Goal: Task Accomplishment & Management: Manage account settings

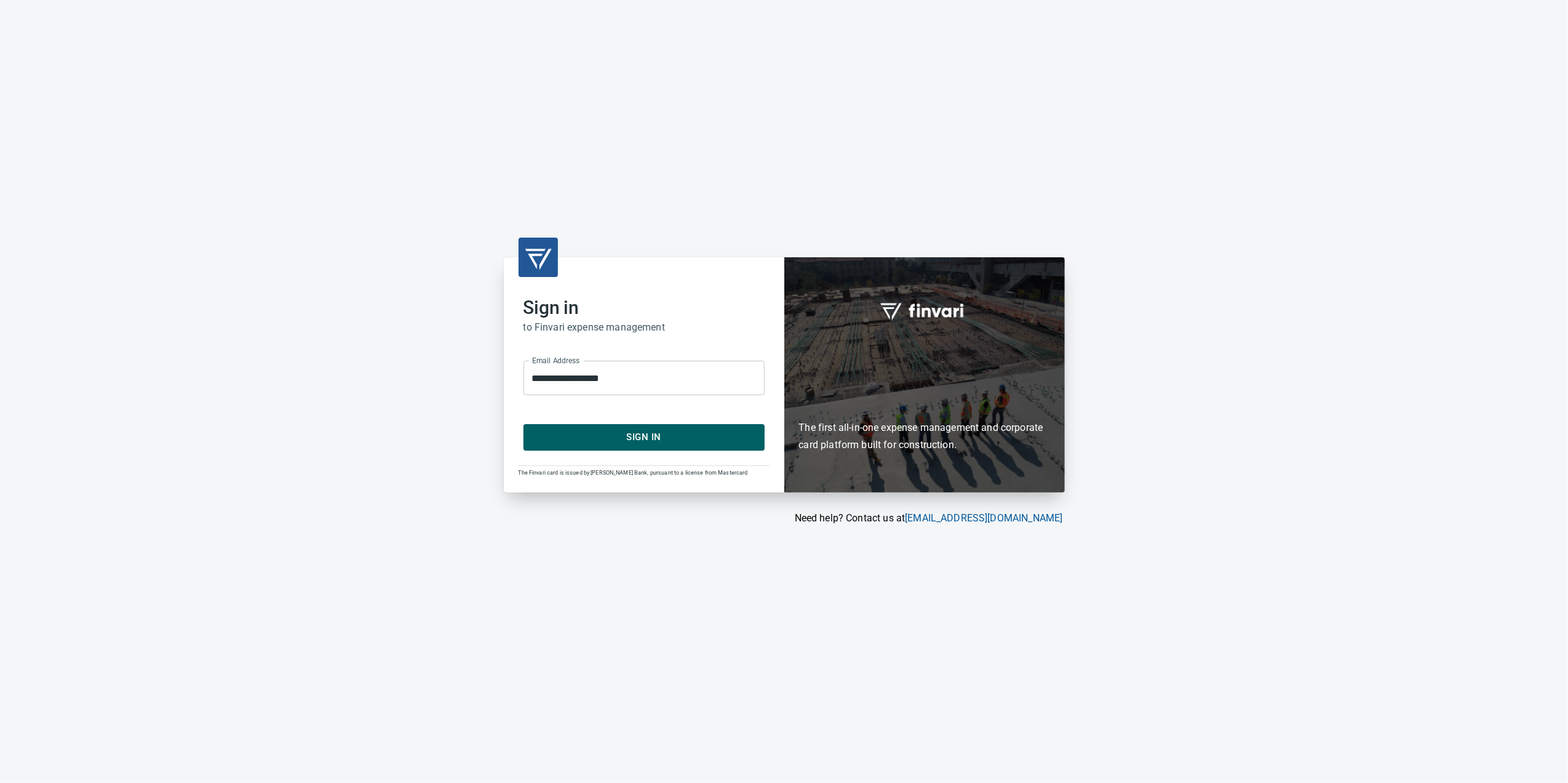
click at [670, 438] on span "Sign In" at bounding box center [643, 437] width 214 height 16
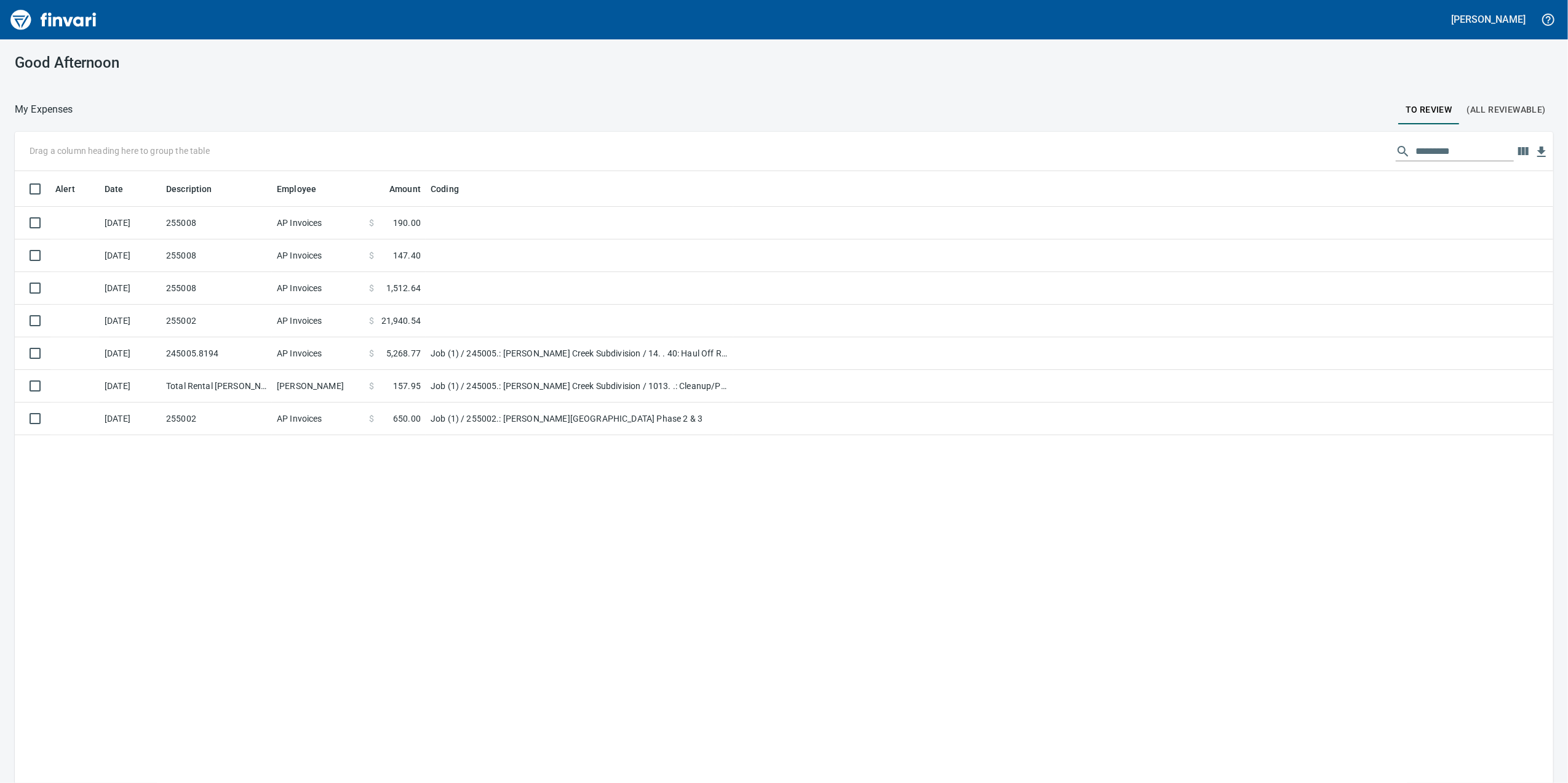
scroll to position [1, 1]
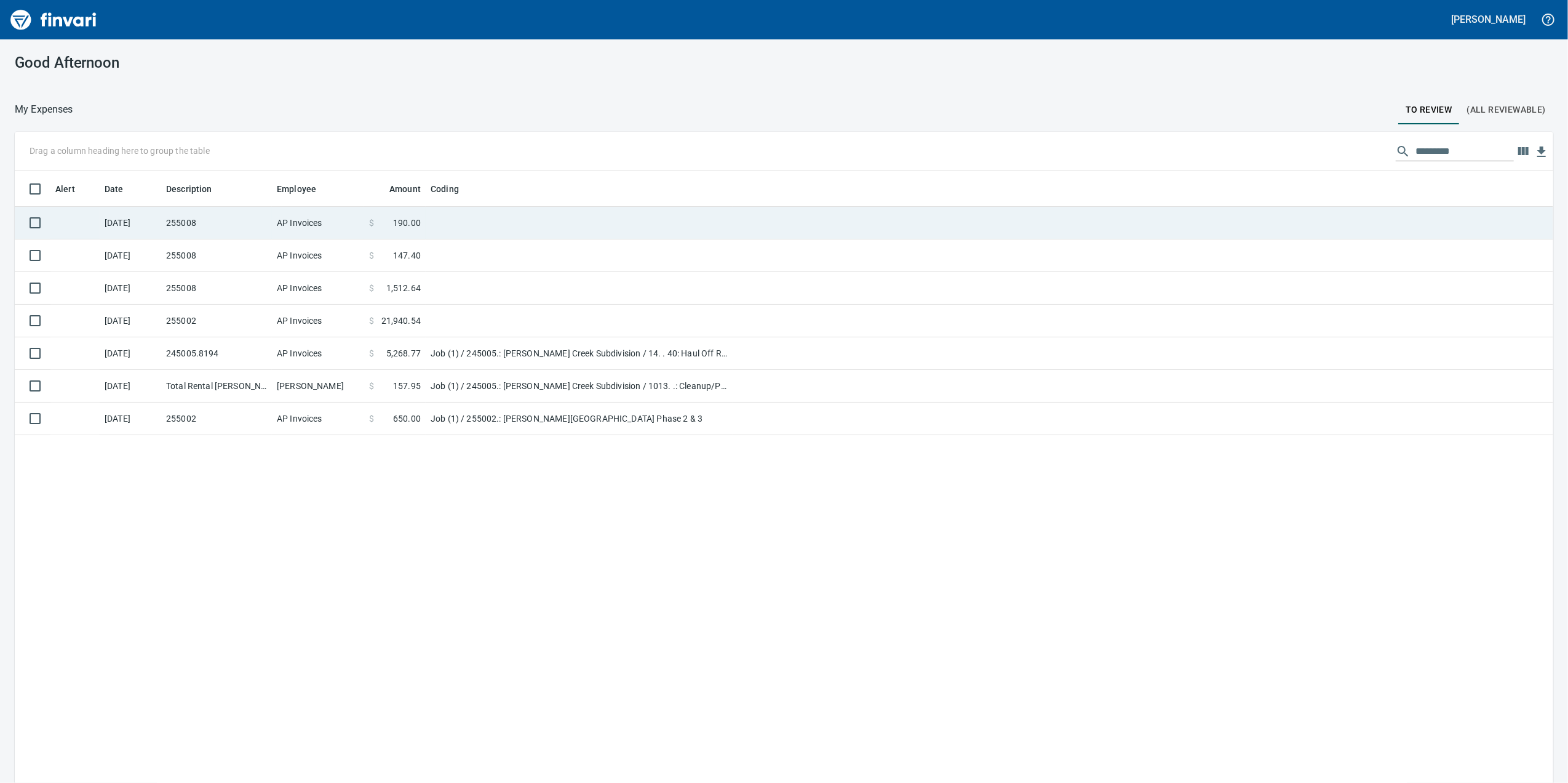
click at [518, 210] on td at bounding box center [580, 222] width 308 height 33
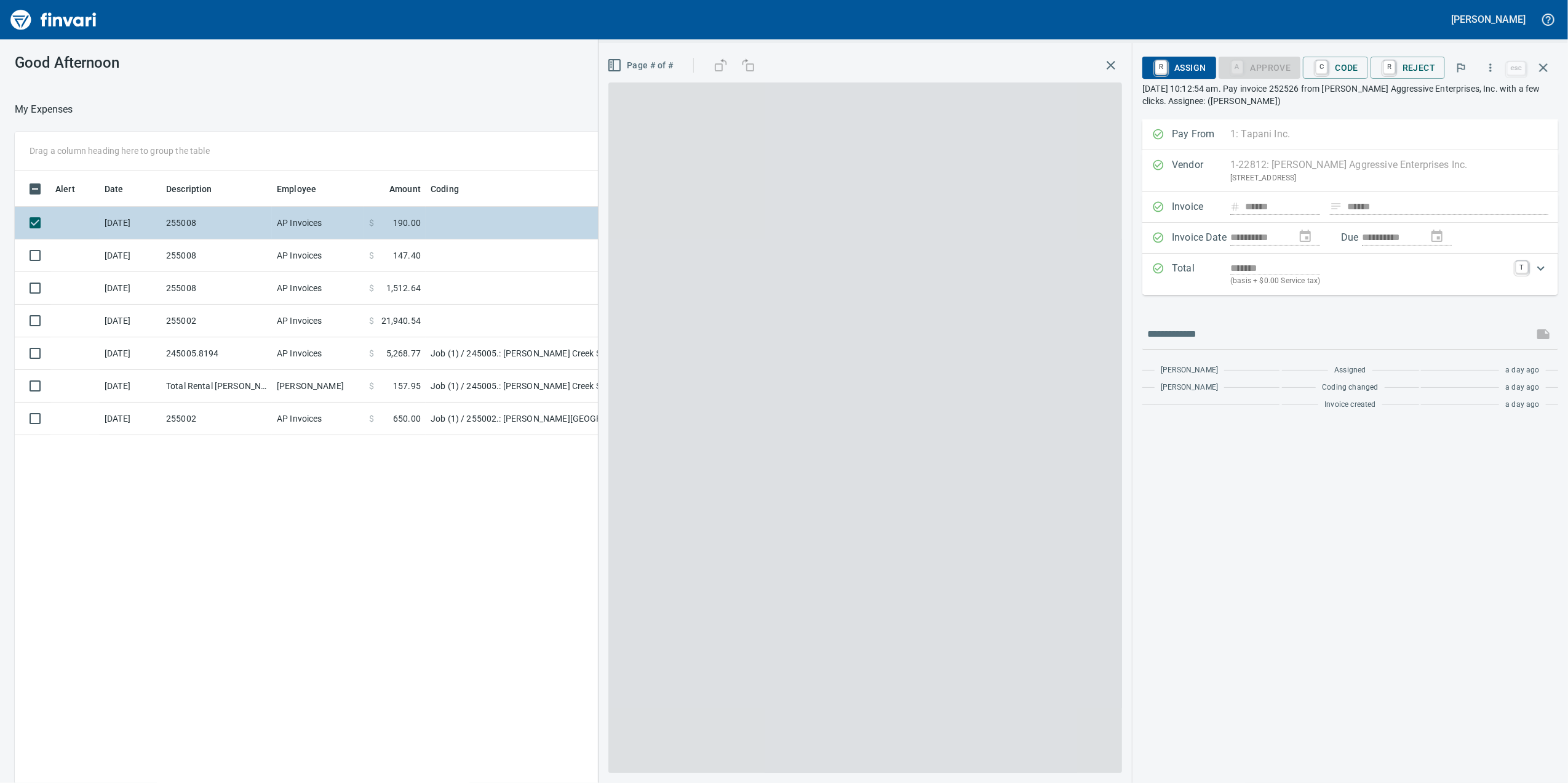
scroll to position [635, 1206]
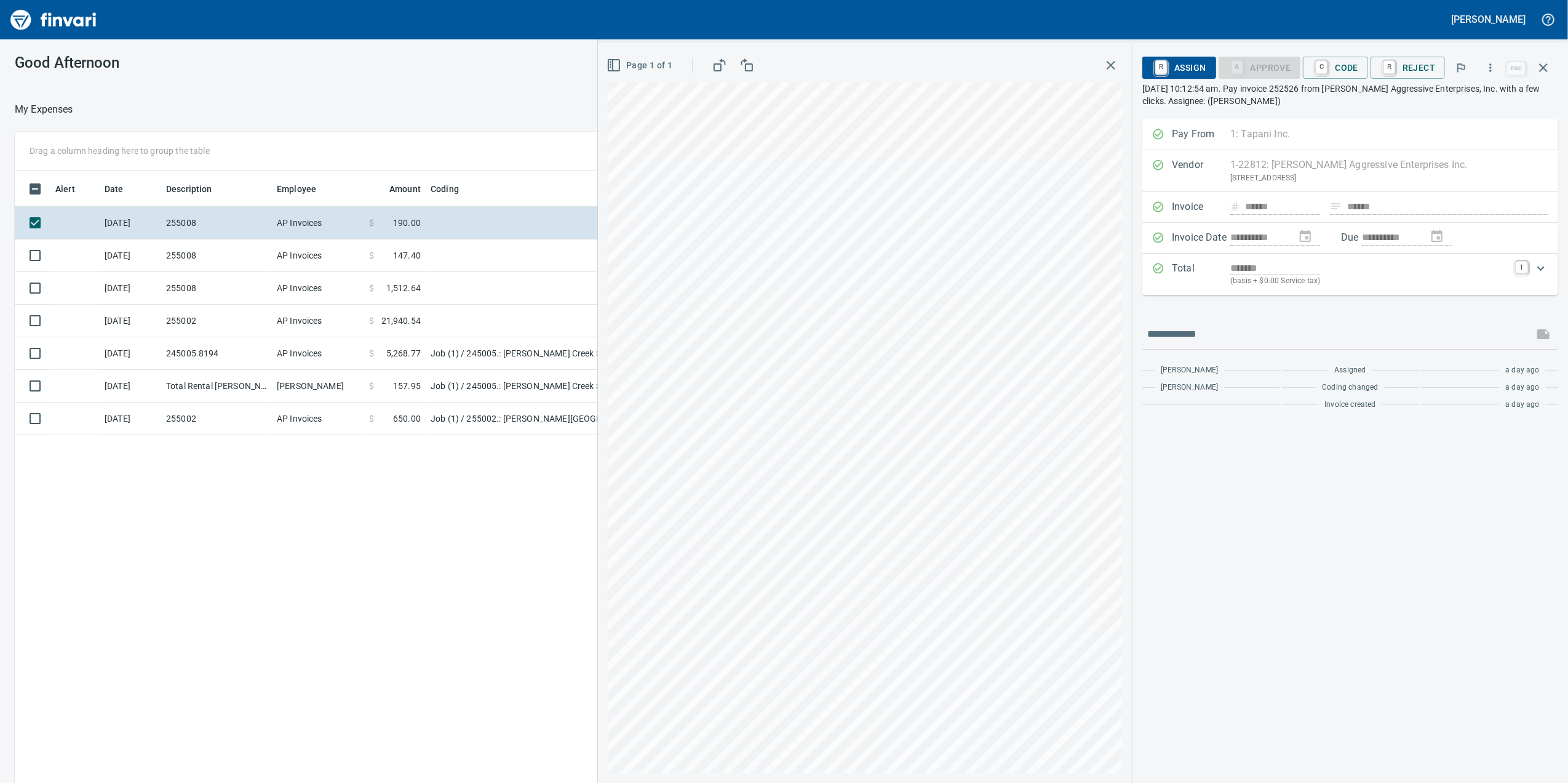
click at [1337, 270] on div "*******" at bounding box center [1369, 268] width 278 height 14
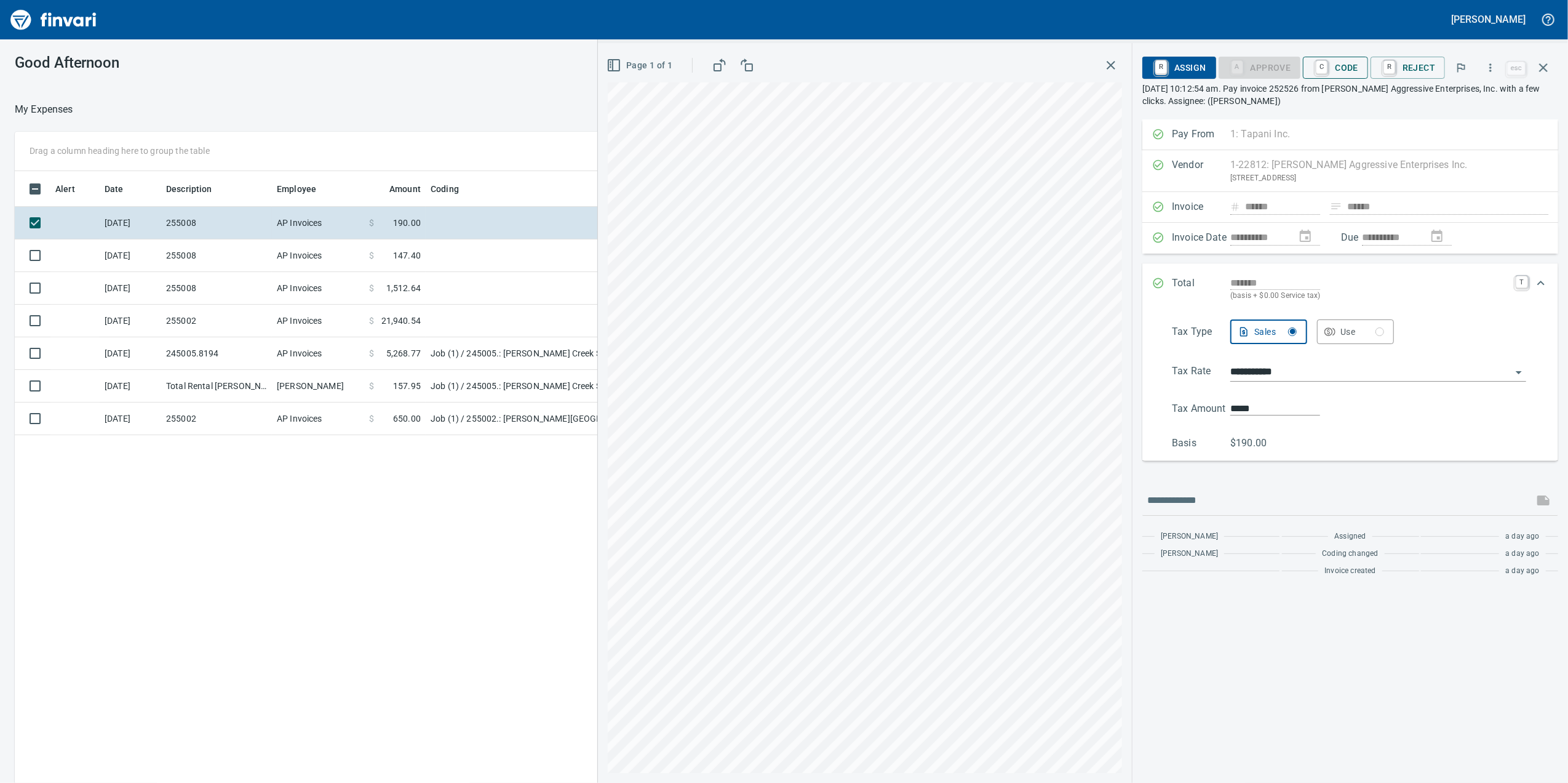
click at [1334, 74] on span "C Code" at bounding box center [1336, 68] width 46 height 21
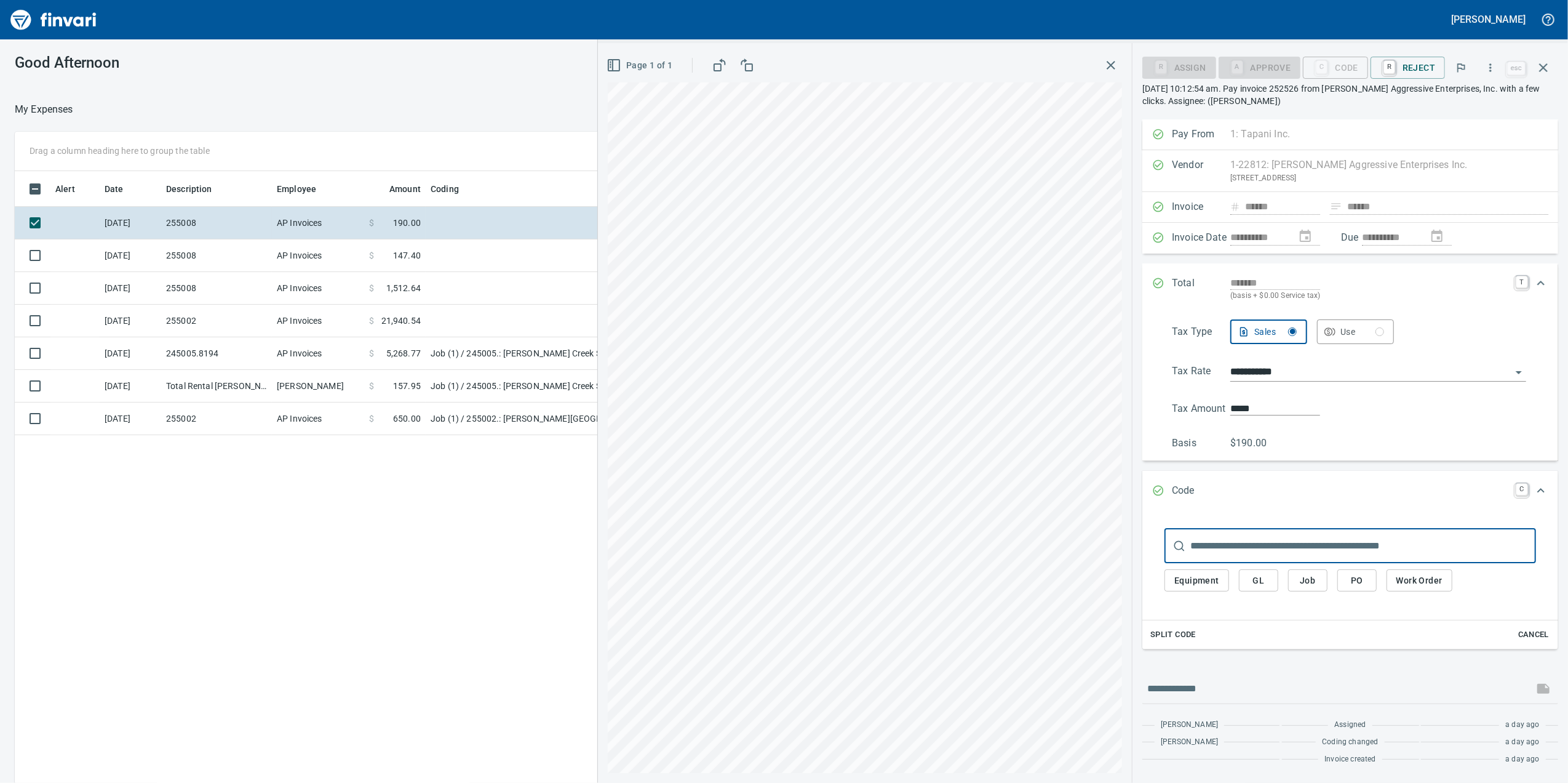
click at [1242, 543] on input "text" at bounding box center [1363, 546] width 346 height 35
click at [1319, 581] on button "Job" at bounding box center [1308, 581] width 39 height 23
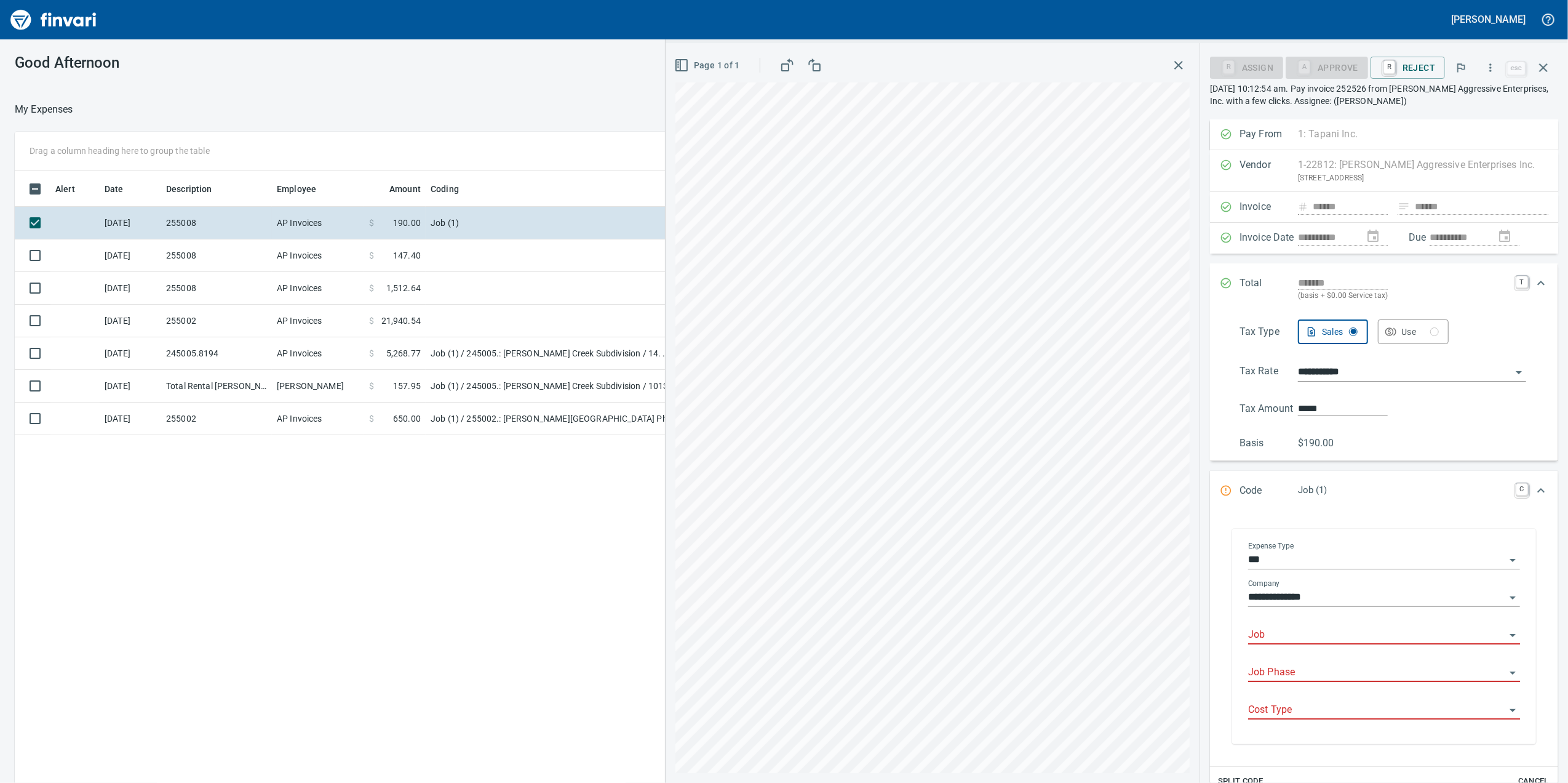
click at [1309, 545] on div "Expense Type ***" at bounding box center [1384, 556] width 272 height 28
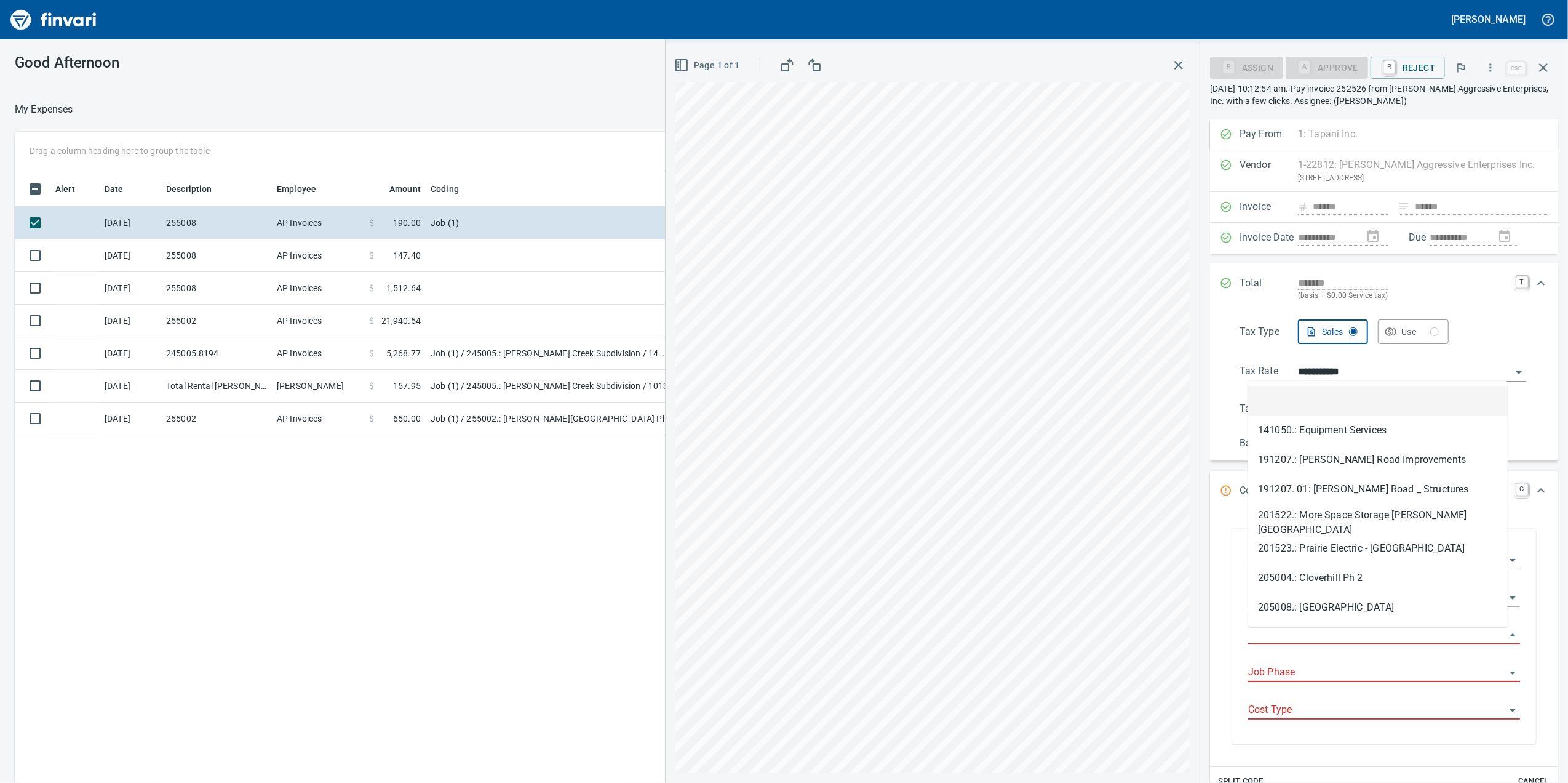
click at [1319, 637] on input "Job" at bounding box center [1376, 635] width 257 height 17
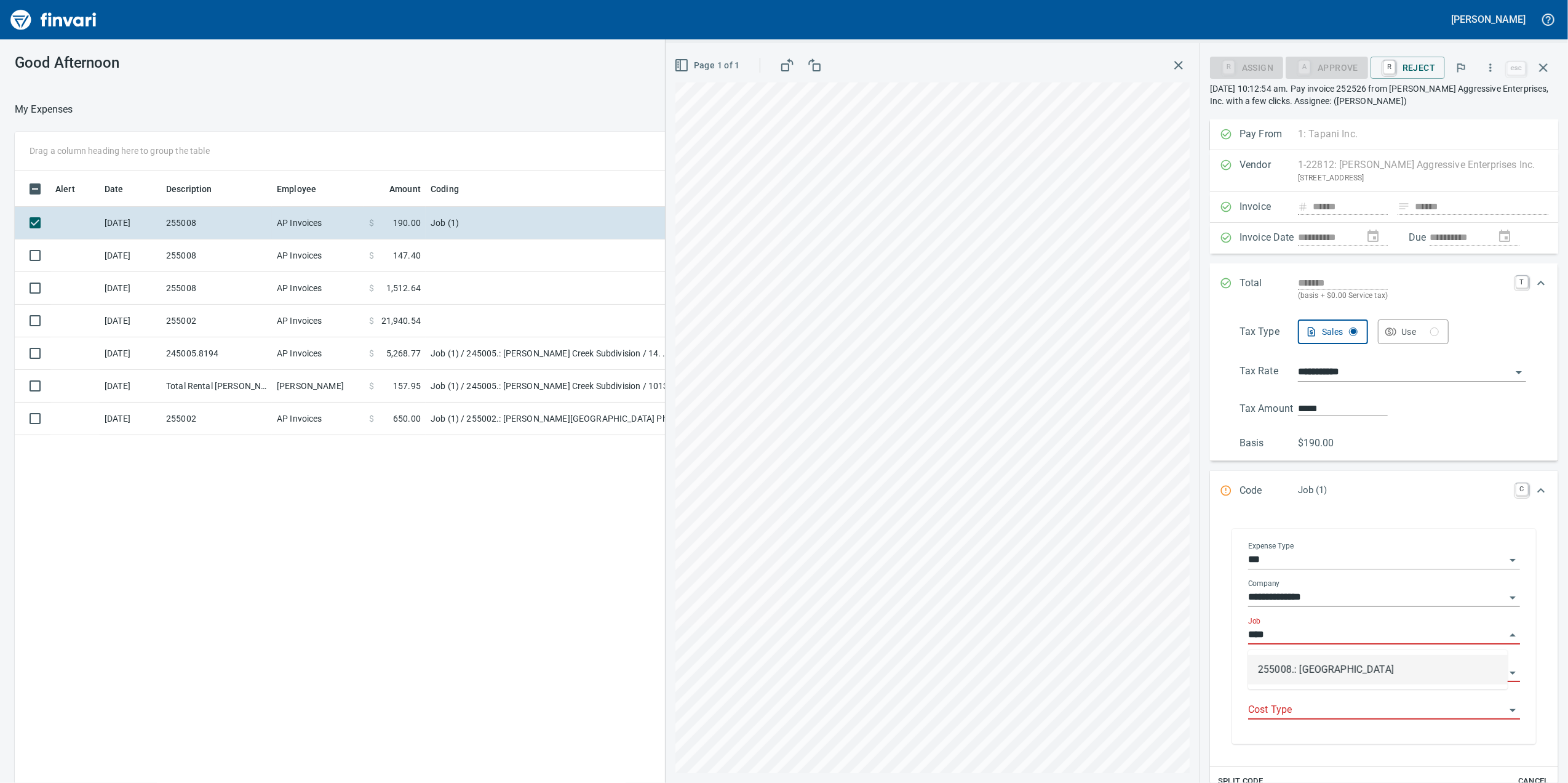
click at [1324, 660] on li "255008.: [GEOGRAPHIC_DATA]" at bounding box center [1378, 669] width 260 height 30
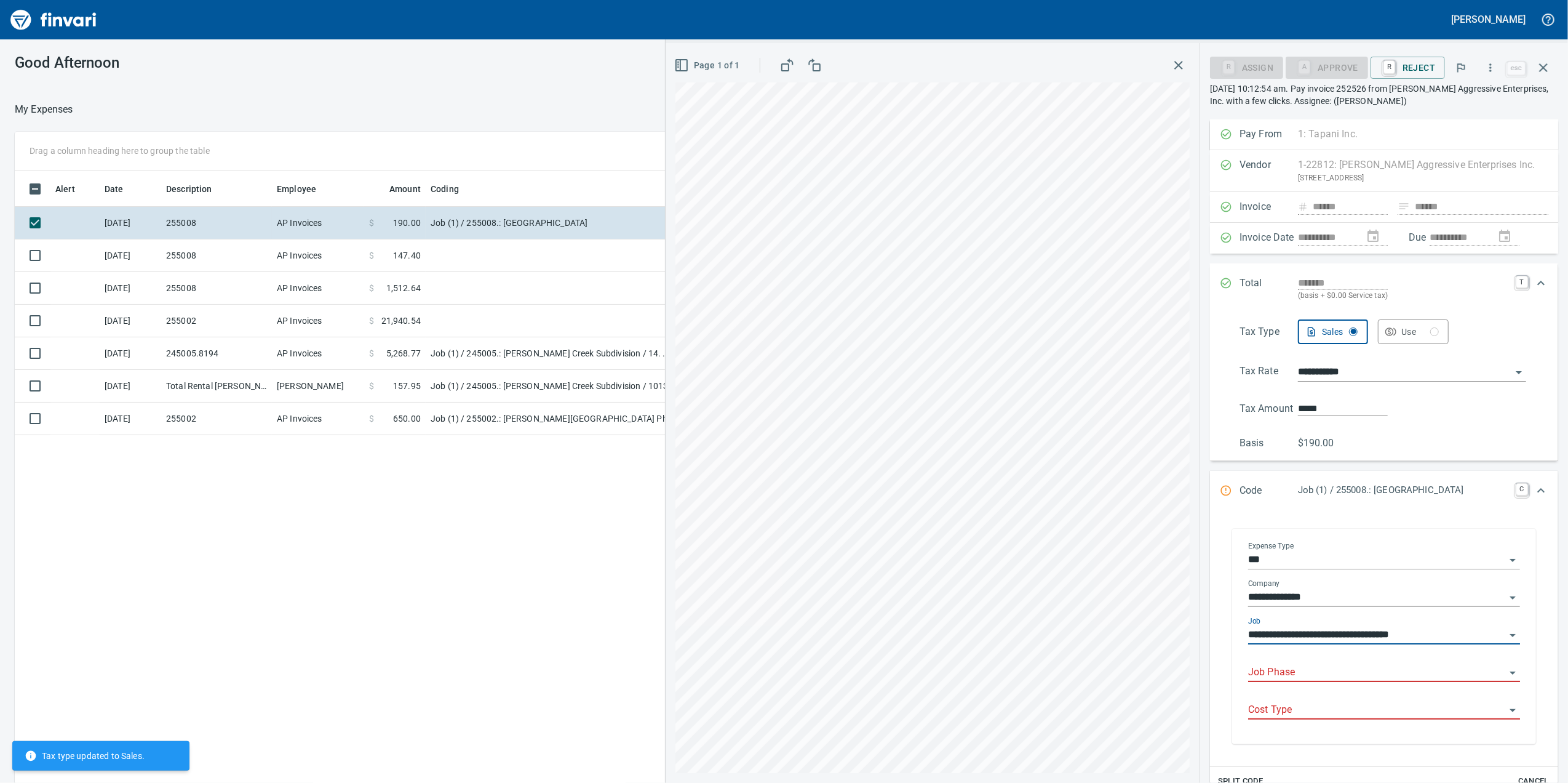
click at [1320, 667] on div "Job Phase" at bounding box center [1384, 668] width 272 height 28
type input "**********"
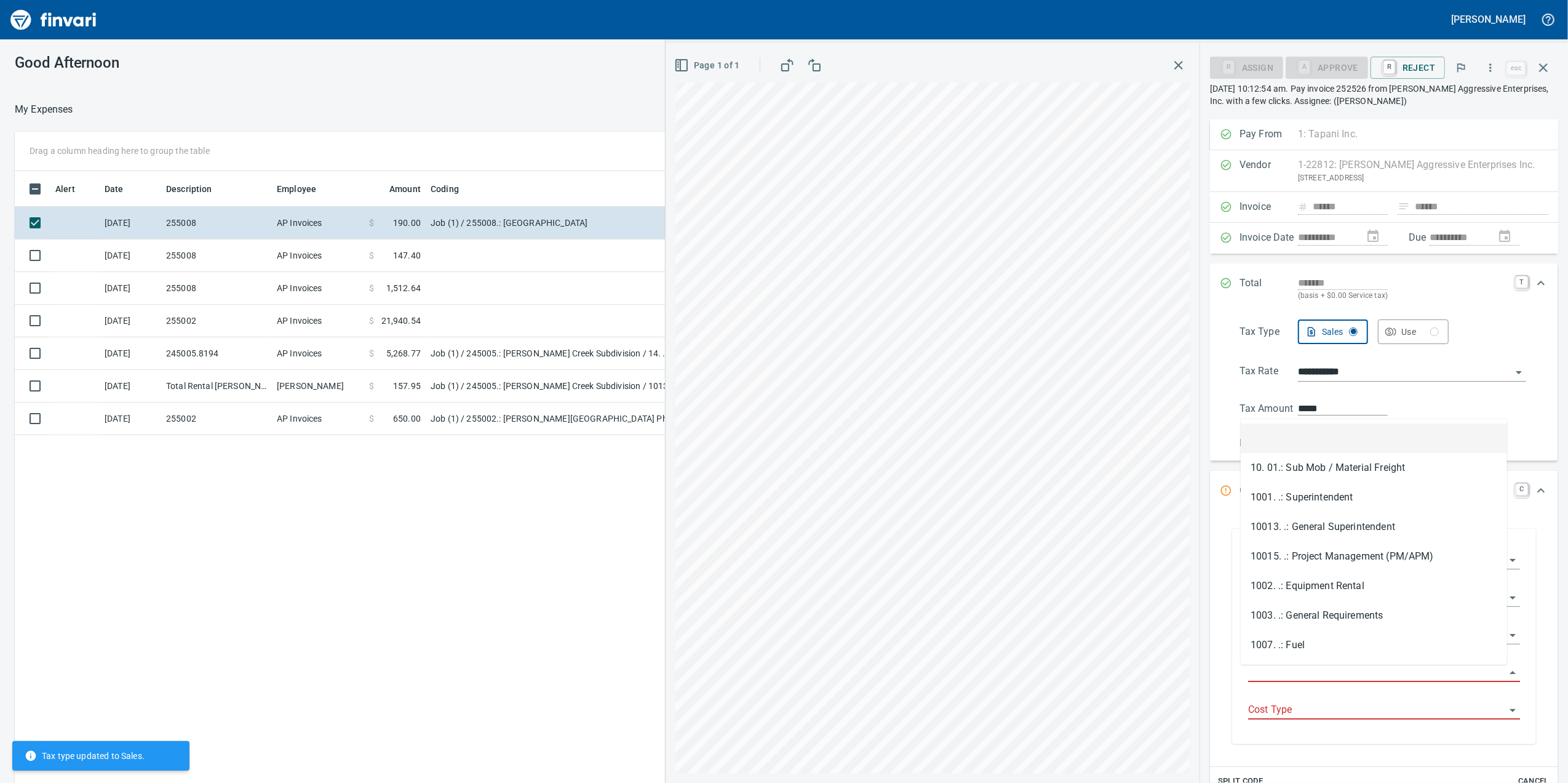
click at [1320, 672] on input "Job Phase" at bounding box center [1376, 672] width 257 height 17
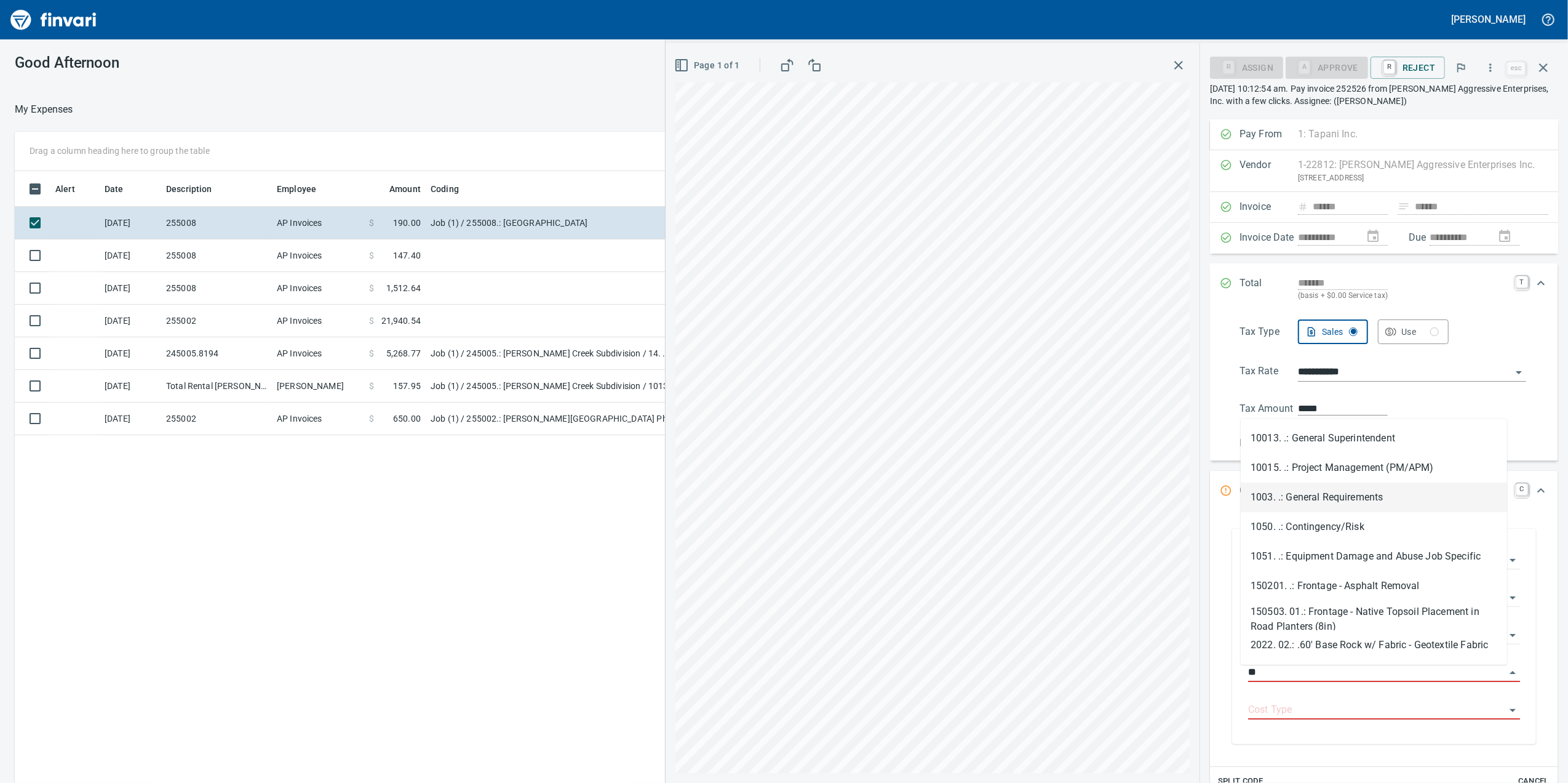
click at [1367, 495] on li "1003. .: General Requirements" at bounding box center [1374, 497] width 267 height 30
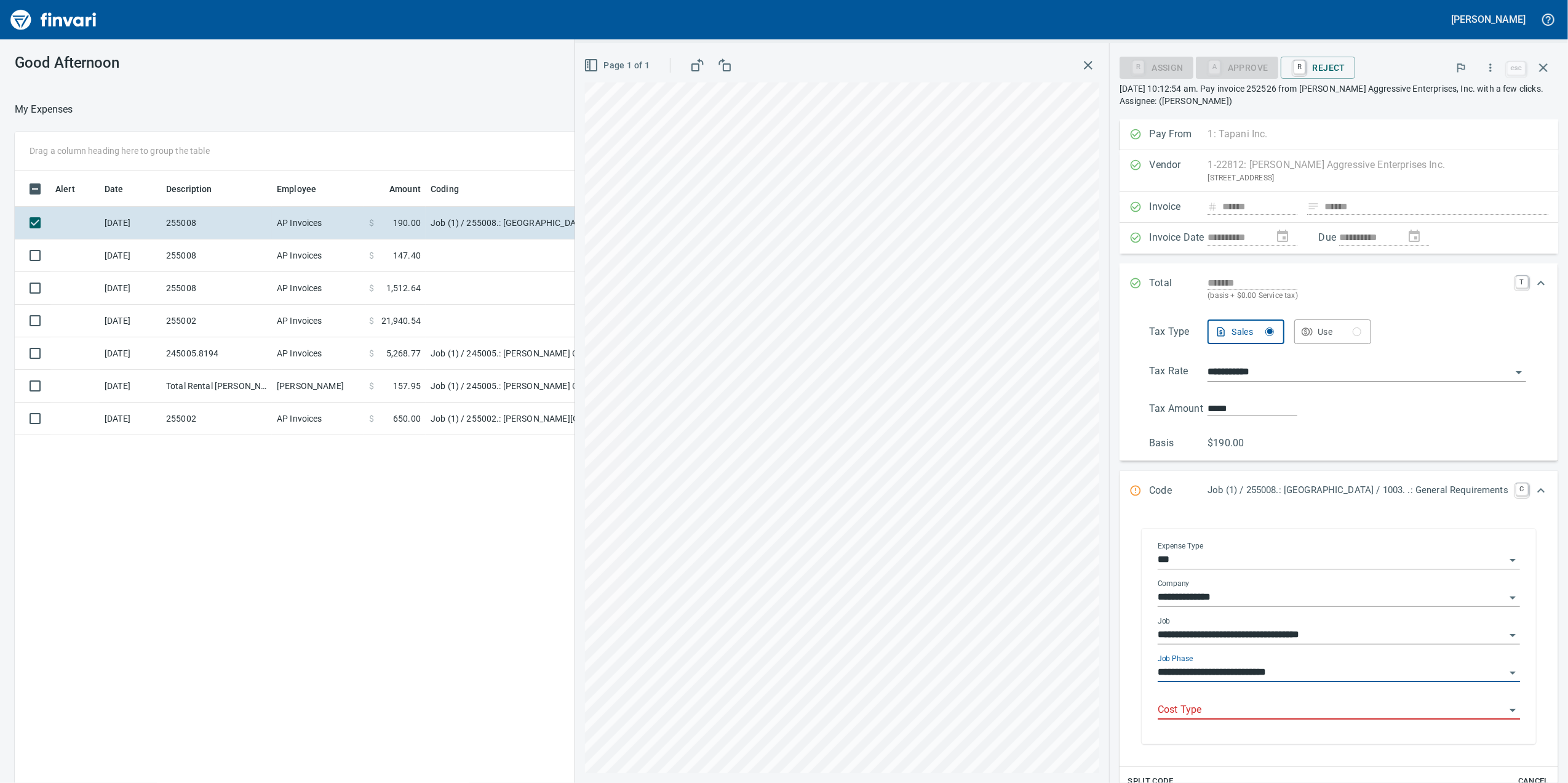
type input "**********"
click at [1253, 692] on div "**********" at bounding box center [1339, 673] width 362 height 37
click at [1244, 707] on input "Cost Type" at bounding box center [1332, 710] width 348 height 17
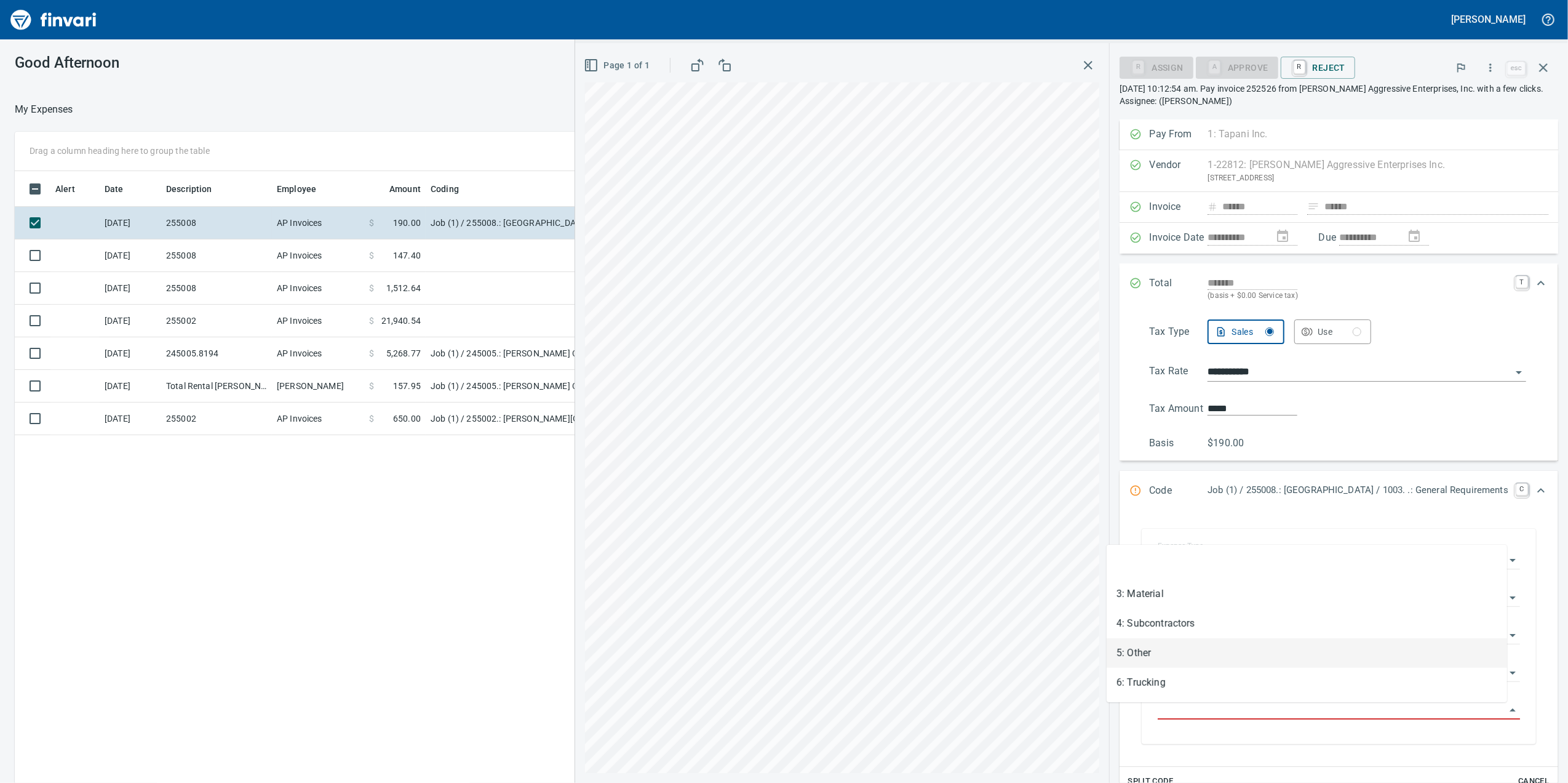
click at [1179, 641] on li "5: Other" at bounding box center [1307, 653] width 400 height 30
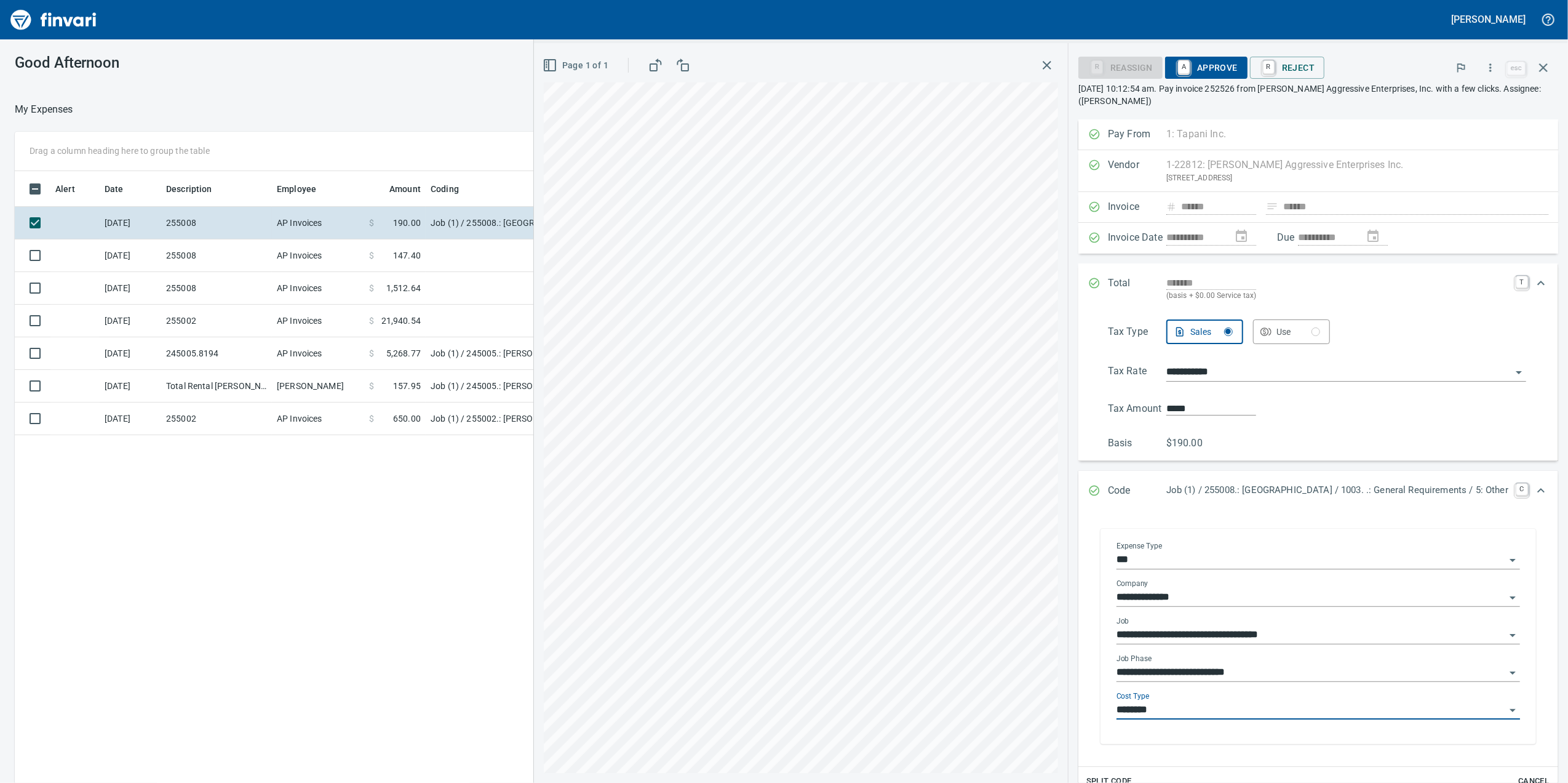
type input "********"
click at [1175, 74] on span "A Approve" at bounding box center [1206, 68] width 63 height 21
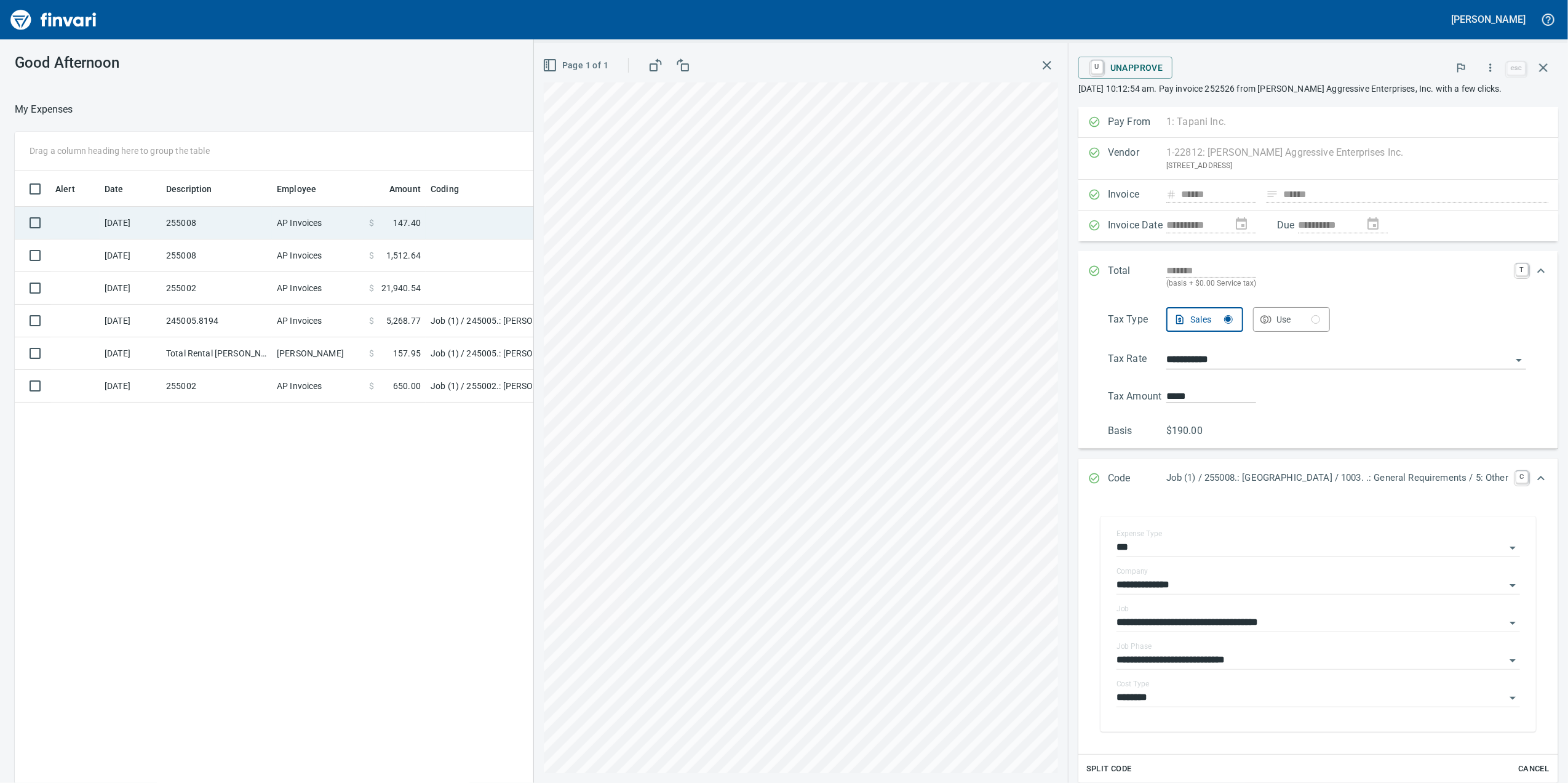
click at [409, 214] on td "$ 147.40" at bounding box center [395, 222] width 62 height 33
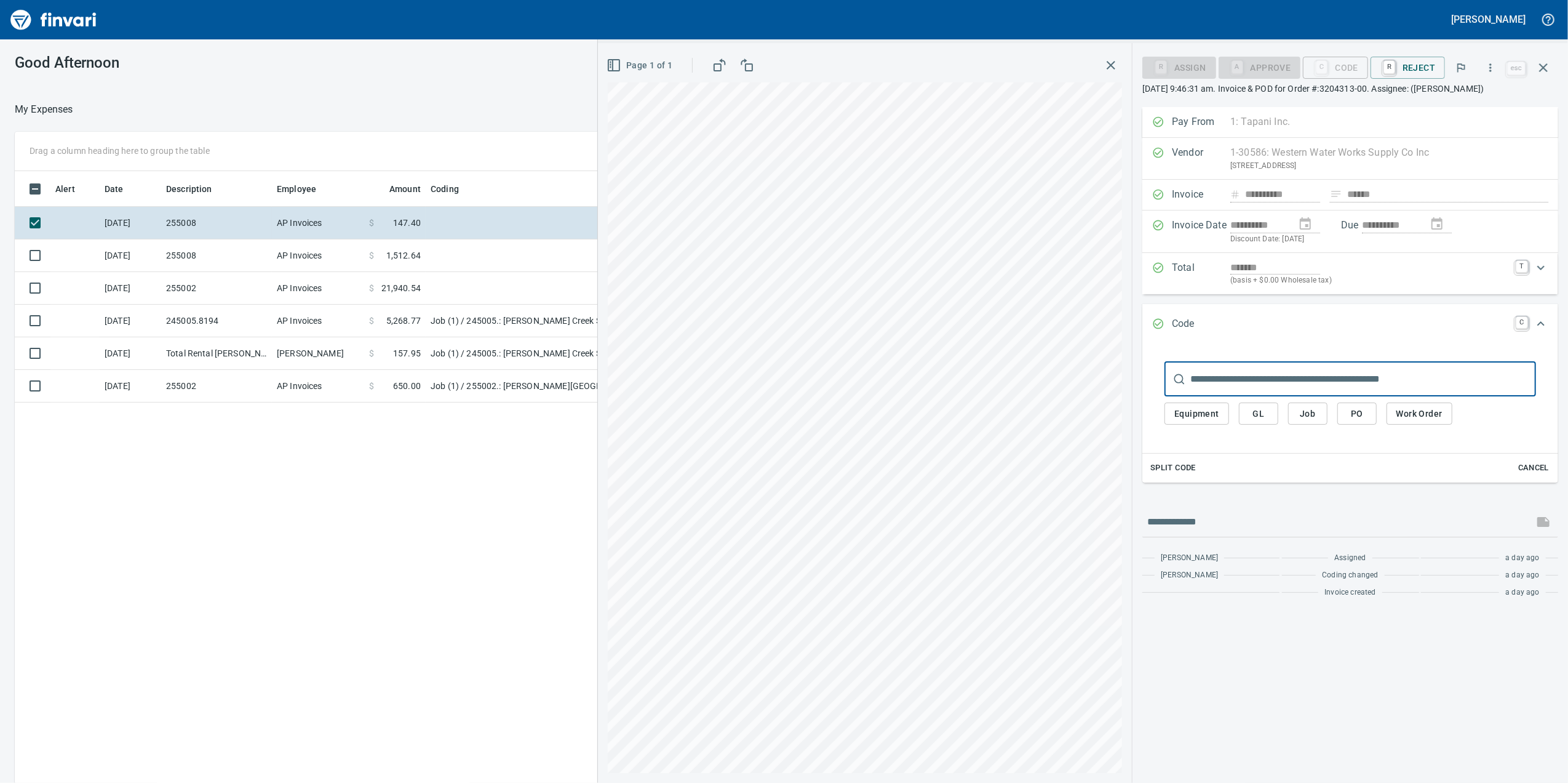
click at [1192, 395] on input "text" at bounding box center [1363, 379] width 346 height 35
click at [1290, 425] on button "Job" at bounding box center [1308, 414] width 39 height 23
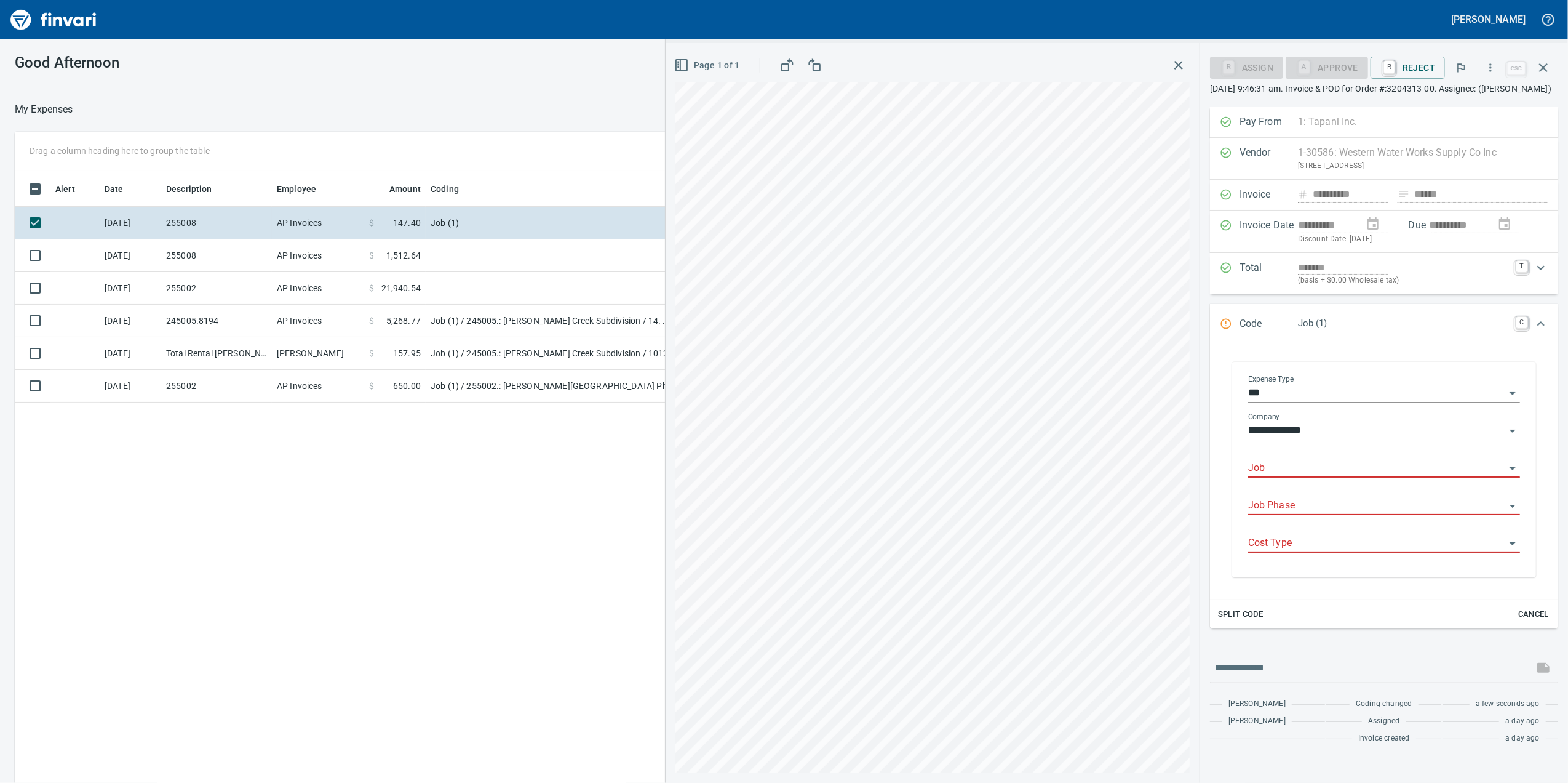
click at [1290, 477] on input "Job" at bounding box center [1376, 468] width 257 height 17
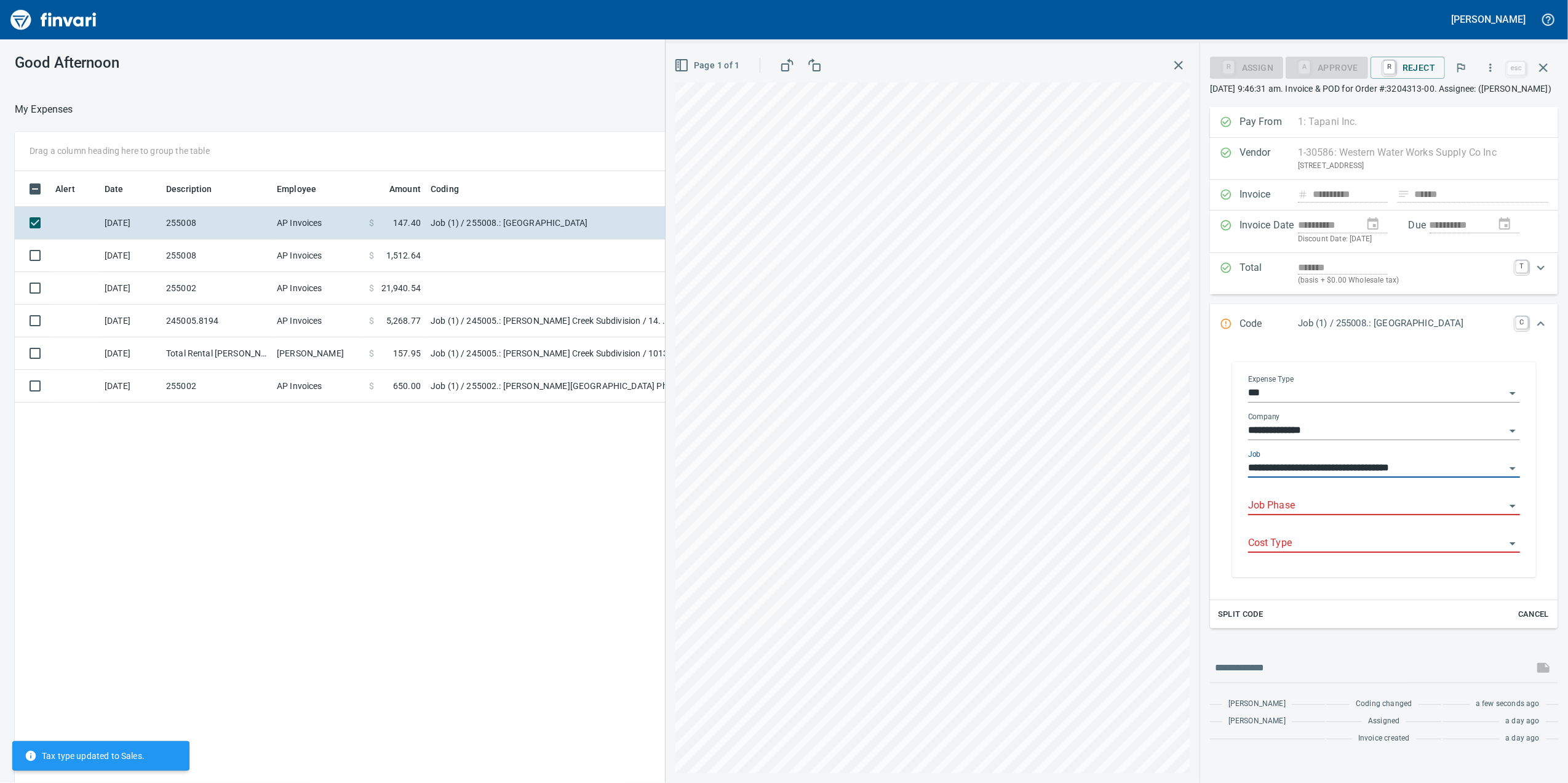
type input "**********"
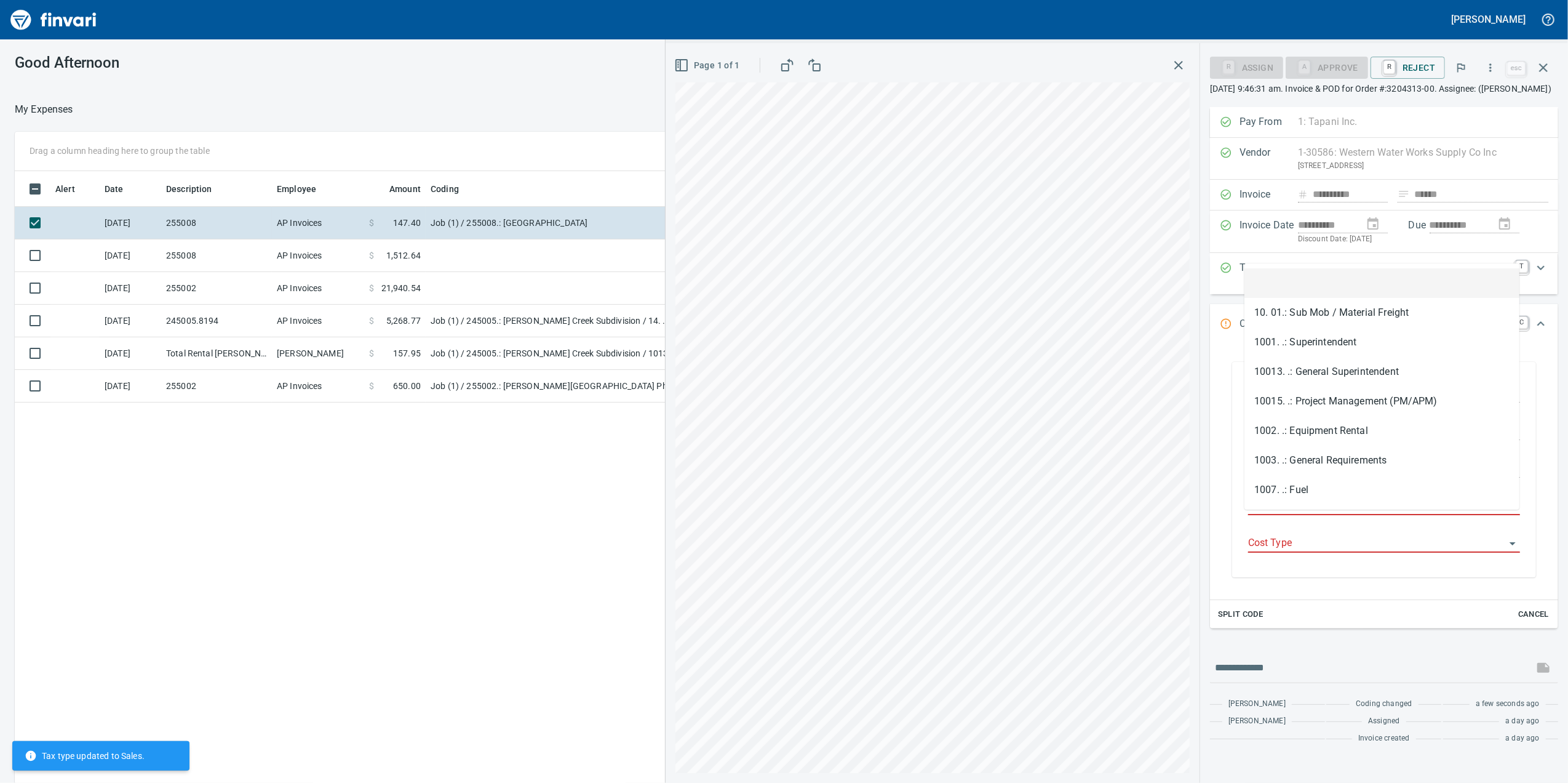
click at [1309, 515] on input "Job Phase" at bounding box center [1376, 506] width 257 height 17
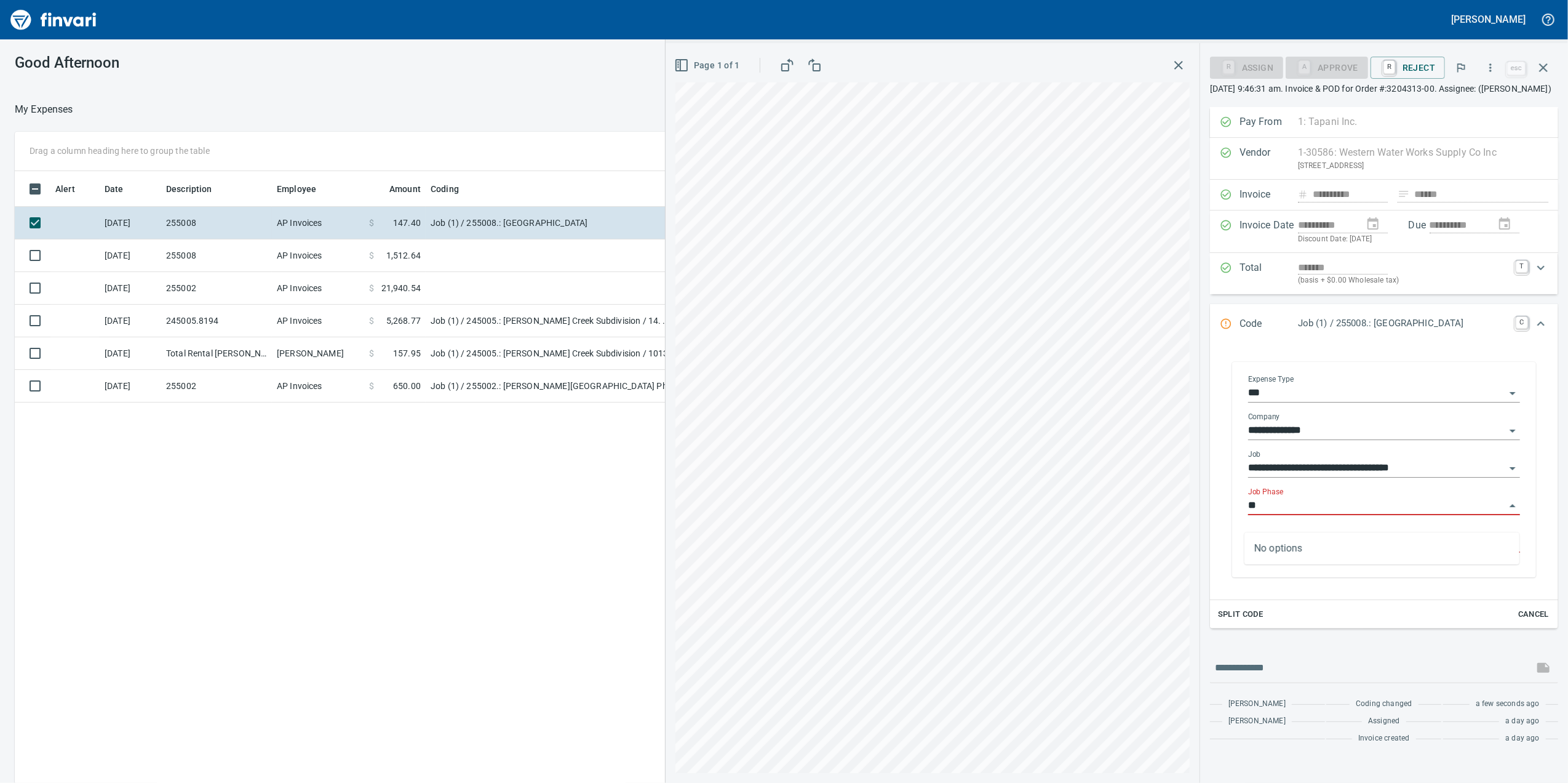
type input "*"
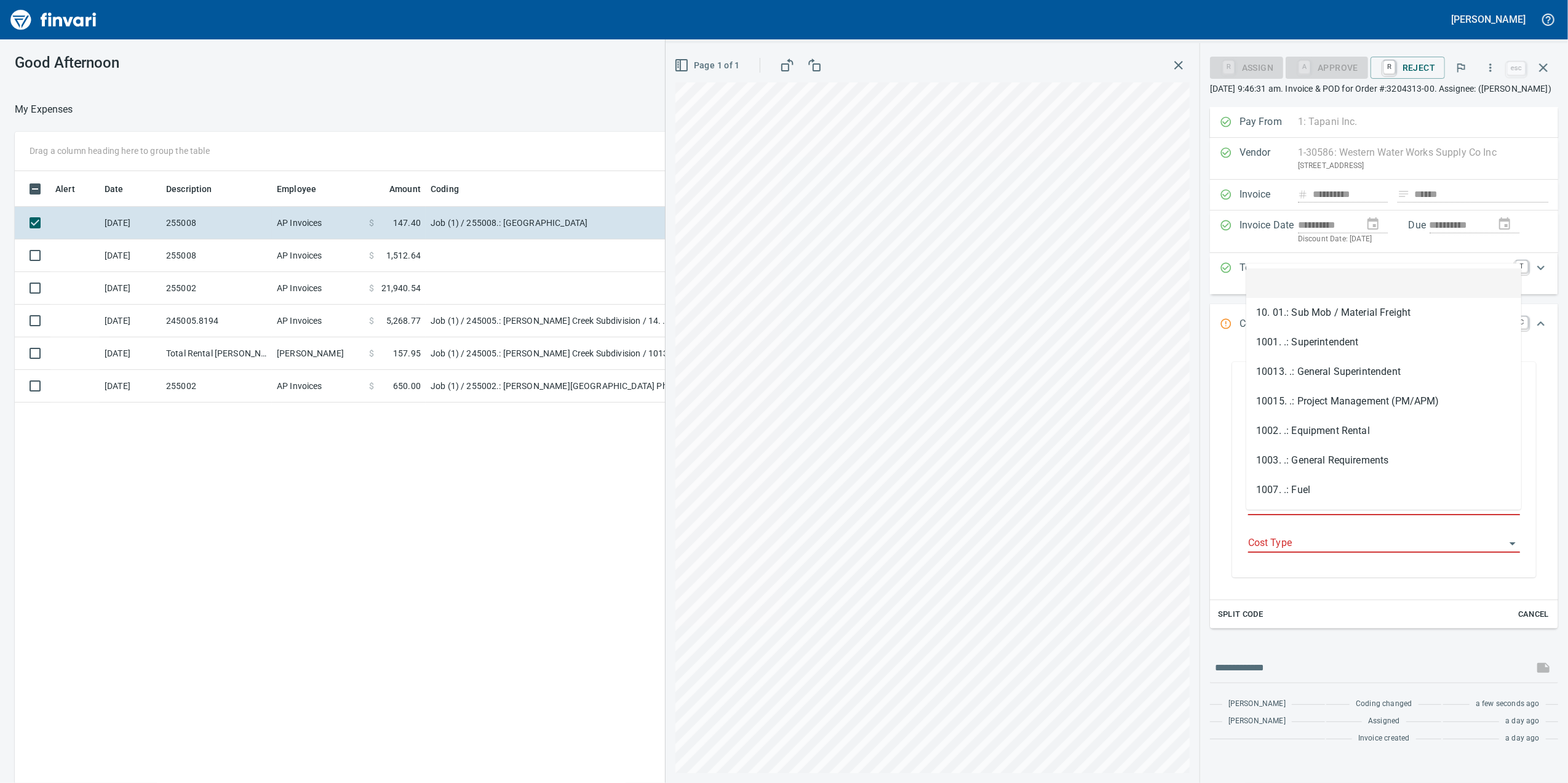
type input "*"
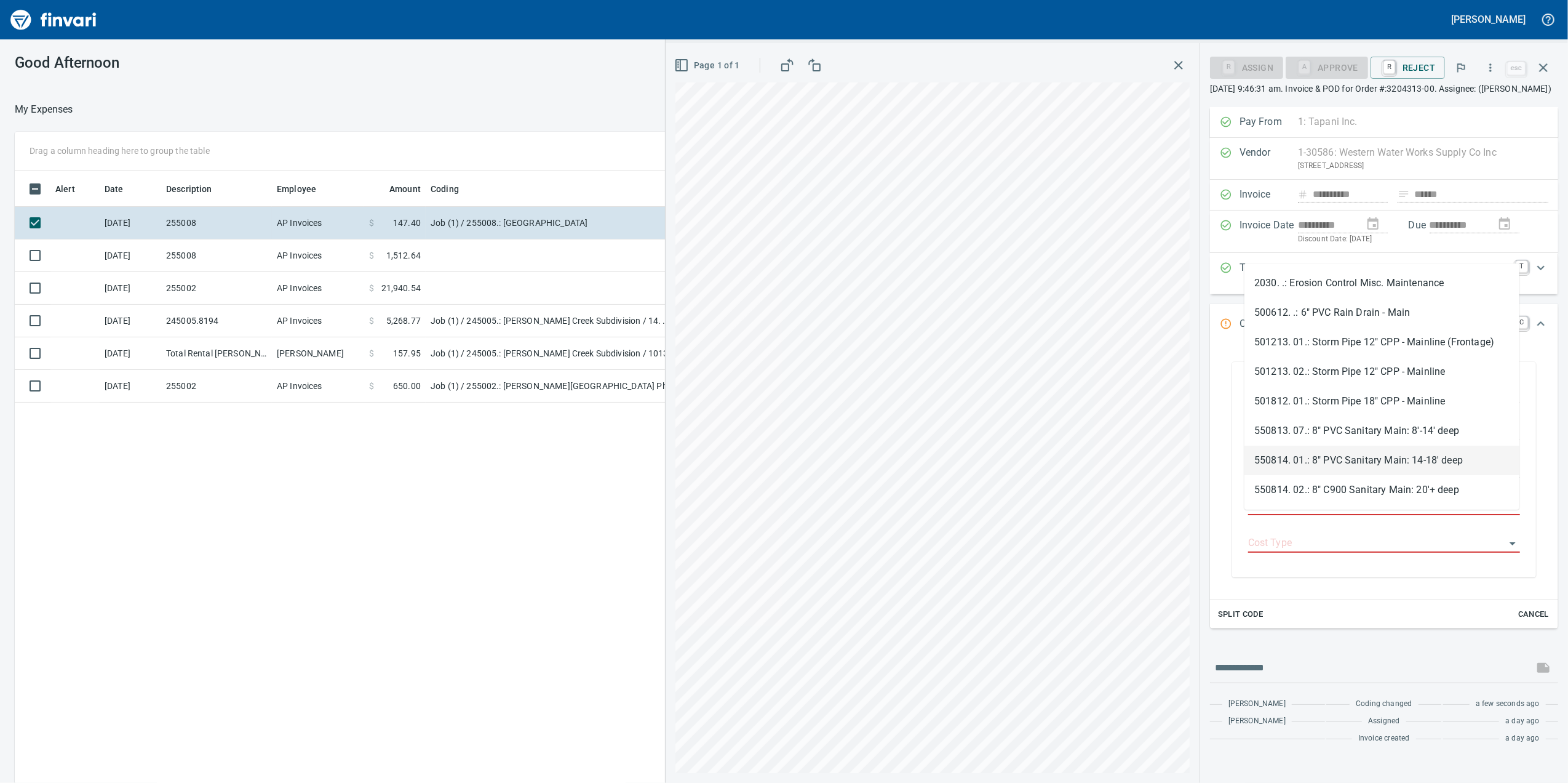
scroll to position [59, 0]
click at [1418, 405] on li "550814. 01.: 8" PVC Sanitary Main: 14-18' deep" at bounding box center [1382, 401] width 275 height 30
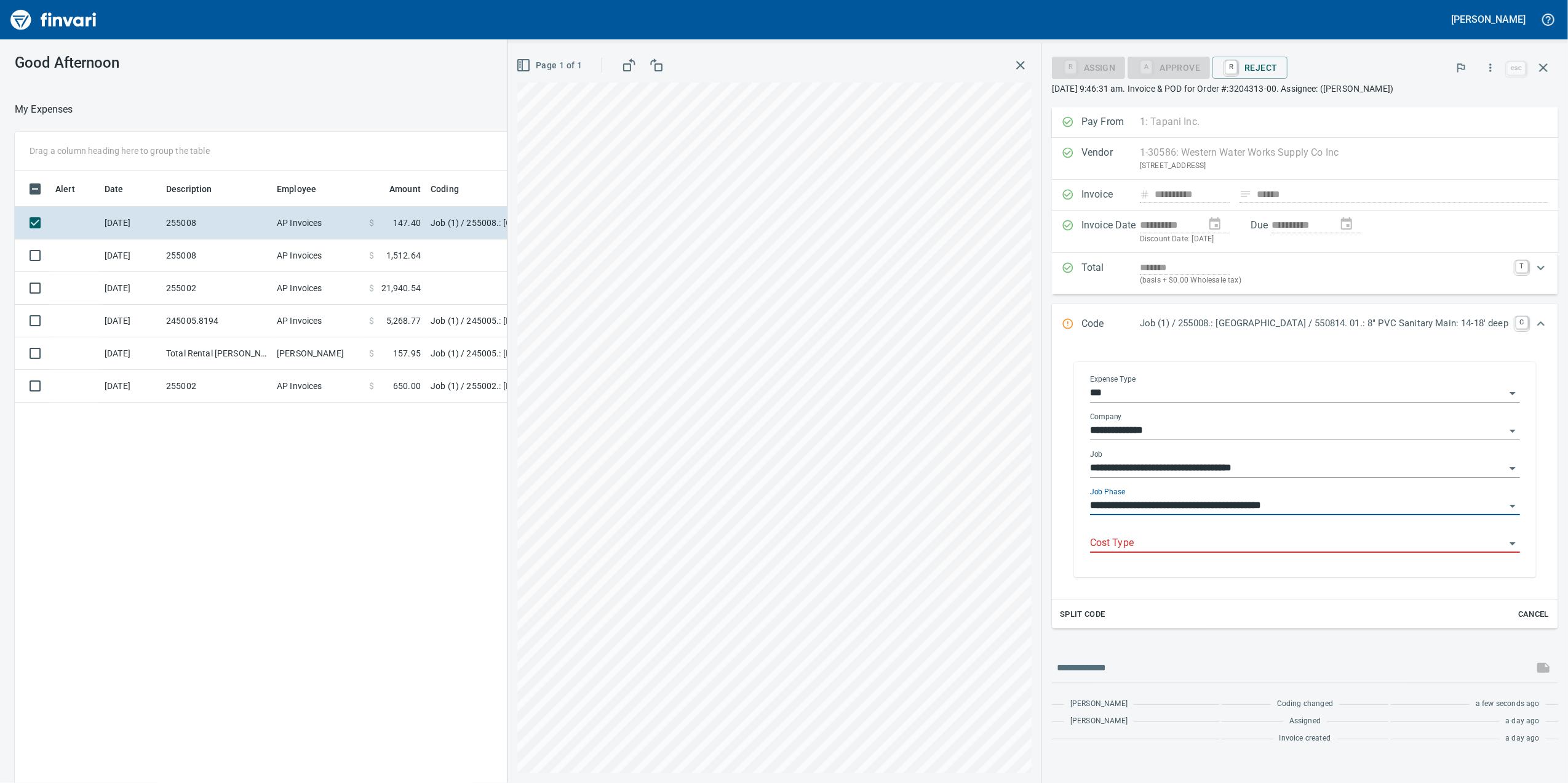
type input "**********"
click at [1246, 538] on input "Cost Type" at bounding box center [1298, 543] width 416 height 17
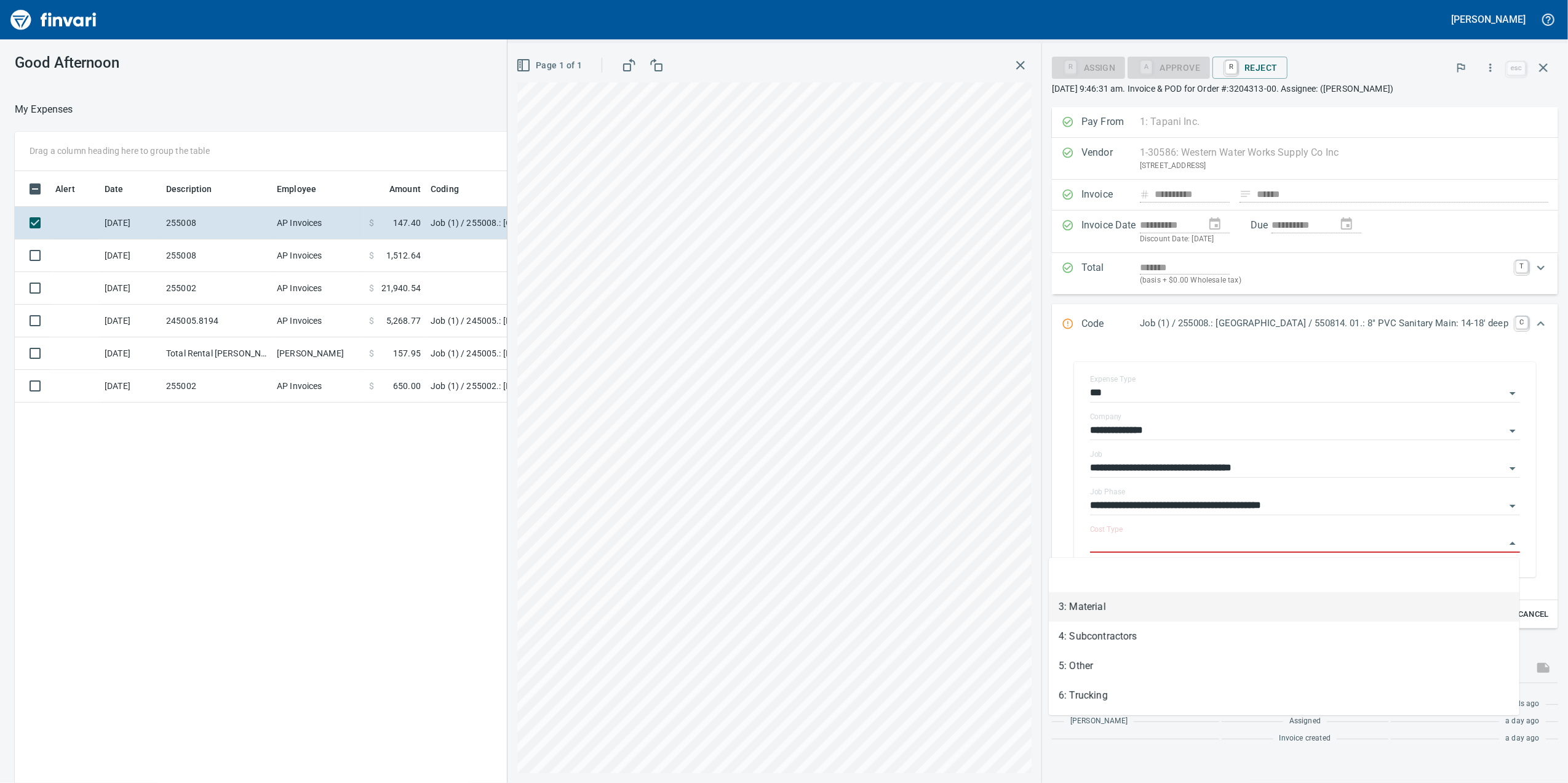
click at [1201, 610] on li "3: Material" at bounding box center [1285, 607] width 471 height 30
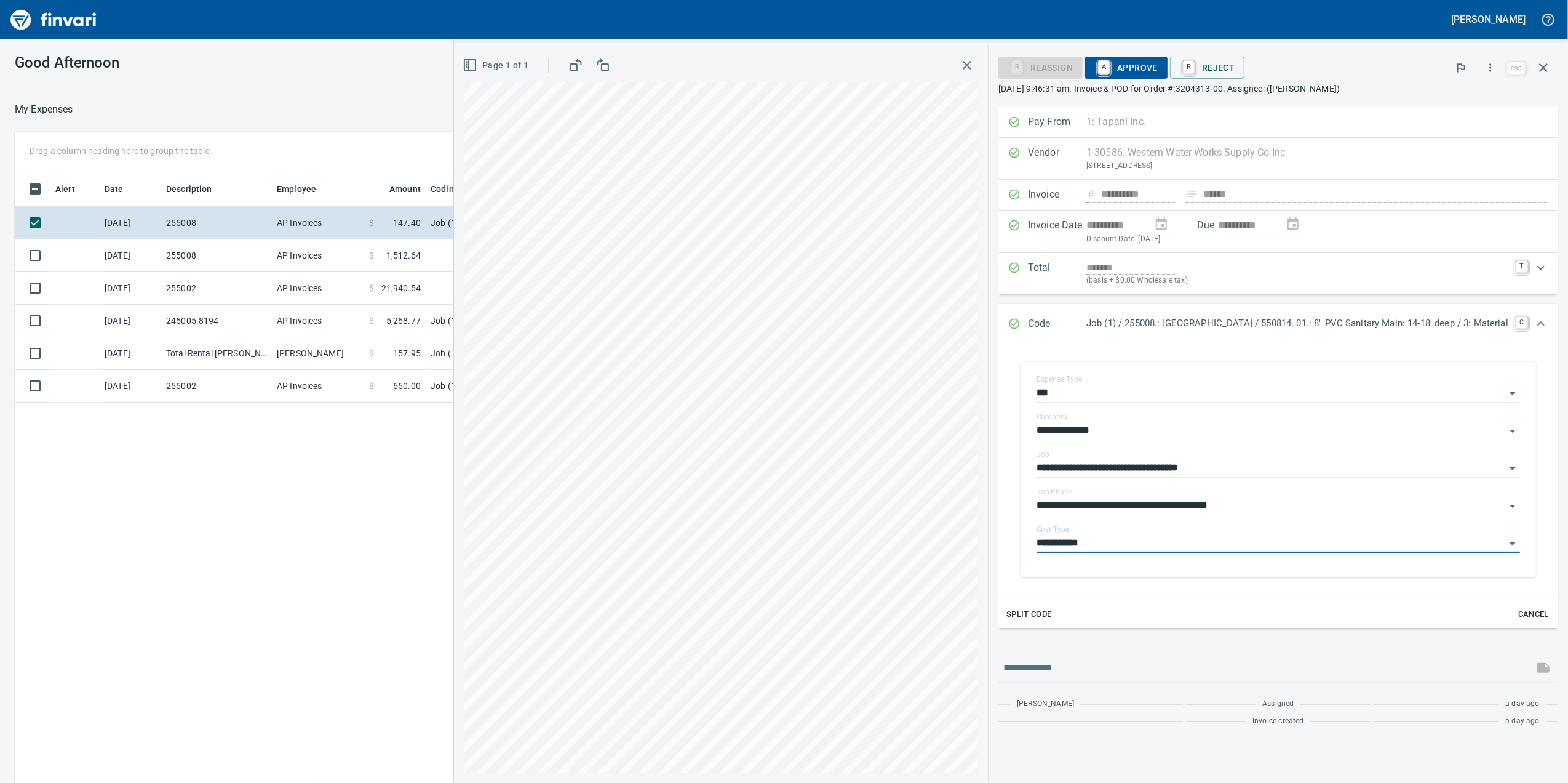
type input "**********"
click at [1095, 72] on span "A Approve" at bounding box center [1126, 68] width 63 height 21
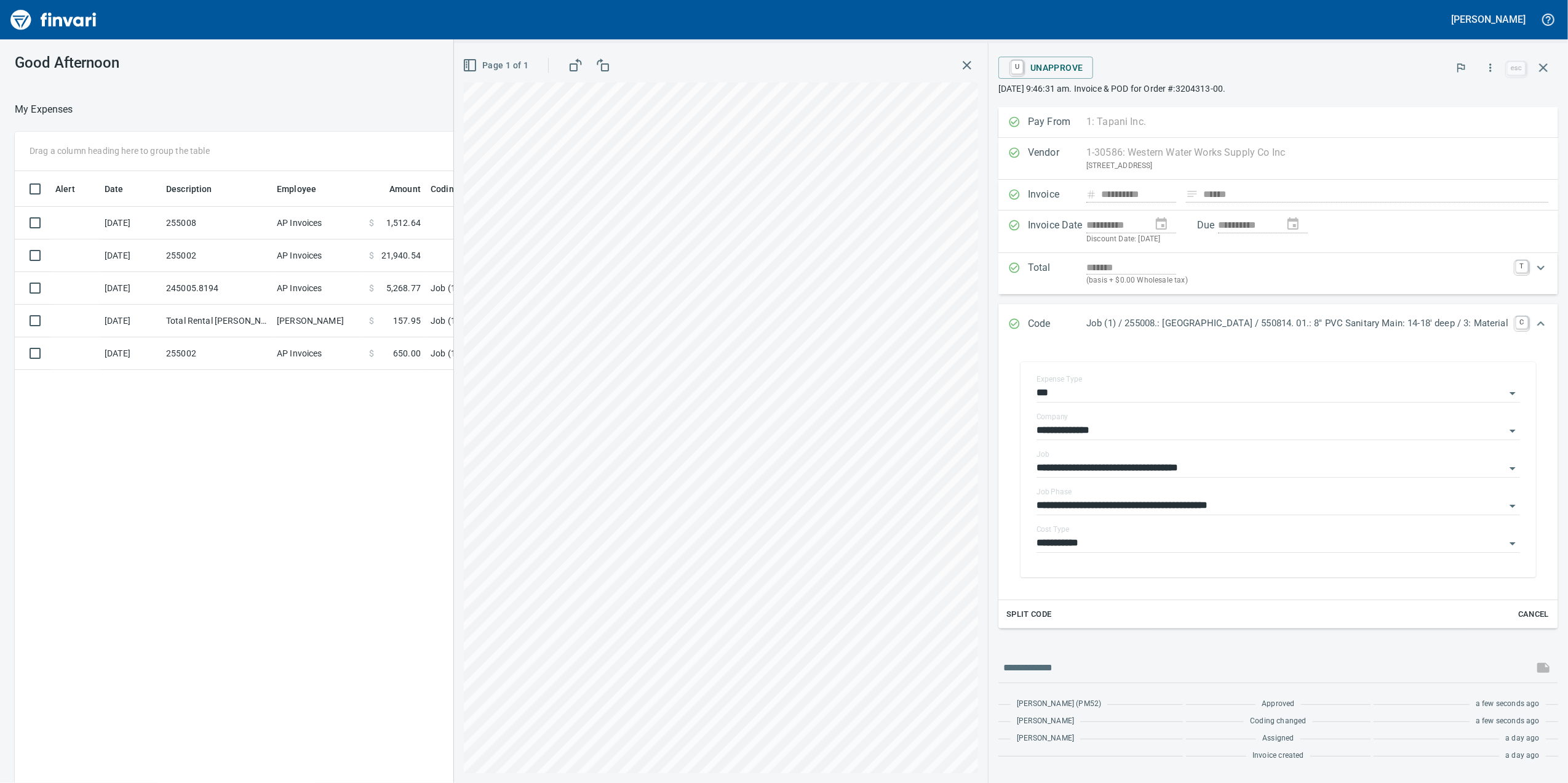
click at [960, 65] on icon "button" at bounding box center [967, 64] width 15 height 15
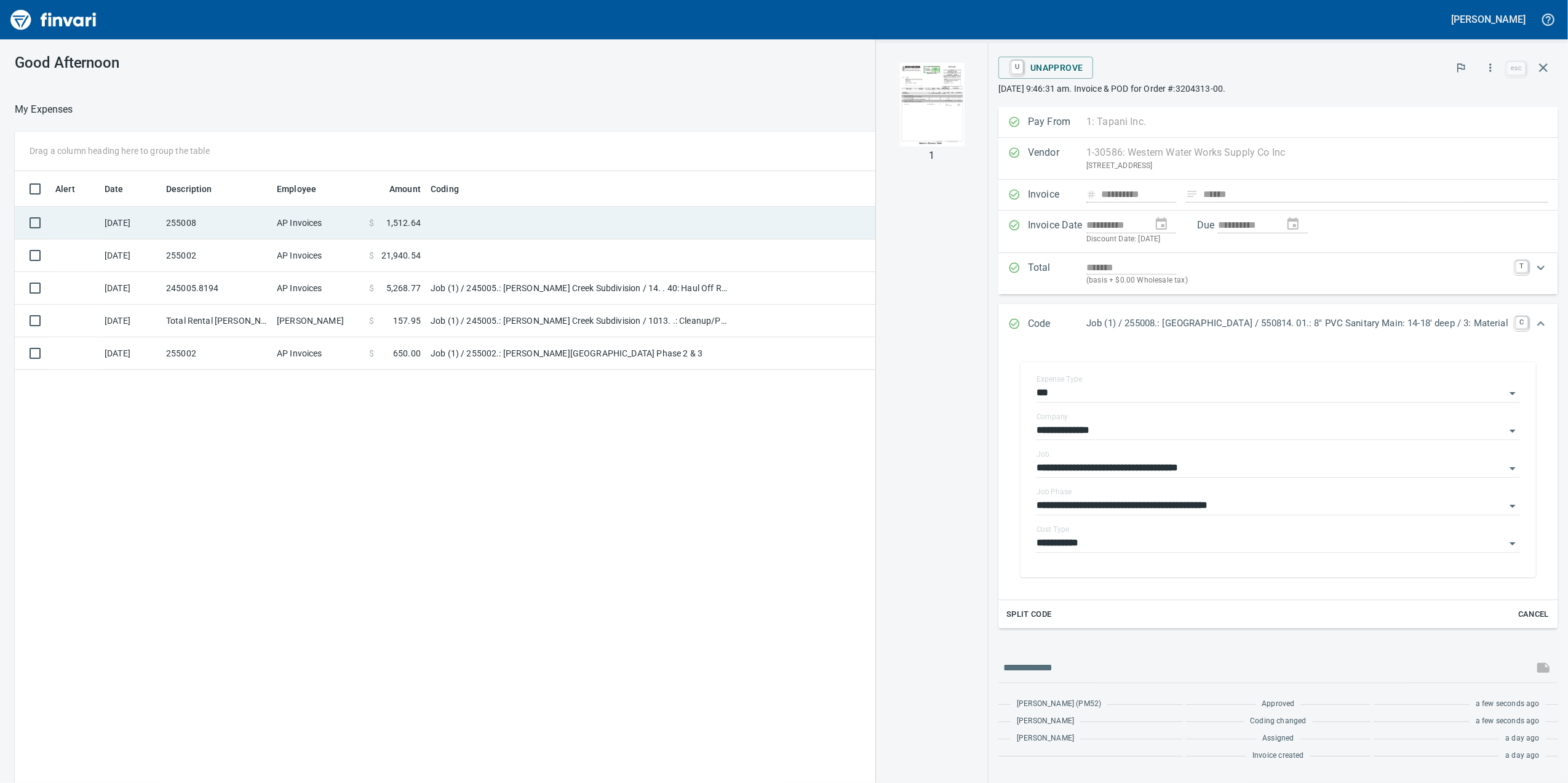
click at [572, 210] on td at bounding box center [580, 222] width 308 height 33
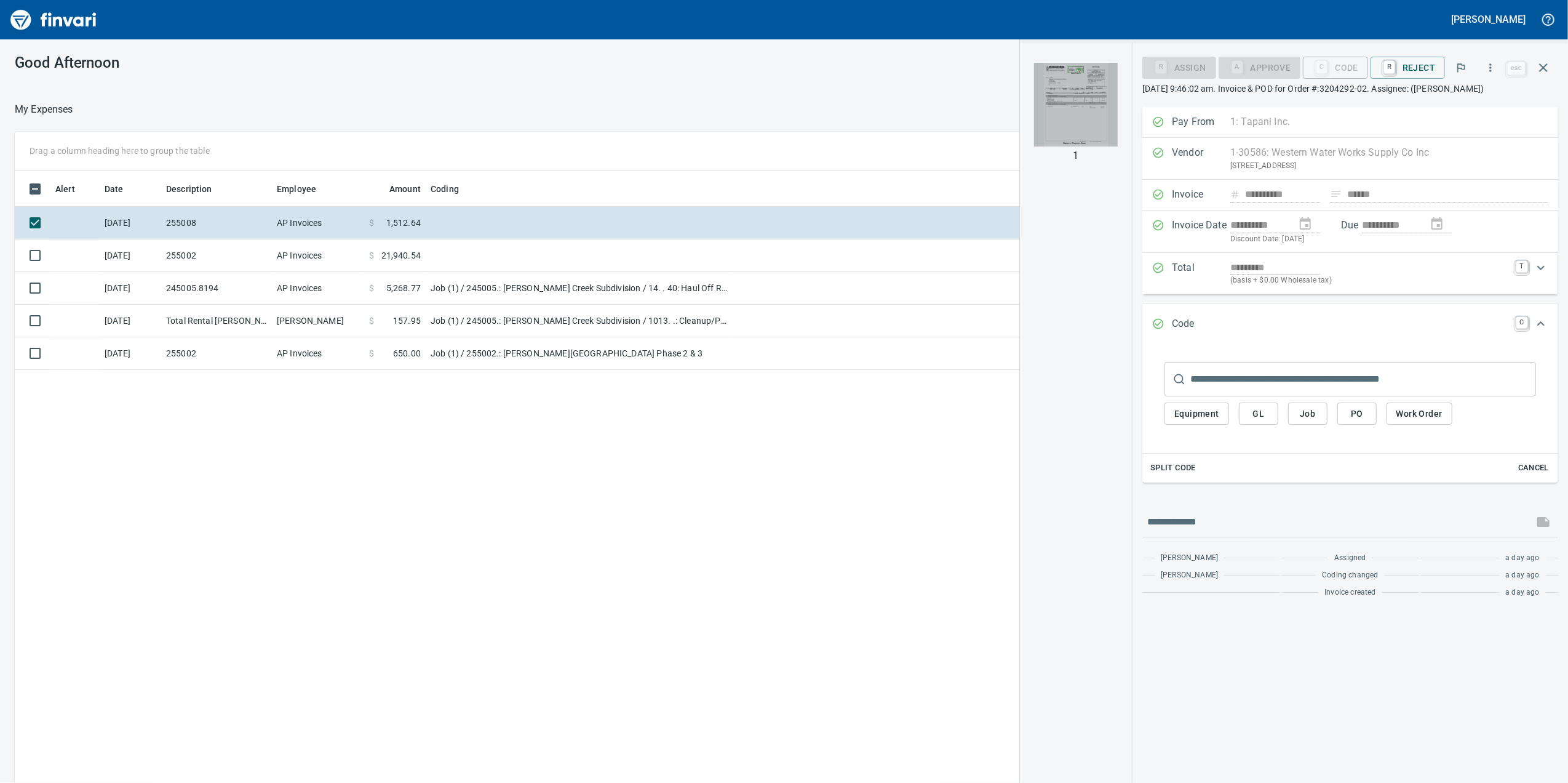
click at [1057, 134] on img "button" at bounding box center [1076, 105] width 84 height 84
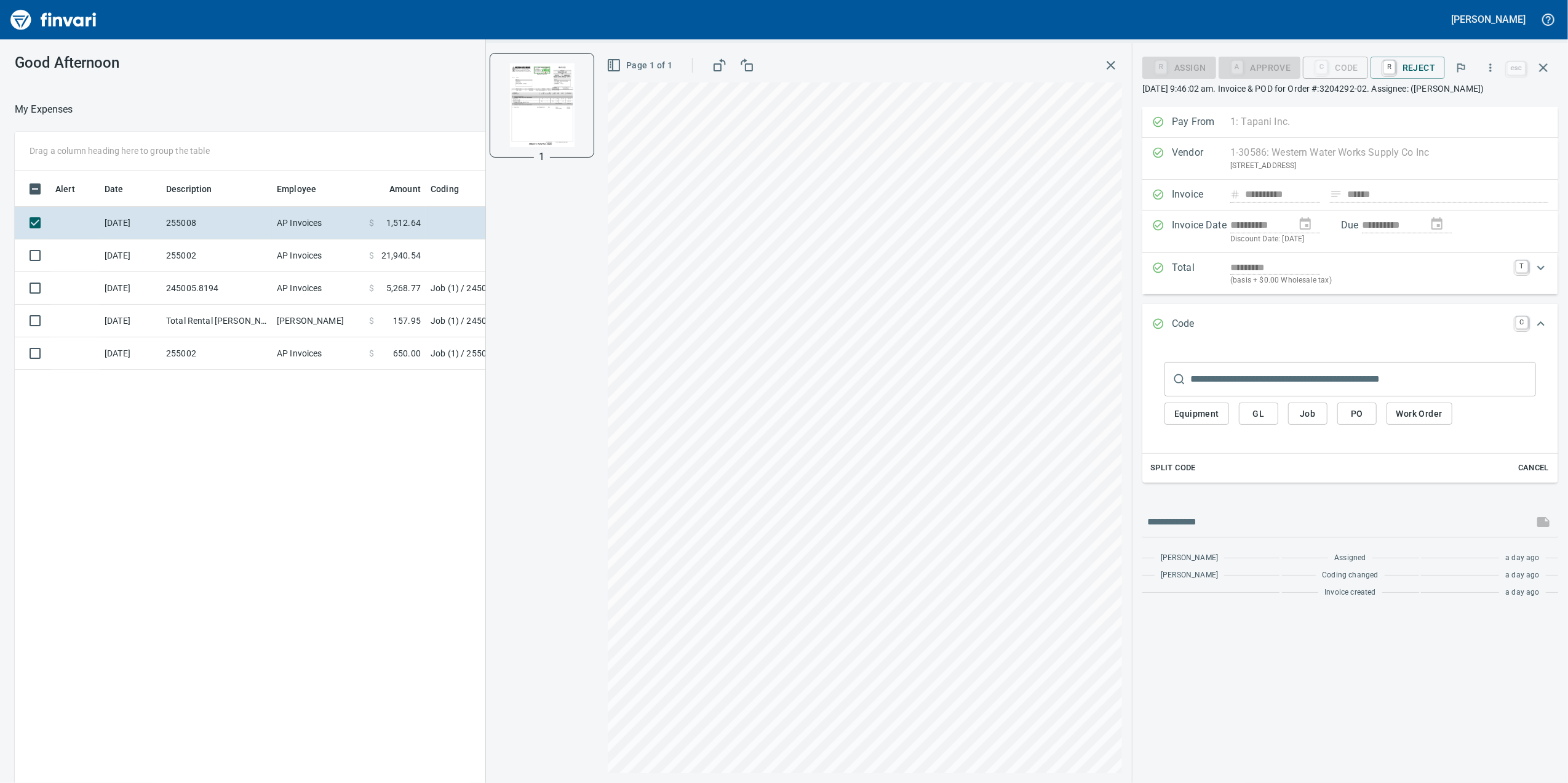
click at [1315, 421] on span "Job" at bounding box center [1308, 414] width 19 height 15
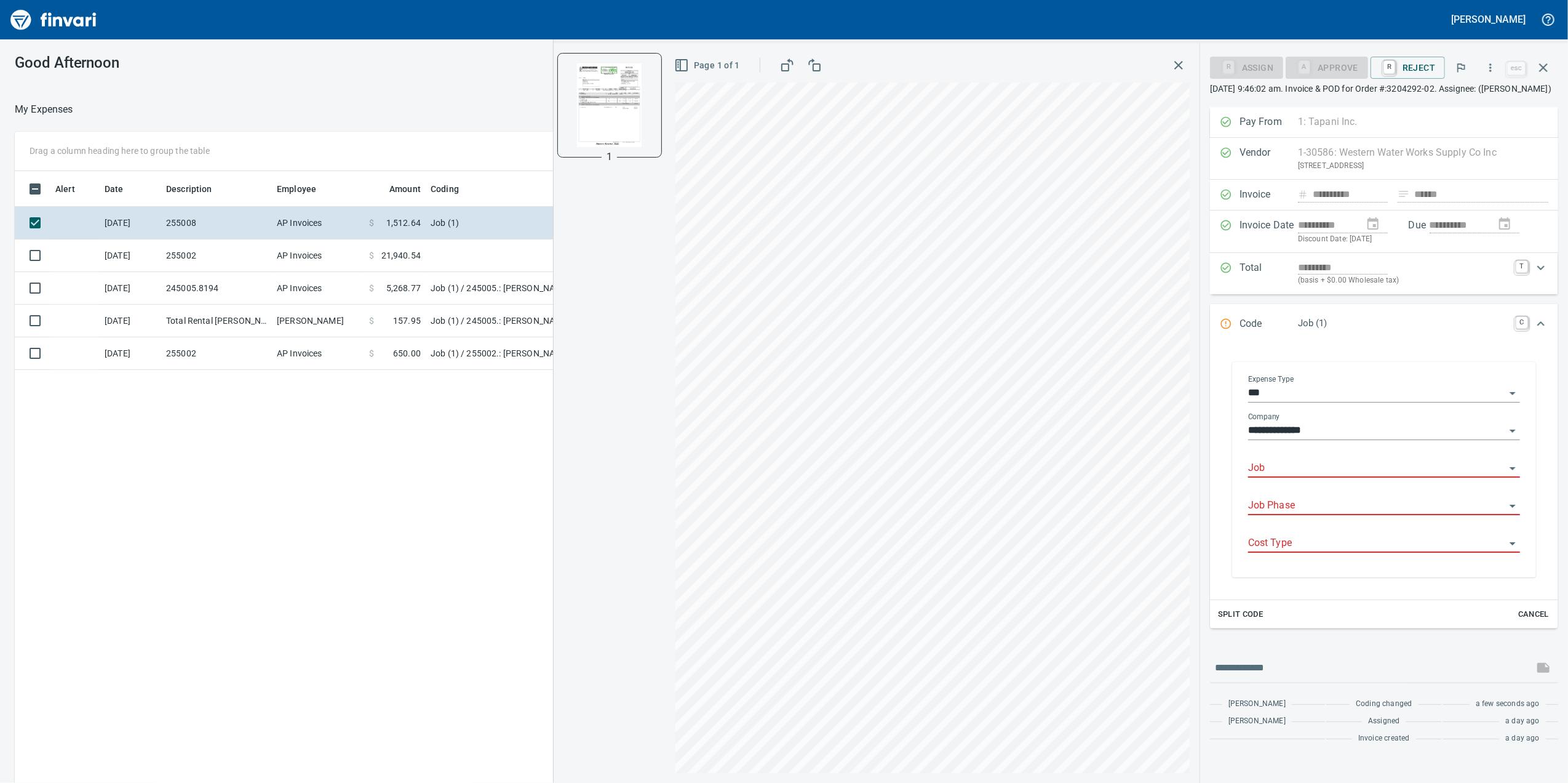
click at [1292, 477] on input "Job" at bounding box center [1376, 468] width 257 height 17
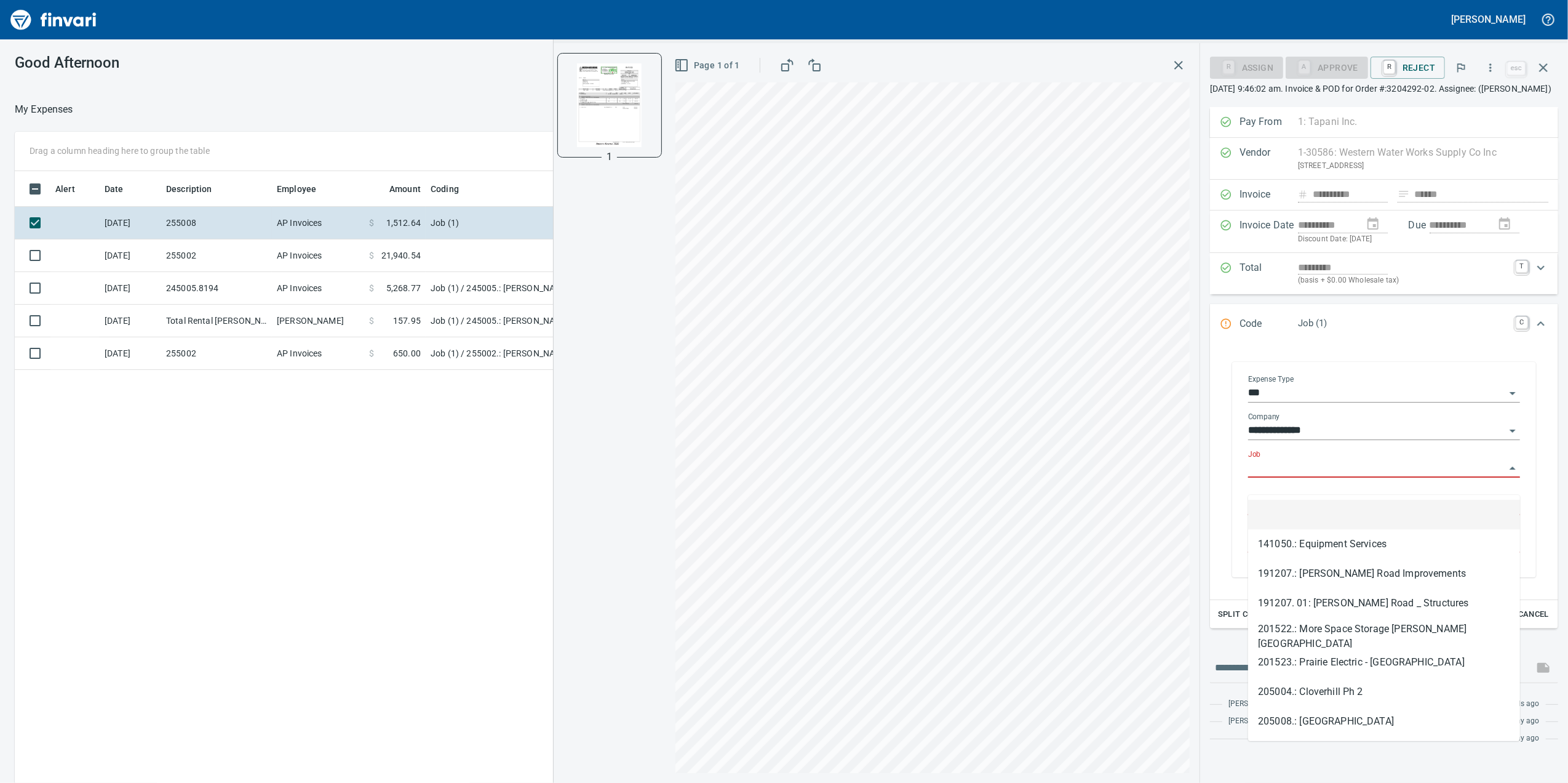
scroll to position [635, 1206]
type input "*"
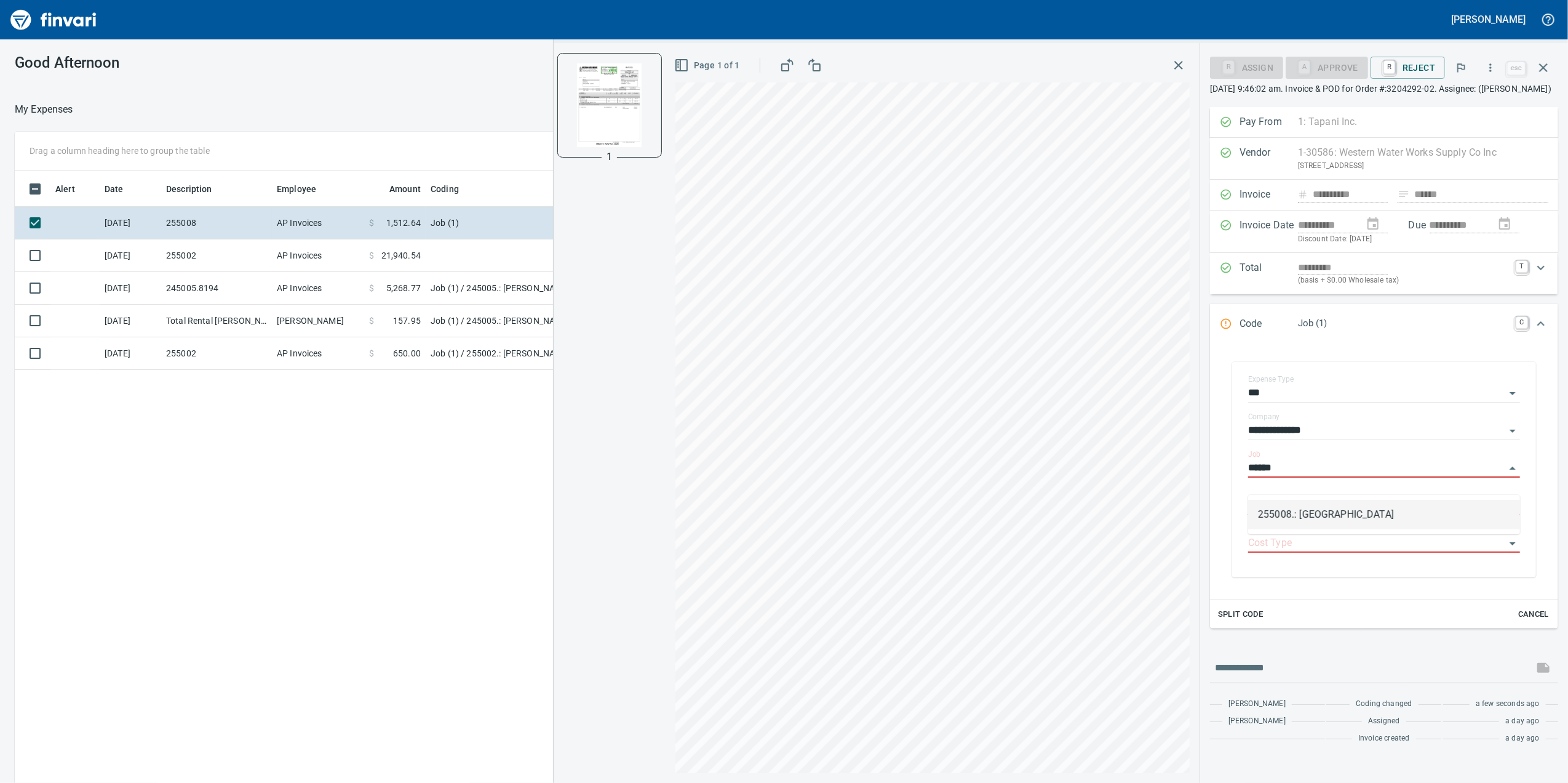
click at [1301, 516] on li "255008.: [GEOGRAPHIC_DATA]" at bounding box center [1384, 514] width 272 height 30
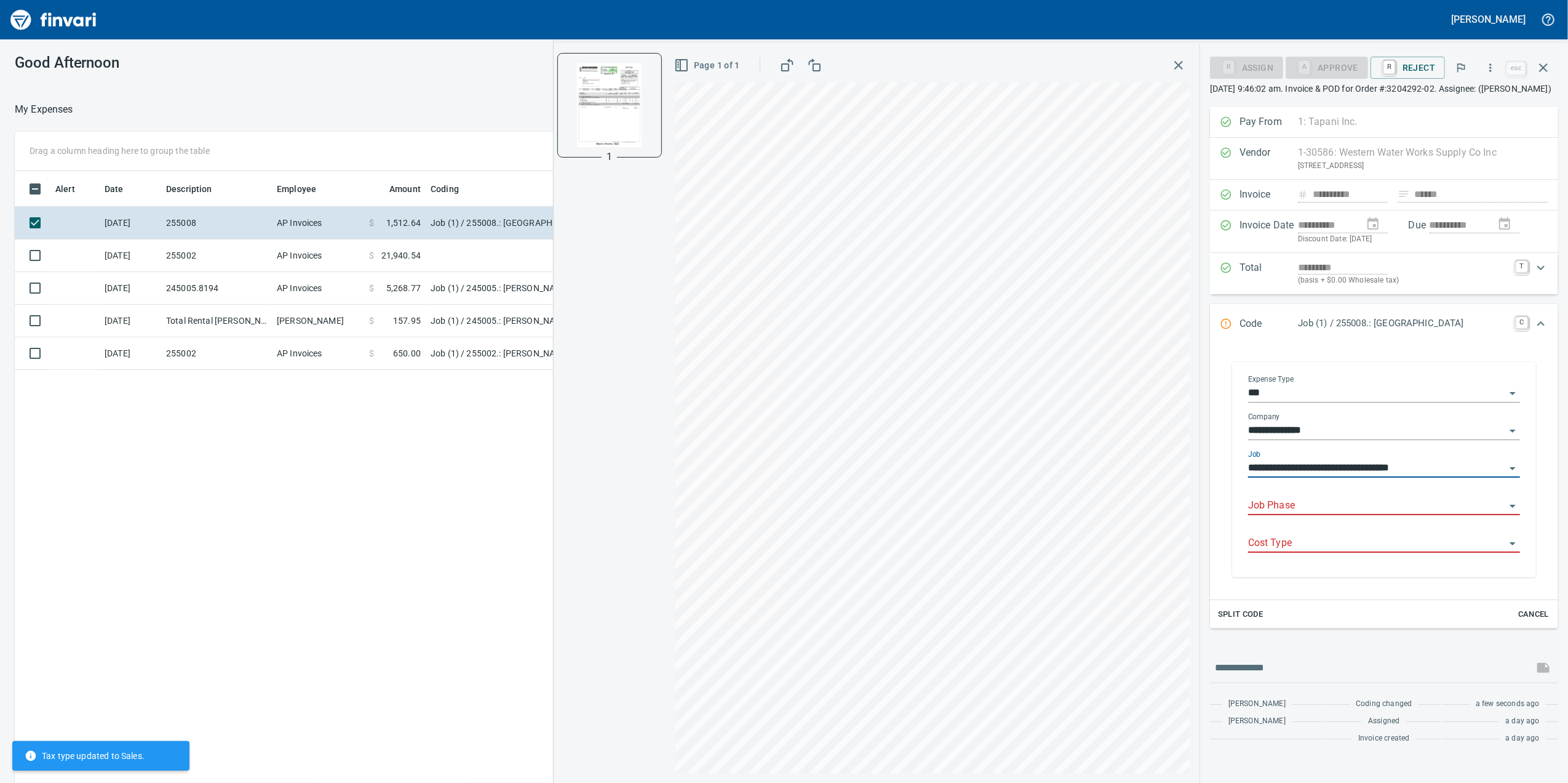
type input "**********"
click at [1301, 515] on input "Job Phase" at bounding box center [1376, 506] width 257 height 17
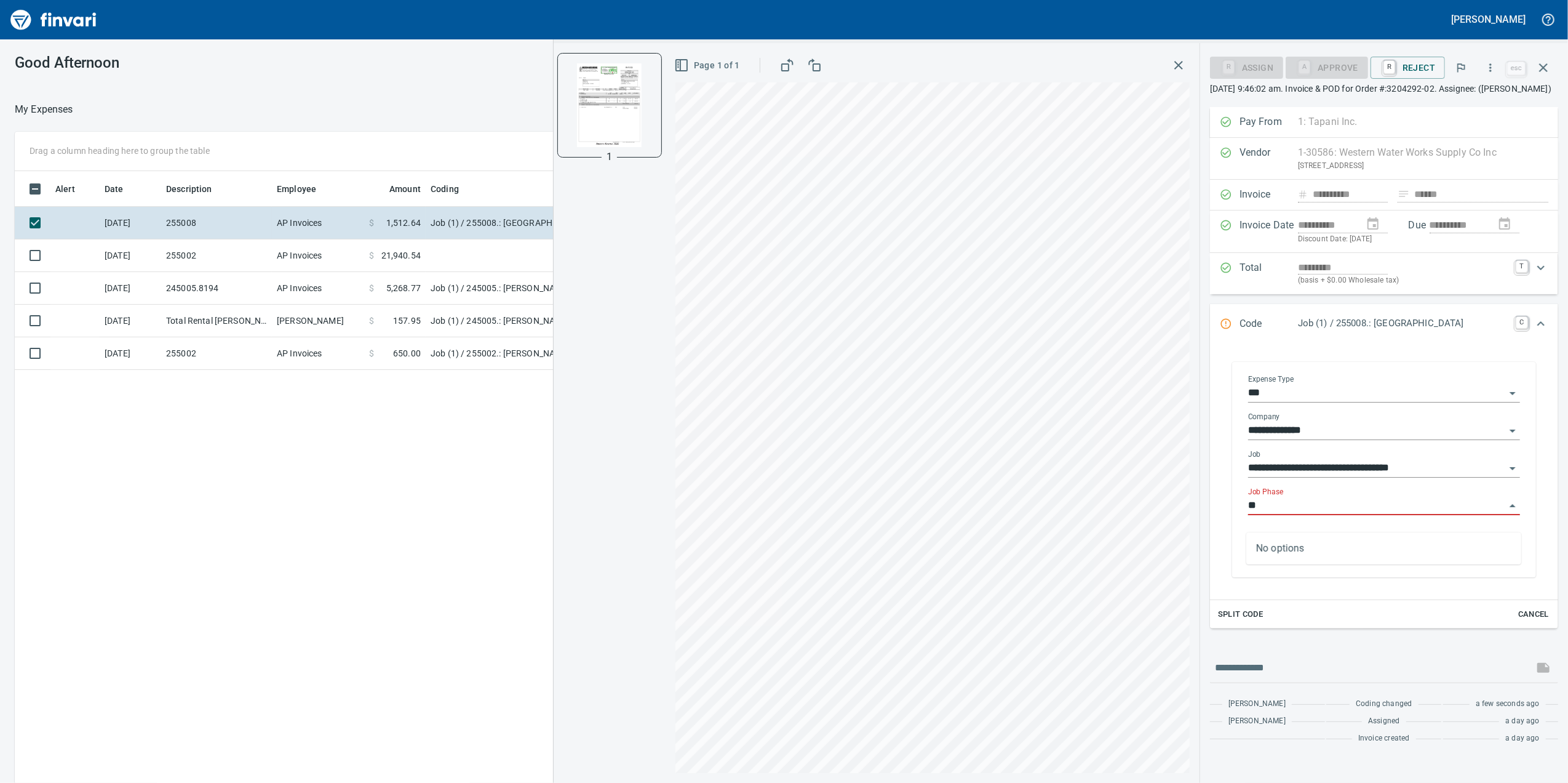
type input "*"
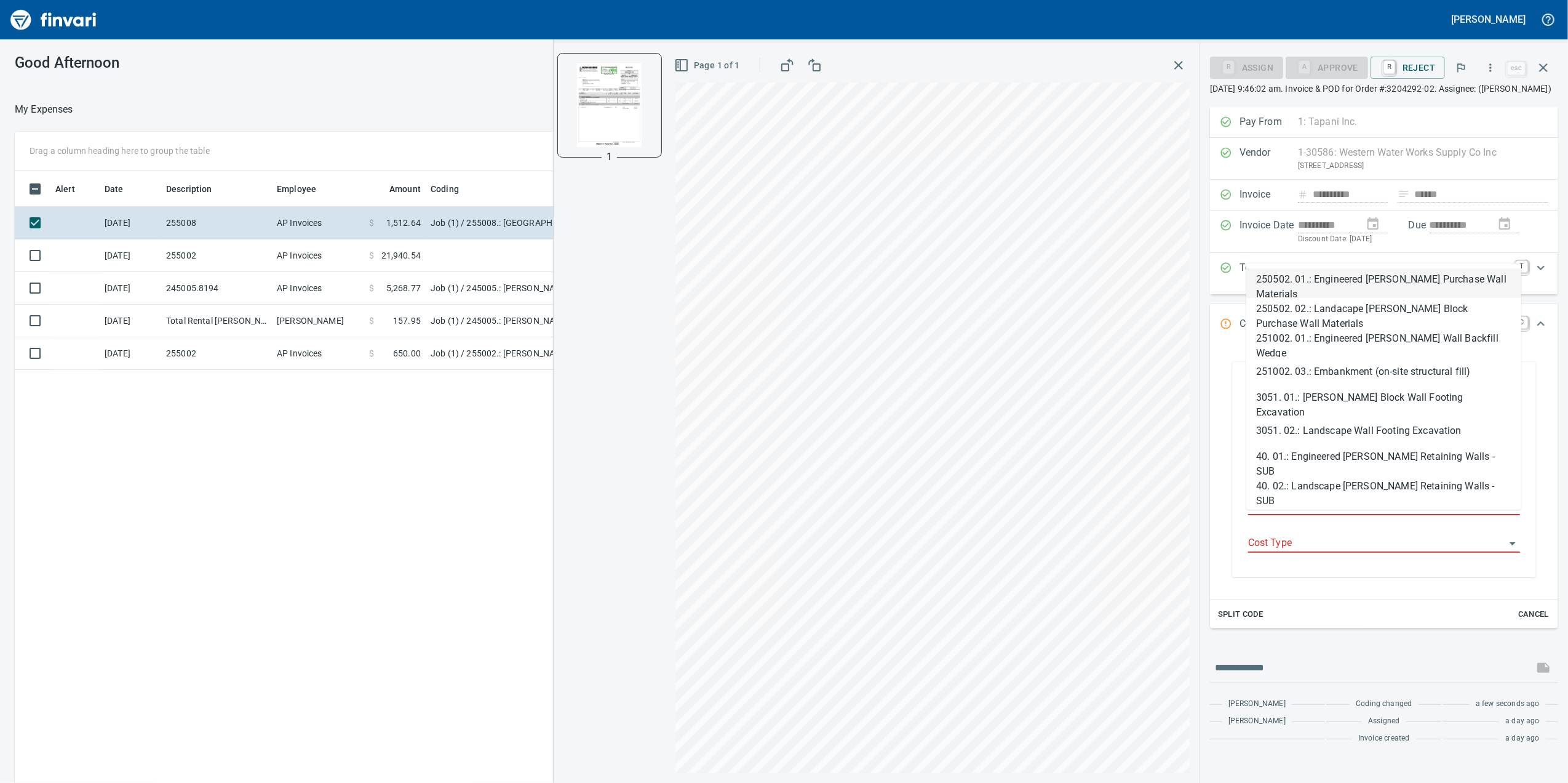
type input "*"
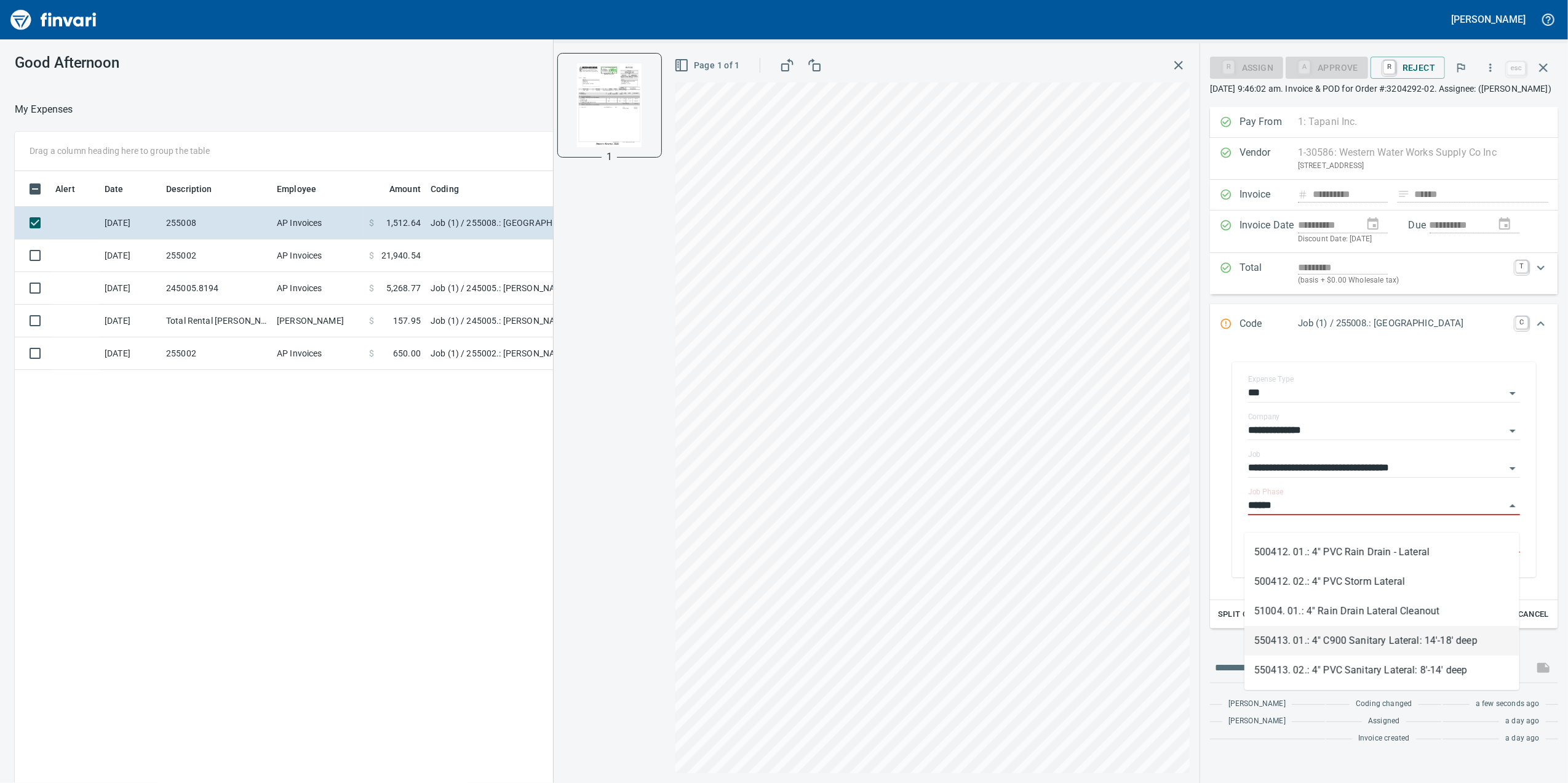
click at [1362, 634] on li "550413. 01.: 4" C900 Sanitary Lateral: 14'-18' deep" at bounding box center [1382, 640] width 275 height 30
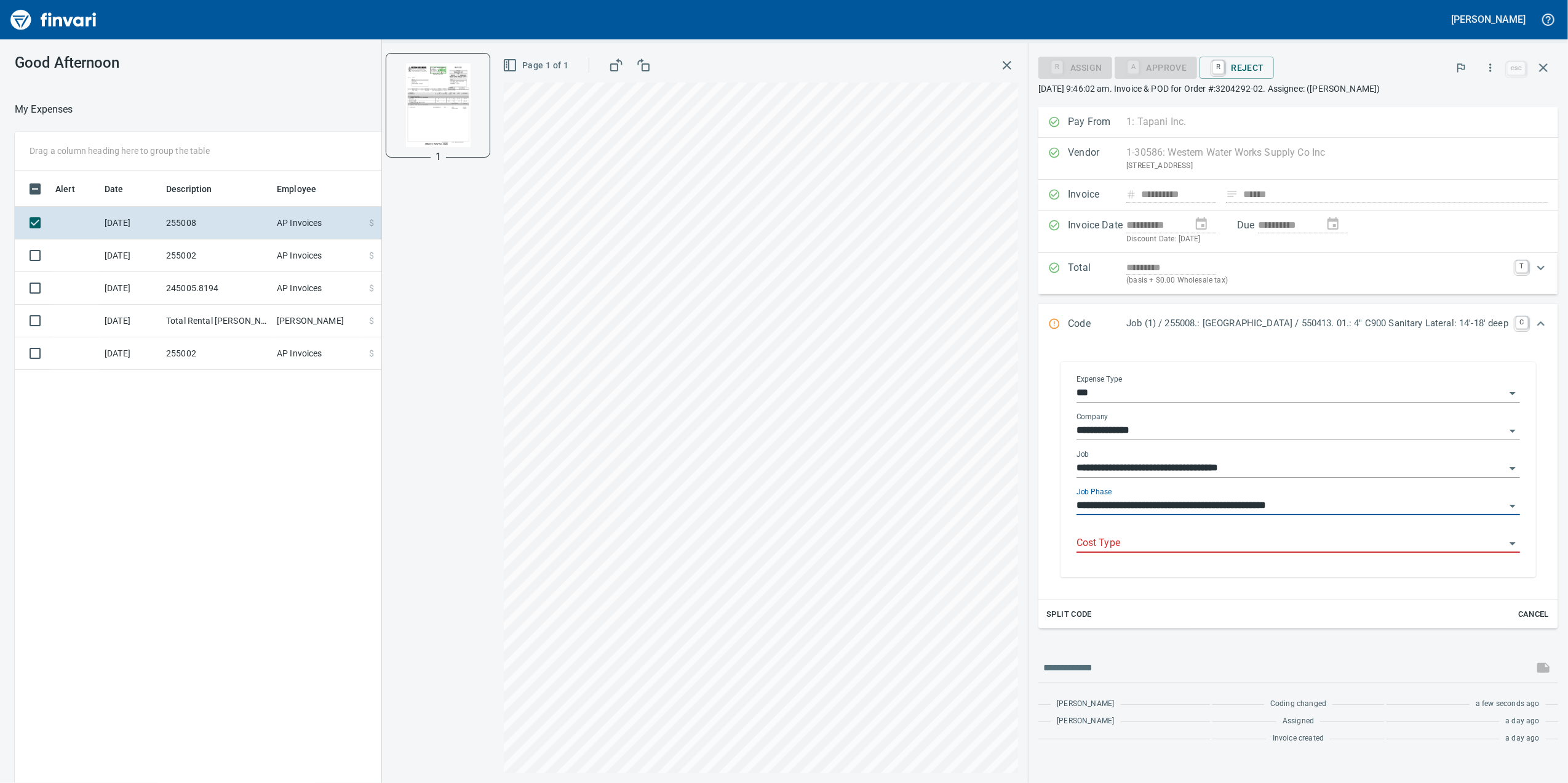
click at [1251, 535] on div "Cost Type" at bounding box center [1298, 539] width 443 height 28
type input "**********"
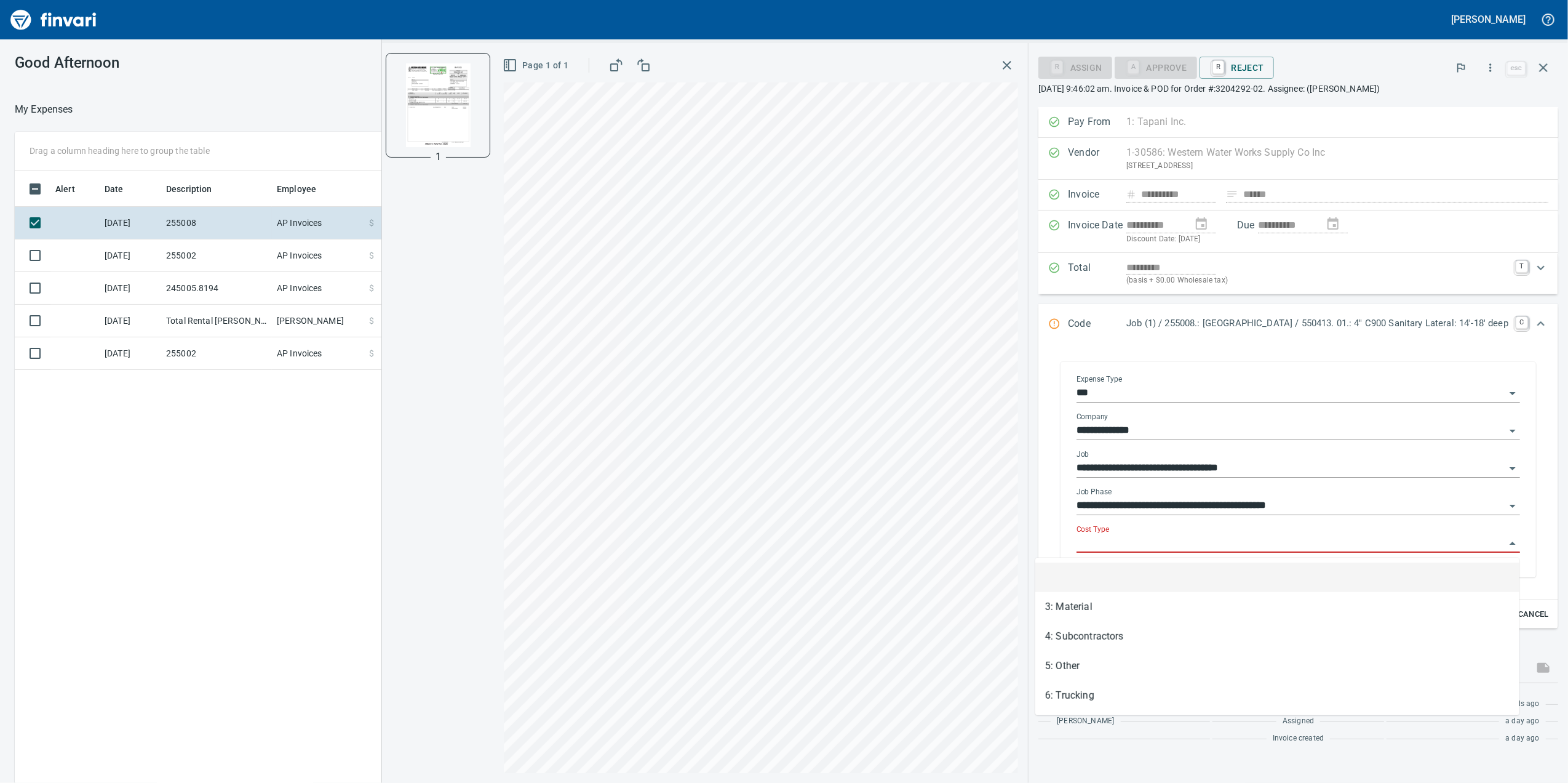
click at [1244, 547] on input "Cost Type" at bounding box center [1290, 543] width 429 height 17
click at [1172, 602] on li "3: Material" at bounding box center [1277, 607] width 484 height 30
type input "**********"
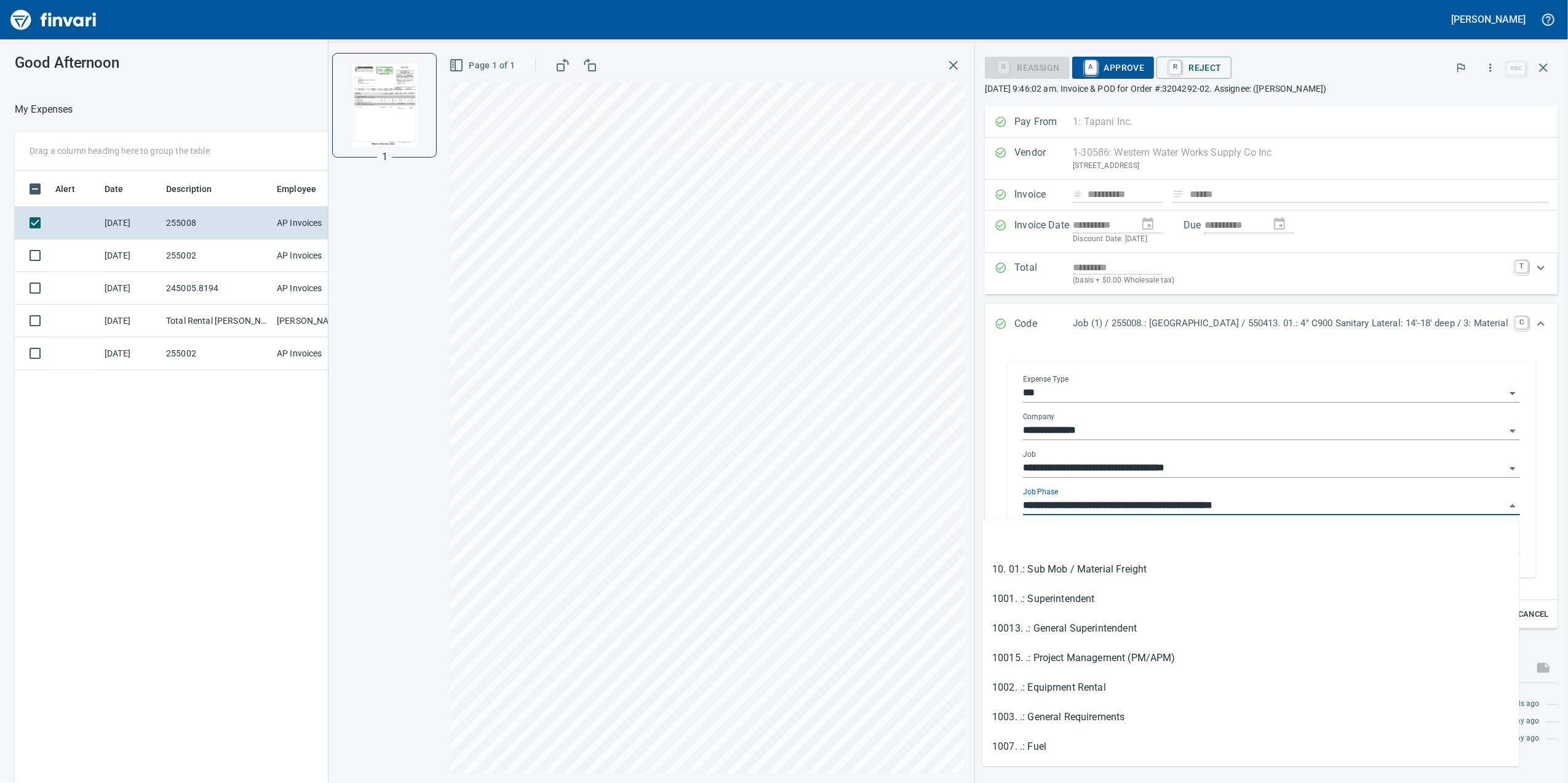
click at [1152, 513] on input "**********" at bounding box center [1264, 506] width 482 height 17
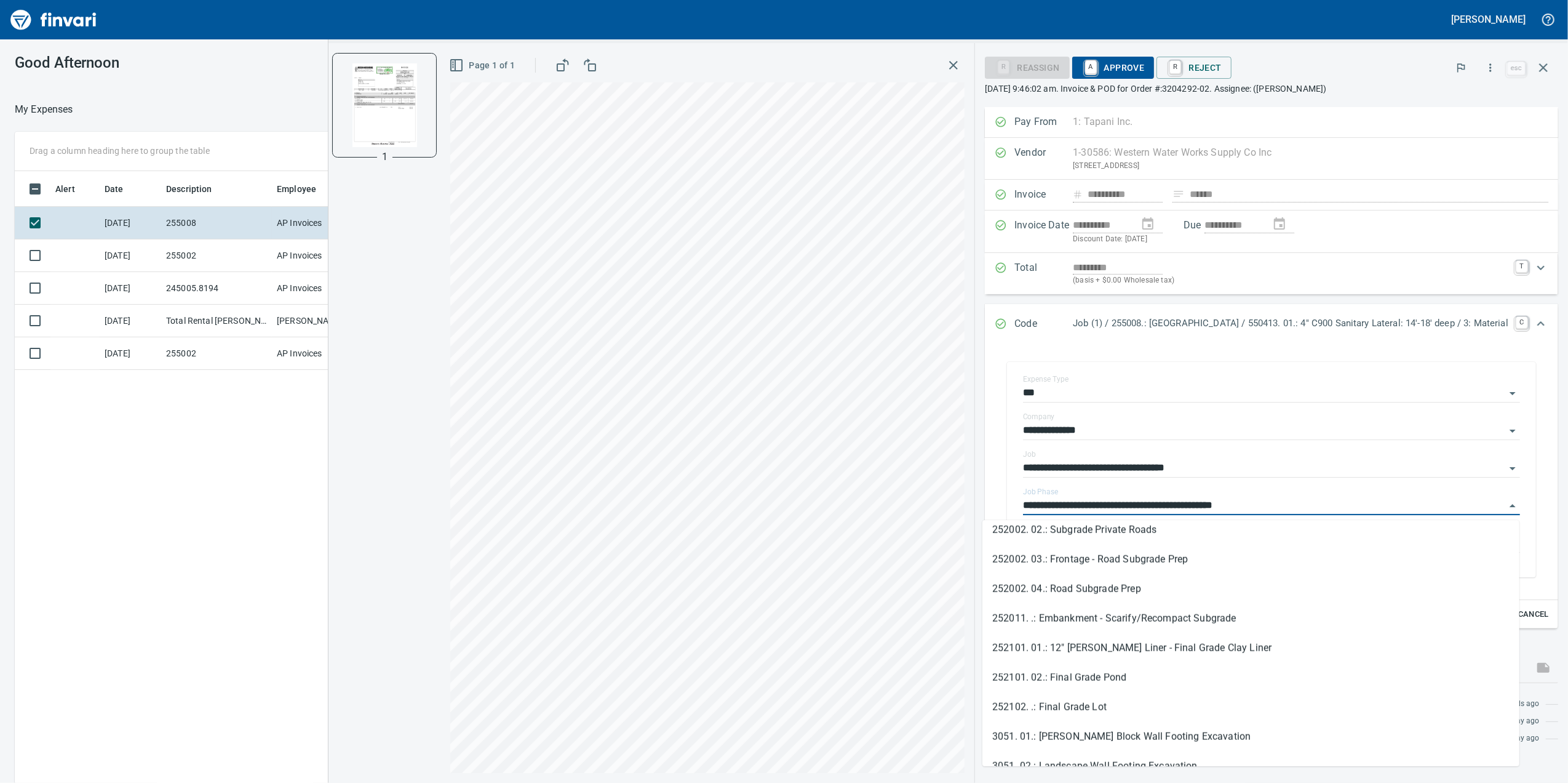
scroll to position [2216, 0]
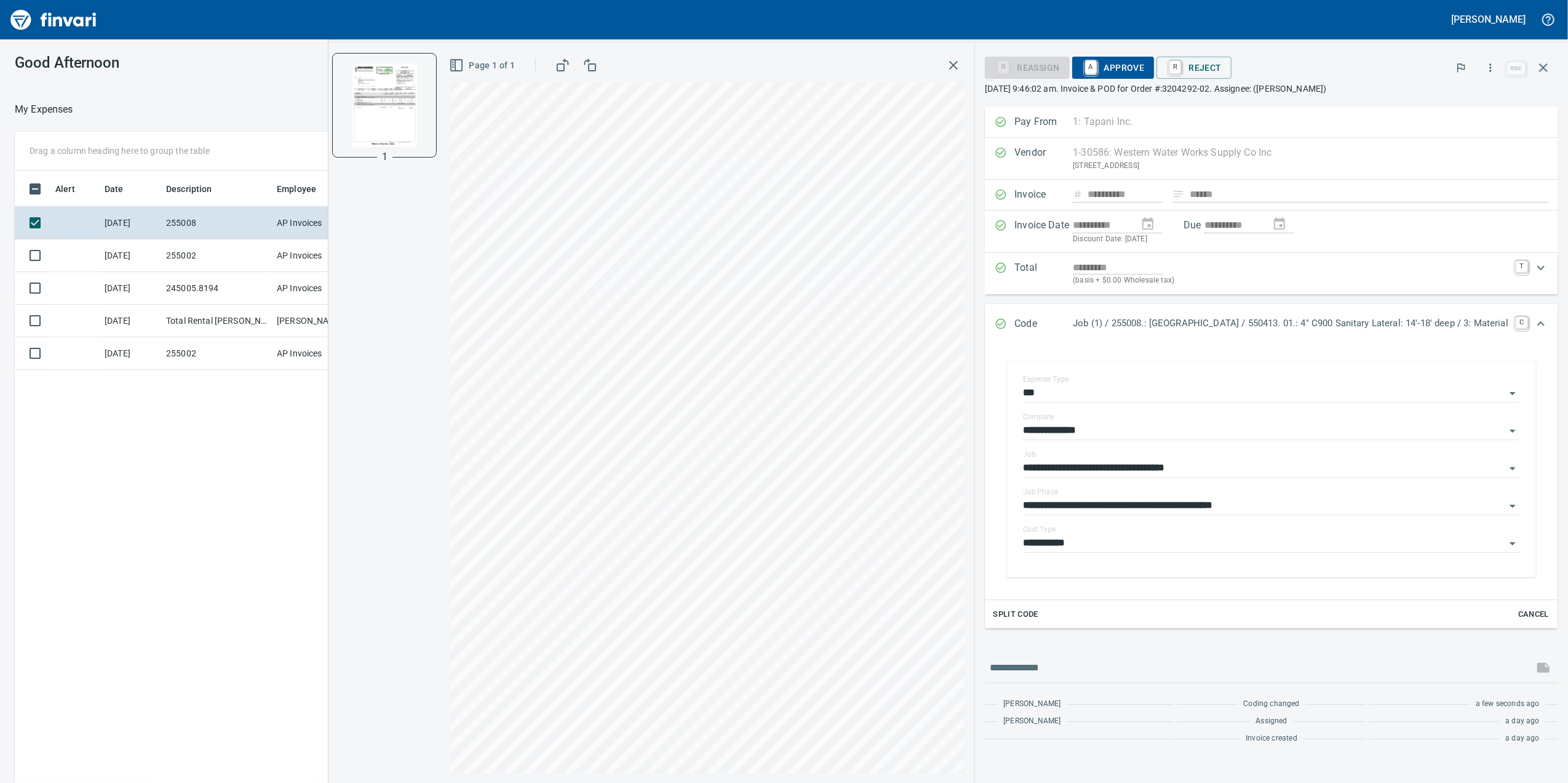
click at [975, 537] on div "**********" at bounding box center [1272, 445] width 593 height 676
click at [1082, 60] on span "A Approve" at bounding box center [1113, 68] width 63 height 21
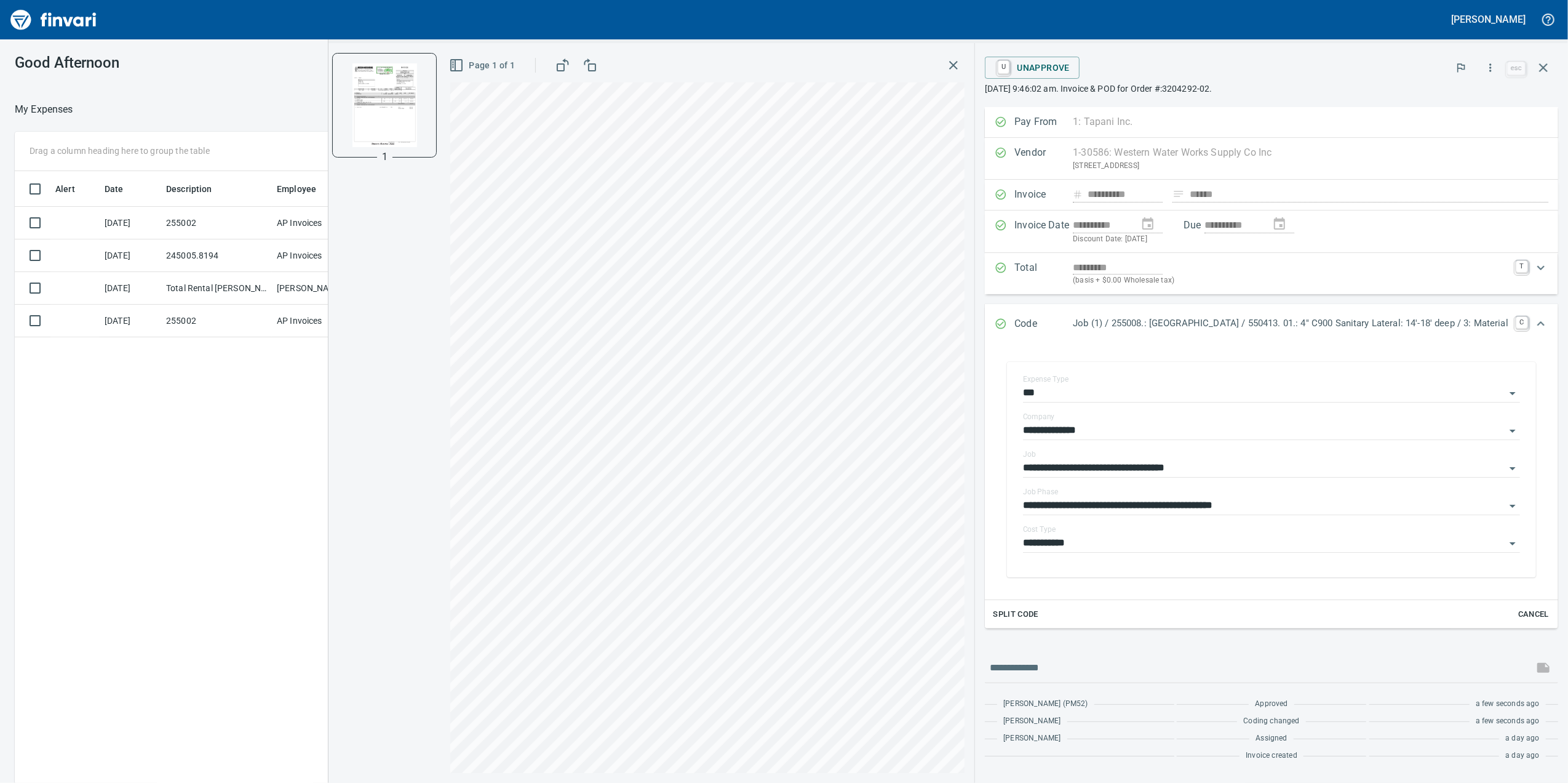
click at [894, 62] on div "Page 1 of 1" at bounding box center [707, 65] width 515 height 25
click at [234, 212] on td "255002" at bounding box center [217, 222] width 111 height 33
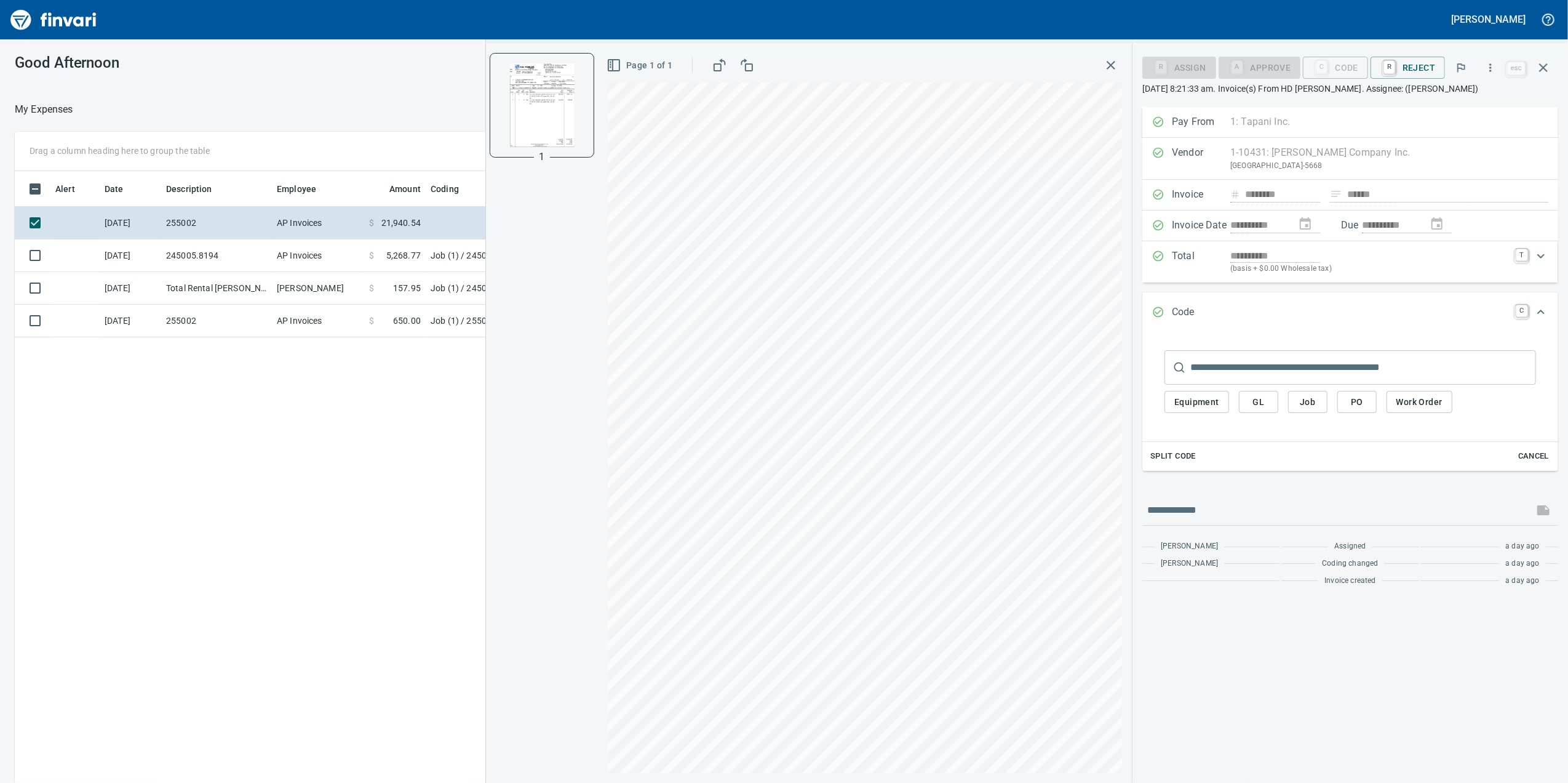
click at [1313, 410] on span "Job" at bounding box center [1308, 402] width 19 height 15
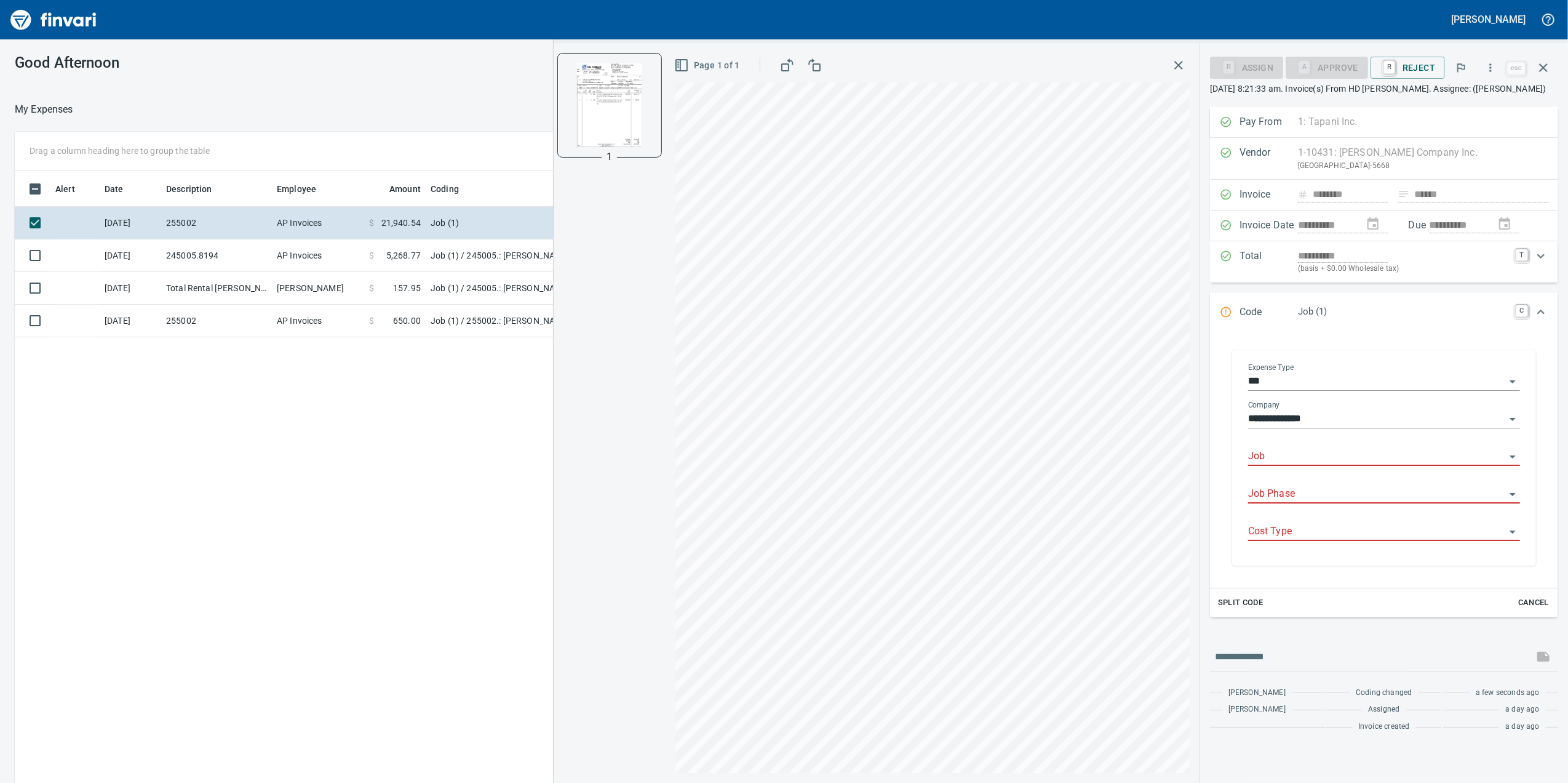
click at [1290, 466] on input "Job" at bounding box center [1376, 457] width 257 height 17
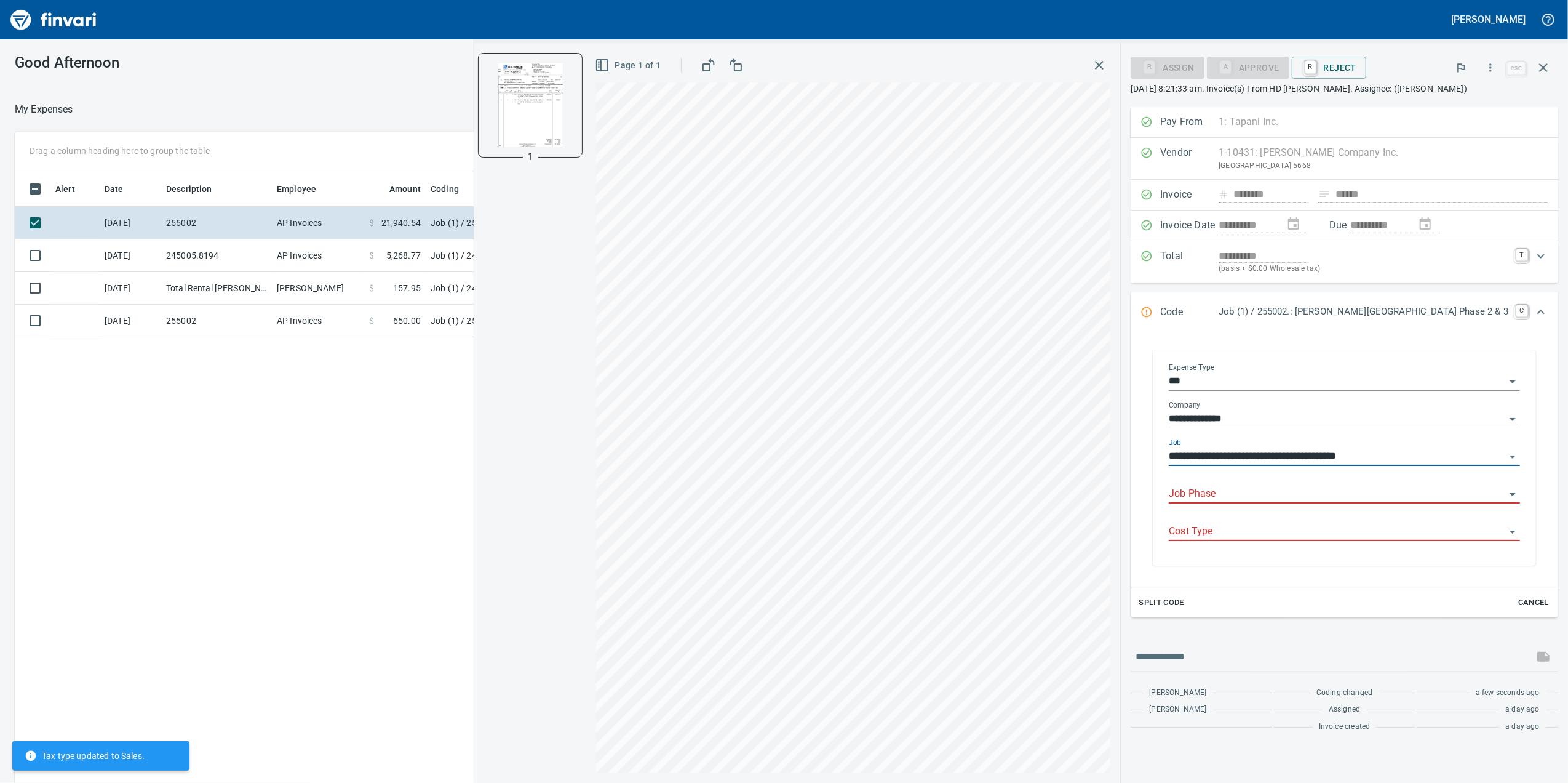
type input "**********"
click at [1283, 503] on input "Job Phase" at bounding box center [1337, 494] width 337 height 17
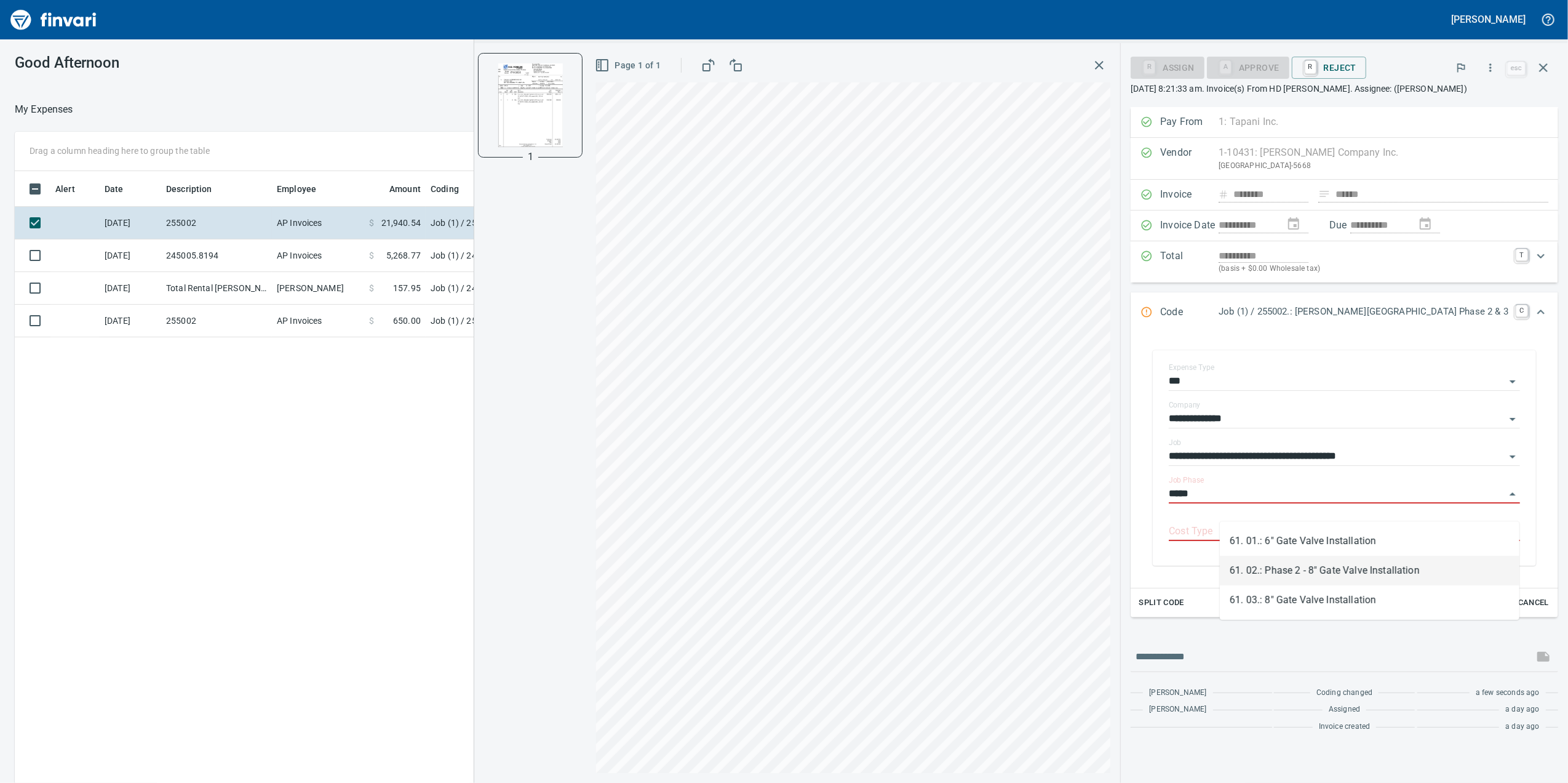
type input "*****"
click at [1179, 572] on div "**********" at bounding box center [1344, 445] width 447 height 676
click at [1184, 610] on span "Split Code" at bounding box center [1161, 603] width 46 height 14
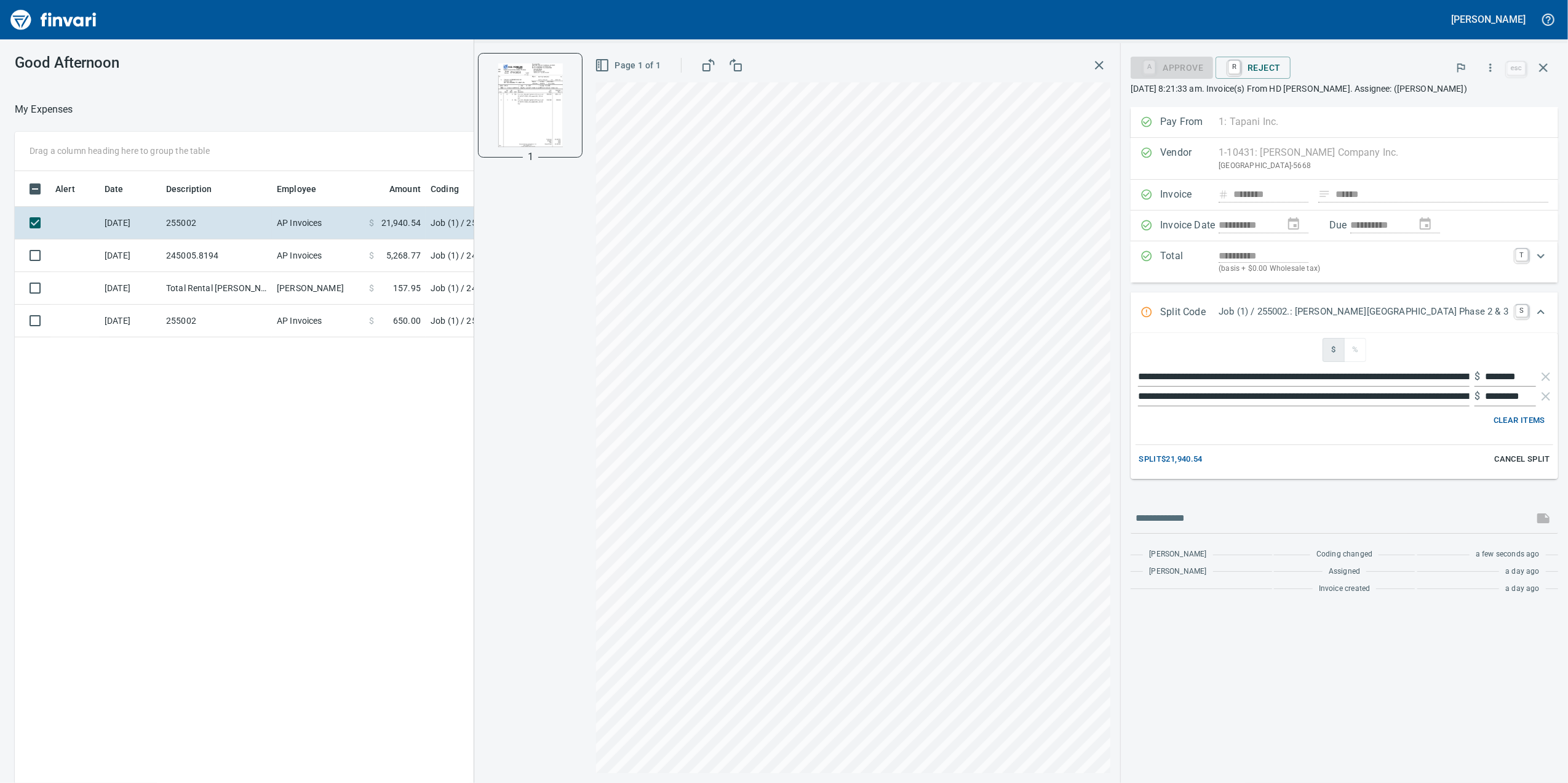
click at [1203, 466] on span "Split $21,940.54" at bounding box center [1170, 459] width 64 height 14
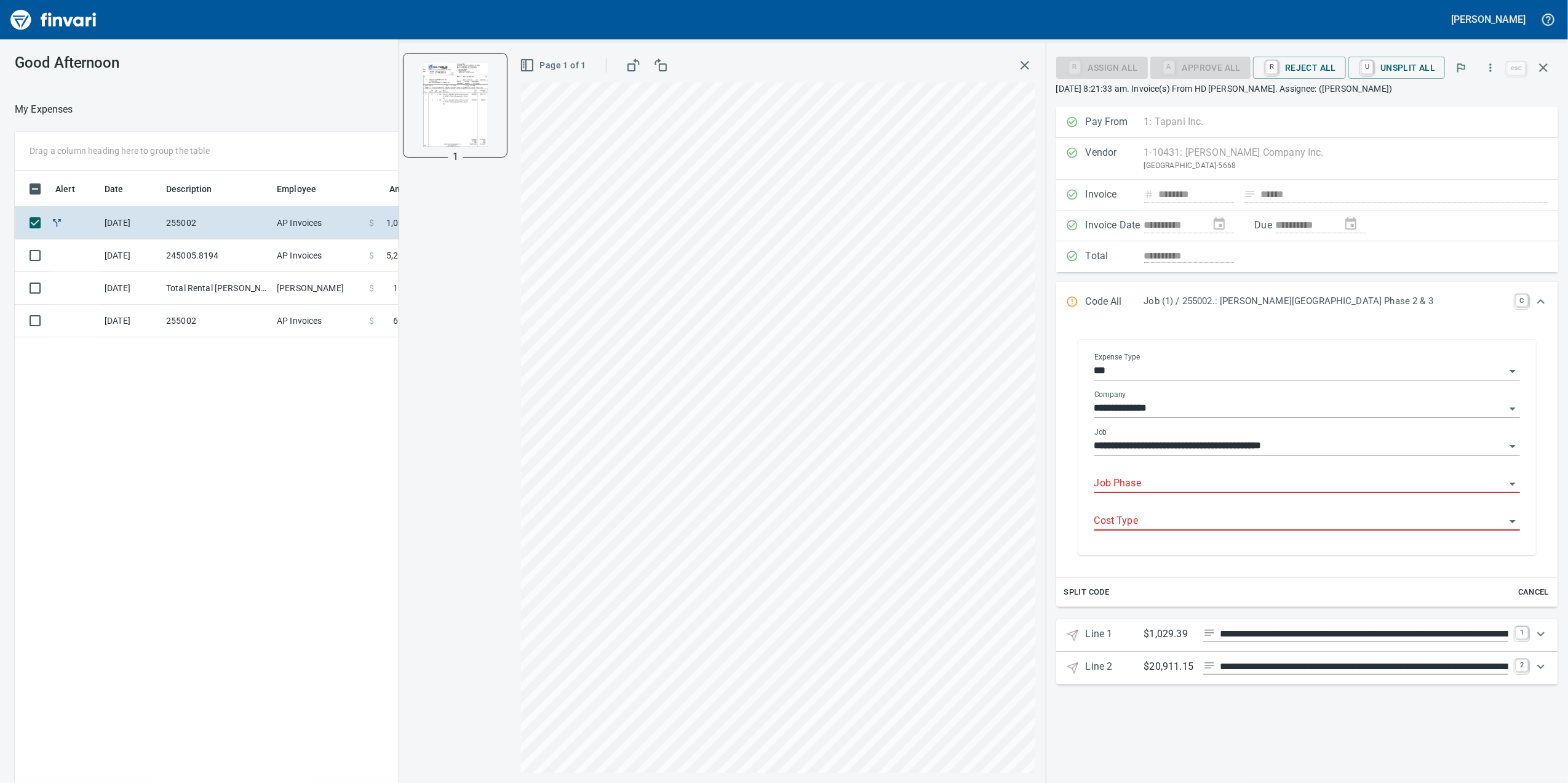
click at [1130, 493] on div at bounding box center [1307, 484] width 426 height 18
click at [1529, 589] on span "Cancel" at bounding box center [1533, 592] width 33 height 14
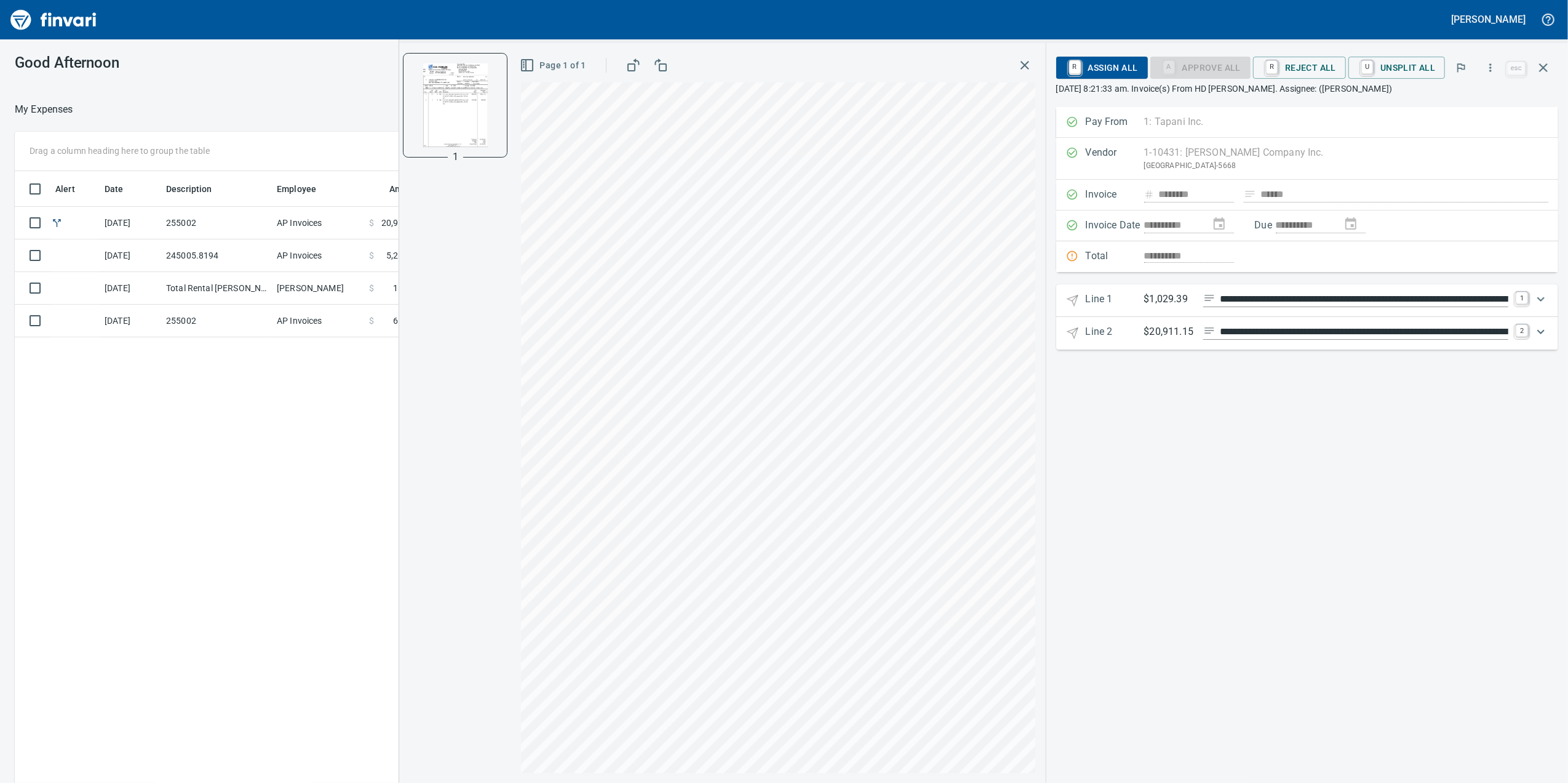
click at [1527, 299] on div "Expand" at bounding box center [1541, 299] width 30 height 30
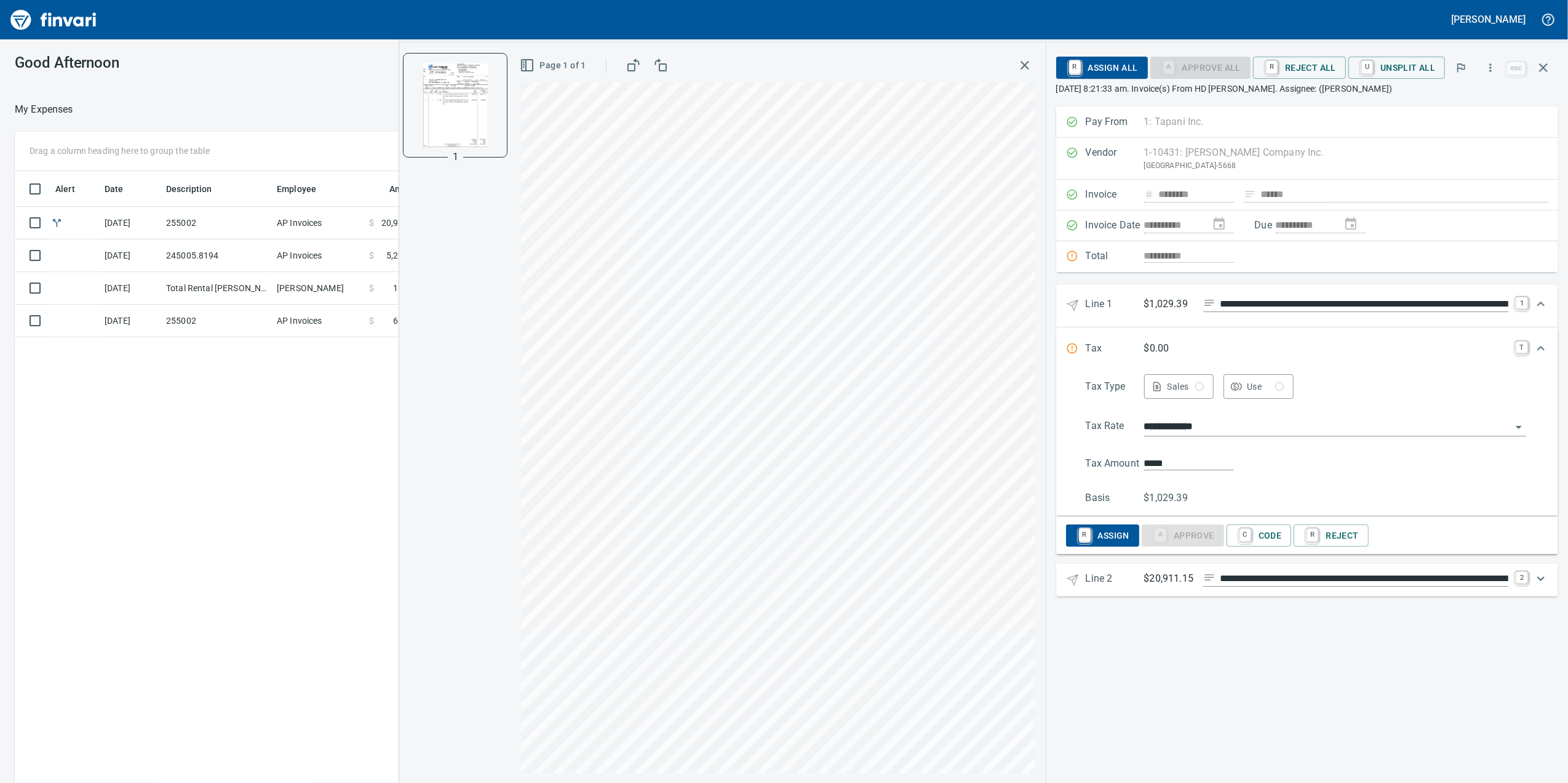
click at [1258, 520] on div "R Assign A Approve C Code R Reject" at bounding box center [1307, 535] width 502 height 37
click at [1258, 531] on span "C Code" at bounding box center [1259, 536] width 46 height 21
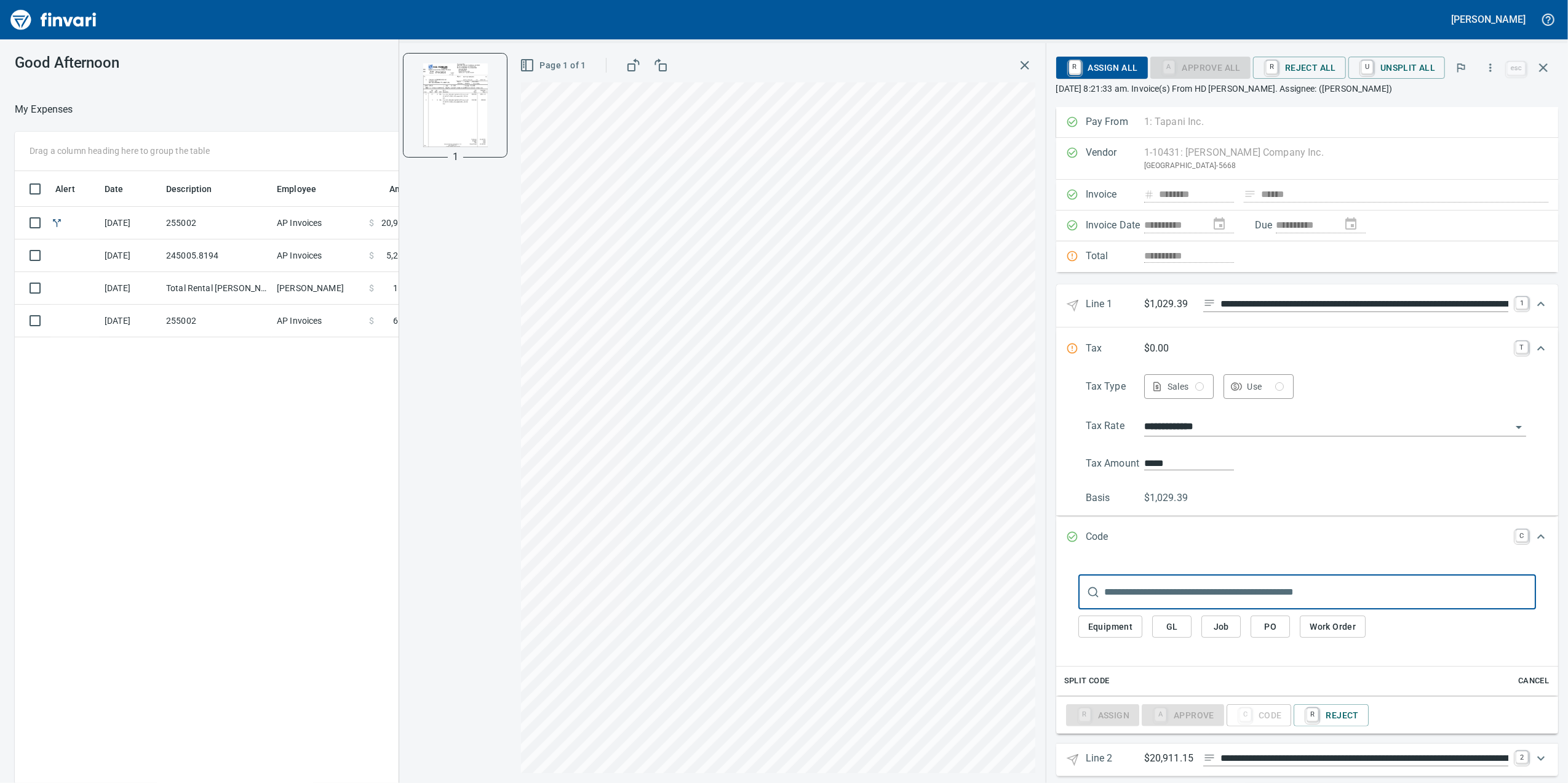
click at [1209, 592] on input "text" at bounding box center [1320, 592] width 432 height 35
click at [1223, 631] on span "Job" at bounding box center [1221, 627] width 19 height 15
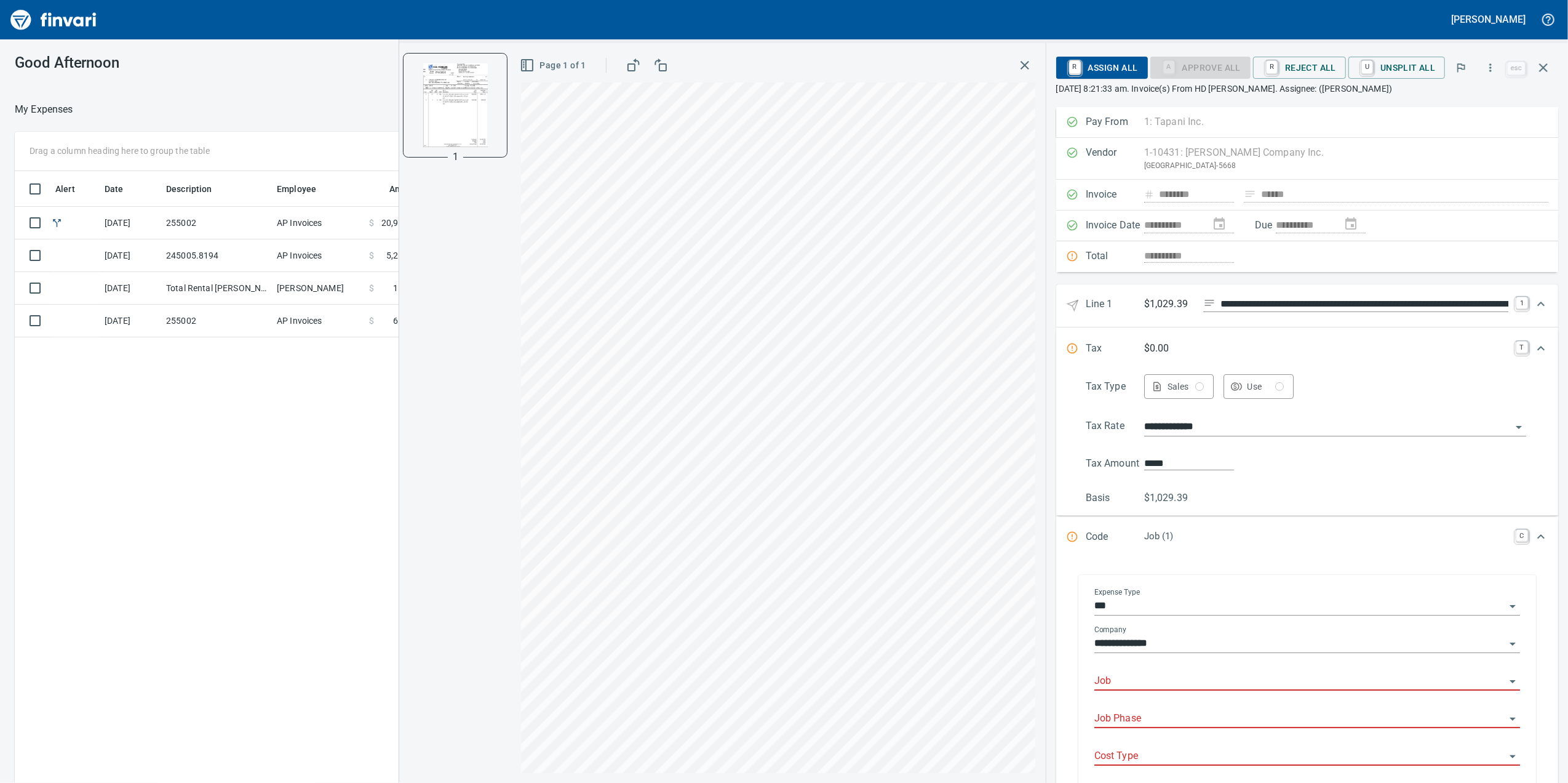
click at [1132, 687] on input "Job" at bounding box center [1299, 681] width 411 height 17
click at [1155, 710] on li "255002.: [PERSON_NAME][GEOGRAPHIC_DATA] Phase 2 & 3" at bounding box center [1301, 718] width 413 height 30
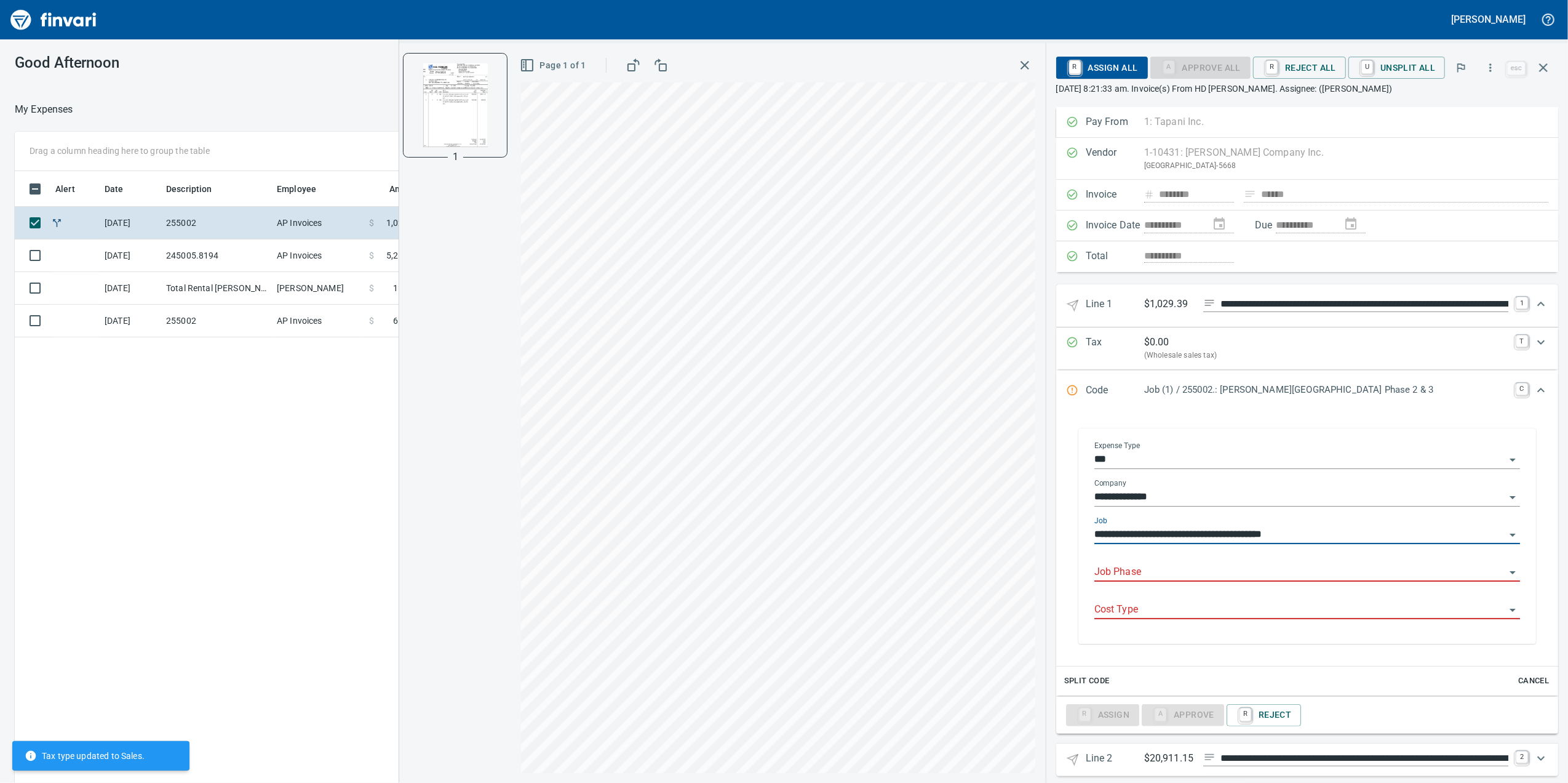
type input "**********"
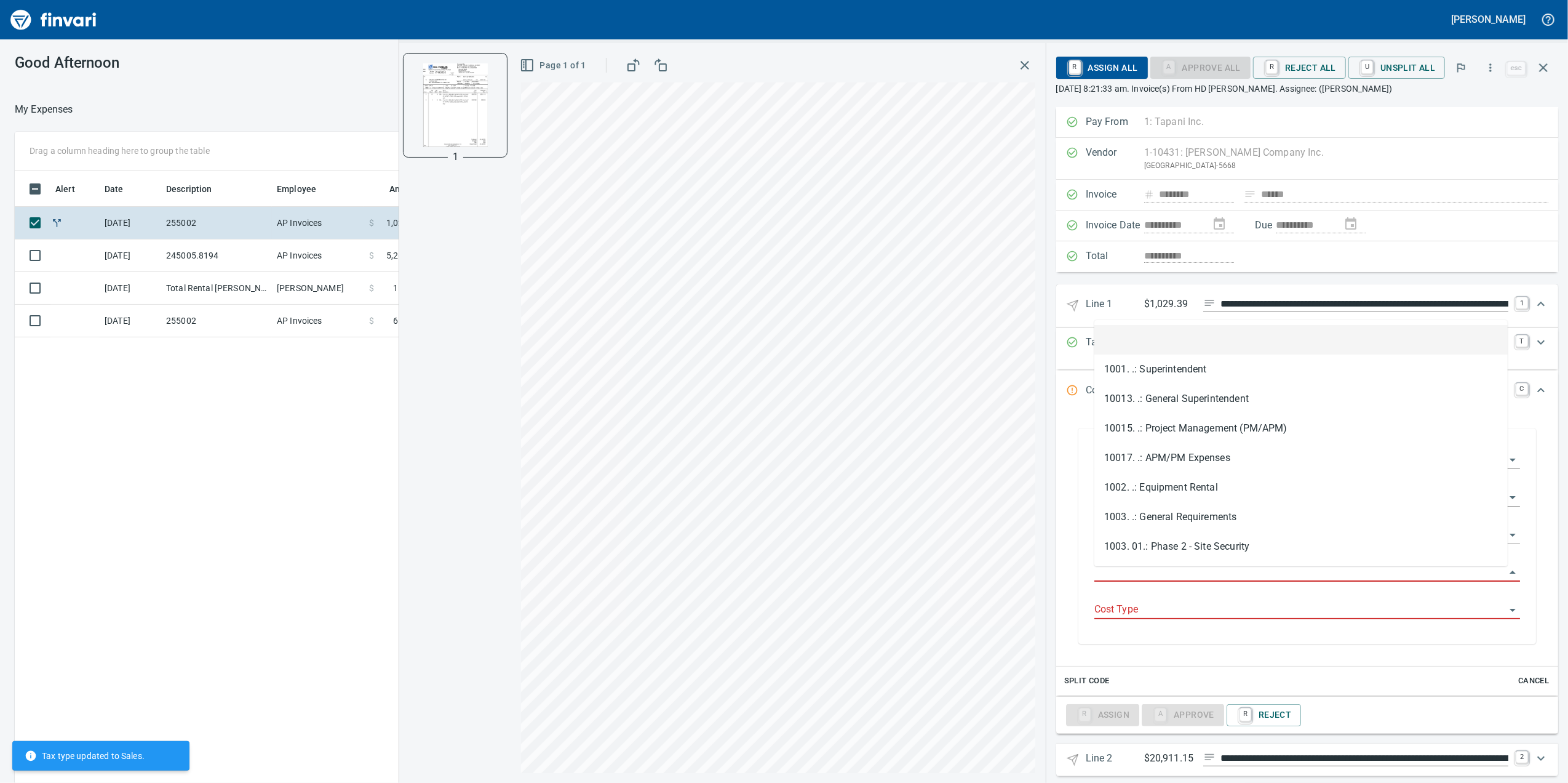
click at [1113, 572] on input "Job Phase" at bounding box center [1299, 572] width 411 height 17
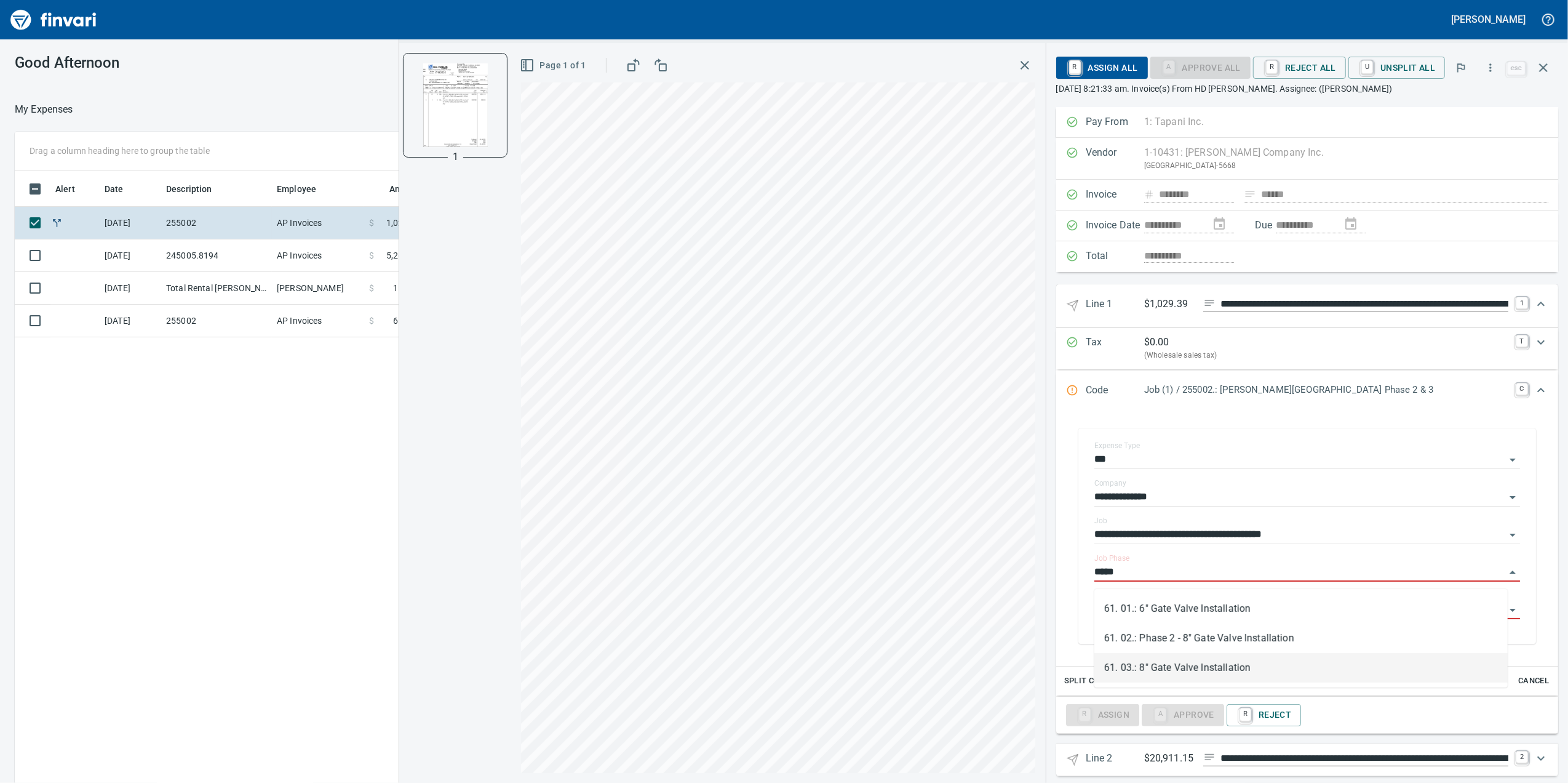
click at [1258, 658] on li "61. 03.: 8" Gate Valve Installation" at bounding box center [1301, 667] width 413 height 30
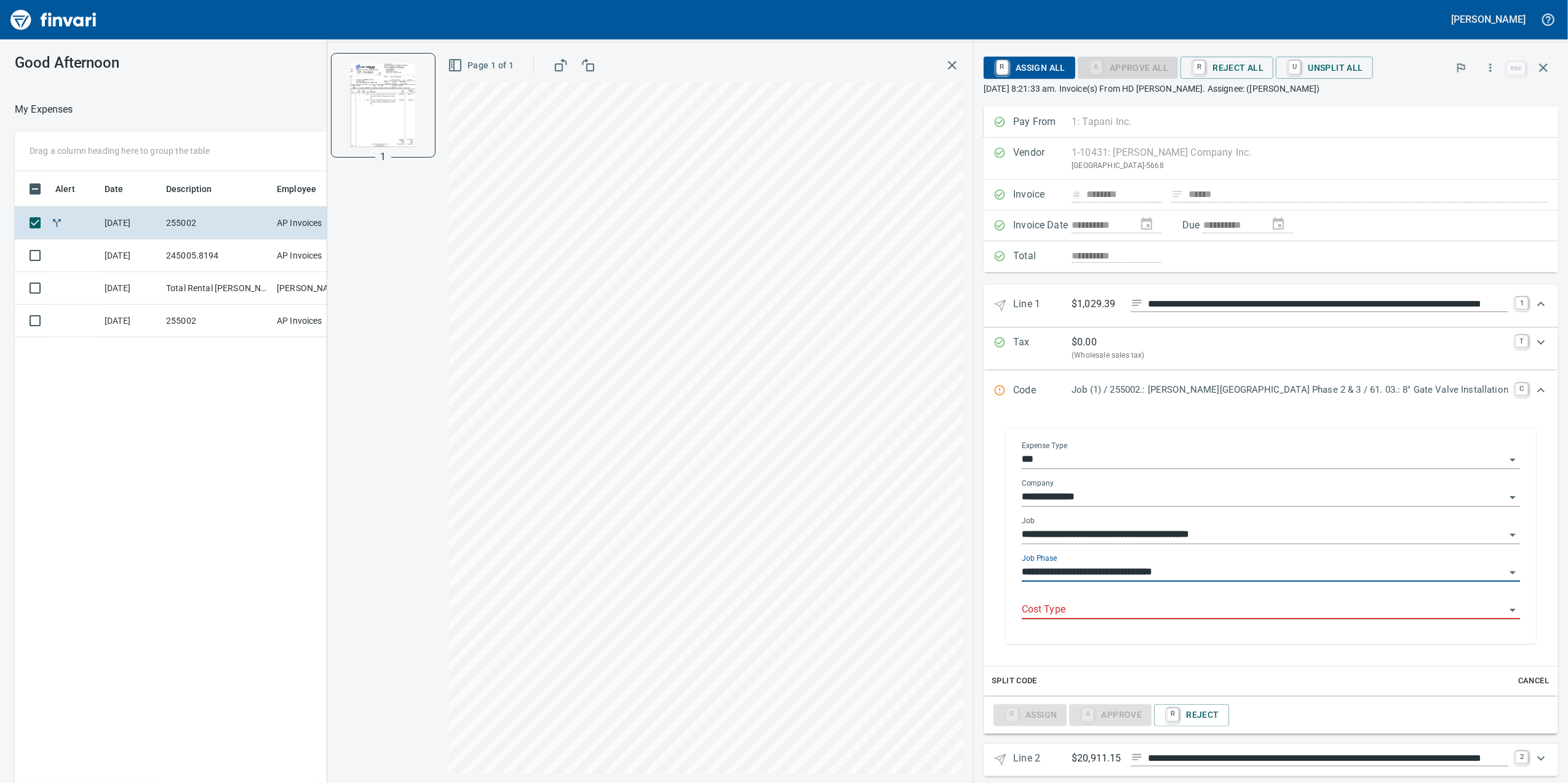
type input "**********"
click at [1194, 606] on input "Cost Type" at bounding box center [1263, 610] width 483 height 17
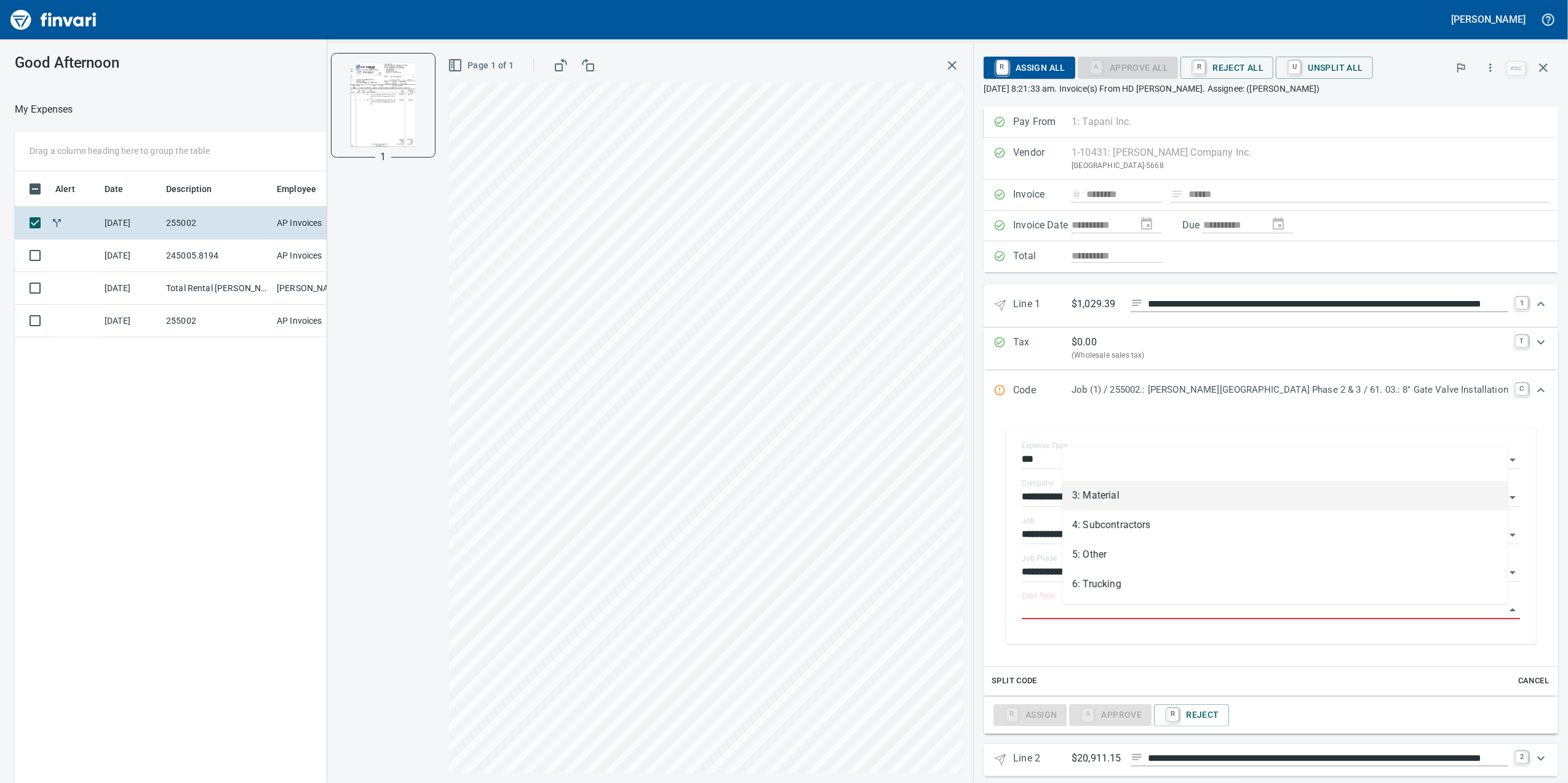
click at [1114, 496] on li "3: Material" at bounding box center [1285, 495] width 445 height 30
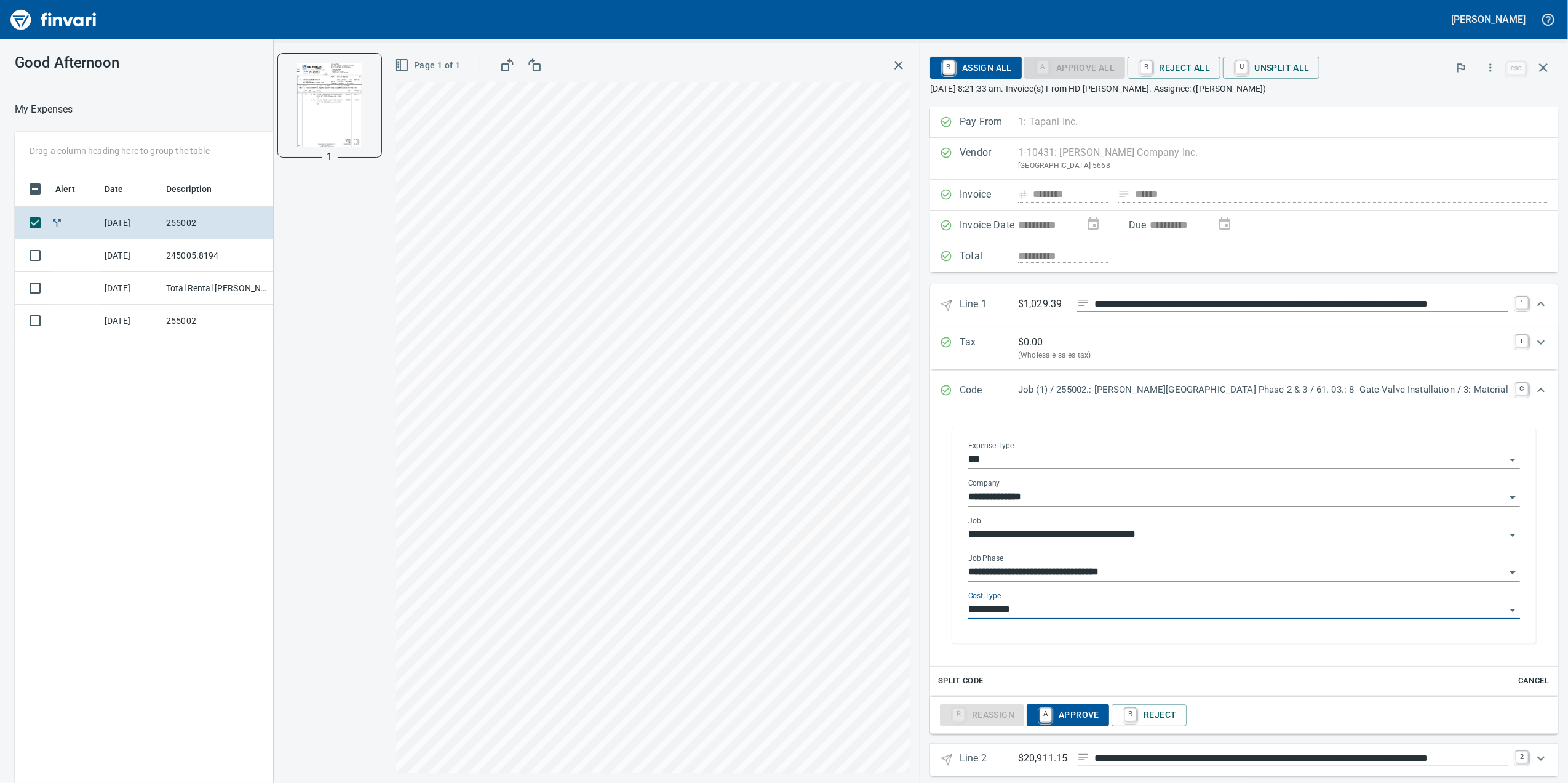
type input "**********"
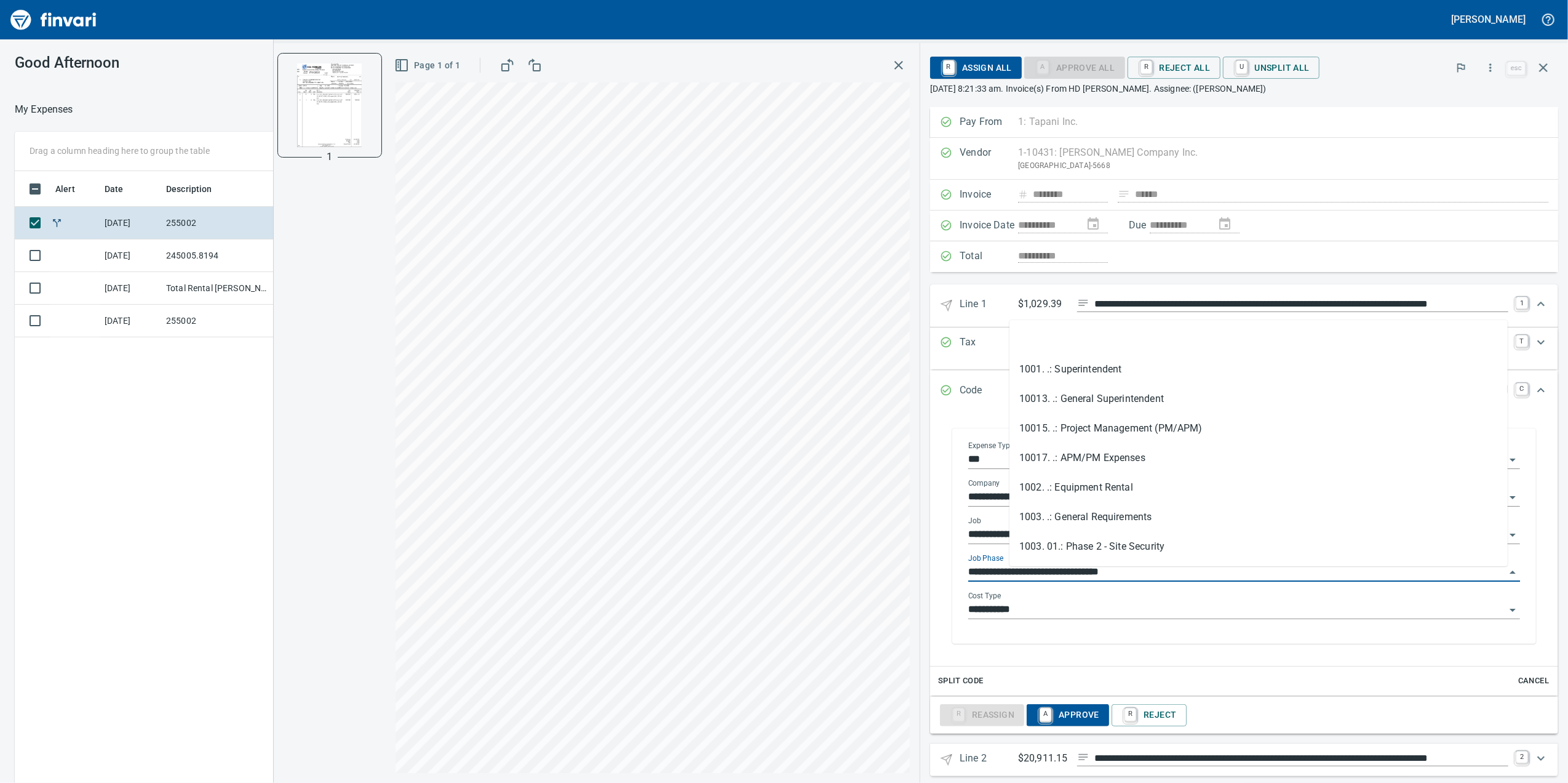
click at [1175, 571] on input "**********" at bounding box center [1236, 572] width 537 height 17
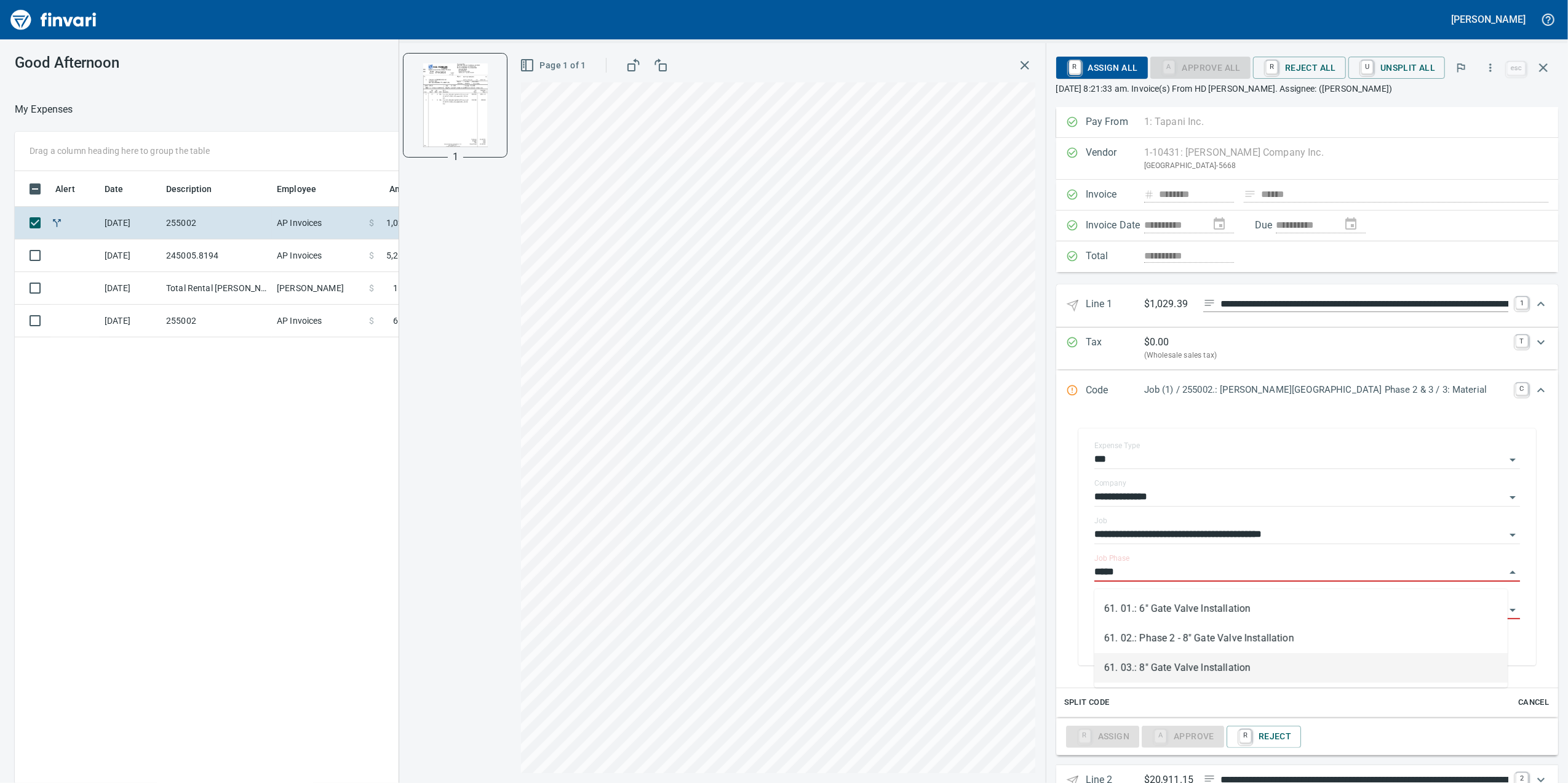
click at [1221, 678] on li "61. 03.: 8" Gate Valve Installation" at bounding box center [1301, 667] width 413 height 30
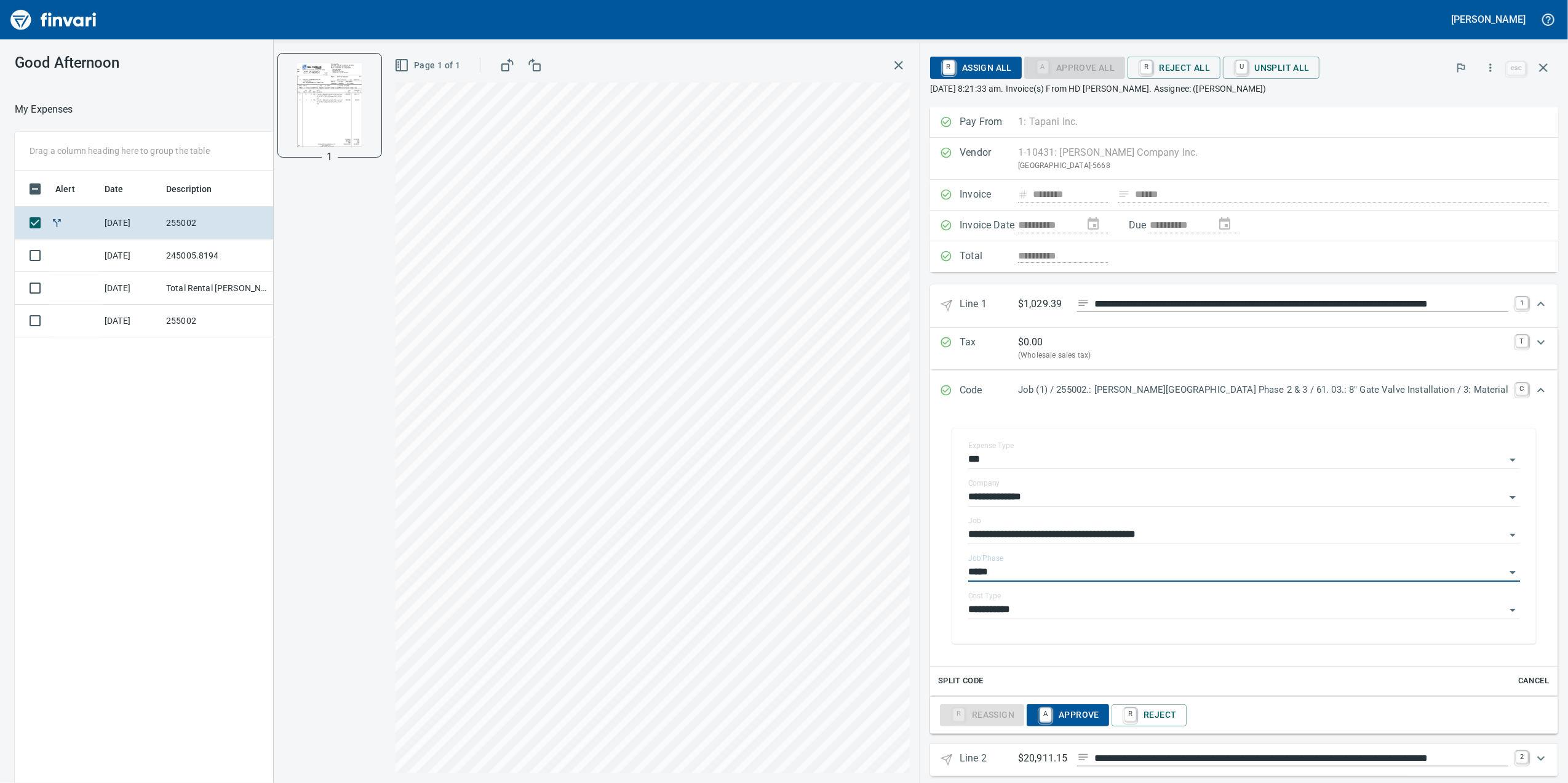
type input "**********"
click at [1251, 571] on input "**********" at bounding box center [1236, 572] width 537 height 17
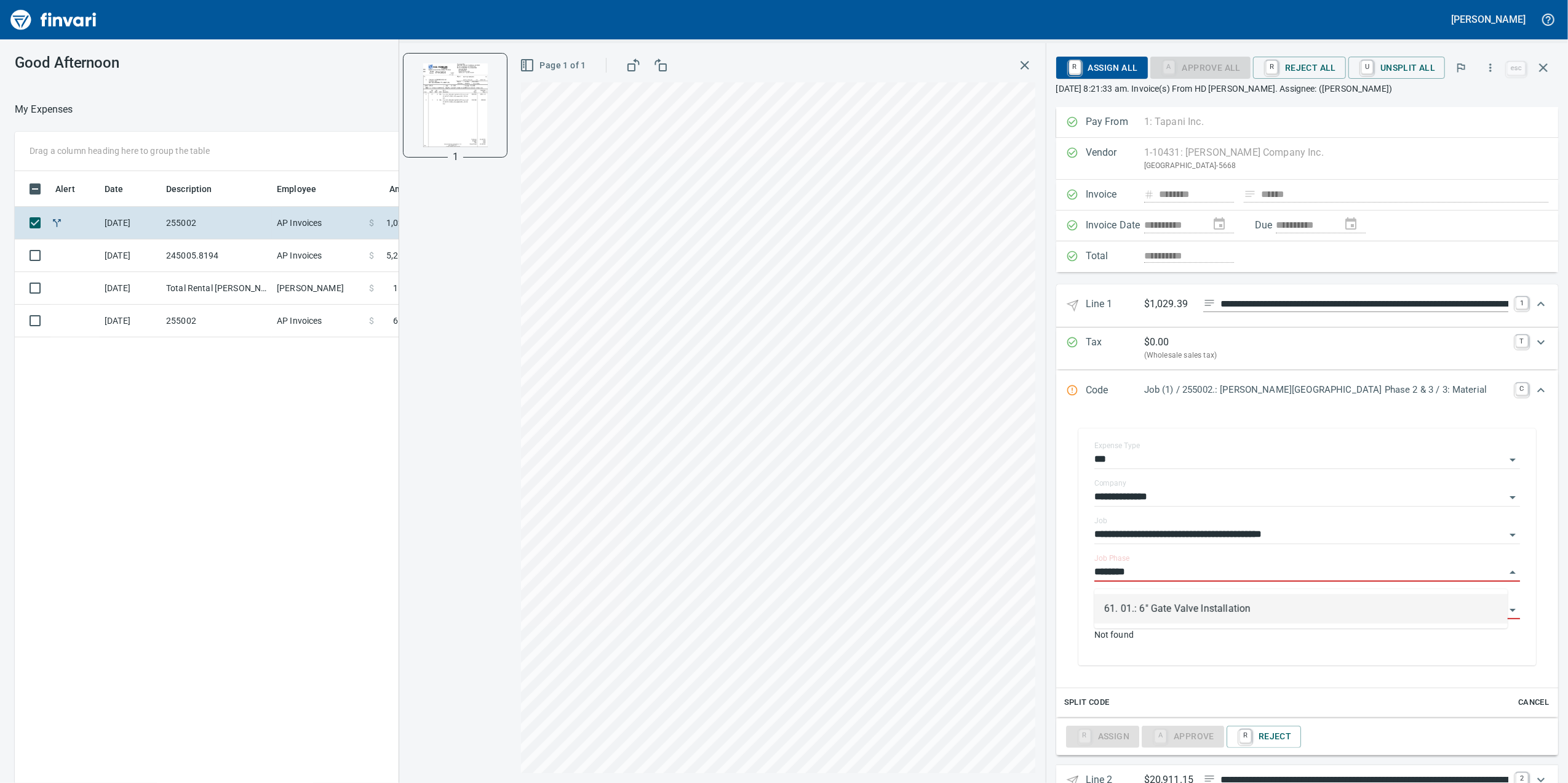
click at [1231, 601] on li "61. 01.: 6" Gate Valve Installation" at bounding box center [1301, 608] width 413 height 30
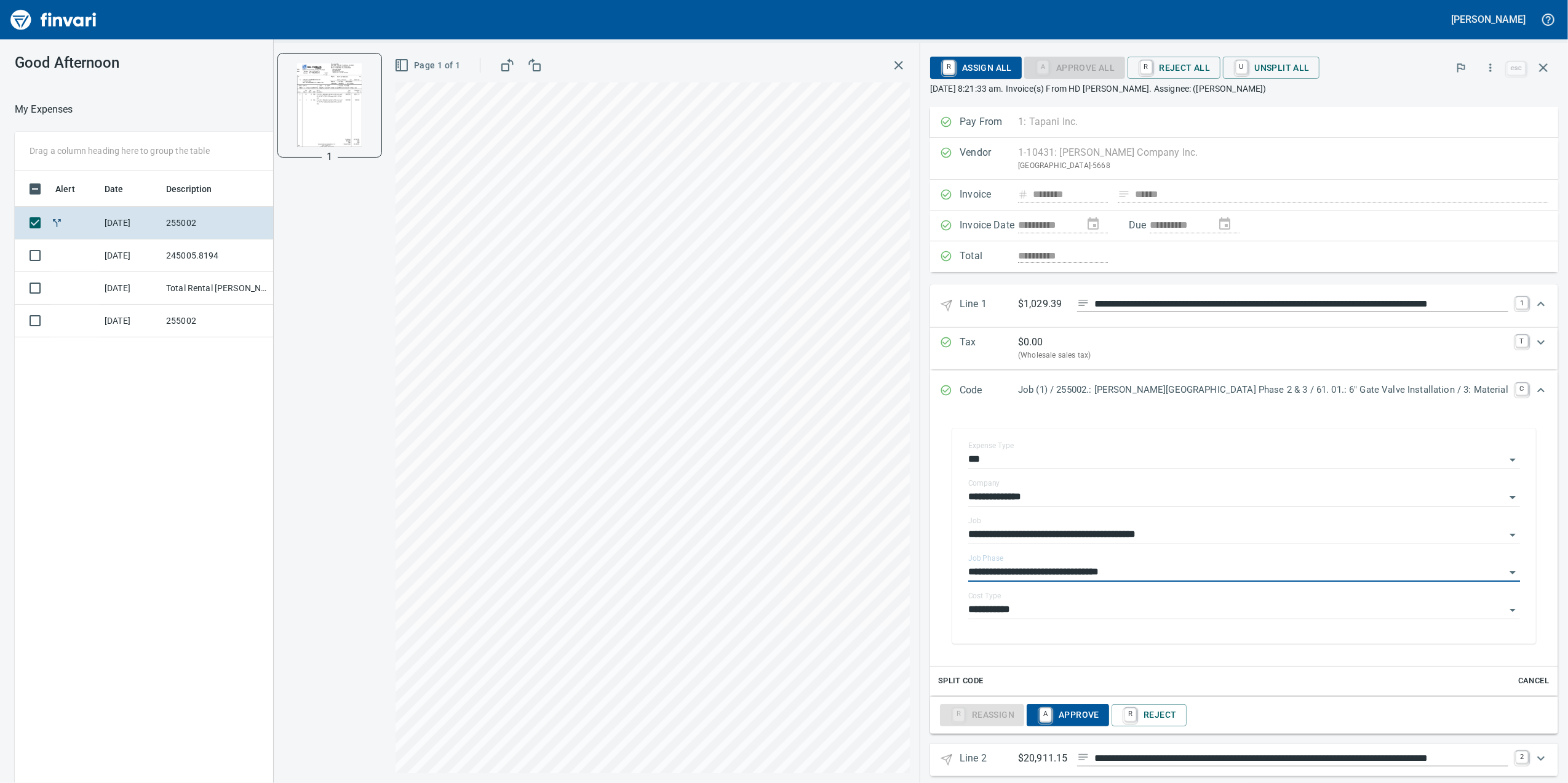
type input "**********"
click at [1463, 404] on div "Code Job (1) / 255002.: [PERSON_NAME][GEOGRAPHIC_DATA] Phase 2 & 3 / 61. 01.: 6…" at bounding box center [1244, 391] width 628 height 41
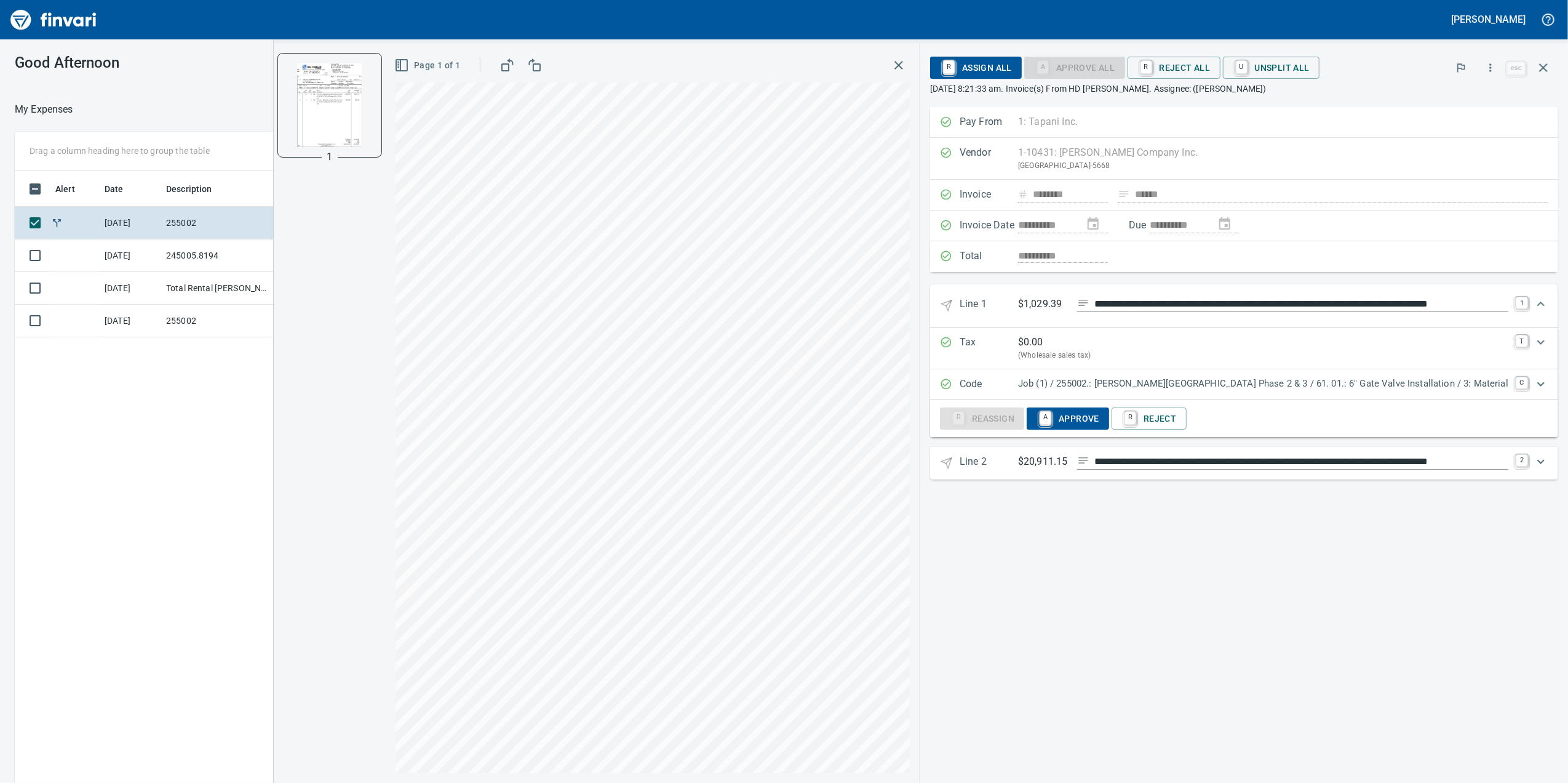
click at [1541, 464] on icon "Expand" at bounding box center [1541, 461] width 8 height 4
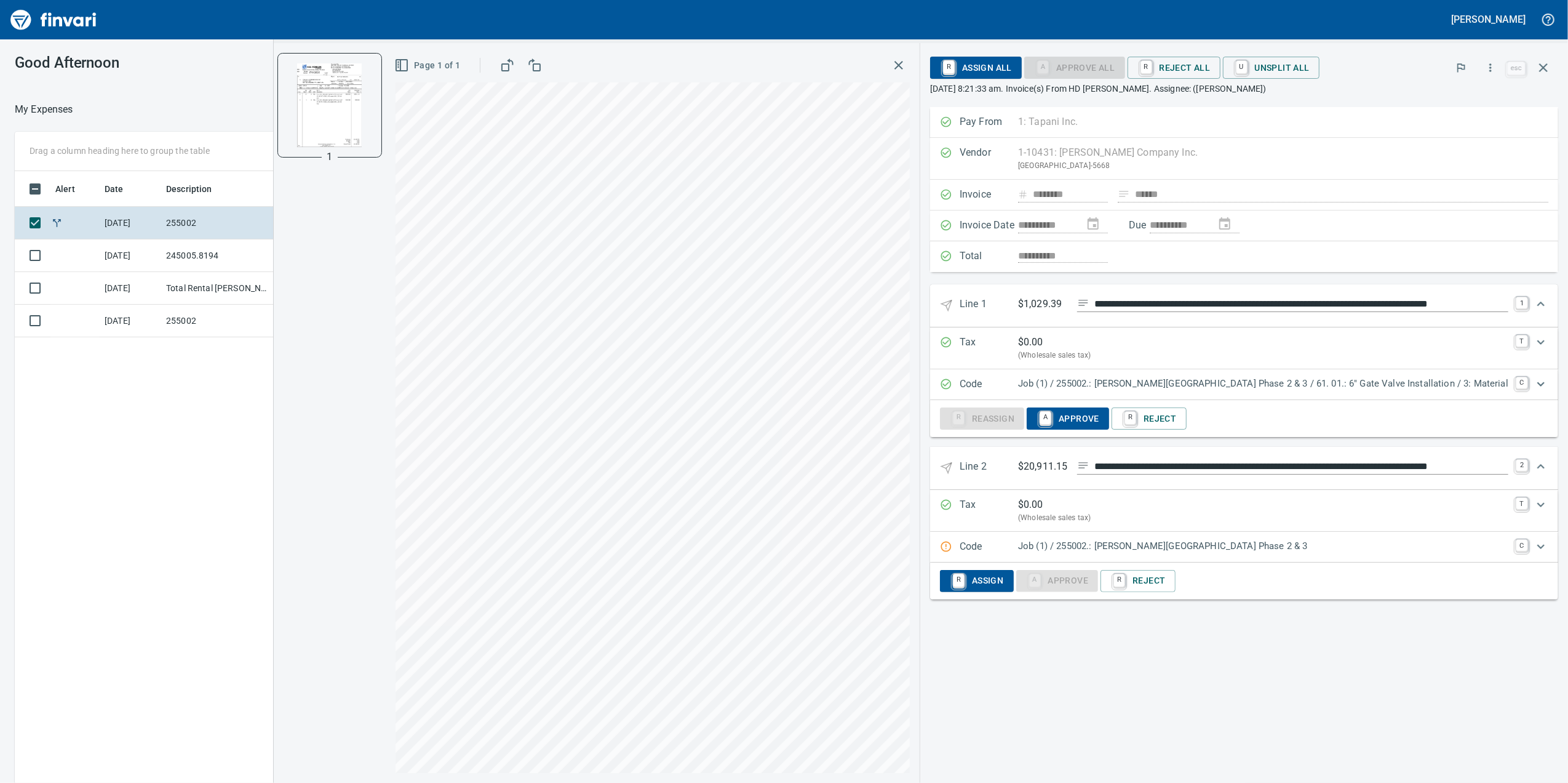
click at [1369, 549] on p "Job (1) / 255002.: [PERSON_NAME][GEOGRAPHIC_DATA] Phase 2 & 3" at bounding box center [1263, 546] width 490 height 14
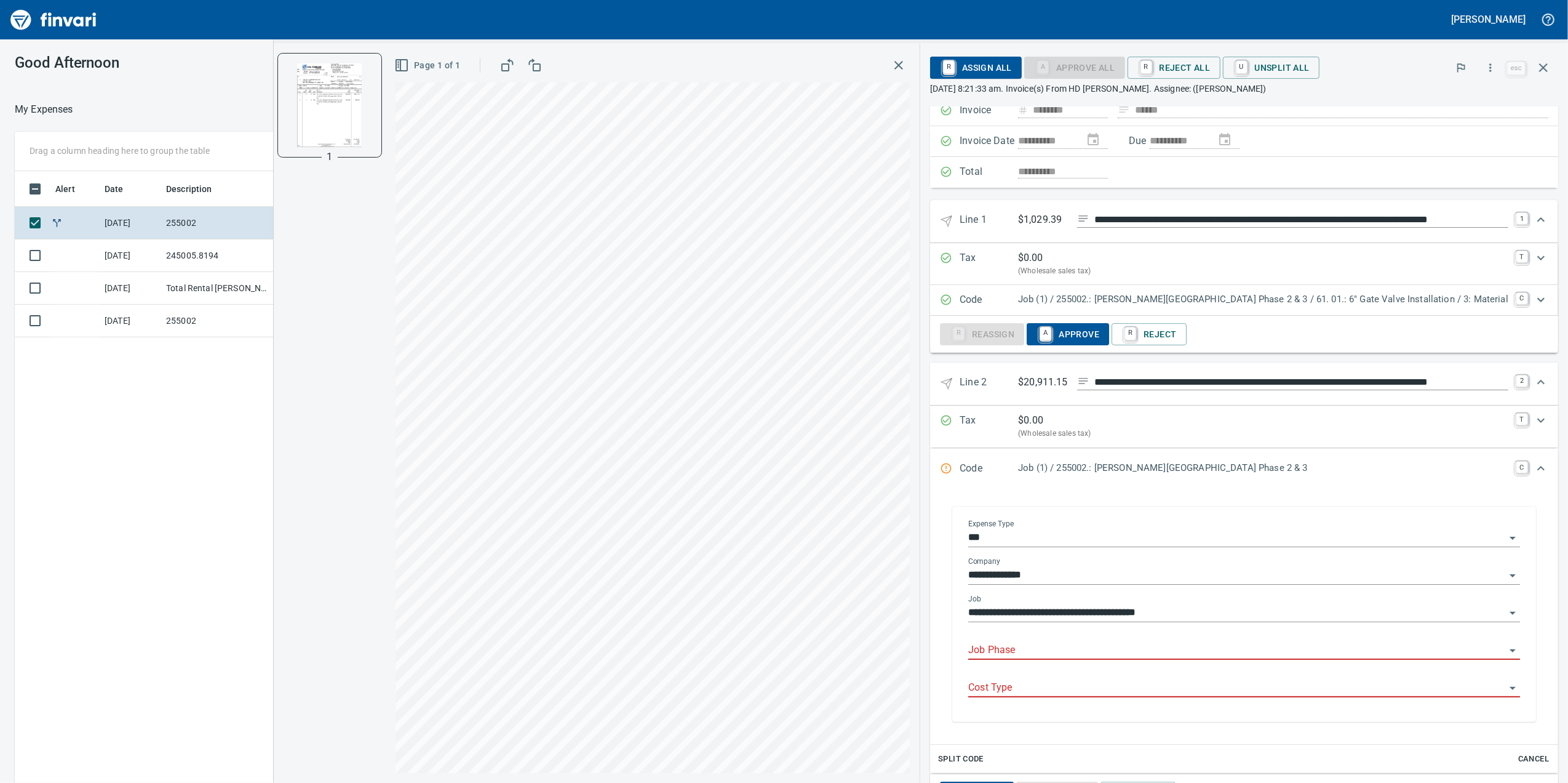
scroll to position [141, 0]
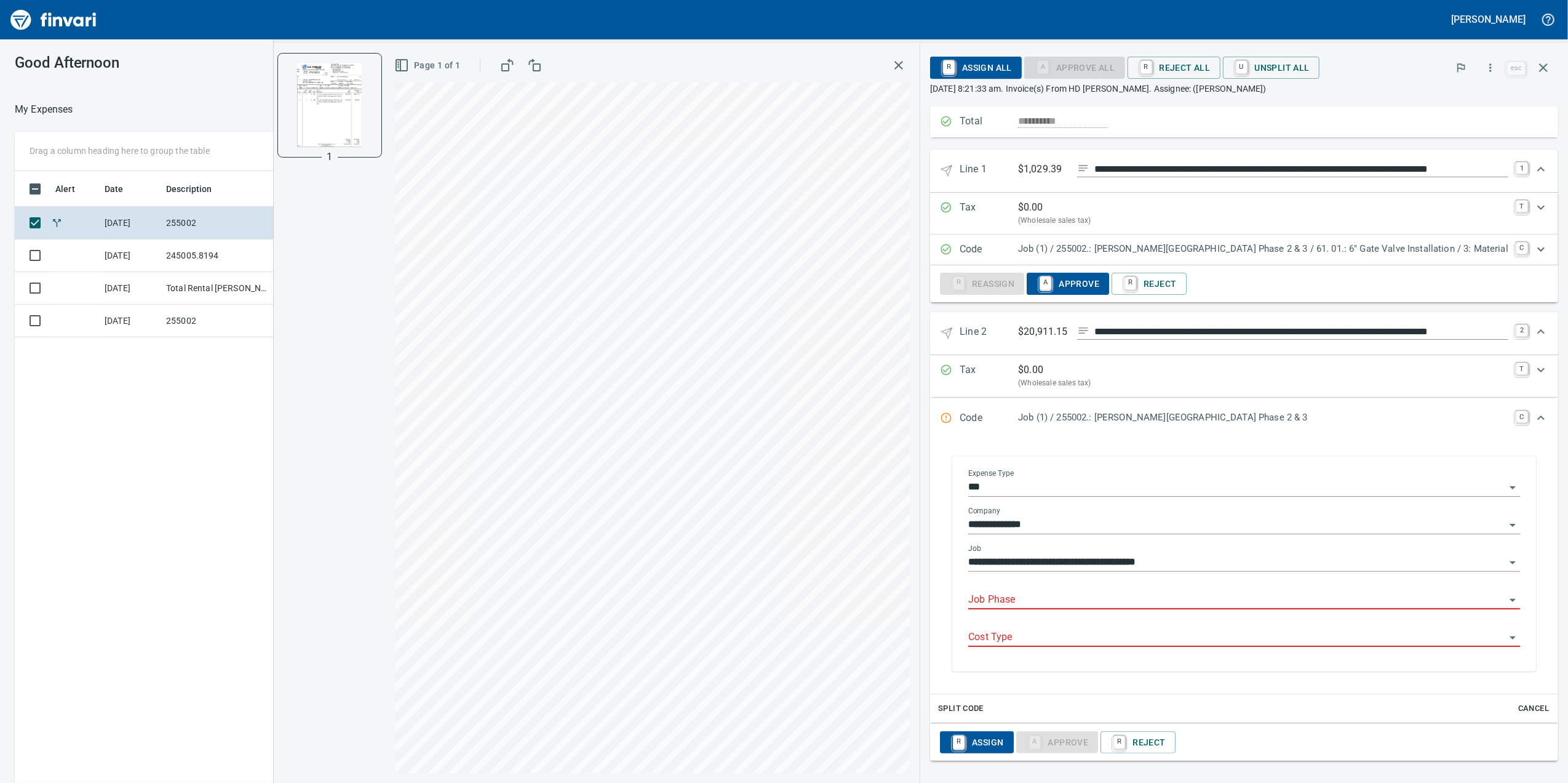
click at [1247, 591] on div "Job Phase" at bounding box center [1244, 595] width 552 height 28
type input "*"
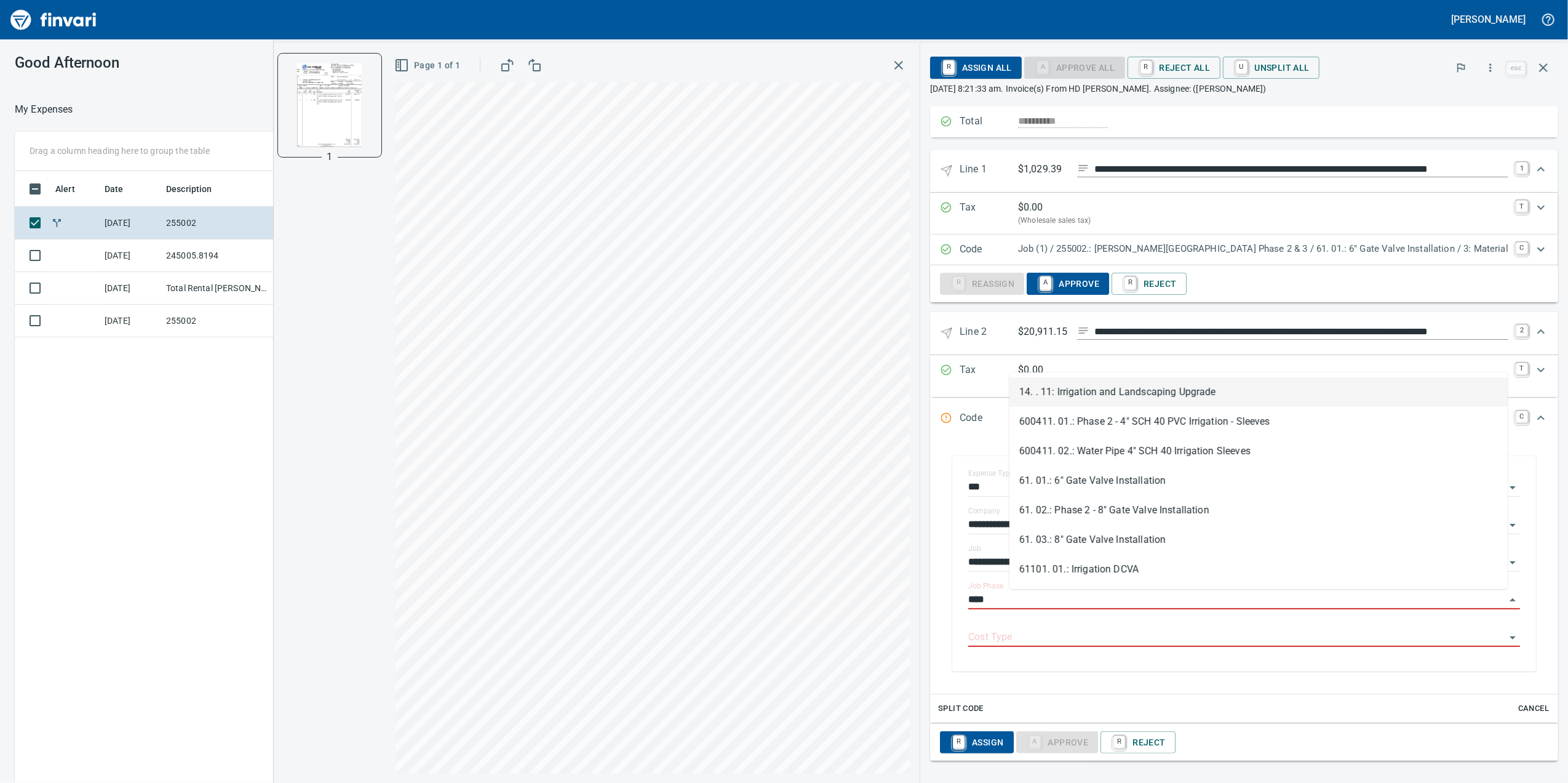
scroll to position [635, 1206]
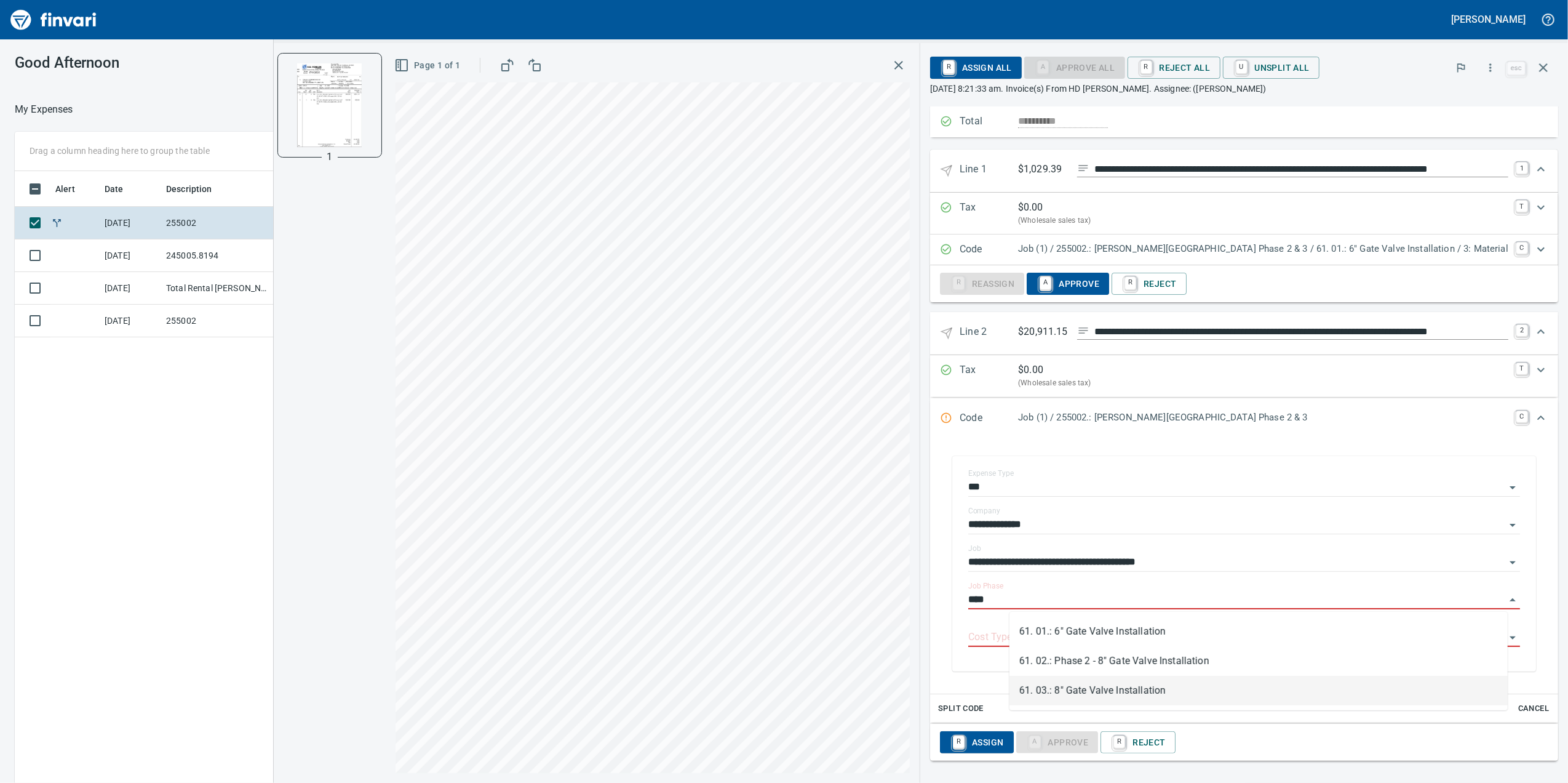
click at [1193, 688] on li "61. 03.: 8" Gate Valve Installation" at bounding box center [1259, 690] width 499 height 30
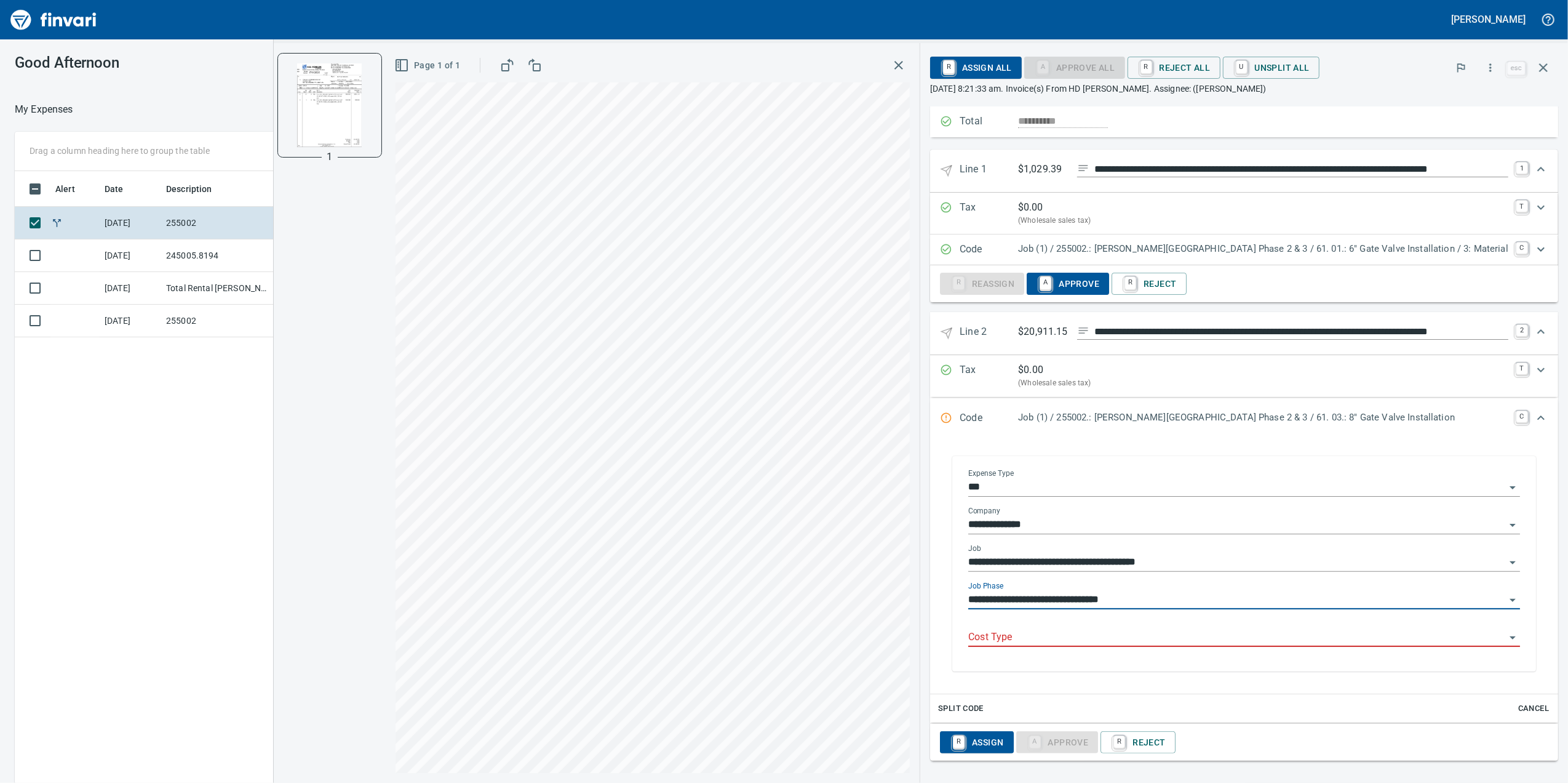
type input "**********"
click at [1172, 635] on input "Cost Type" at bounding box center [1236, 637] width 537 height 17
click at [1096, 515] on li "3: Material" at bounding box center [1259, 518] width 499 height 30
type input "**********"
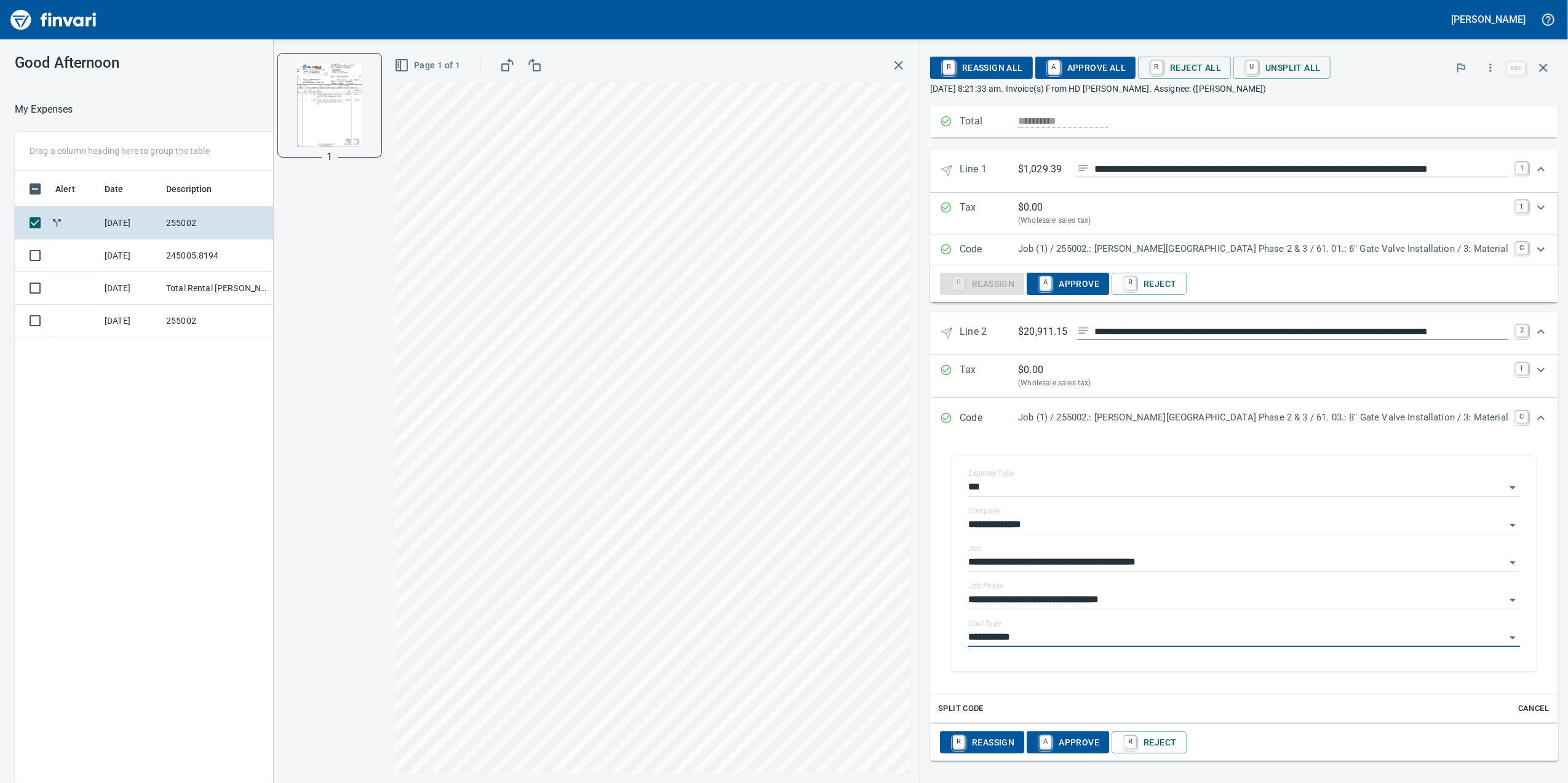
scroll to position [0, 0]
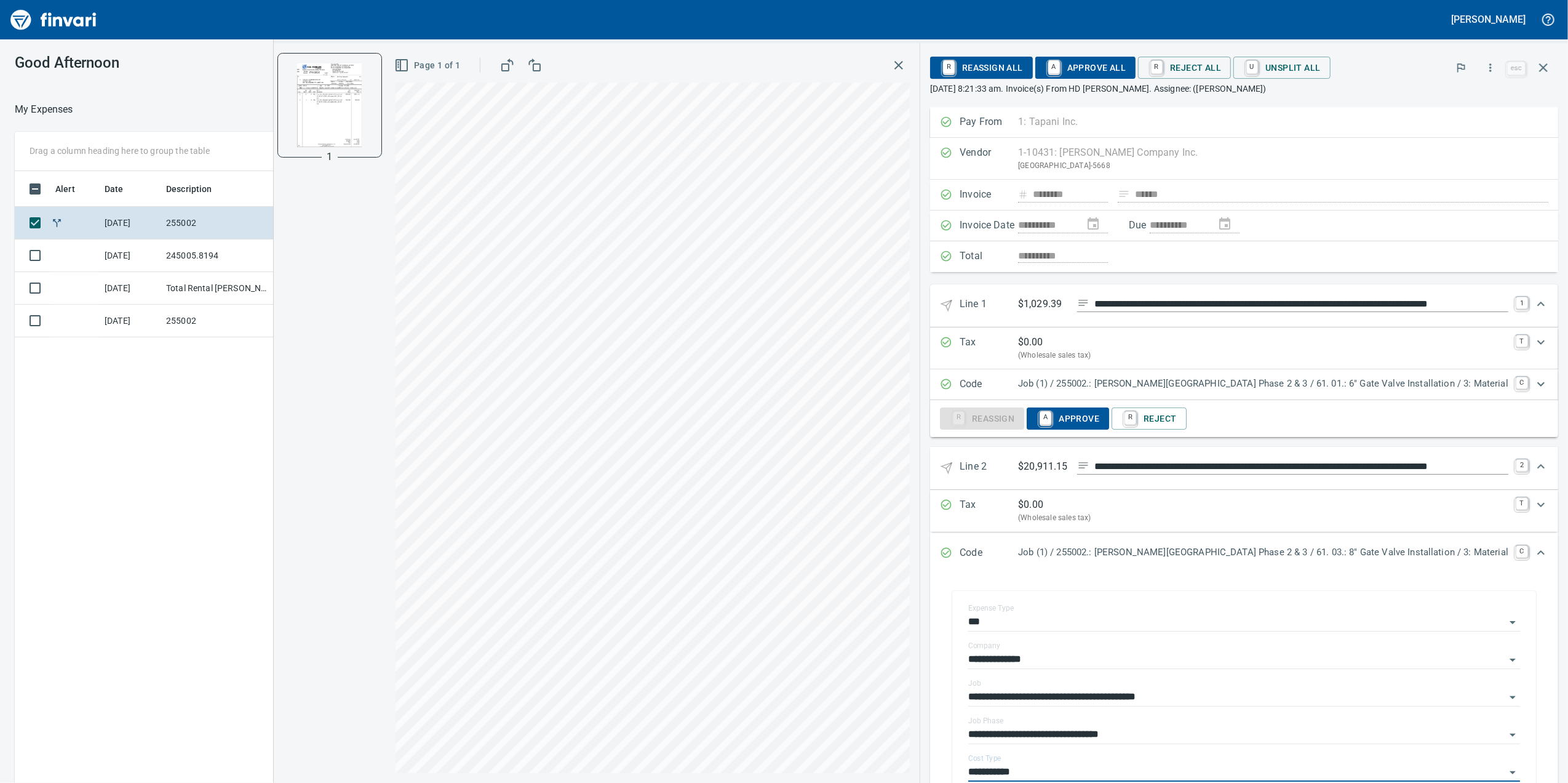
click at [1212, 404] on div "R Reassign A Approve R Reject" at bounding box center [1244, 418] width 628 height 37
click at [1212, 388] on p "Job (1) / 255002.: [PERSON_NAME][GEOGRAPHIC_DATA] Phase 2 & 3 / 61. 01.: 6" Gat…" at bounding box center [1263, 384] width 490 height 14
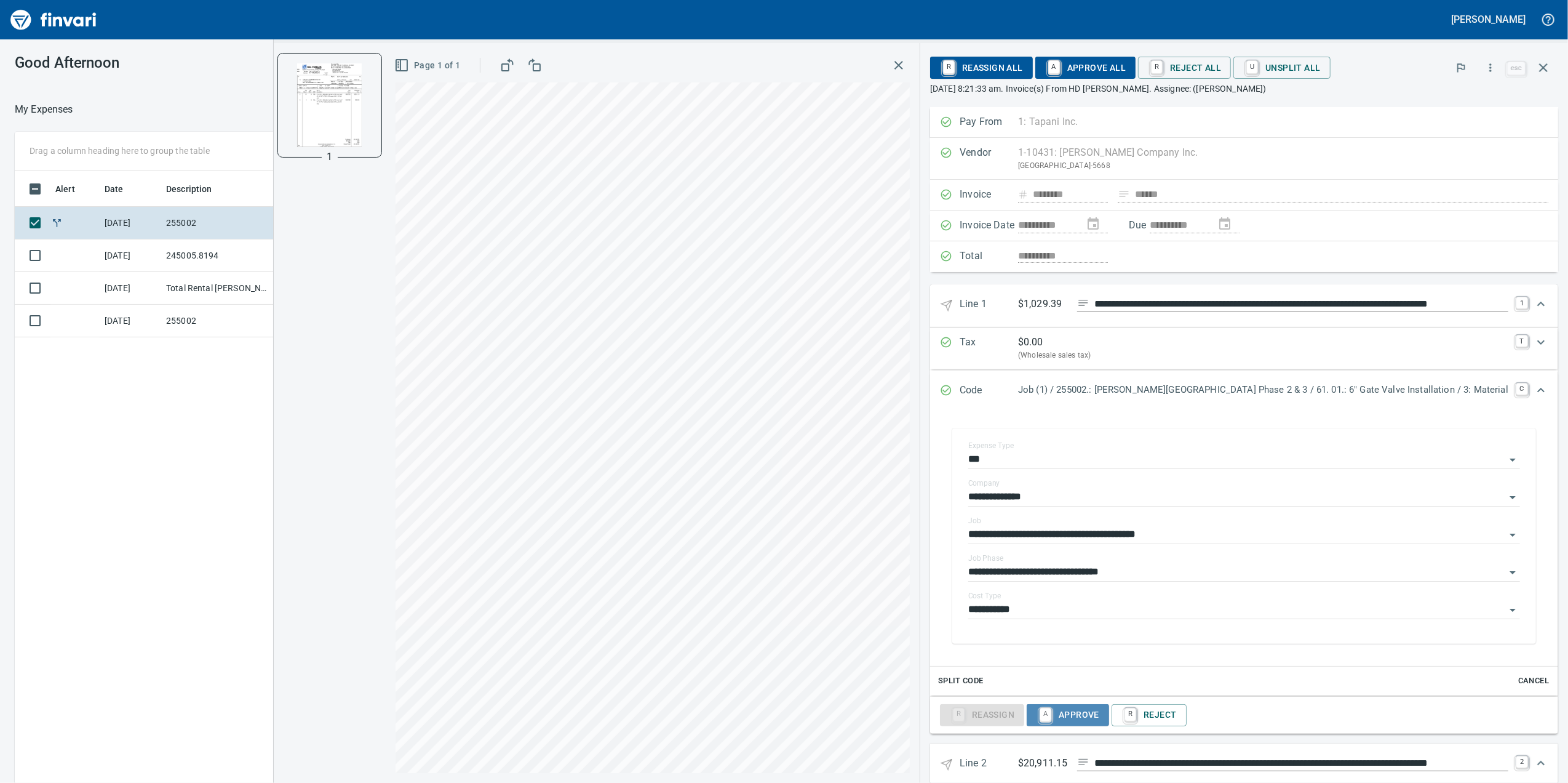
click at [1098, 714] on span "A Approve" at bounding box center [1068, 715] width 63 height 21
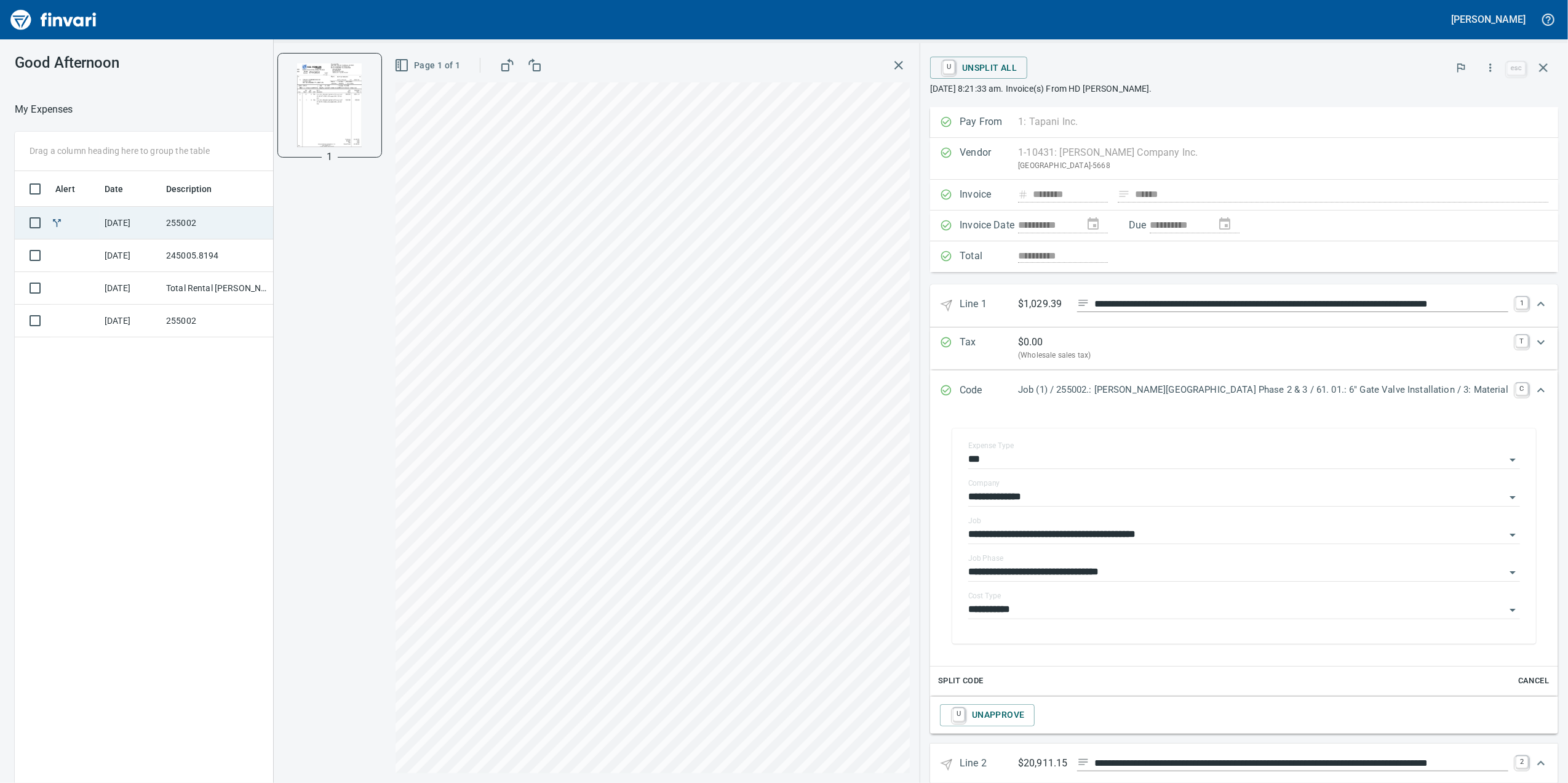
click at [185, 217] on td "255002" at bounding box center [217, 222] width 111 height 33
click at [910, 67] on button "button" at bounding box center [899, 65] width 22 height 22
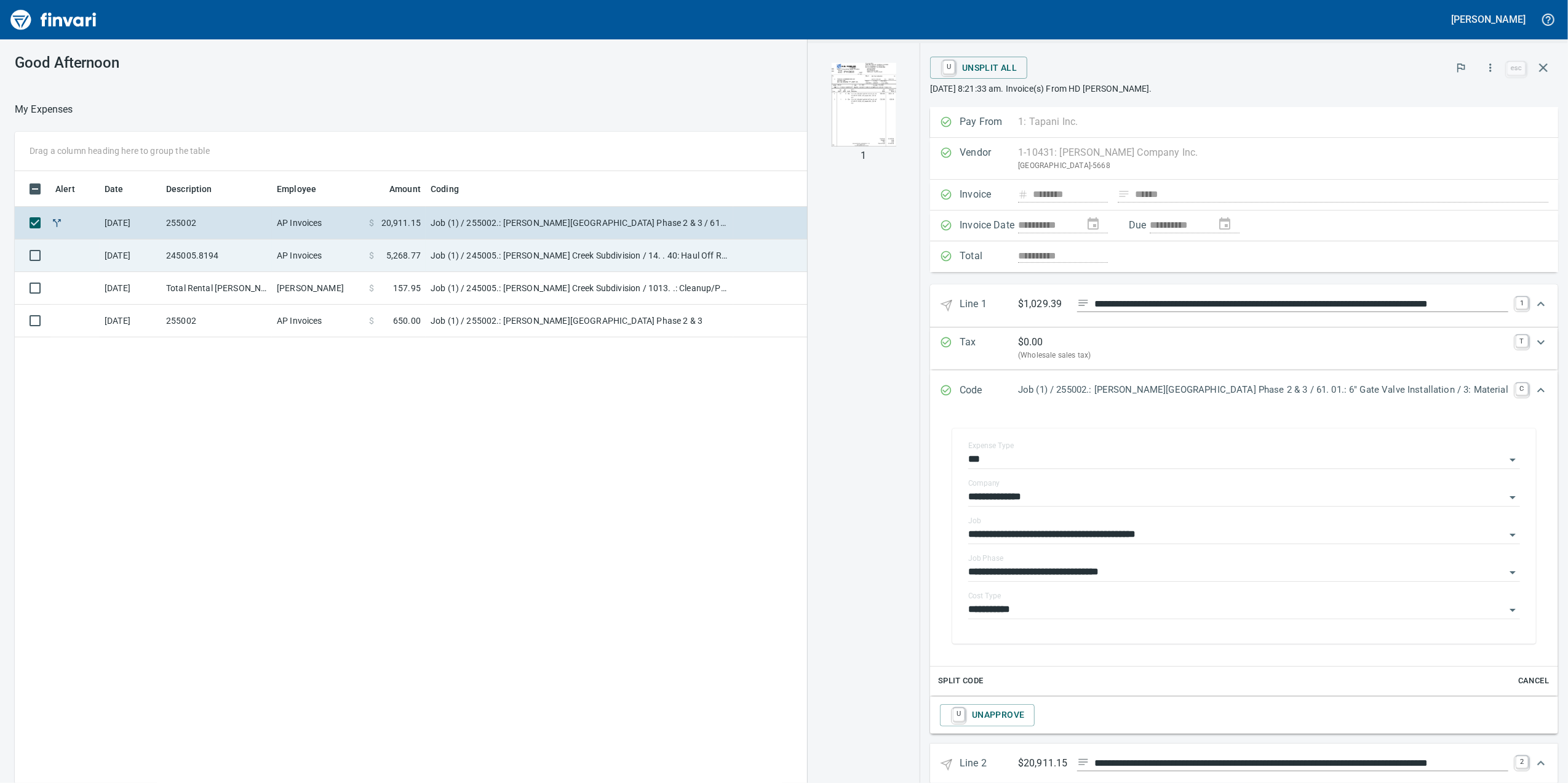
click at [348, 267] on td "AP Invoices" at bounding box center [318, 256] width 92 height 33
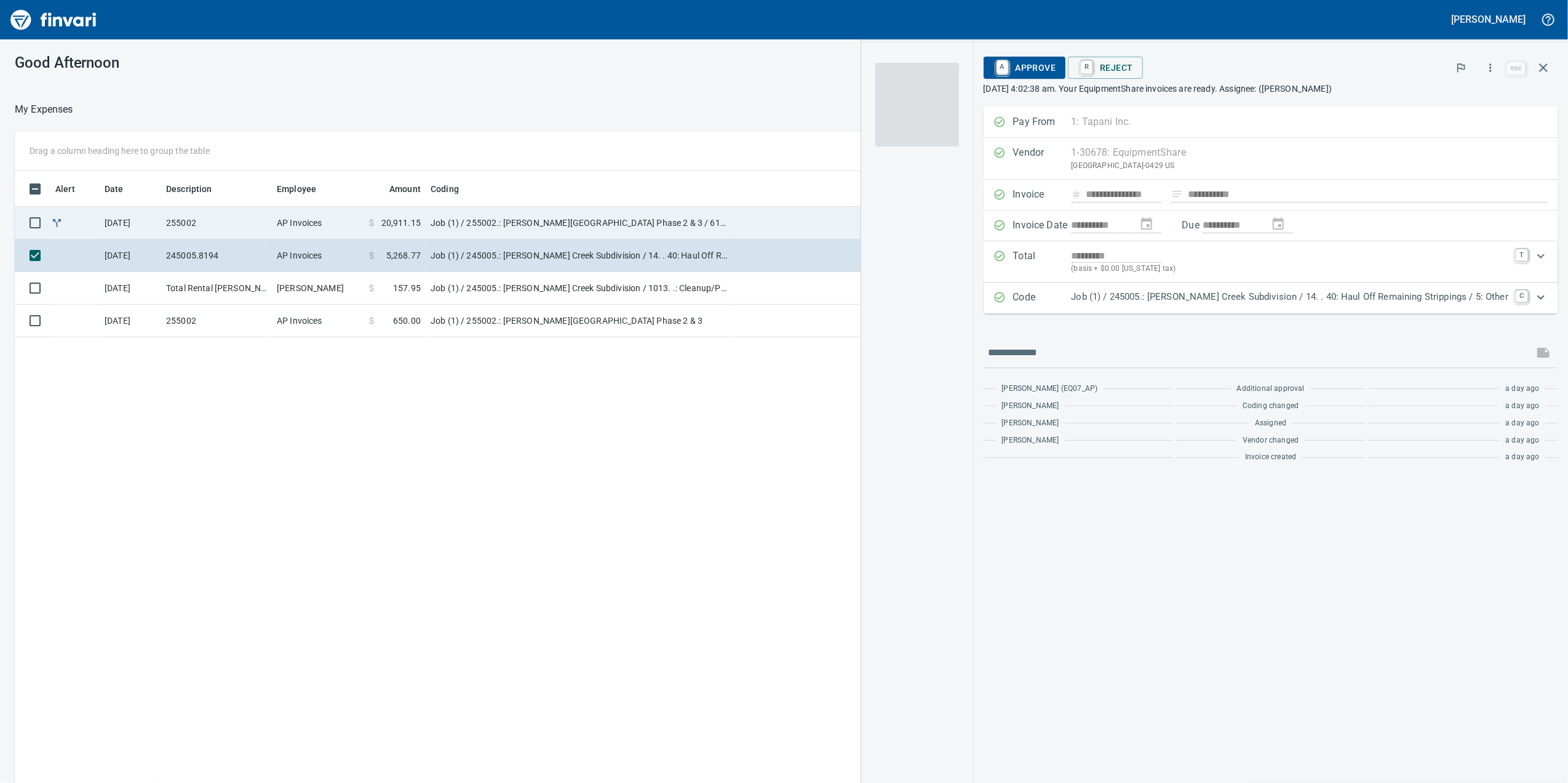
click at [367, 236] on td "$ 20,911.15" at bounding box center [395, 222] width 62 height 33
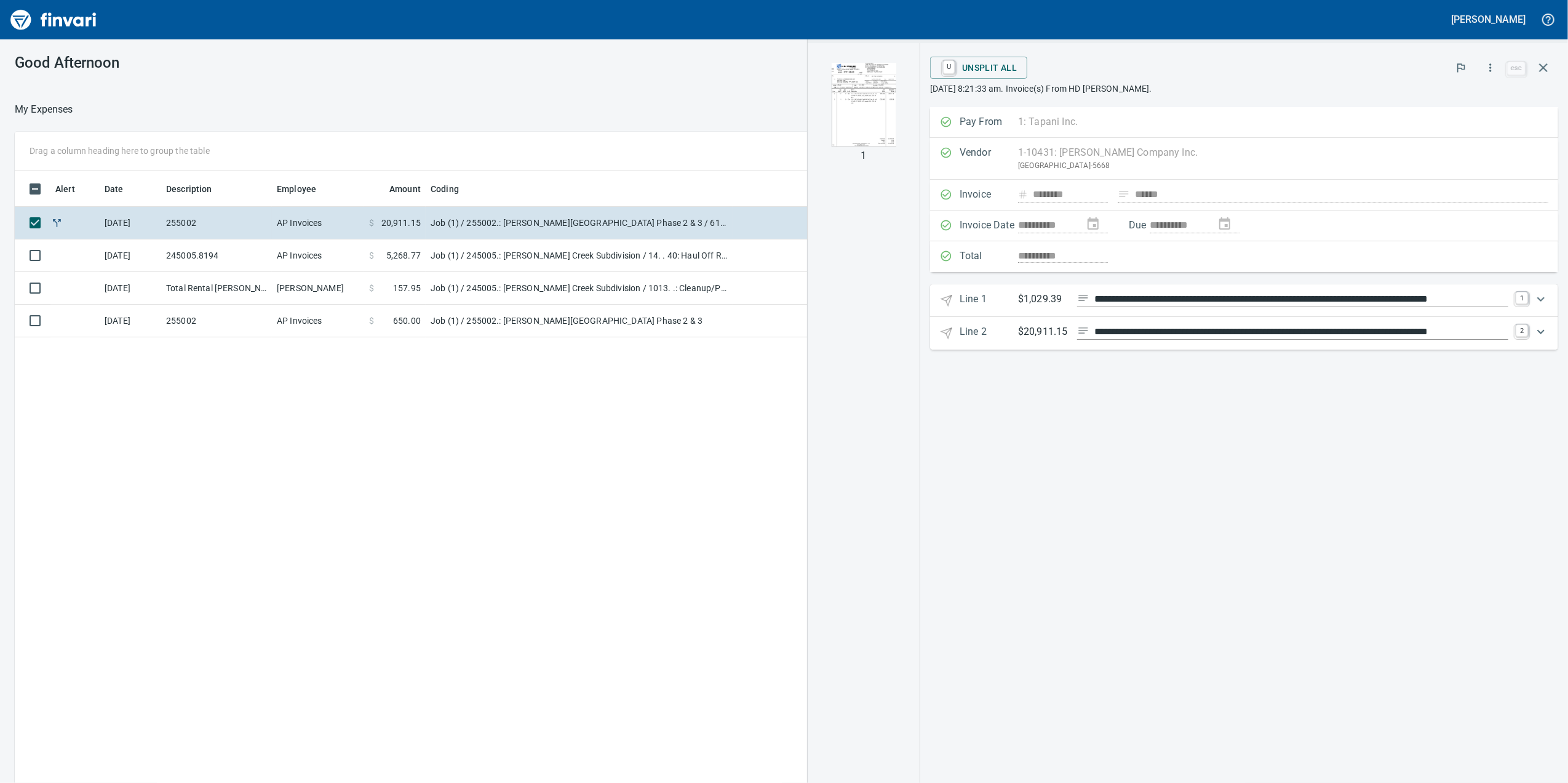
click at [904, 96] on img "button" at bounding box center [864, 105] width 84 height 84
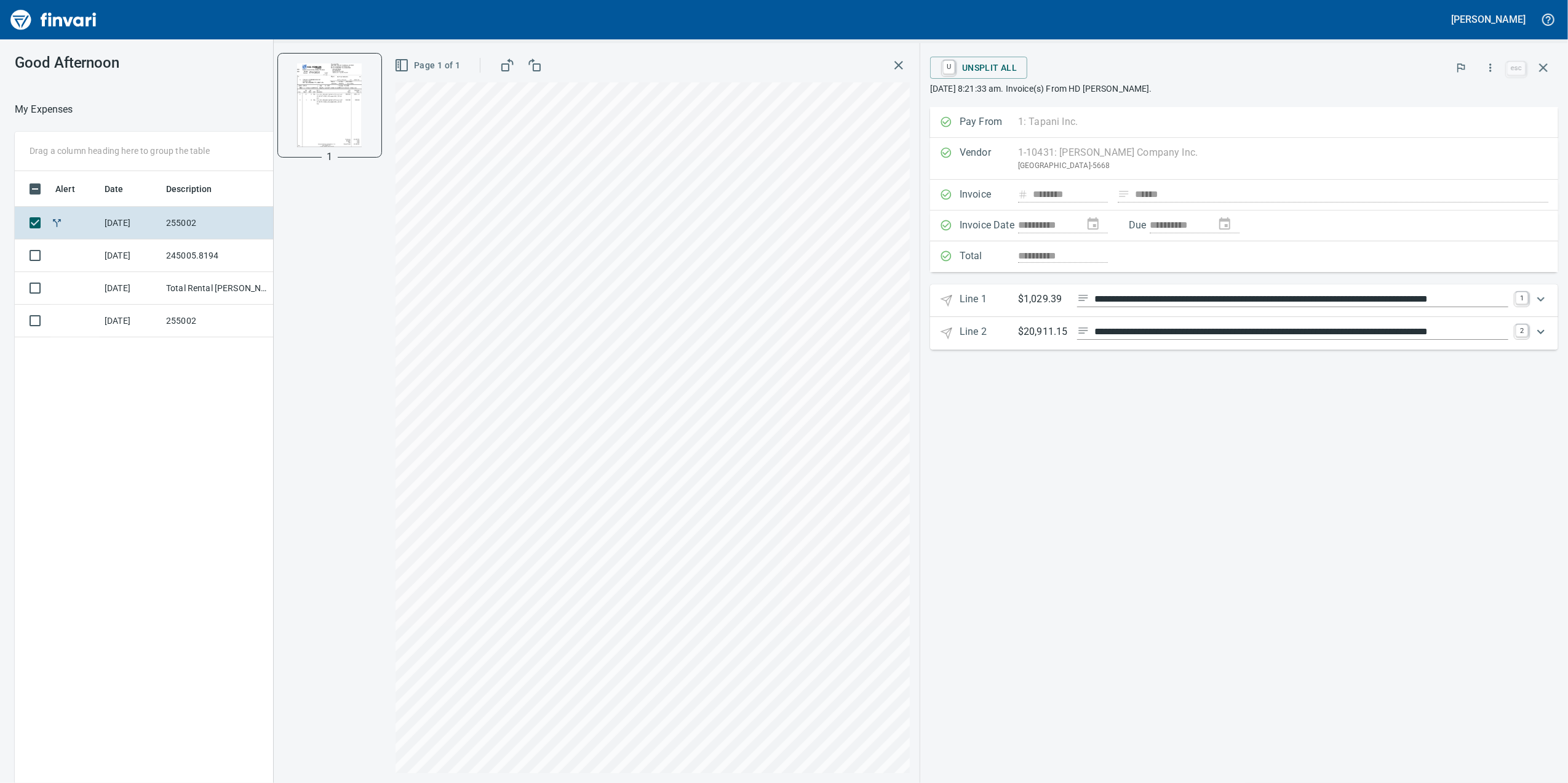
click at [1091, 294] on 1 "**********" at bounding box center [1244, 300] width 628 height 33
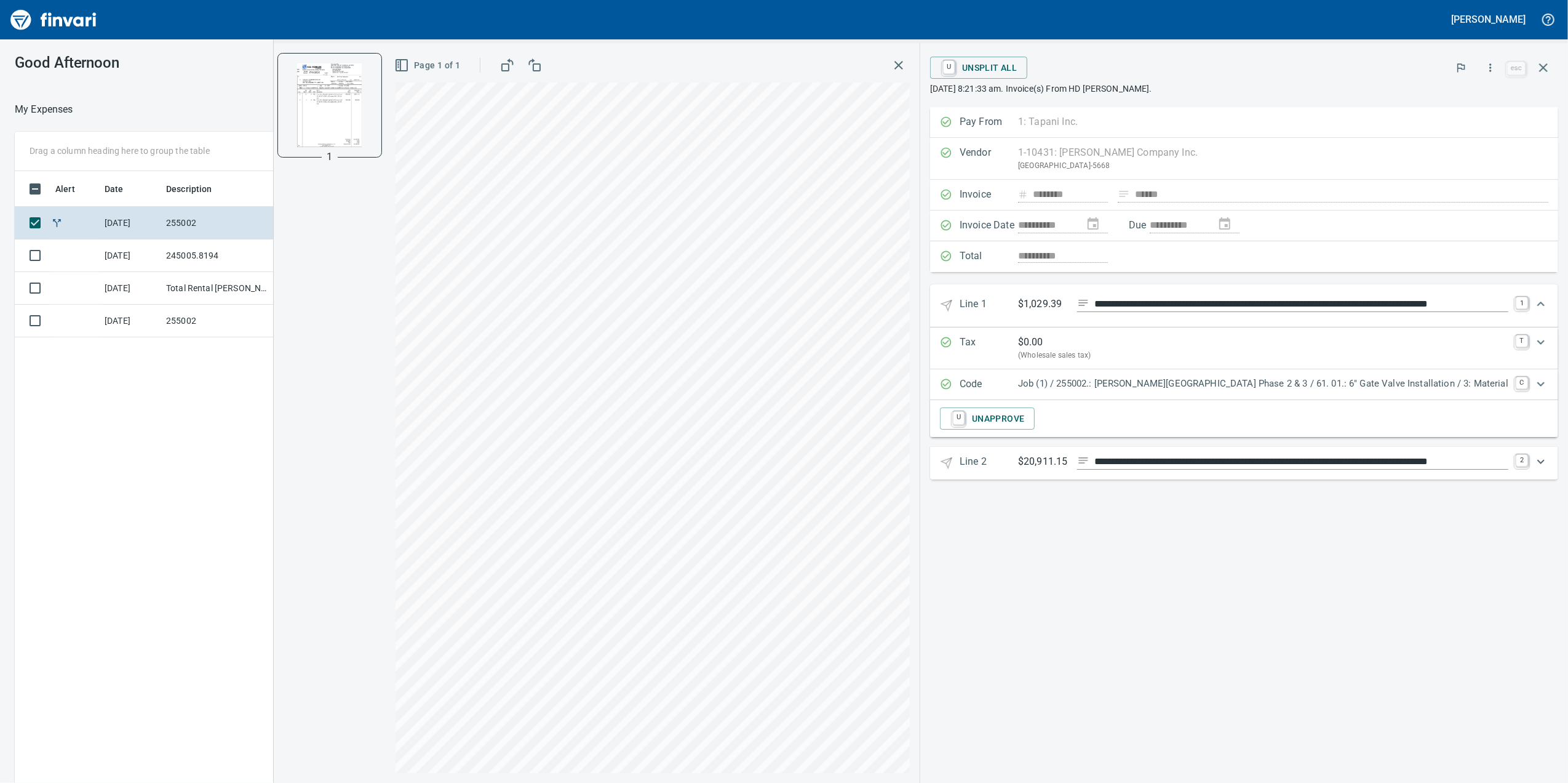
click at [1067, 463] on p "$20,911.15" at bounding box center [1042, 462] width 49 height 15
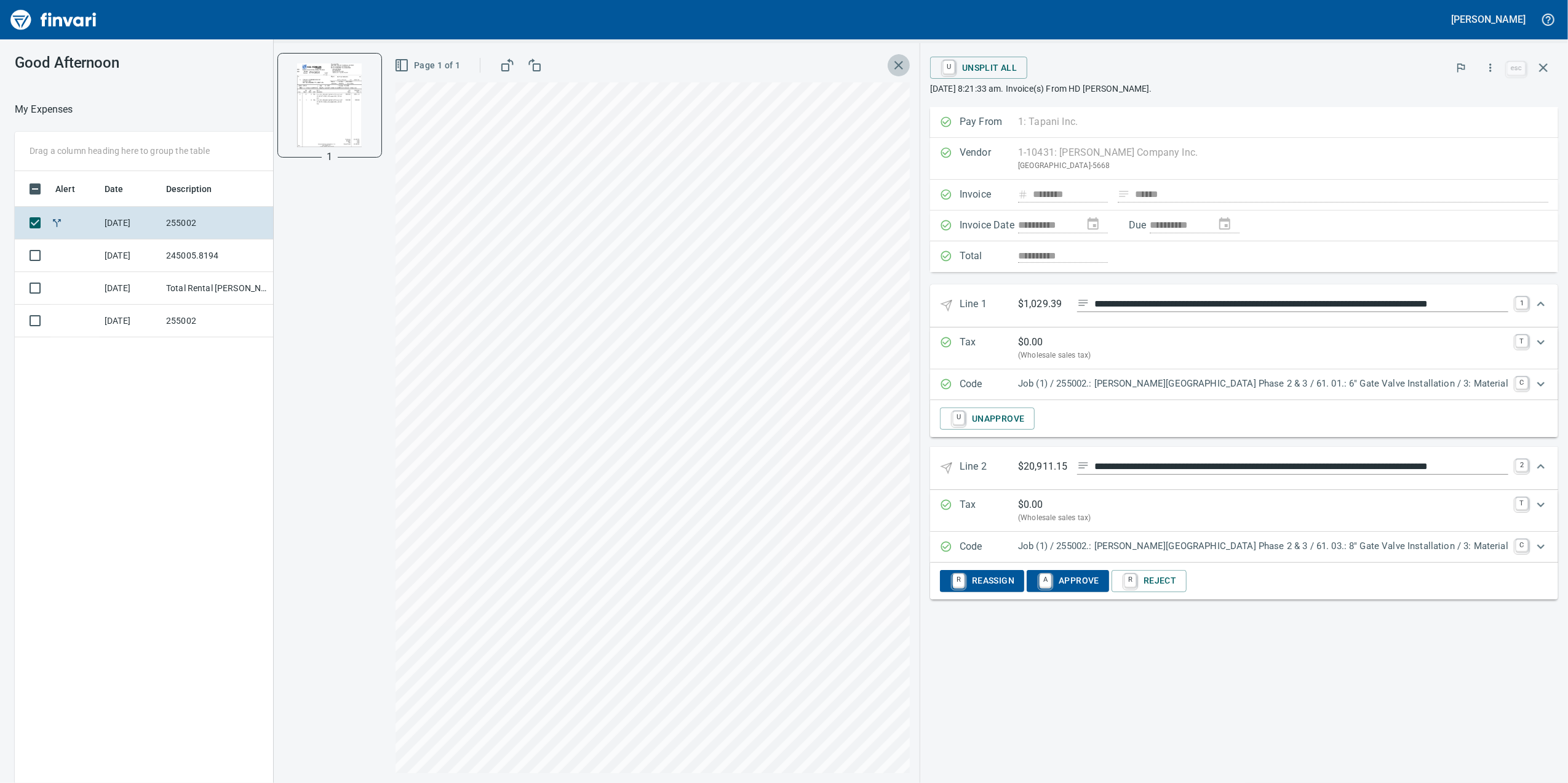
click at [910, 64] on button "button" at bounding box center [899, 65] width 22 height 22
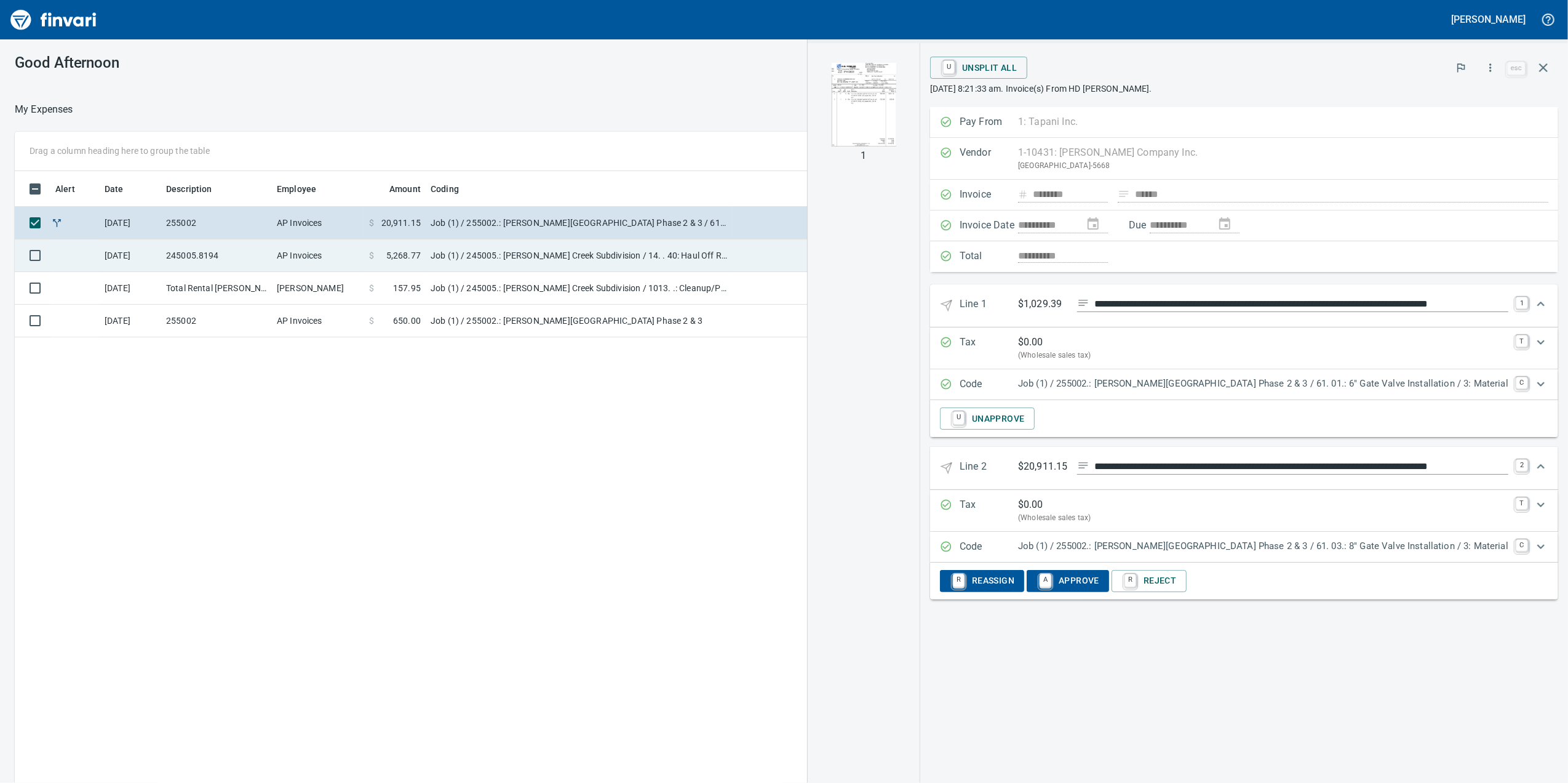
click at [615, 265] on td "Job (1) / 245005.: [PERSON_NAME] Creek Subdivision / 14. . 40: Haul Off Remaini…" at bounding box center [580, 256] width 308 height 33
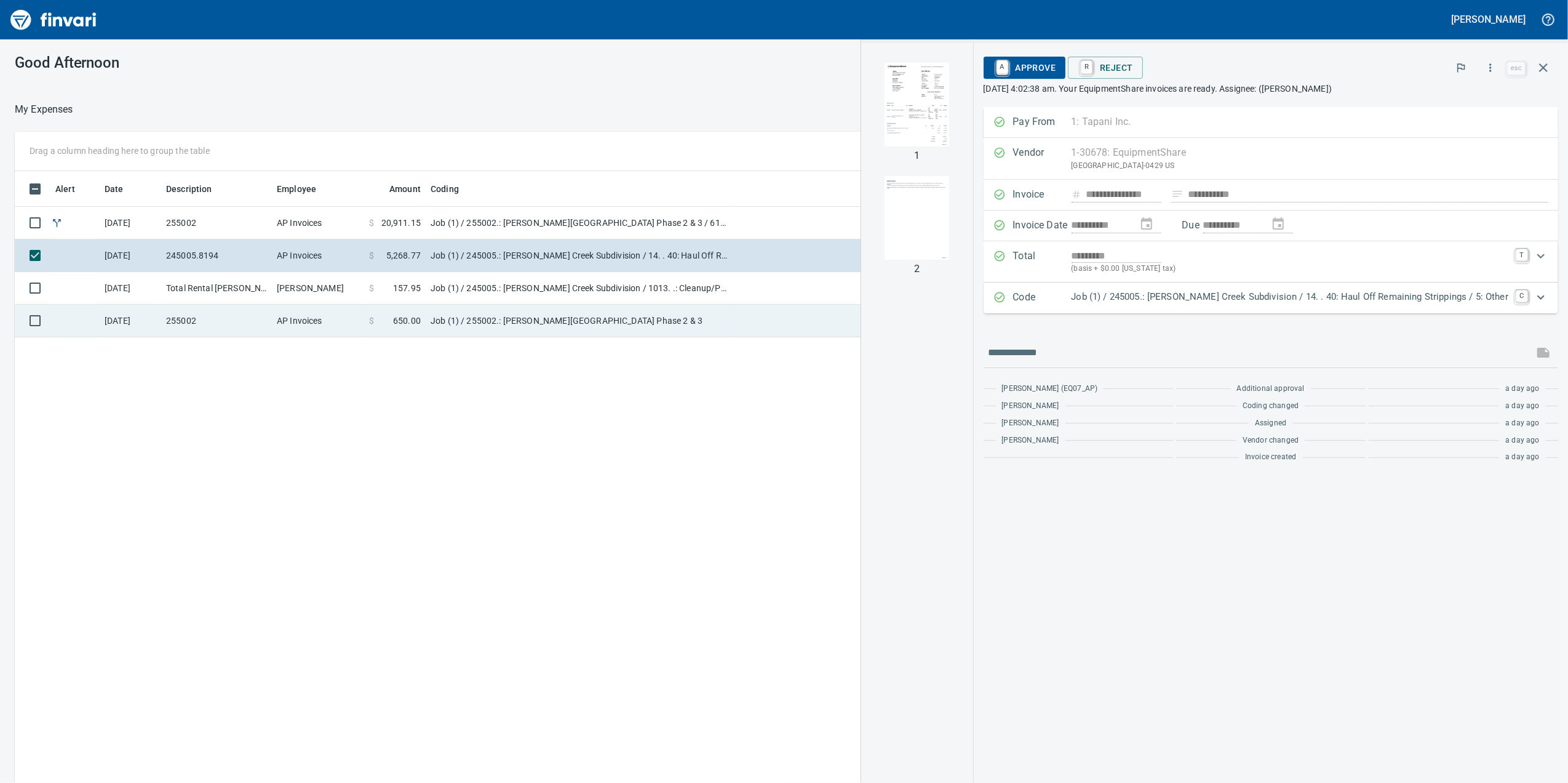
click at [635, 313] on td "Job (1) / 255002.: [PERSON_NAME][GEOGRAPHIC_DATA] Phase 2 & 3" at bounding box center [580, 321] width 308 height 33
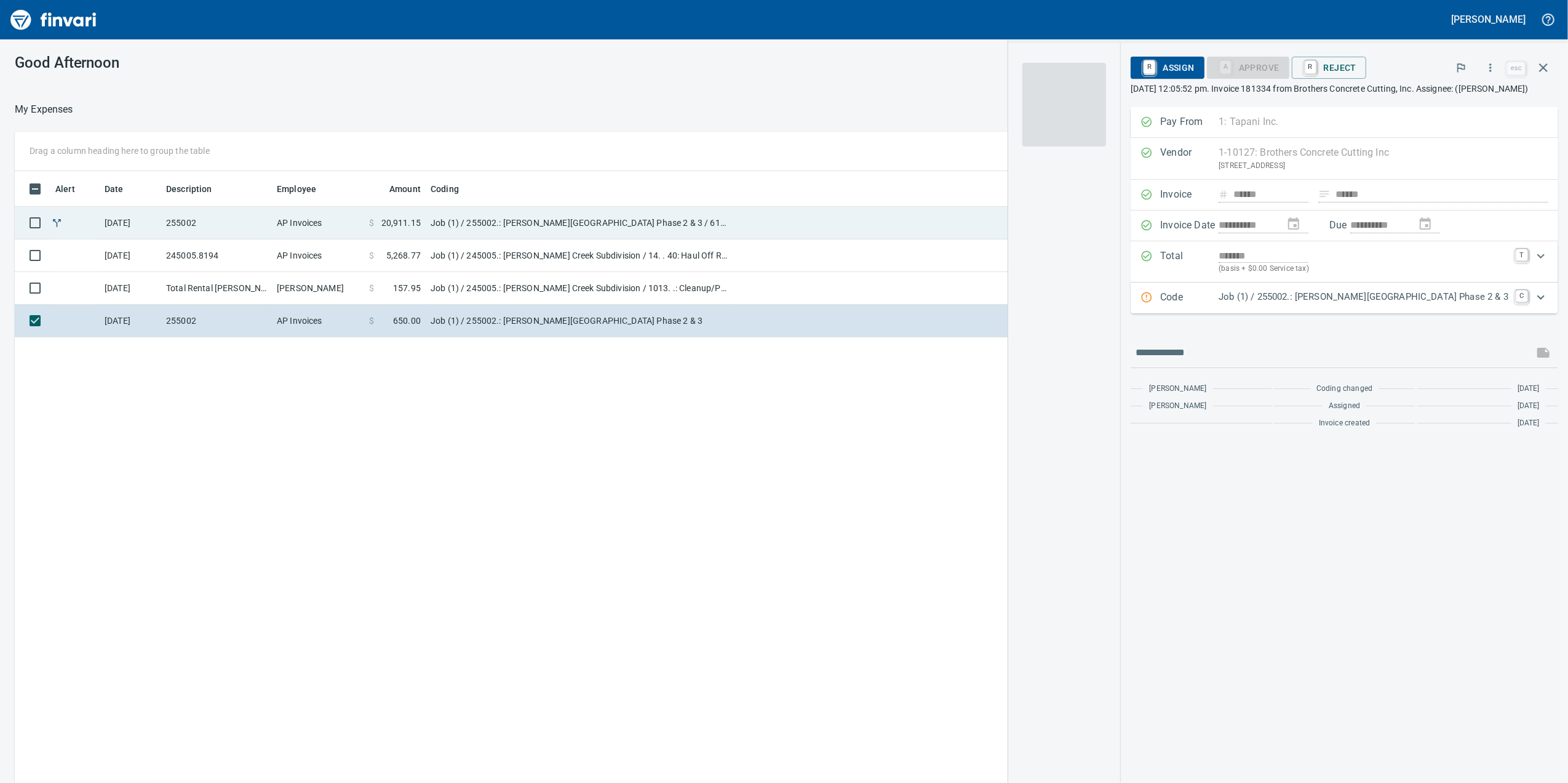
scroll to position [635, 1206]
click at [116, 228] on td "9/2/2025" at bounding box center [130, 222] width 62 height 33
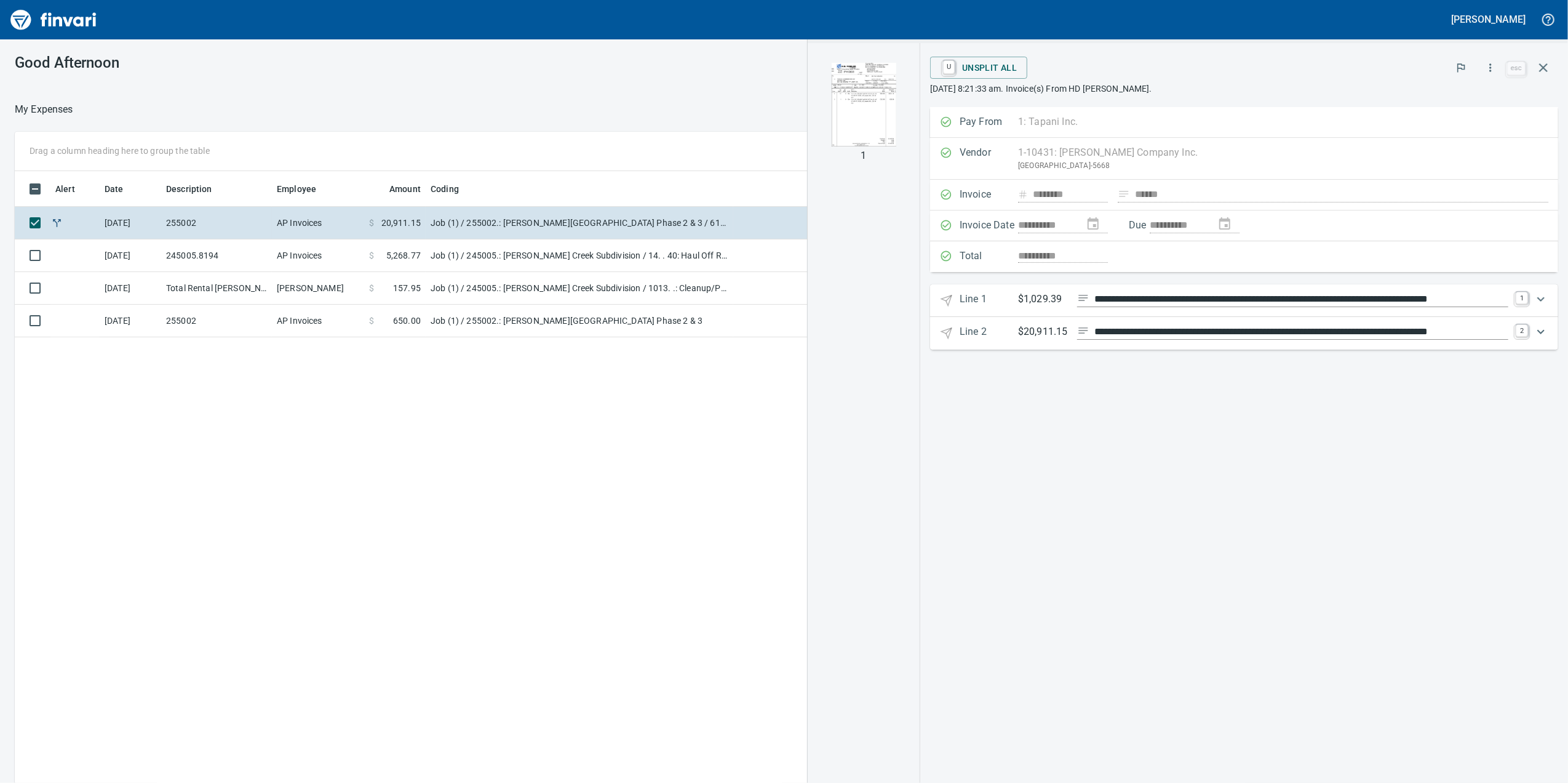
click at [906, 122] on img "button" at bounding box center [864, 105] width 84 height 84
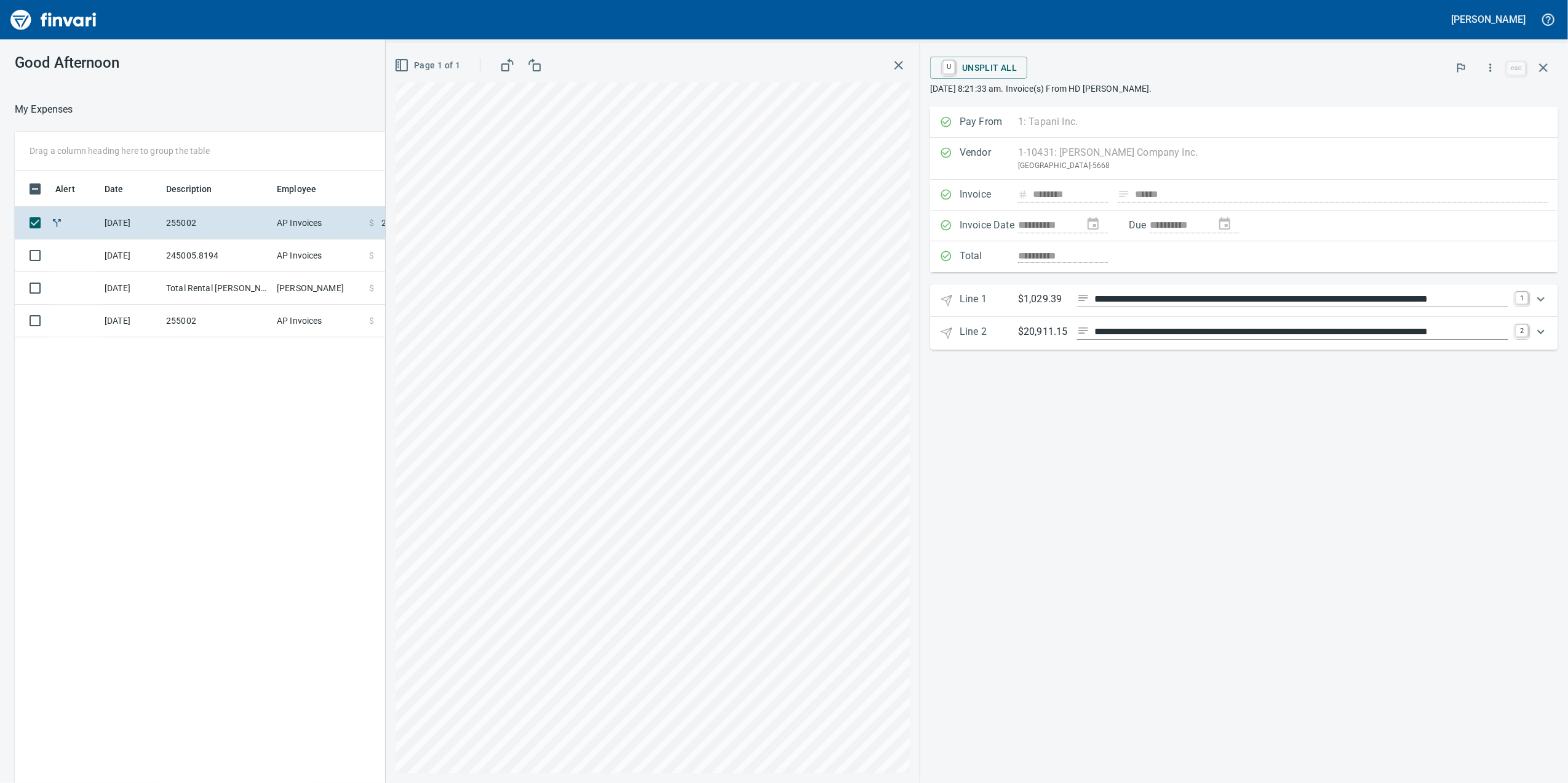
click at [1541, 306] on icon "Expand" at bounding box center [1540, 299] width 15 height 15
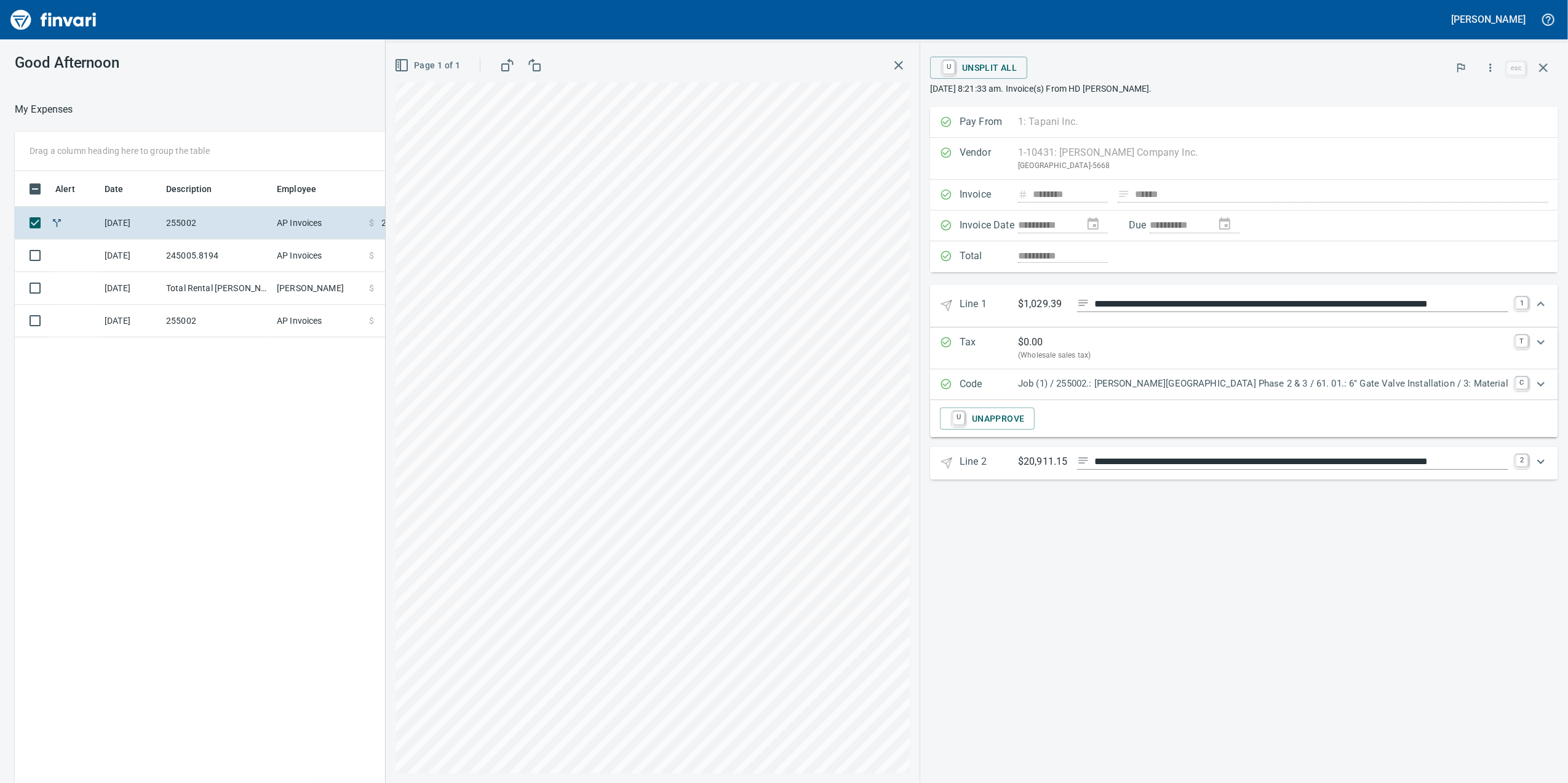
click at [1549, 466] on div "Expand" at bounding box center [1541, 461] width 30 height 30
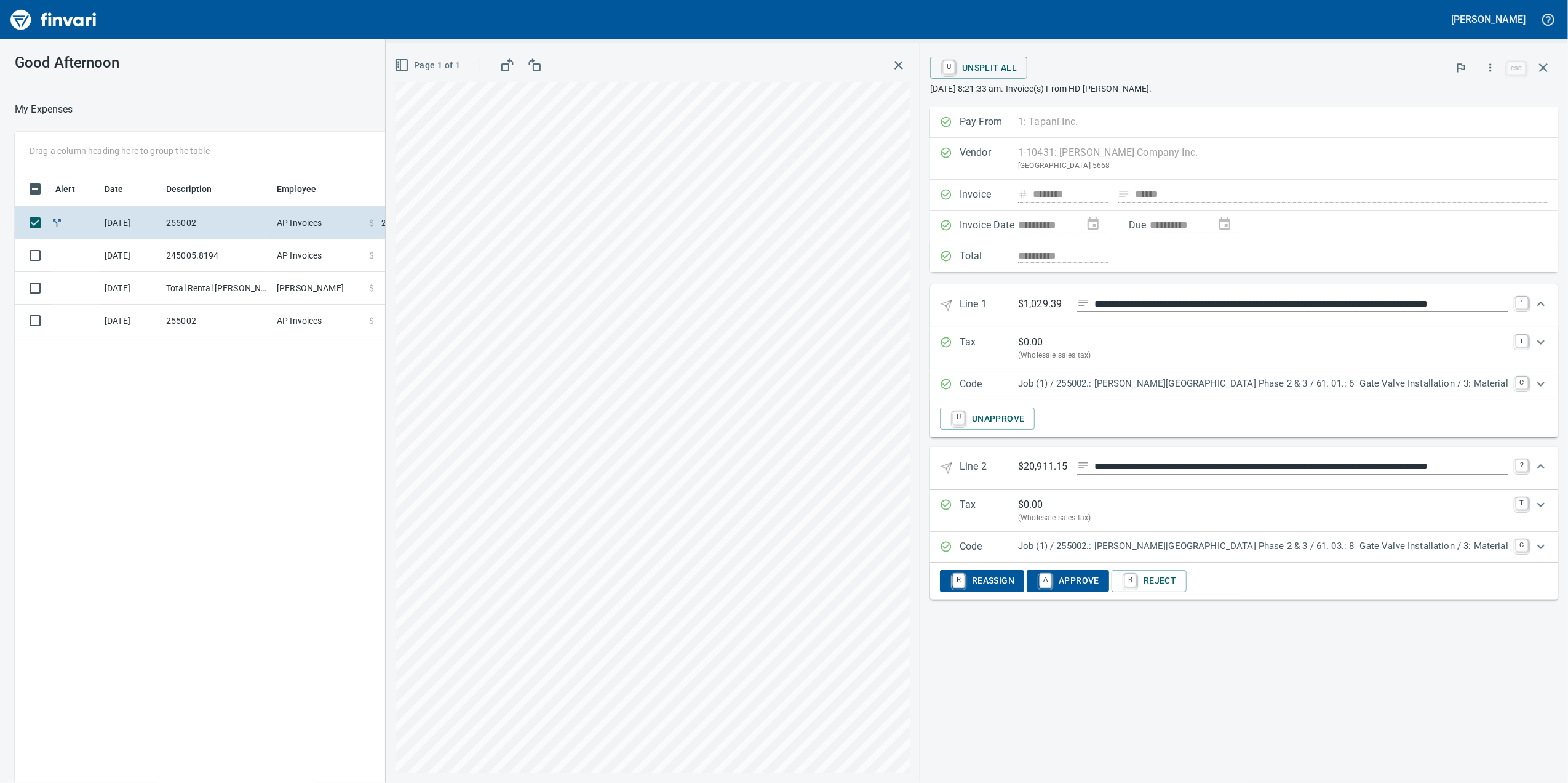
click at [1478, 555] on div "Job (1) / 255002.: [PERSON_NAME][GEOGRAPHIC_DATA] Phase 2 & 3 / 61. 03.: 8" Gat…" at bounding box center [1263, 547] width 490 height 16
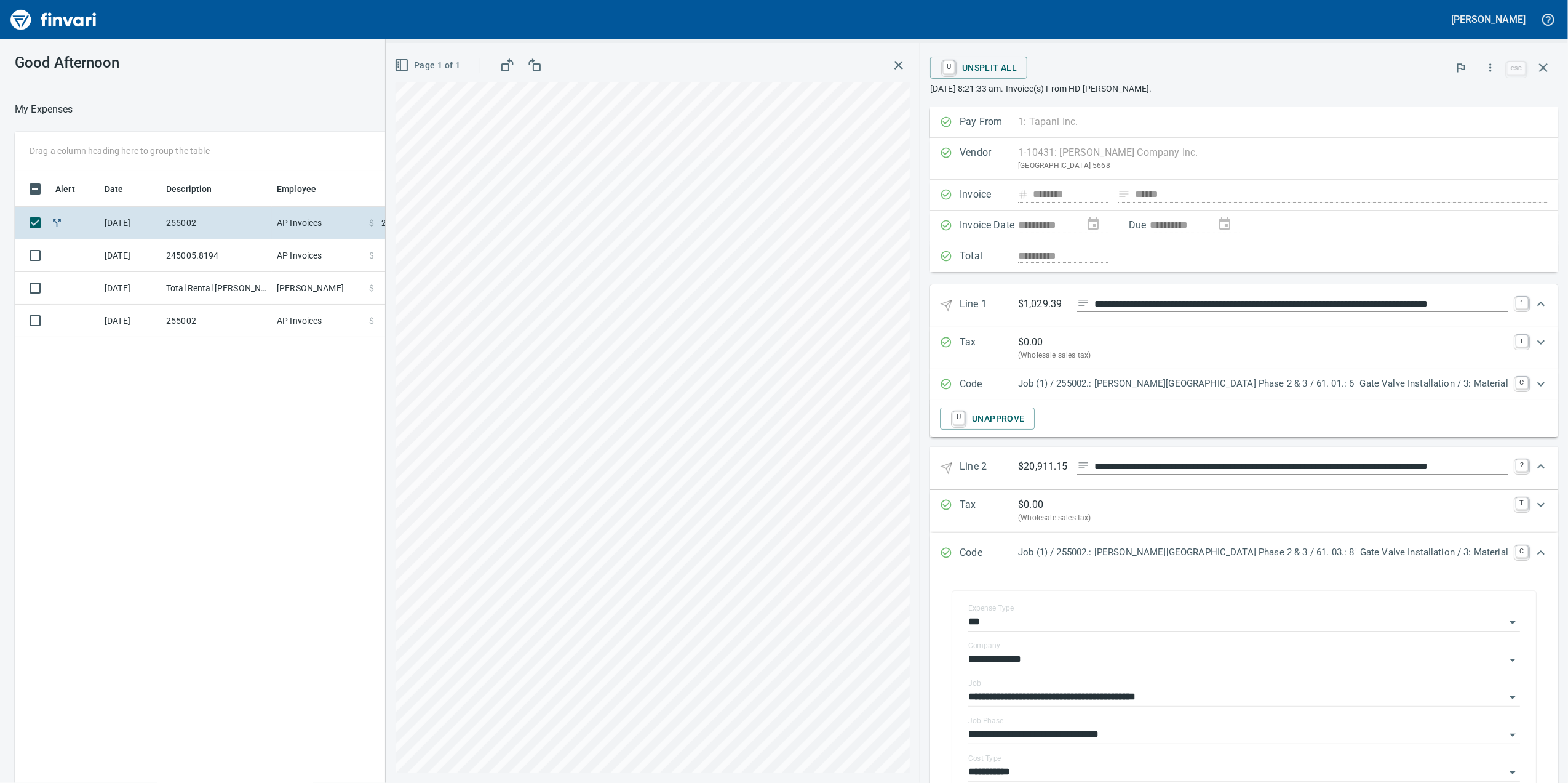
scroll to position [141, 0]
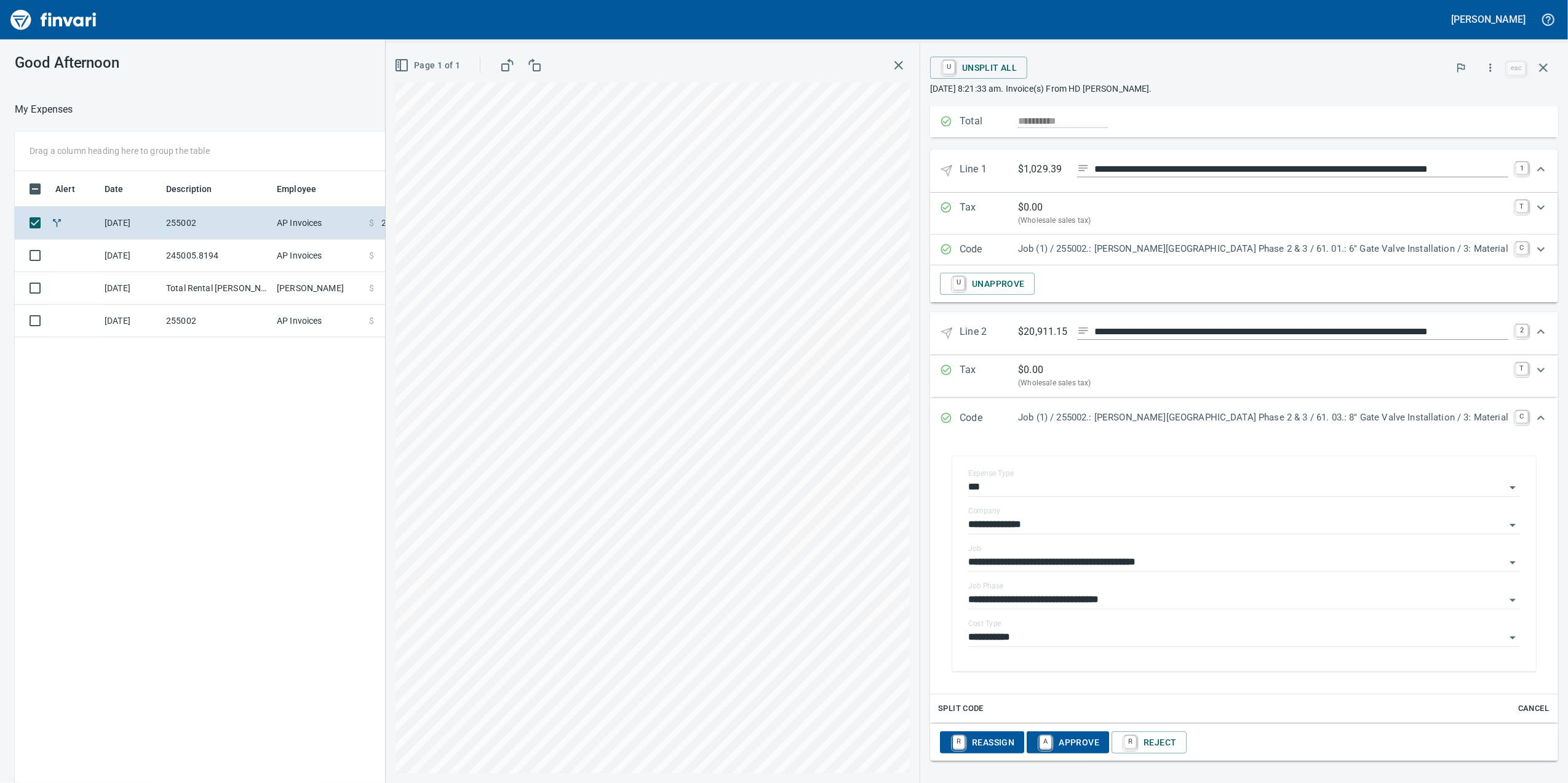
click at [1280, 242] on p "Job (1) / 255002.: [PERSON_NAME][GEOGRAPHIC_DATA] Phase 2 & 3 / 61. 01.: 6" Gat…" at bounding box center [1263, 249] width 490 height 14
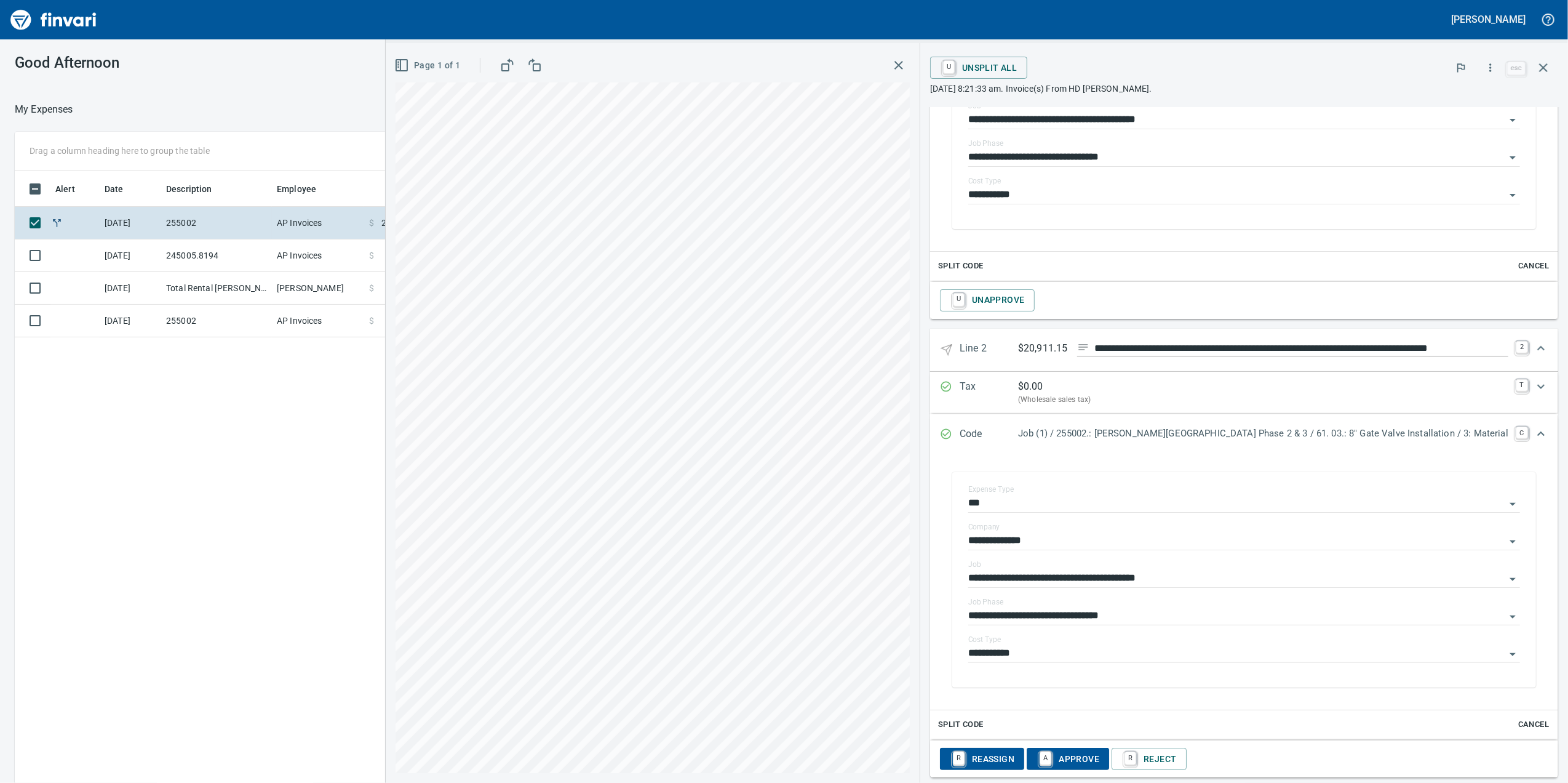
scroll to position [437, 0]
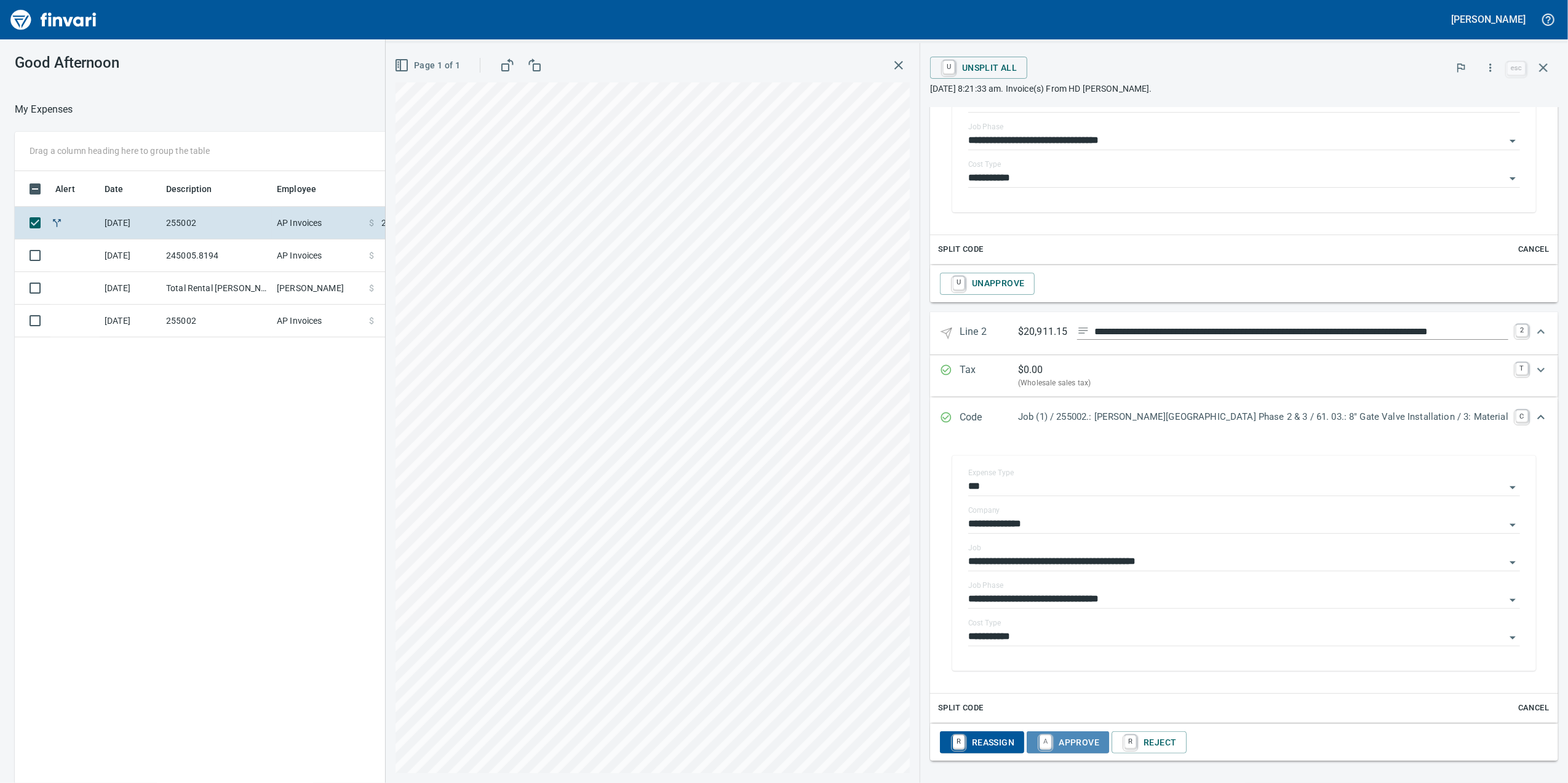
click at [1099, 739] on span "A Approve" at bounding box center [1068, 742] width 63 height 21
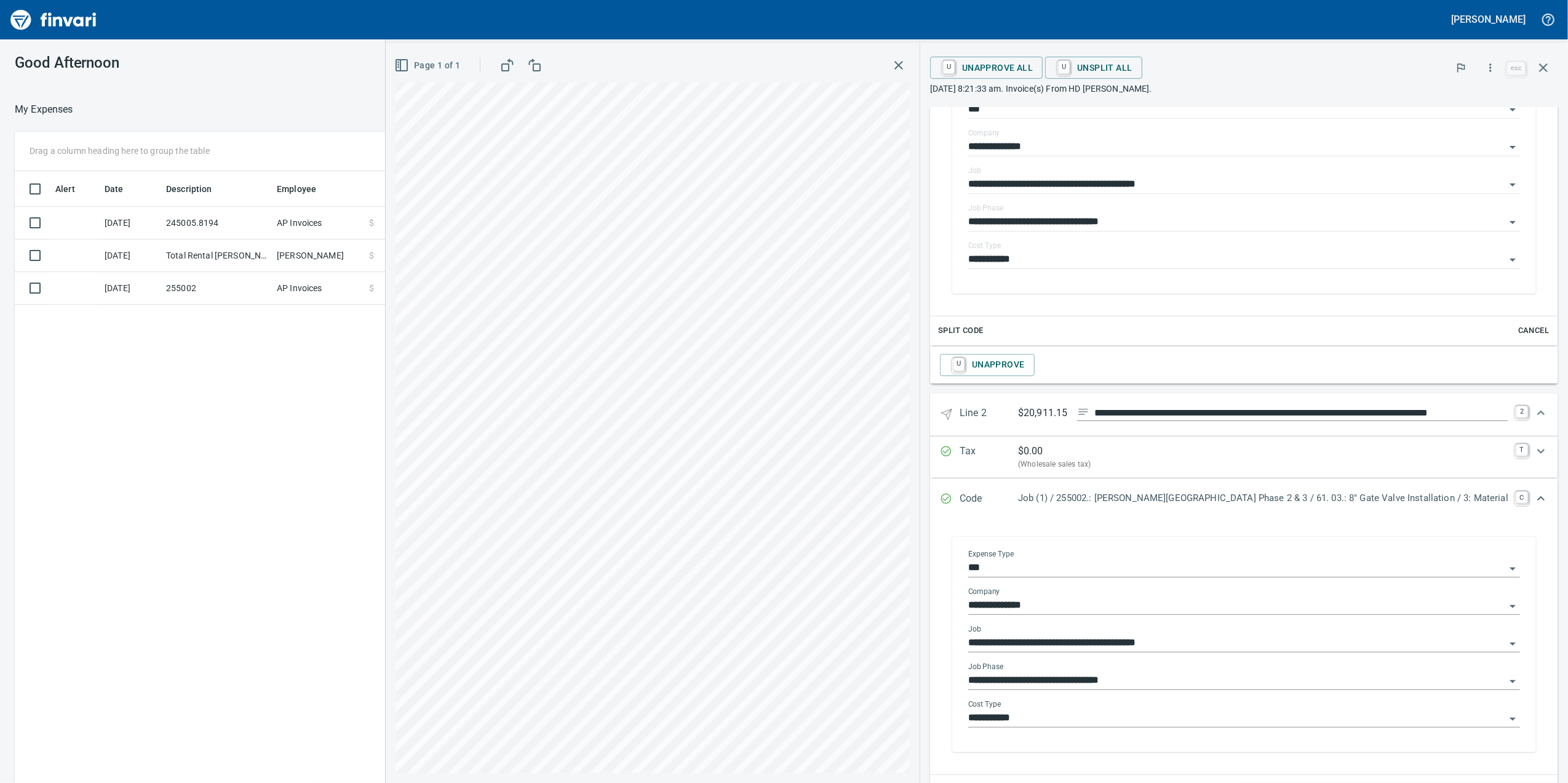
scroll to position [0, 0]
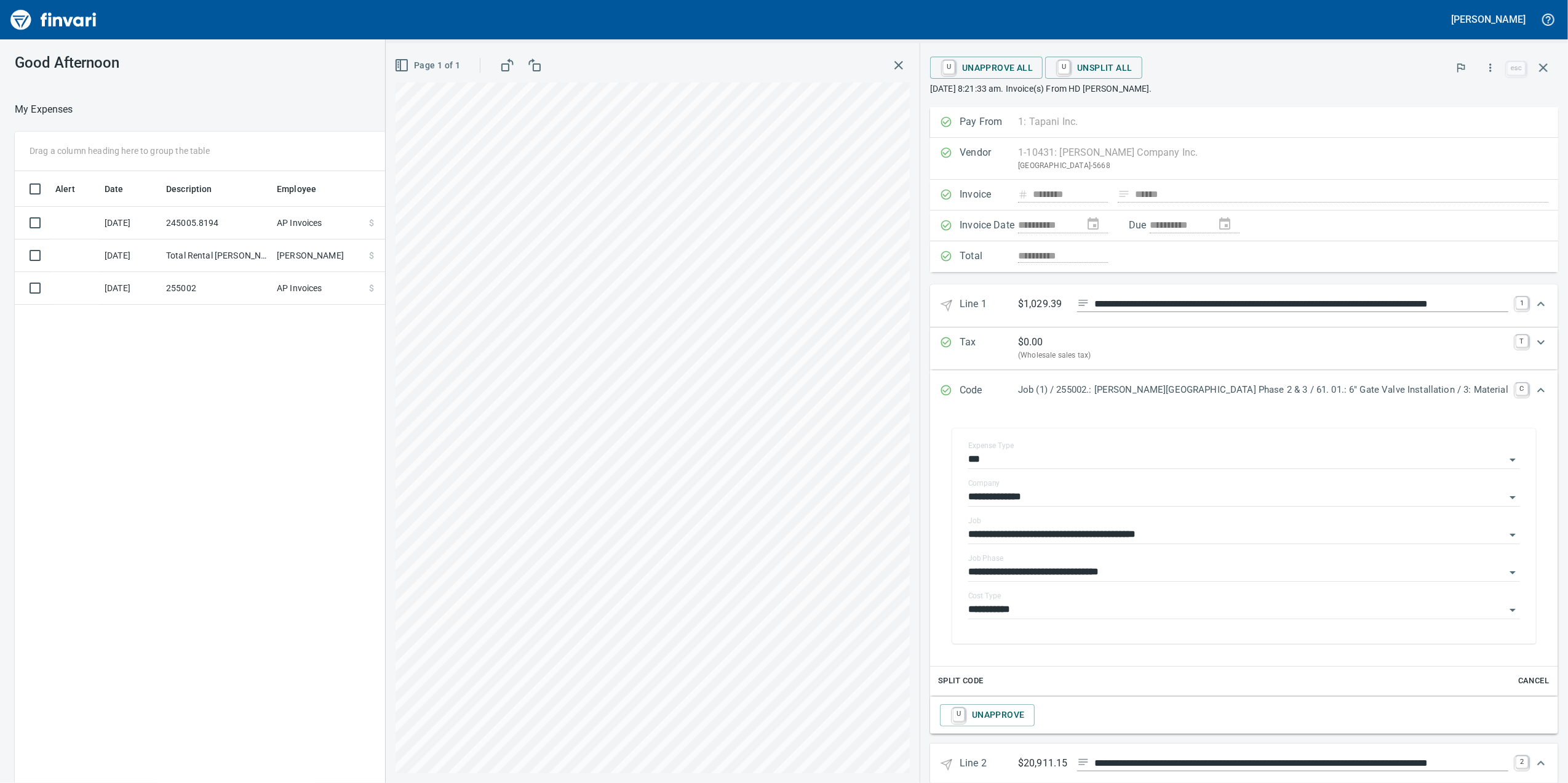
click at [906, 64] on icon "button" at bounding box center [898, 64] width 15 height 15
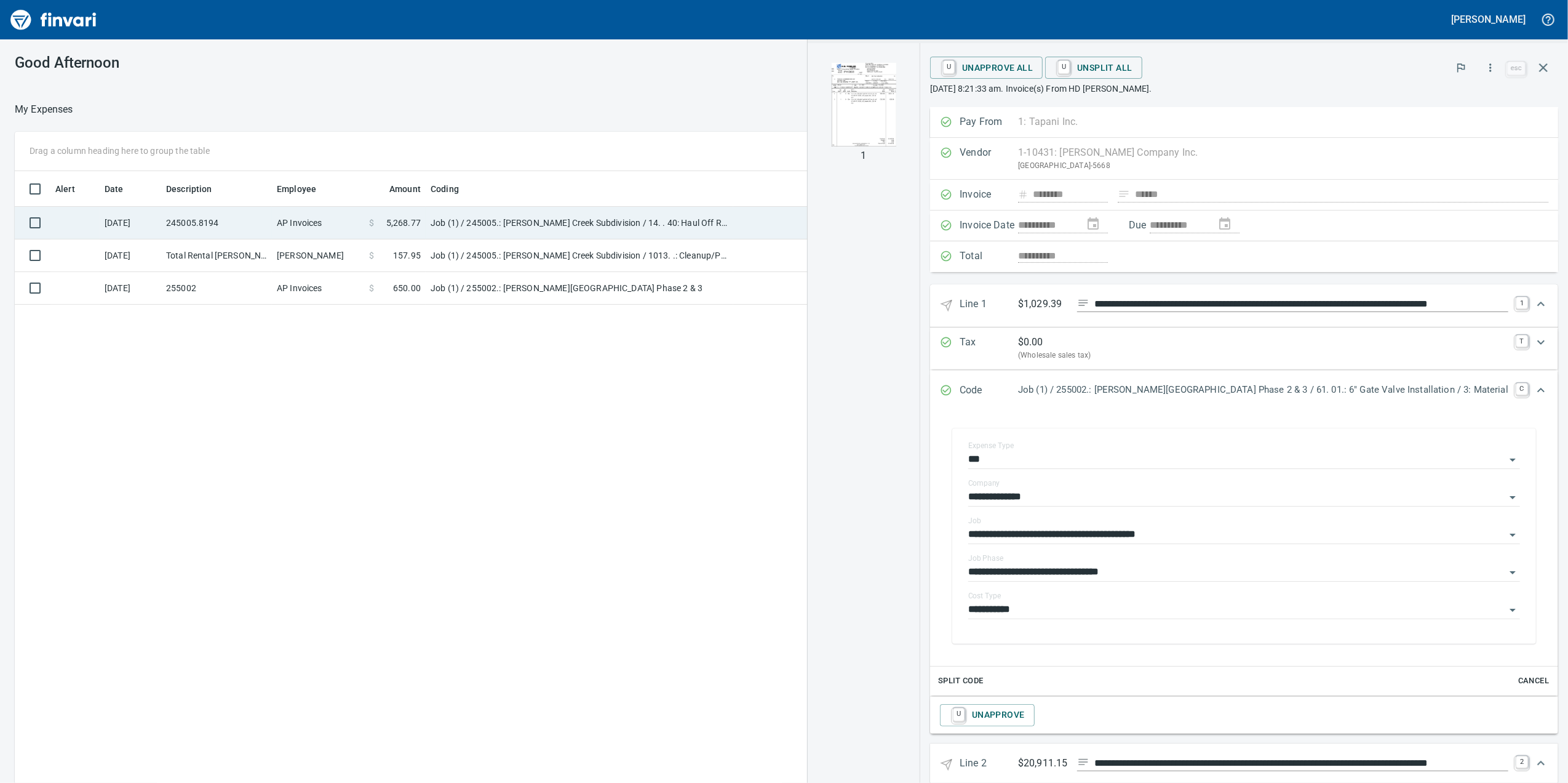
click at [517, 218] on td "Job (1) / 245005.: [PERSON_NAME] Creek Subdivision / 14. . 40: Haul Off Remaini…" at bounding box center [580, 222] width 308 height 33
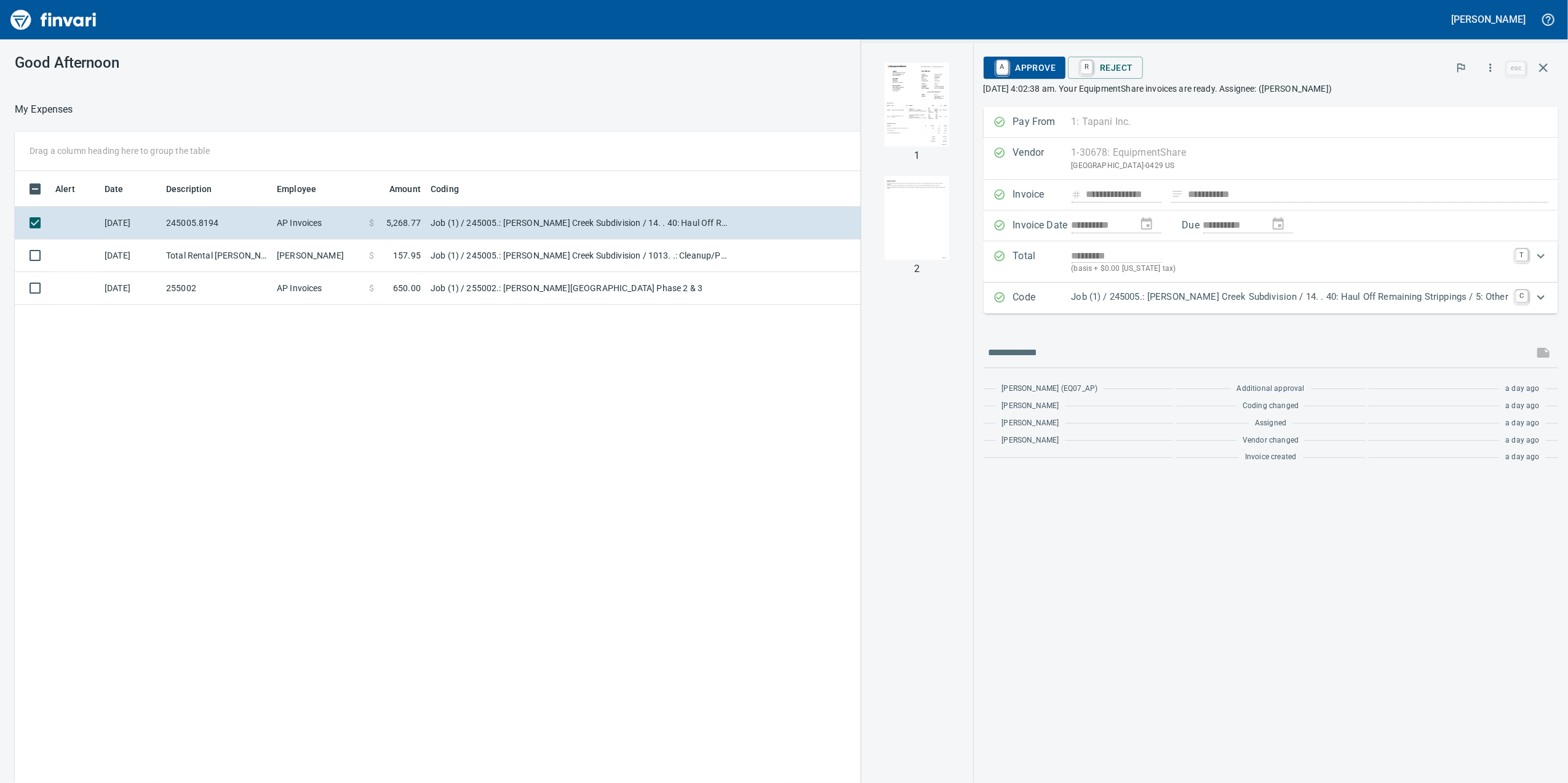
click at [956, 108] on img "button" at bounding box center [917, 105] width 84 height 84
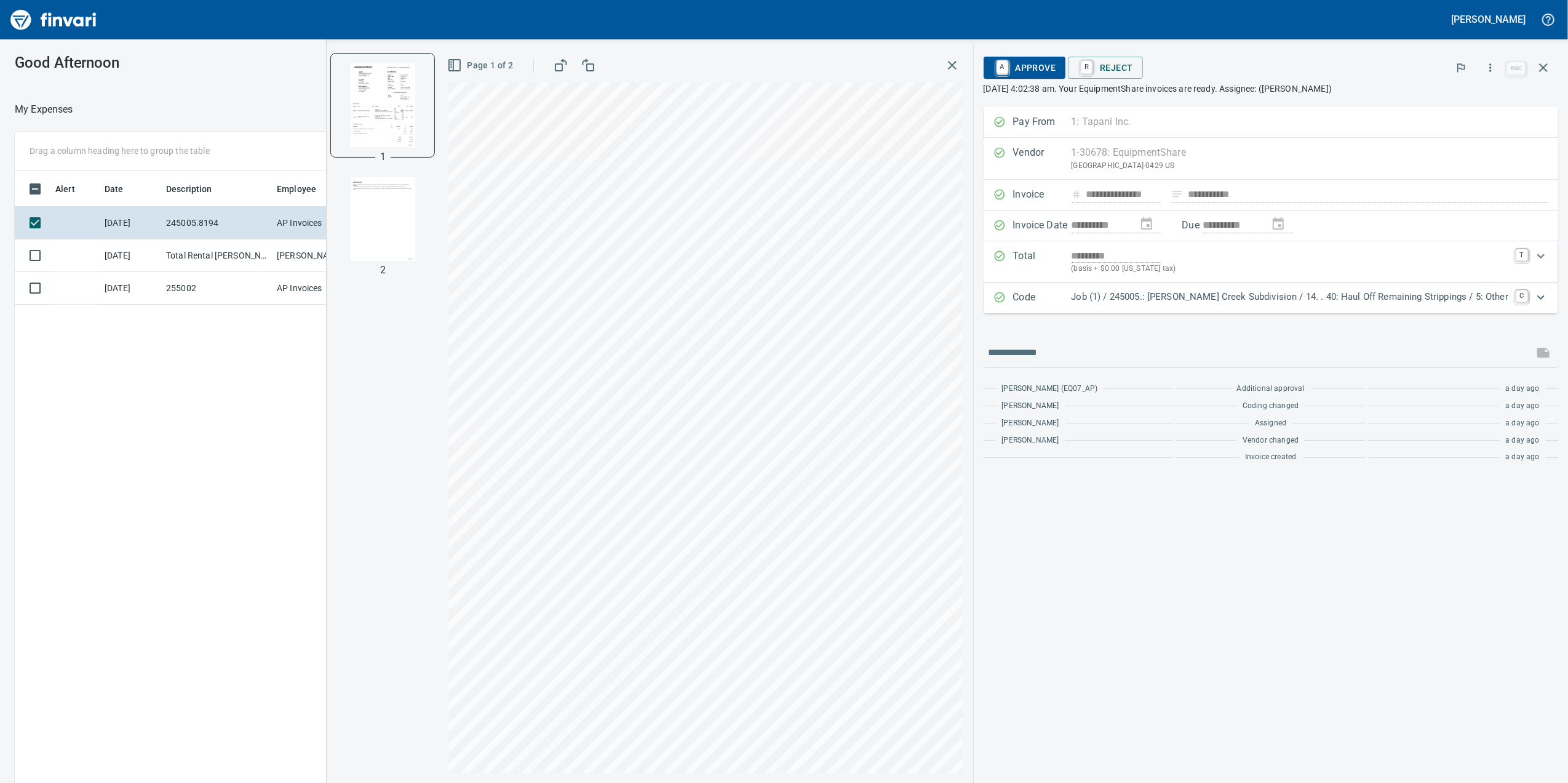
click at [1170, 295] on p "Job (1) / 245005.: [PERSON_NAME] Creek Subdivision / 14. . 40: Haul Off Remaini…" at bounding box center [1290, 297] width 438 height 14
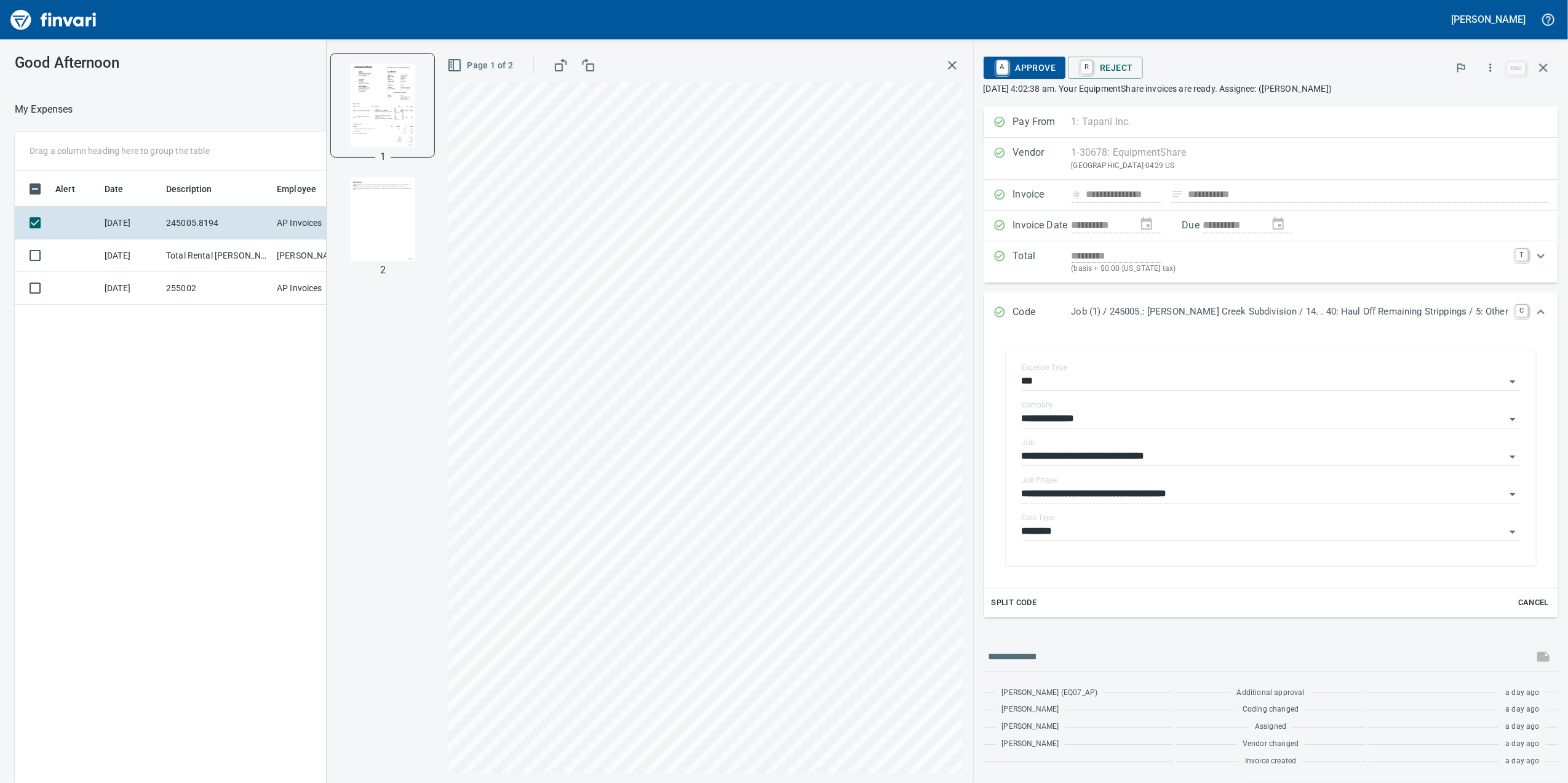
click at [740, 782] on html "**********" at bounding box center [784, 392] width 1568 height 783
click at [502, 74] on button "Page 1 of 2" at bounding box center [481, 65] width 73 height 23
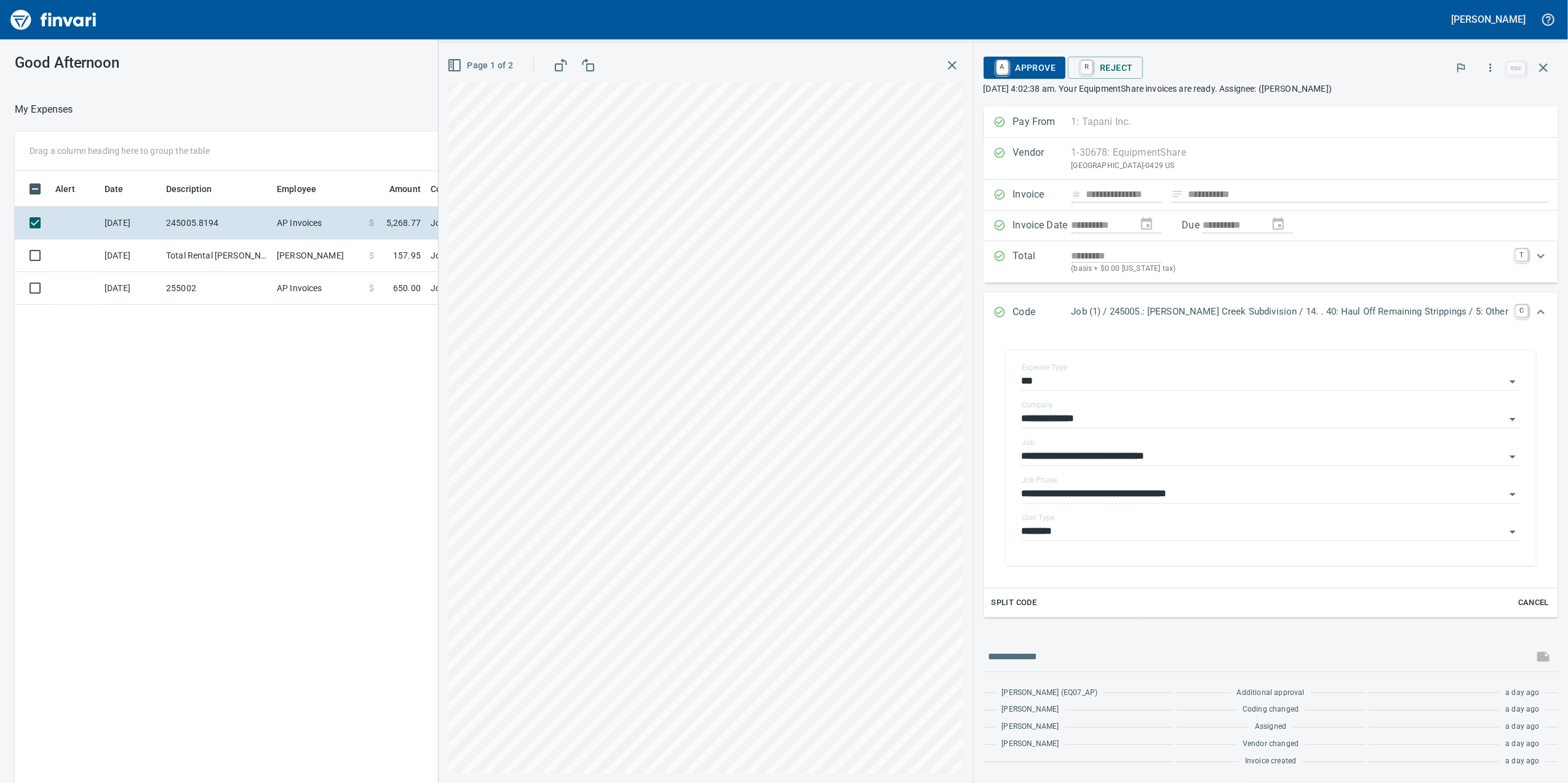
click at [513, 64] on span "Page 1 of 2" at bounding box center [481, 65] width 63 height 15
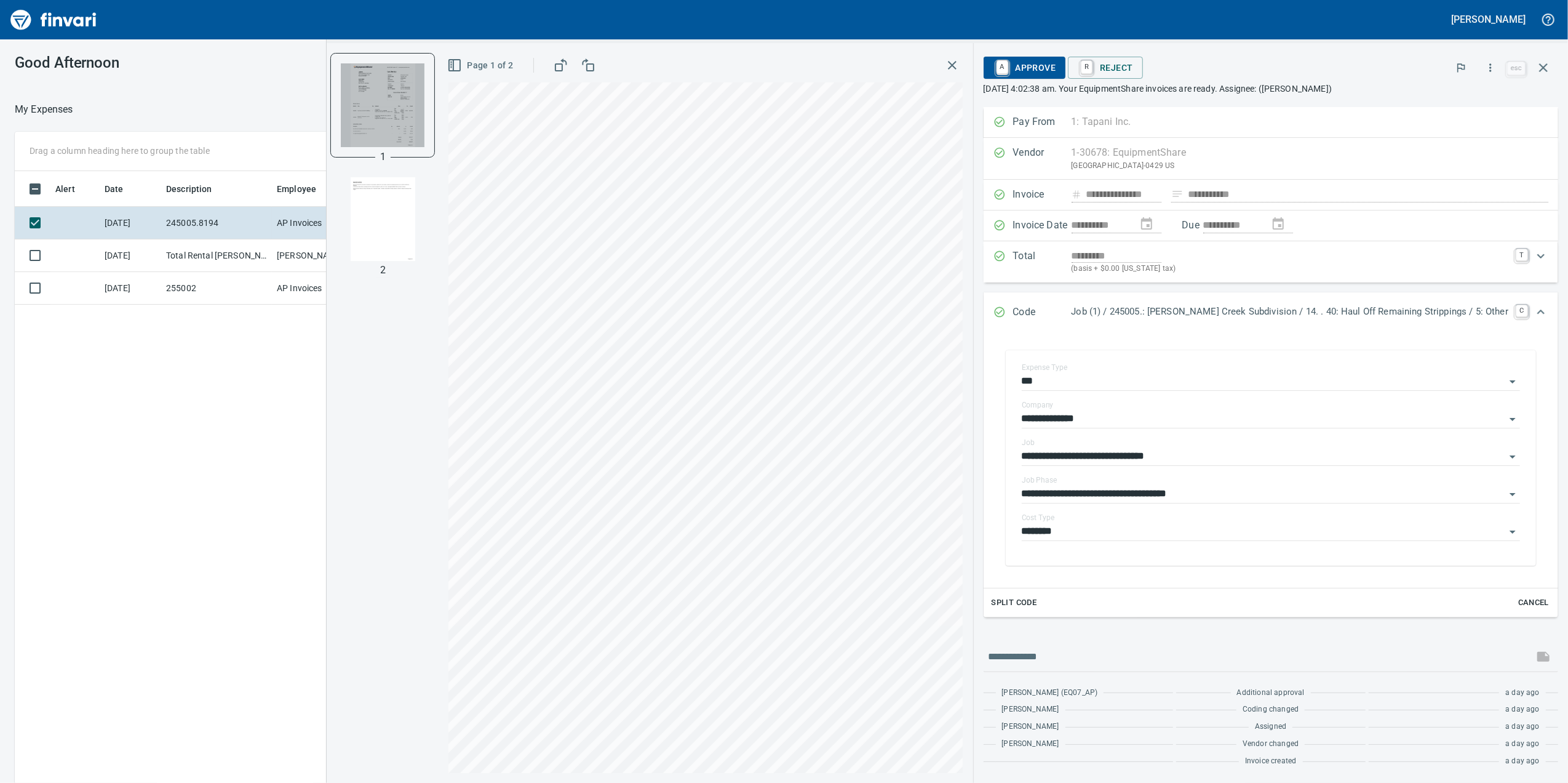
drag, startPoint x: 526, startPoint y: 65, endPoint x: 458, endPoint y: 91, distance: 72.8
drag, startPoint x: 1009, startPoint y: 269, endPoint x: 436, endPoint y: 123, distance: 591.3
click at [425, 126] on img "button" at bounding box center [382, 105] width 84 height 84
click at [462, 69] on icon "button" at bounding box center [454, 64] width 15 height 15
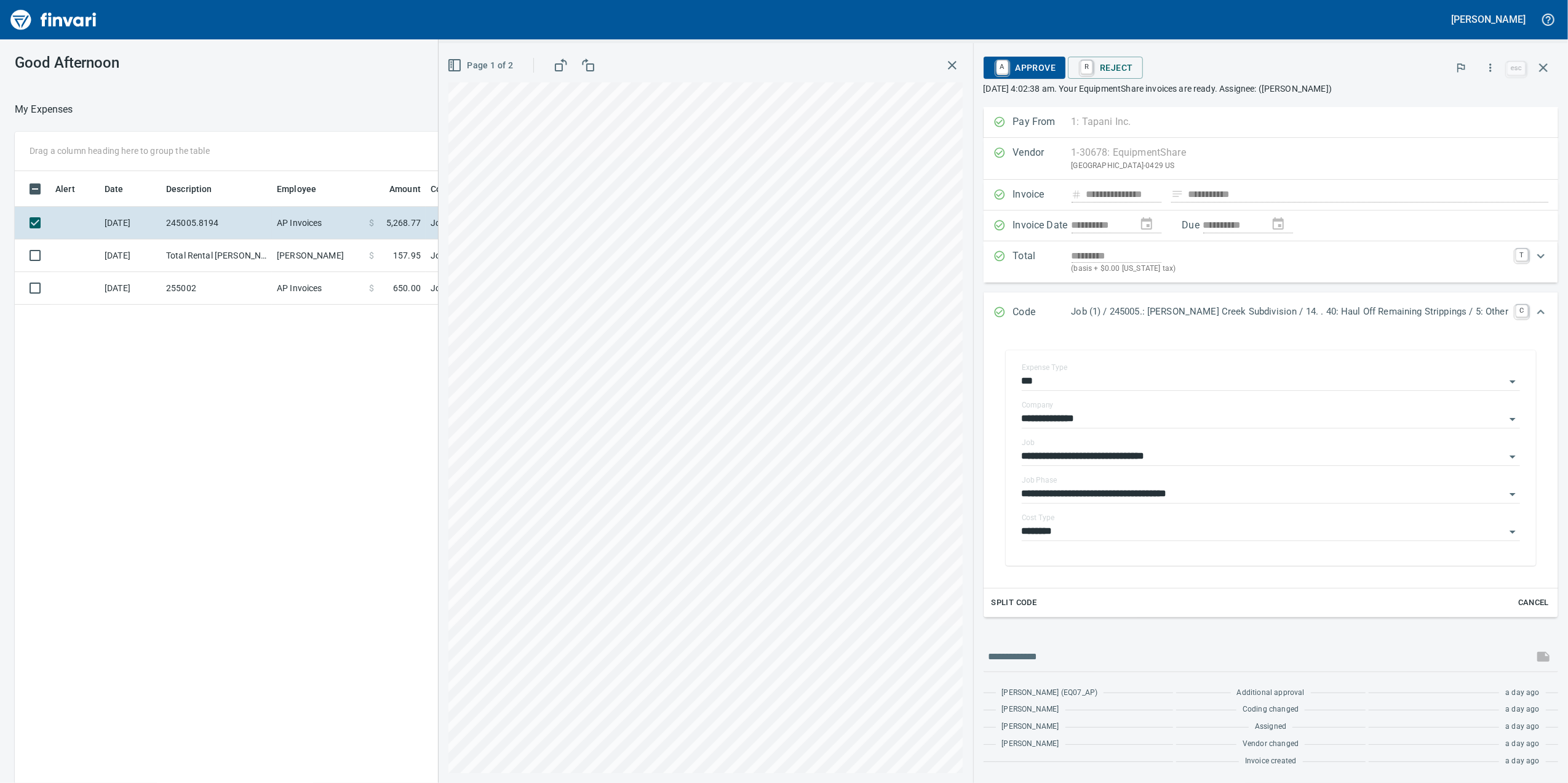
click at [462, 69] on icon "button" at bounding box center [454, 64] width 15 height 15
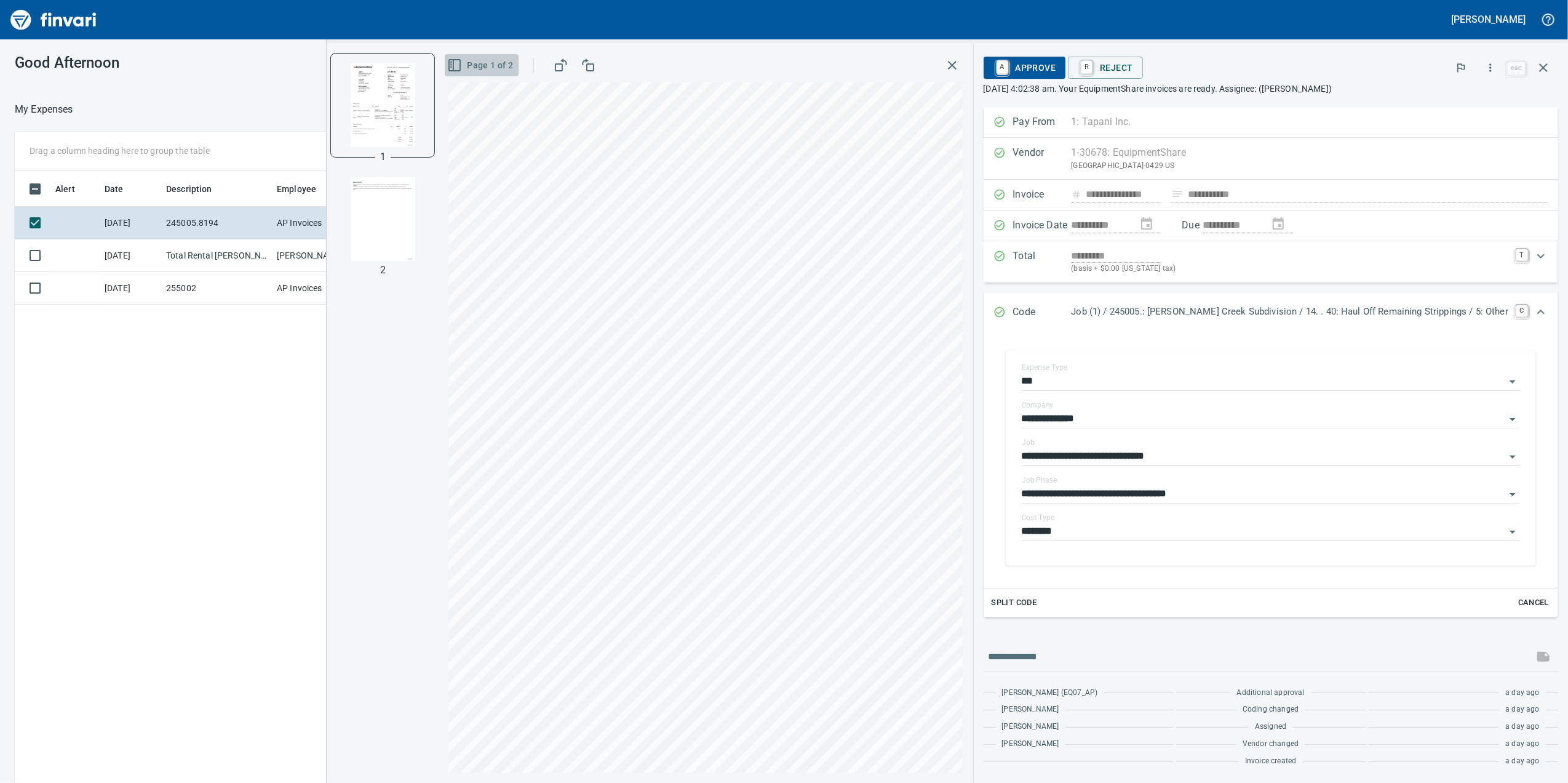
click at [462, 69] on icon "button" at bounding box center [454, 64] width 15 height 15
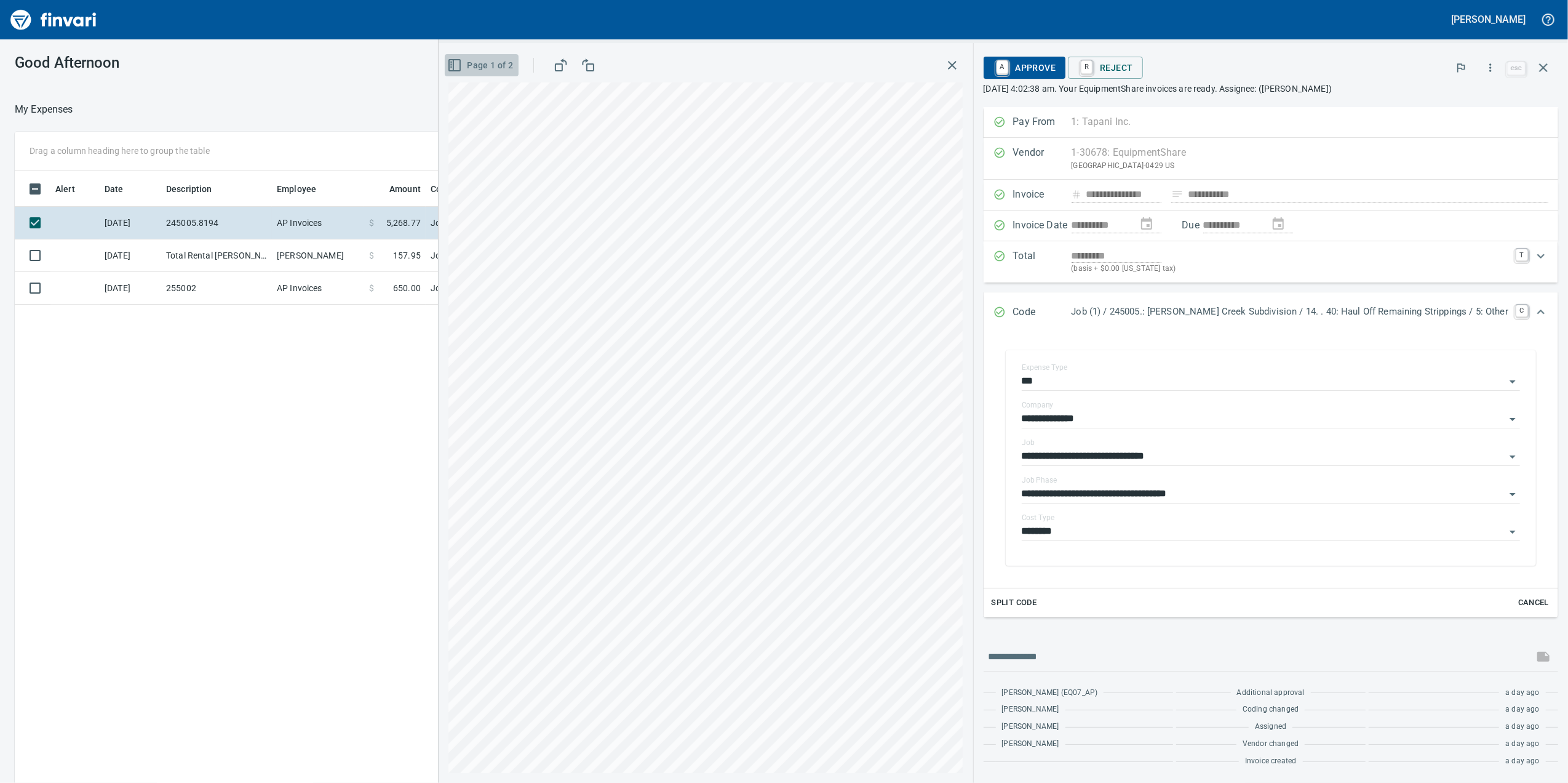
drag, startPoint x: 498, startPoint y: 59, endPoint x: 495, endPoint y: 68, distance: 9.5
click at [498, 62] on span "Page 1 of 2" at bounding box center [481, 65] width 63 height 15
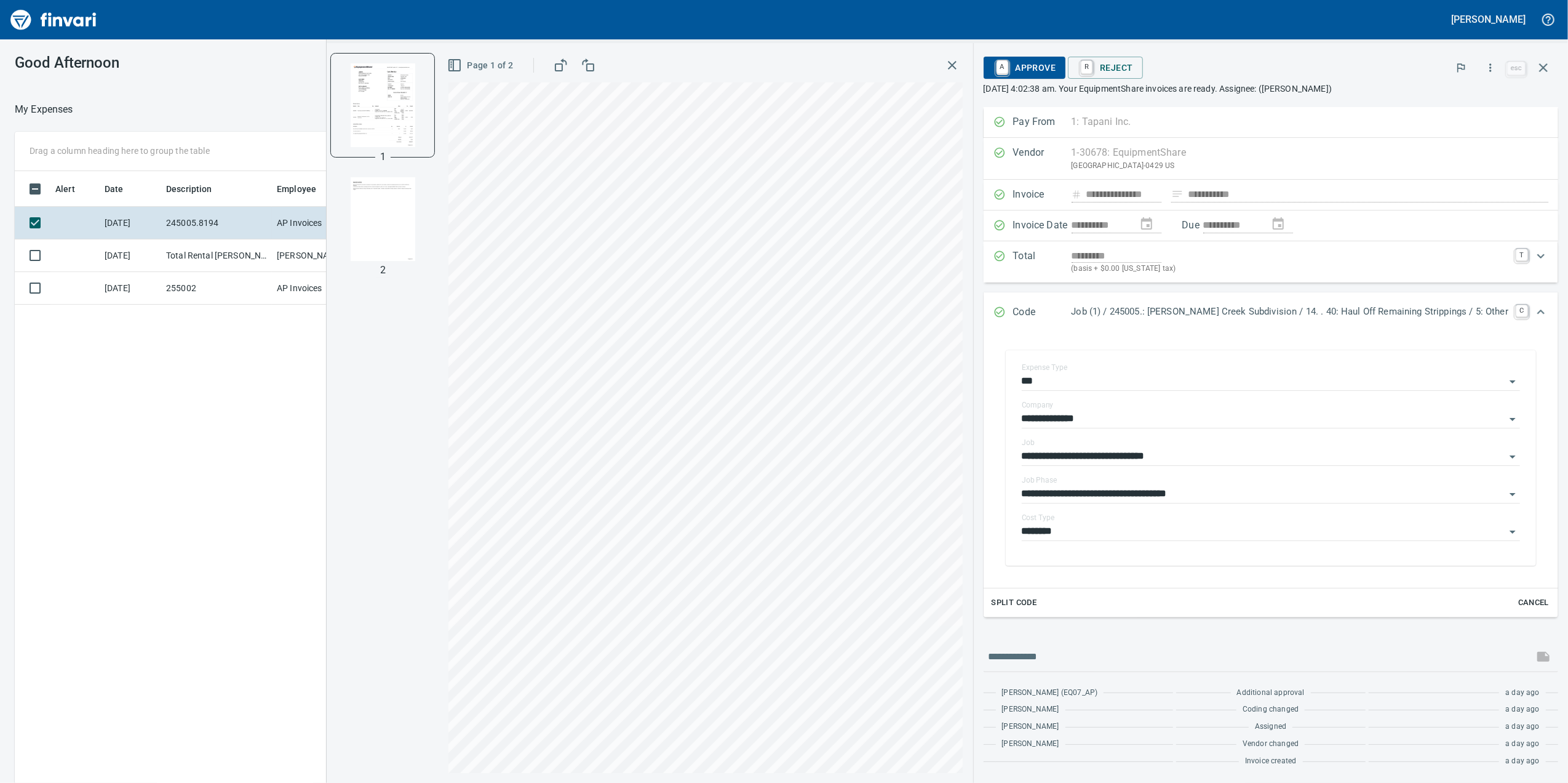
click at [462, 68] on icon "button" at bounding box center [454, 64] width 15 height 15
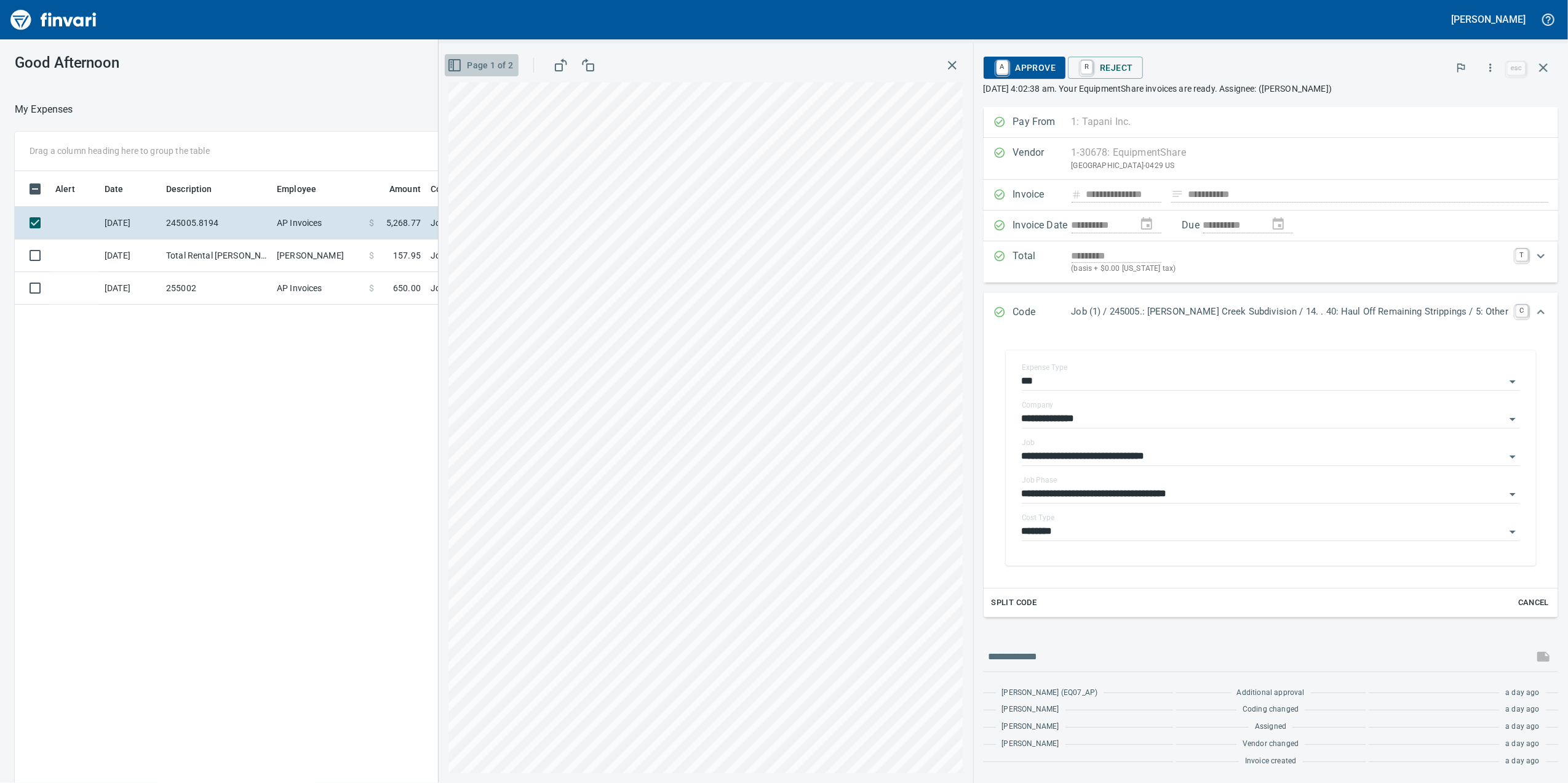
drag, startPoint x: 495, startPoint y: 68, endPoint x: 483, endPoint y: 67, distance: 12.0
click at [462, 67] on icon "button" at bounding box center [454, 64] width 15 height 15
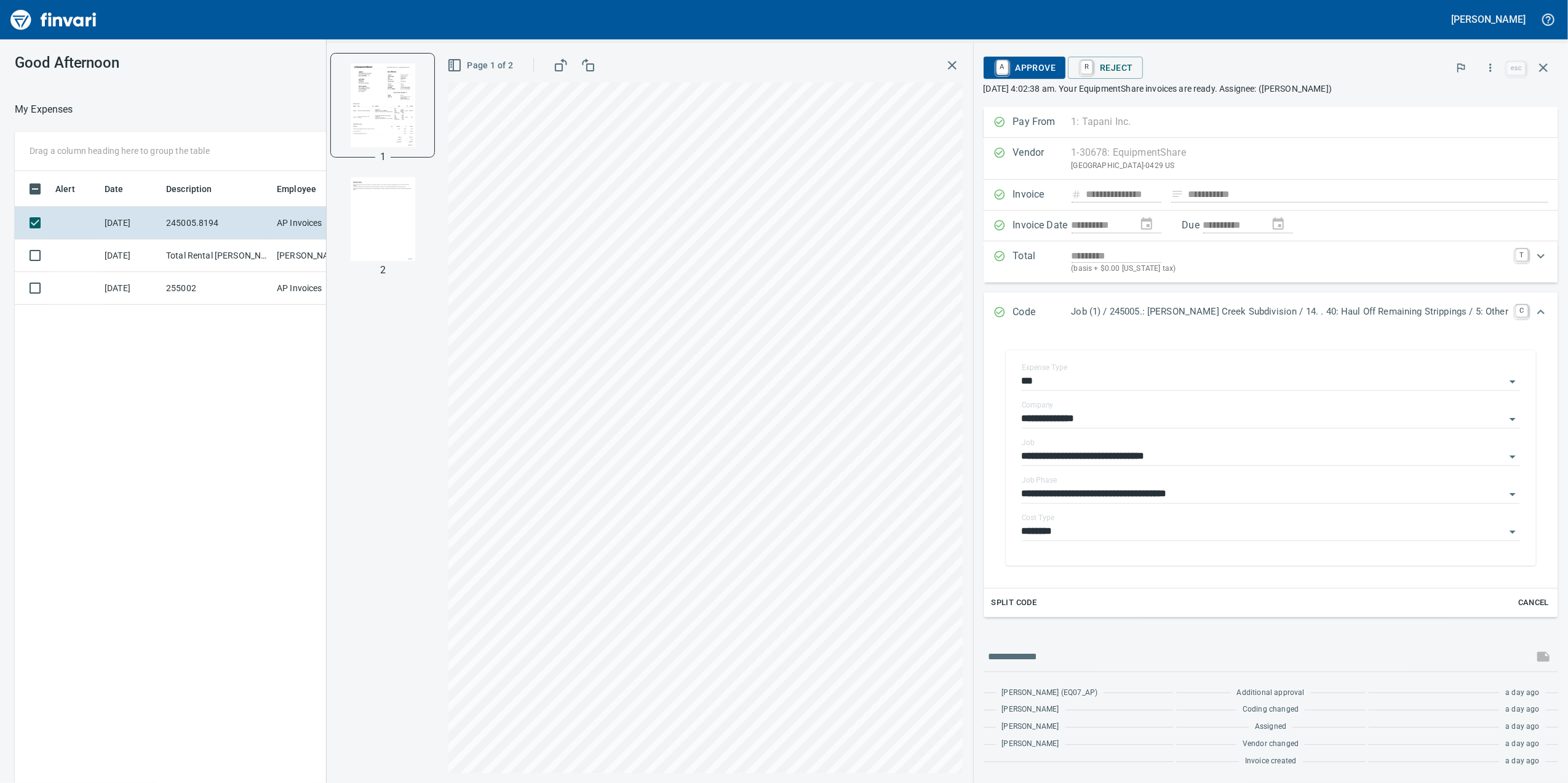
click at [411, 201] on img "button" at bounding box center [382, 219] width 84 height 84
click at [279, 247] on td "[PERSON_NAME]" at bounding box center [318, 256] width 92 height 33
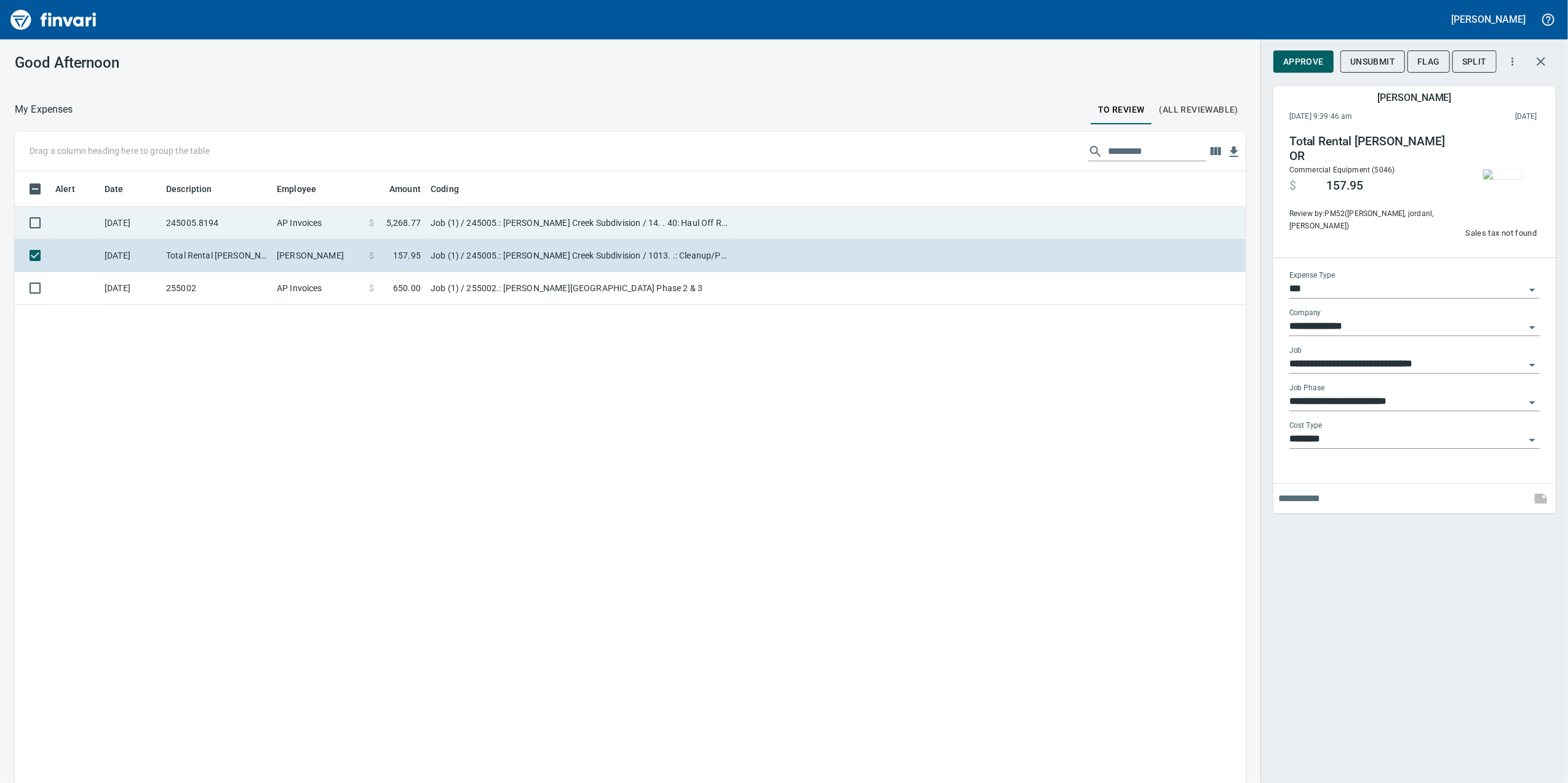
click at [289, 234] on td "AP Invoices" at bounding box center [318, 222] width 92 height 33
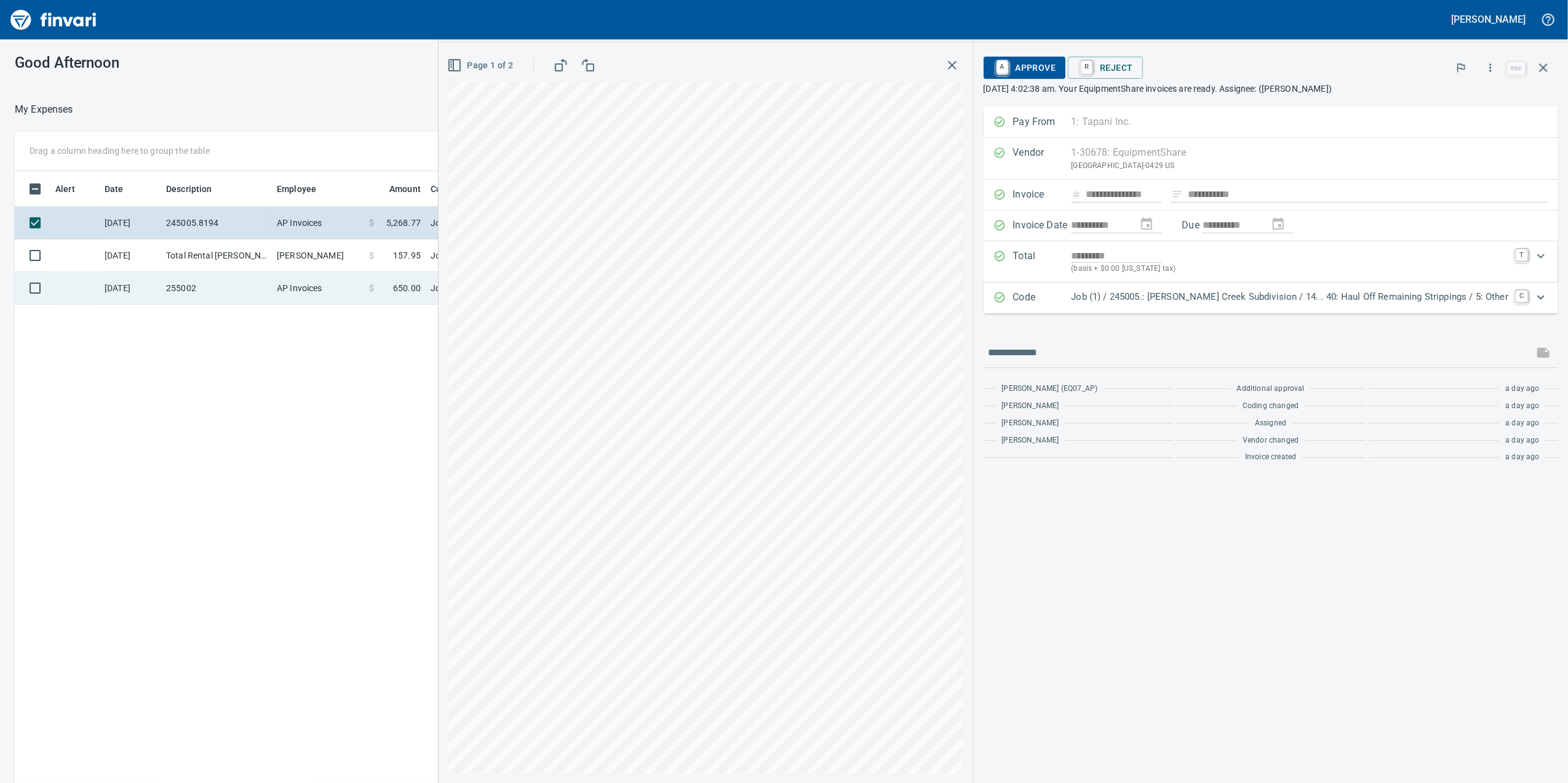
click at [287, 279] on td "AP Invoices" at bounding box center [318, 288] width 92 height 33
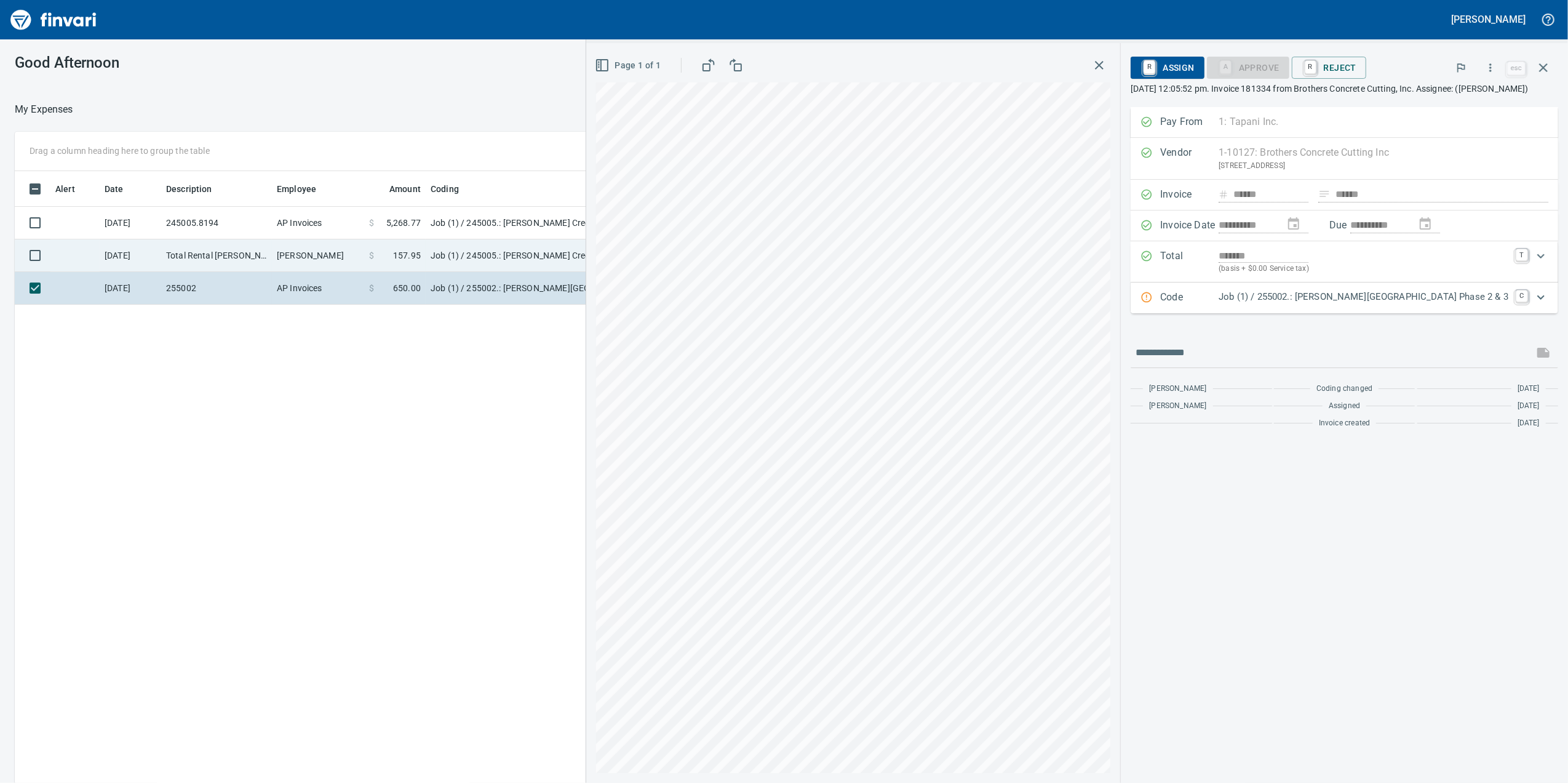
click at [290, 261] on td "[PERSON_NAME]" at bounding box center [318, 256] width 92 height 33
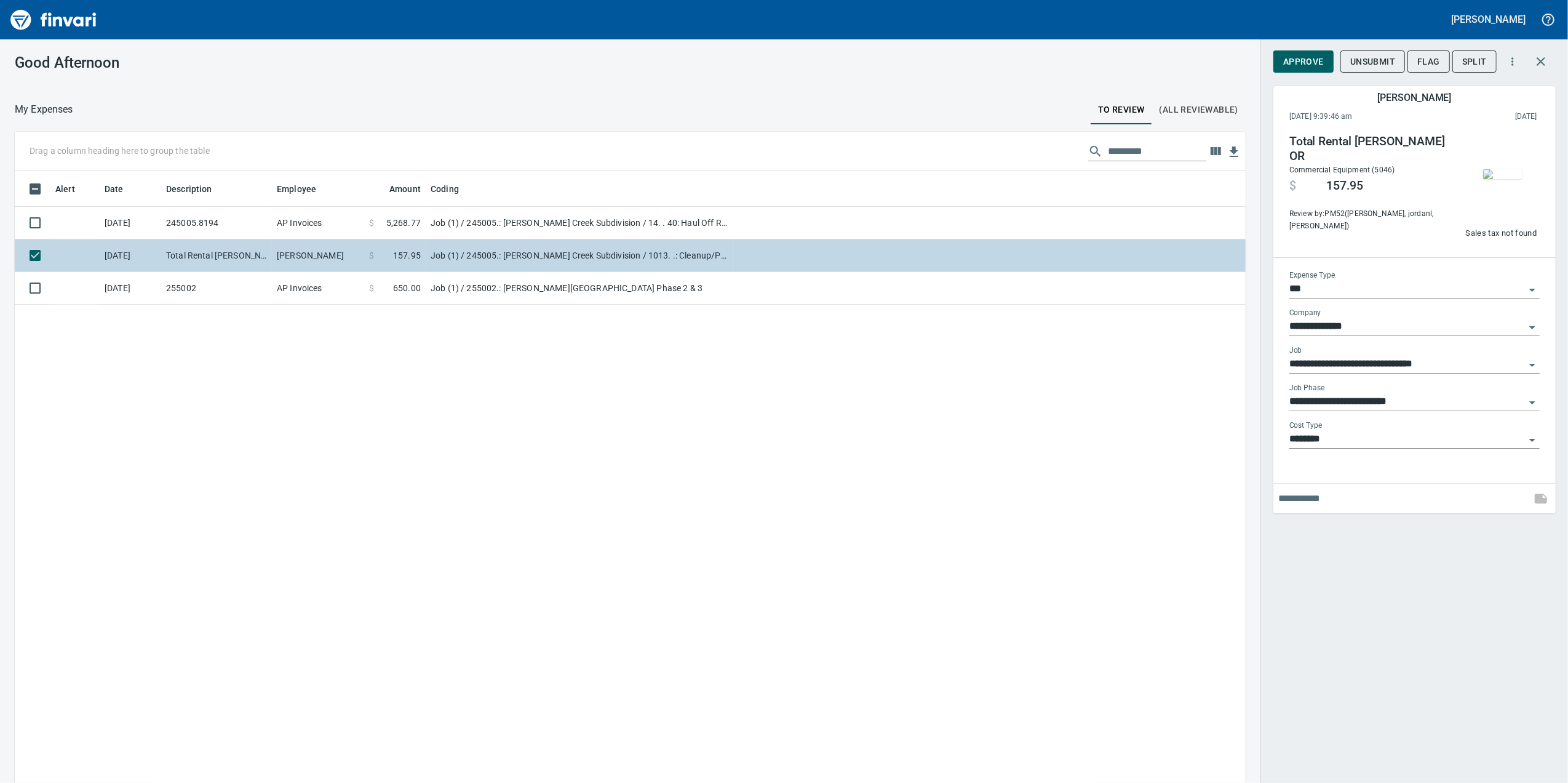
click at [290, 242] on td "[PERSON_NAME]" at bounding box center [318, 256] width 92 height 33
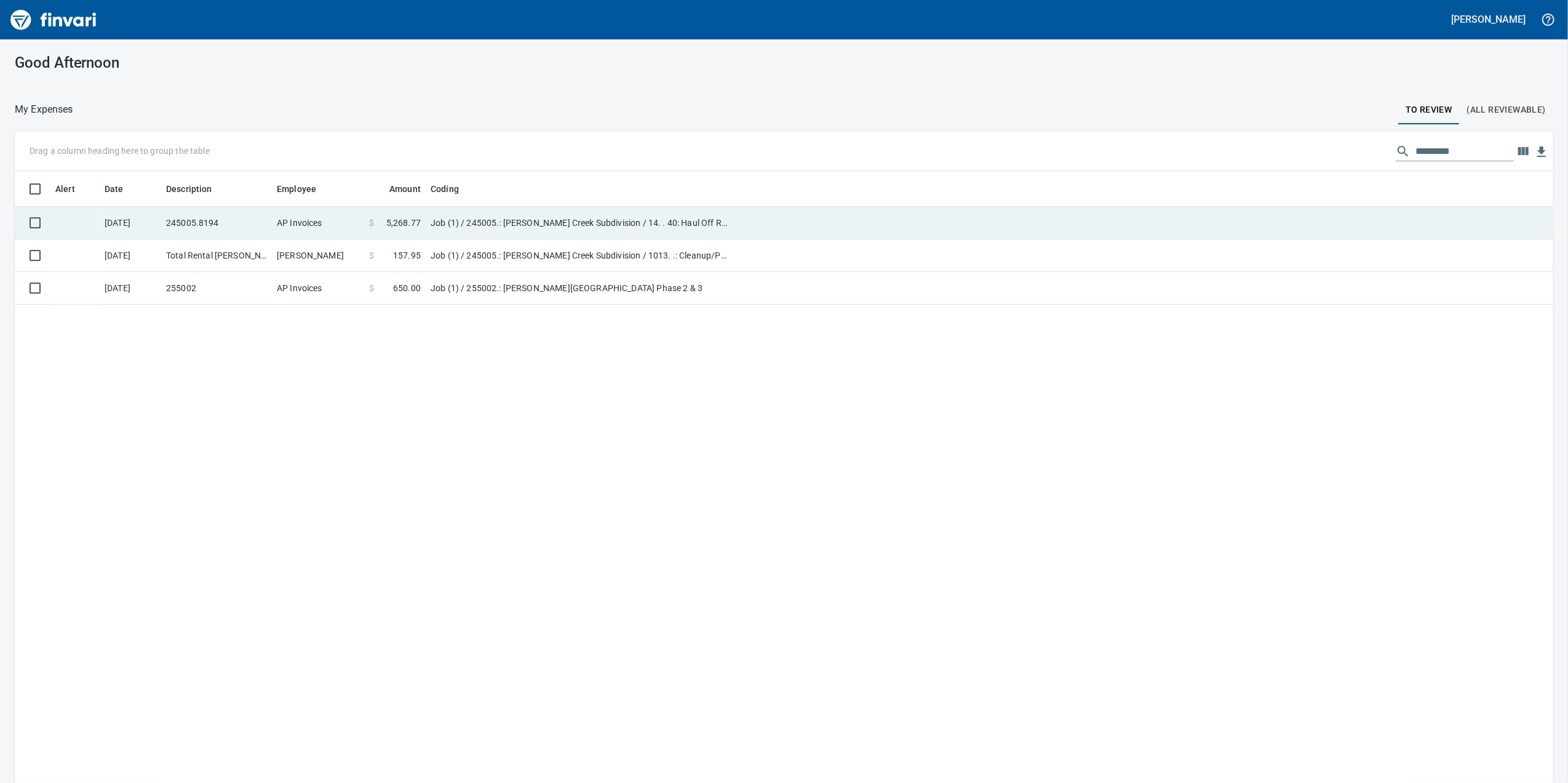
scroll to position [1, 1]
click at [294, 225] on td "AP Invoices" at bounding box center [318, 222] width 92 height 33
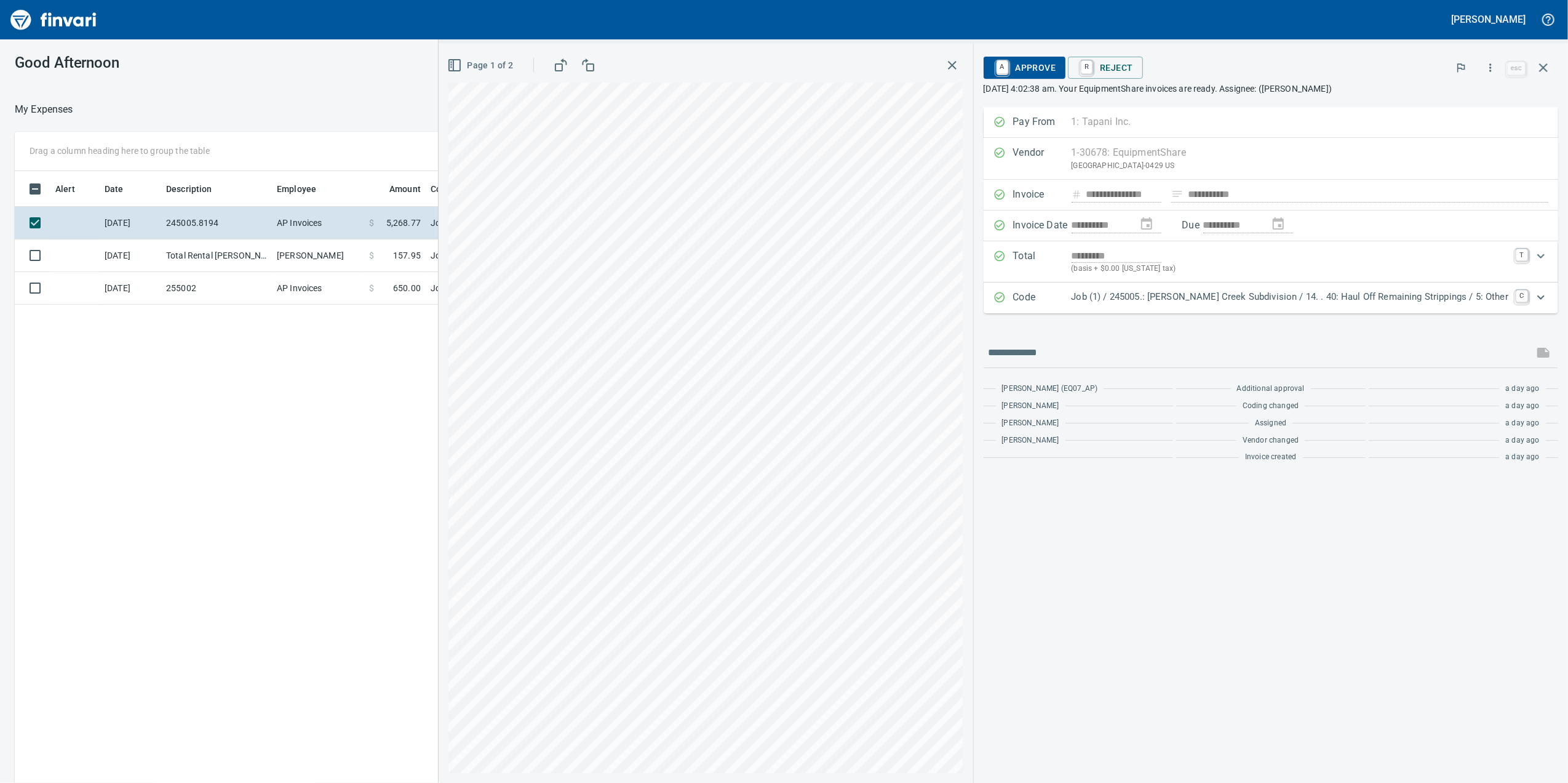
scroll to position [635, 1206]
click at [1490, 64] on icon "button" at bounding box center [1490, 68] width 12 height 12
click at [1486, 116] on li "Download" at bounding box center [1478, 103] width 157 height 27
click at [163, 262] on td "Total Rental [PERSON_NAME] OR" at bounding box center [217, 256] width 111 height 33
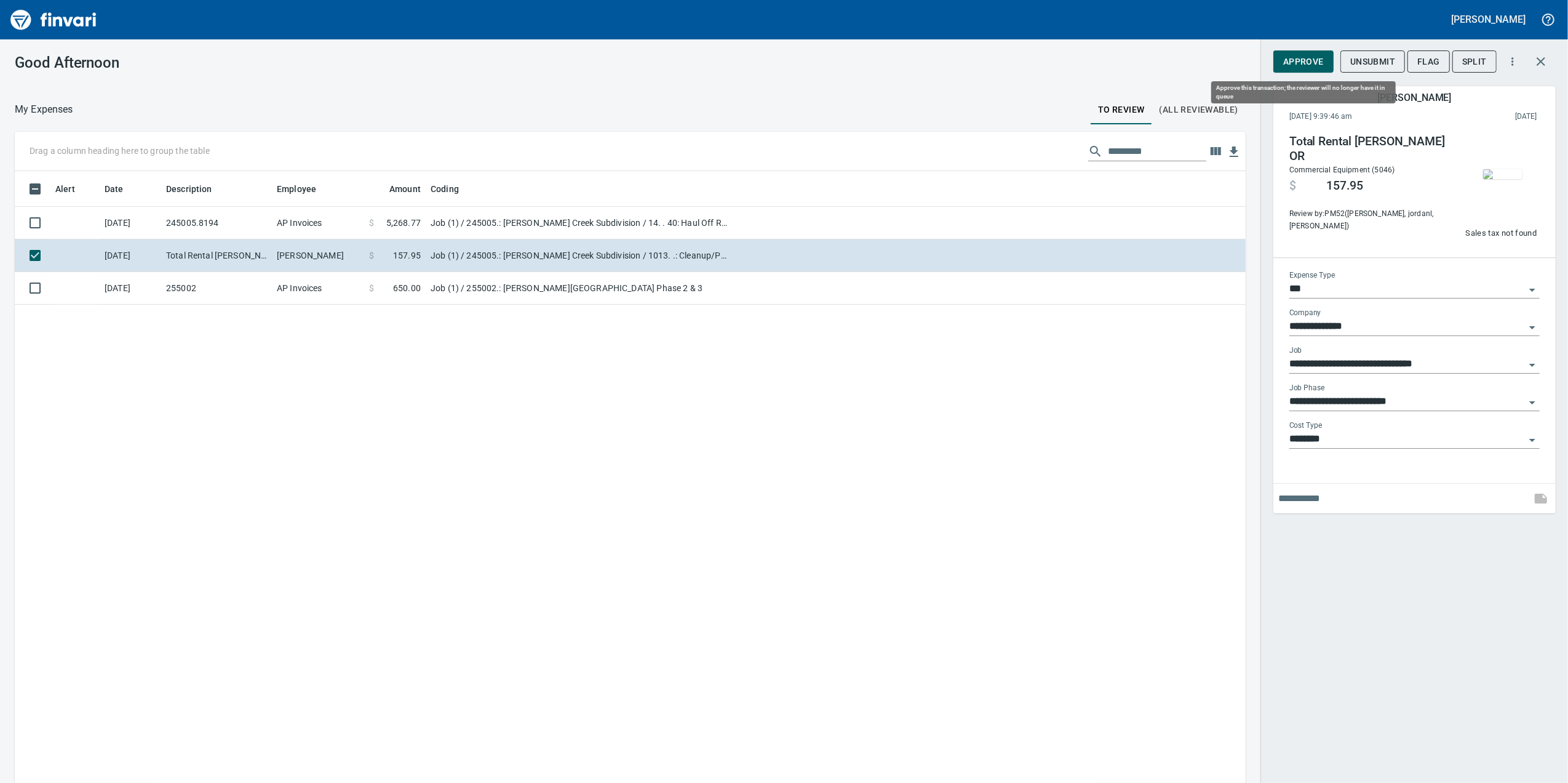
scroll to position [635, 1206]
click at [1478, 179] on span "button" at bounding box center [1503, 174] width 52 height 10
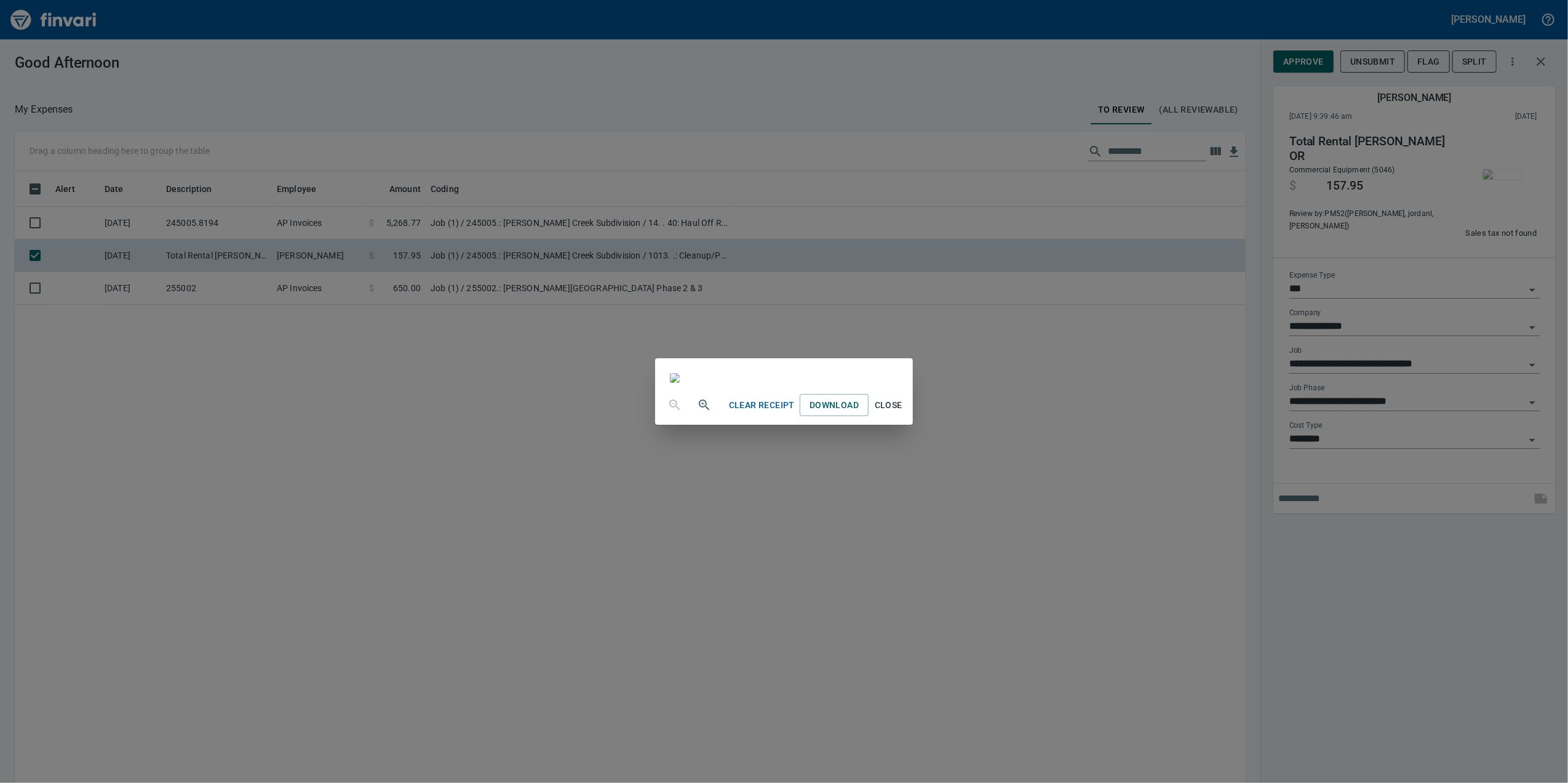
click at [680, 373] on img at bounding box center [675, 378] width 10 height 10
drag, startPoint x: 839, startPoint y: 222, endPoint x: 869, endPoint y: 233, distance: 32.0
drag, startPoint x: 869, startPoint y: 233, endPoint x: 884, endPoint y: 184, distance: 51.2
click at [680, 373] on img at bounding box center [675, 378] width 10 height 10
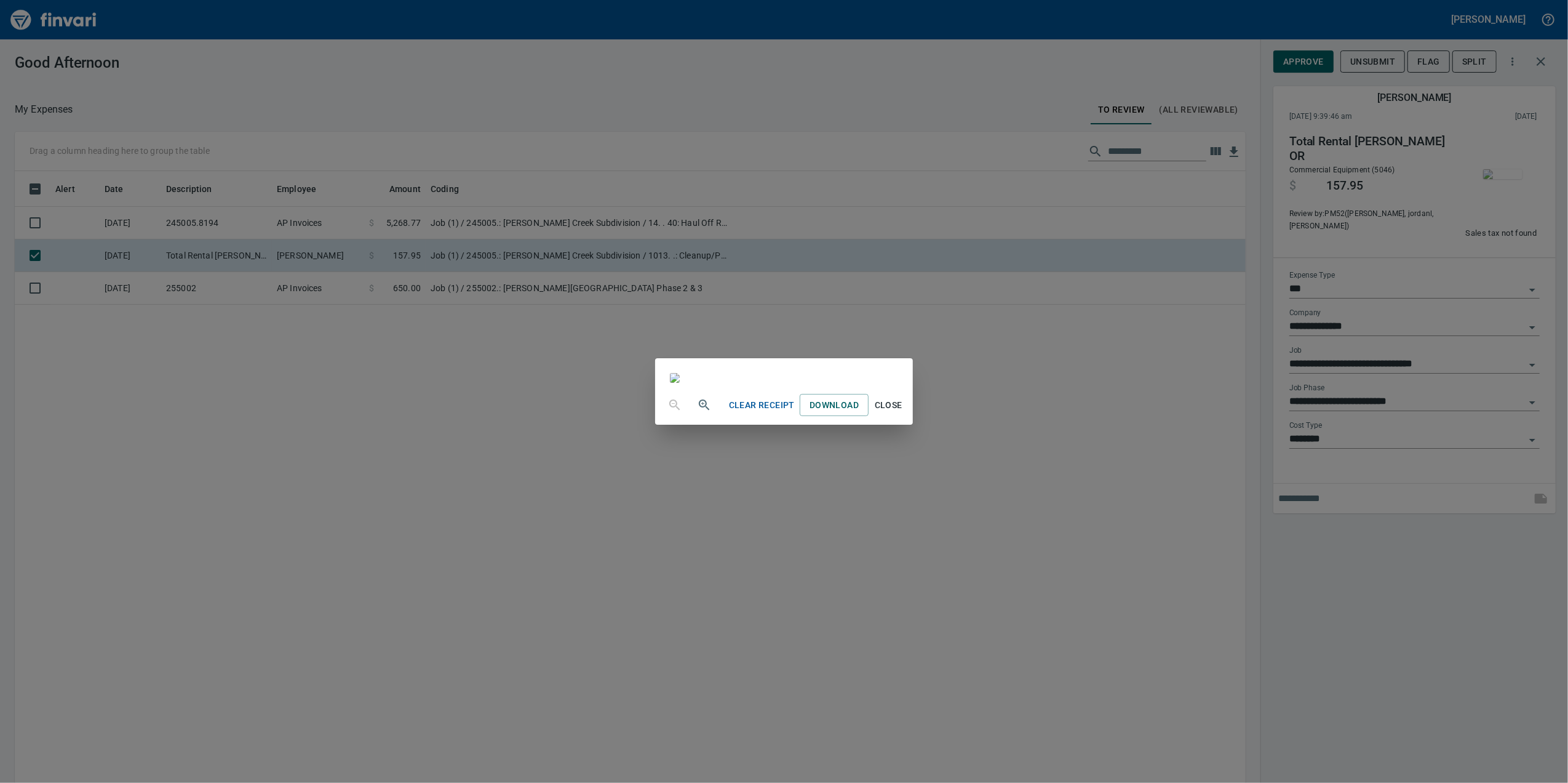
click at [1283, 163] on div "Clear Receipt Download Close" at bounding box center [784, 392] width 1568 height 783
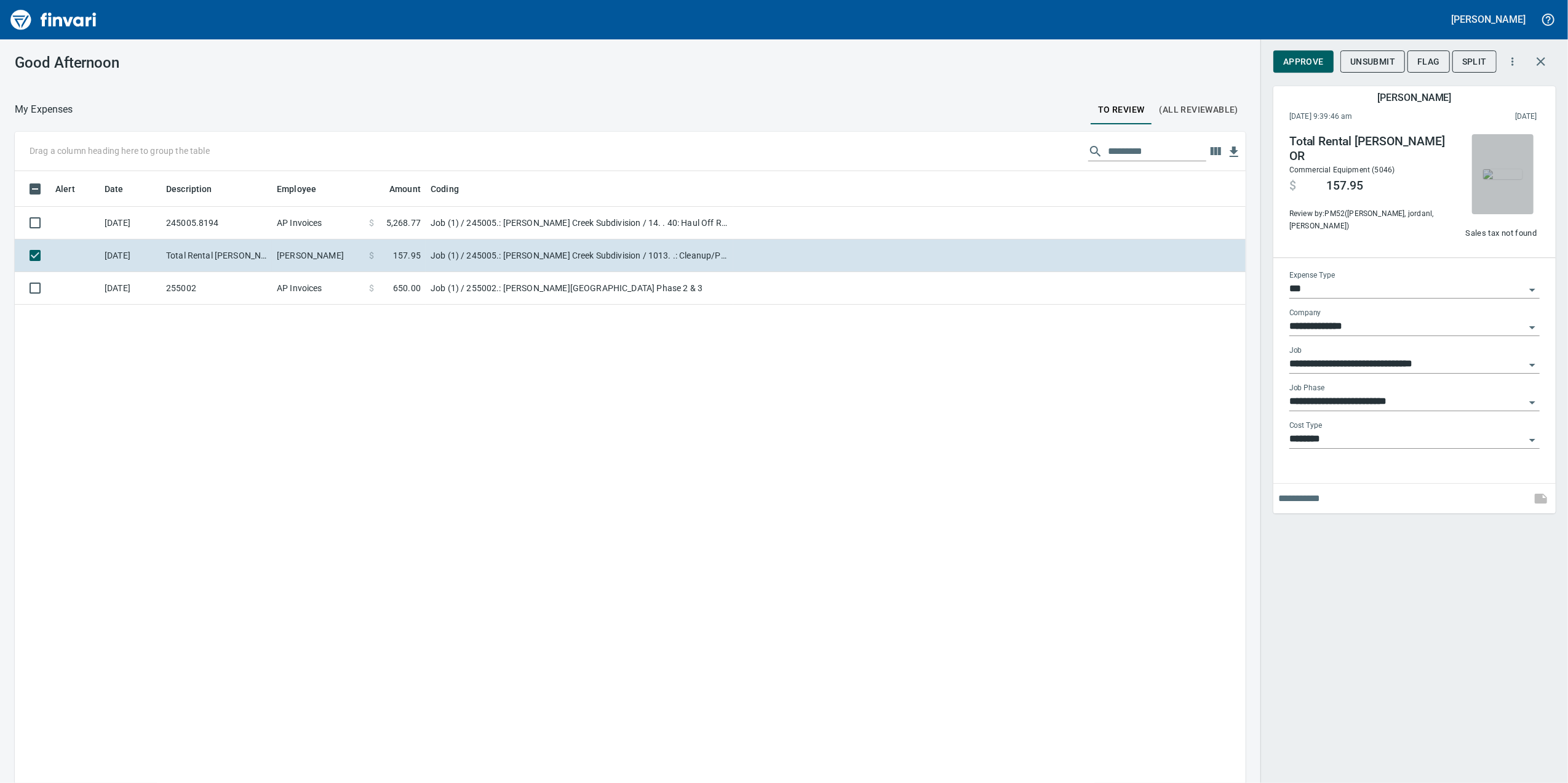
click at [1517, 179] on img "button" at bounding box center [1503, 174] width 39 height 10
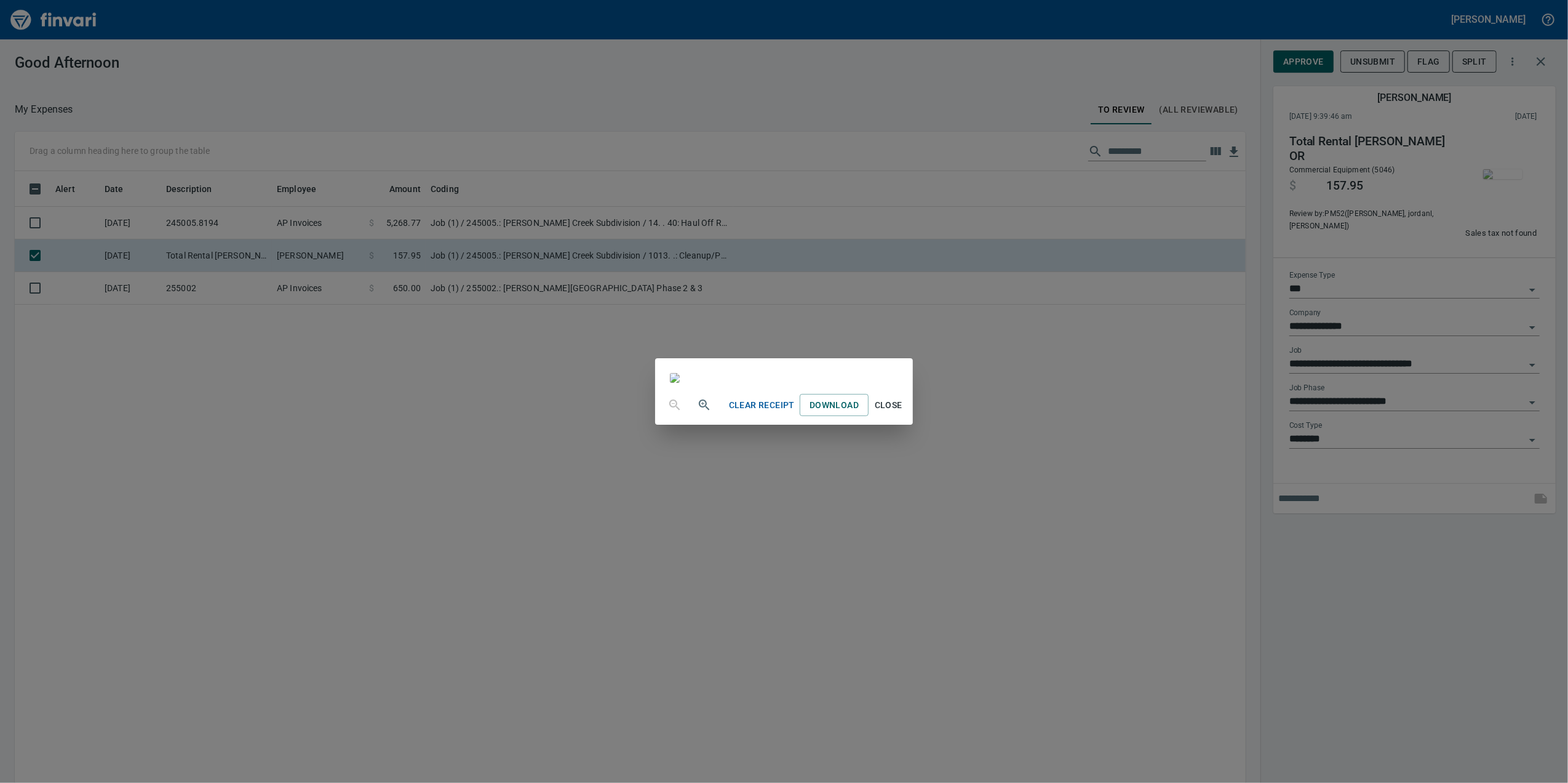
click at [680, 383] on img at bounding box center [675, 378] width 10 height 10
drag, startPoint x: 720, startPoint y: 414, endPoint x: 708, endPoint y: 340, distance: 75.0
click at [680, 373] on img at bounding box center [675, 378] width 10 height 10
click at [859, 413] on span "Download" at bounding box center [834, 405] width 49 height 15
click at [1264, 252] on div "Clear Receipt Download Close" at bounding box center [784, 392] width 1568 height 783
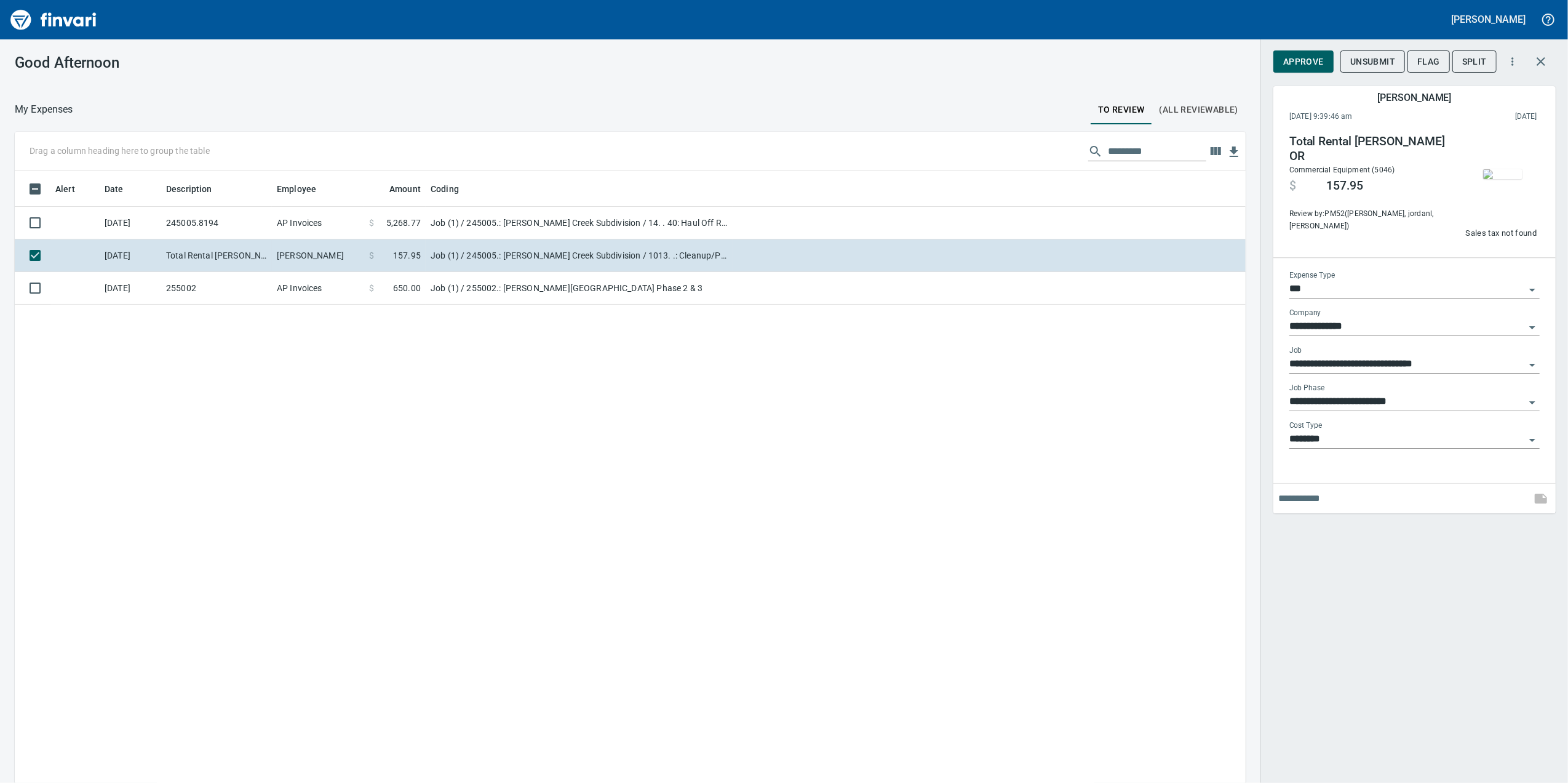
click at [1504, 179] on img "button" at bounding box center [1503, 174] width 39 height 10
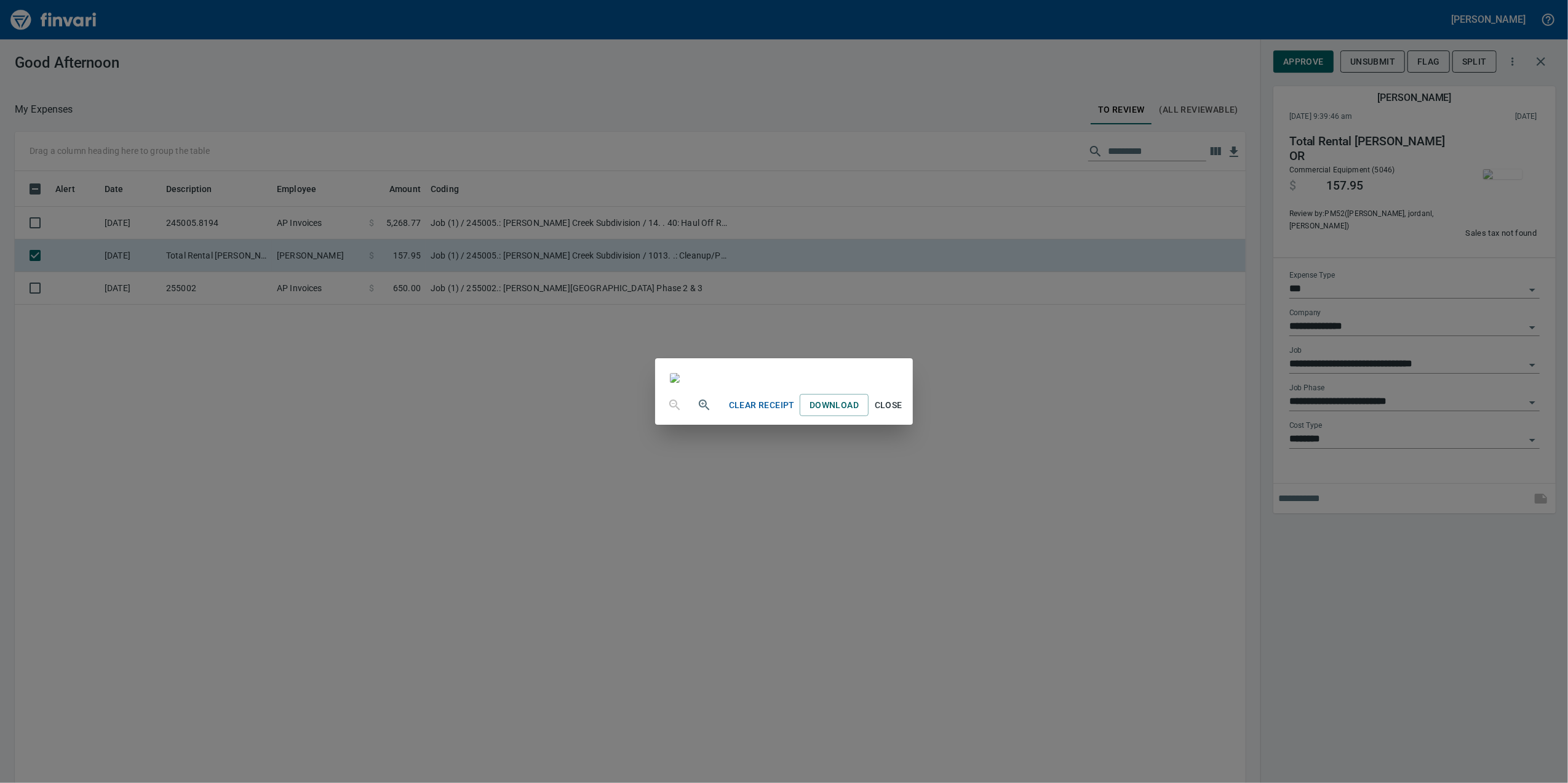
click at [1082, 285] on div "Clear Receipt Download Close" at bounding box center [784, 392] width 1568 height 783
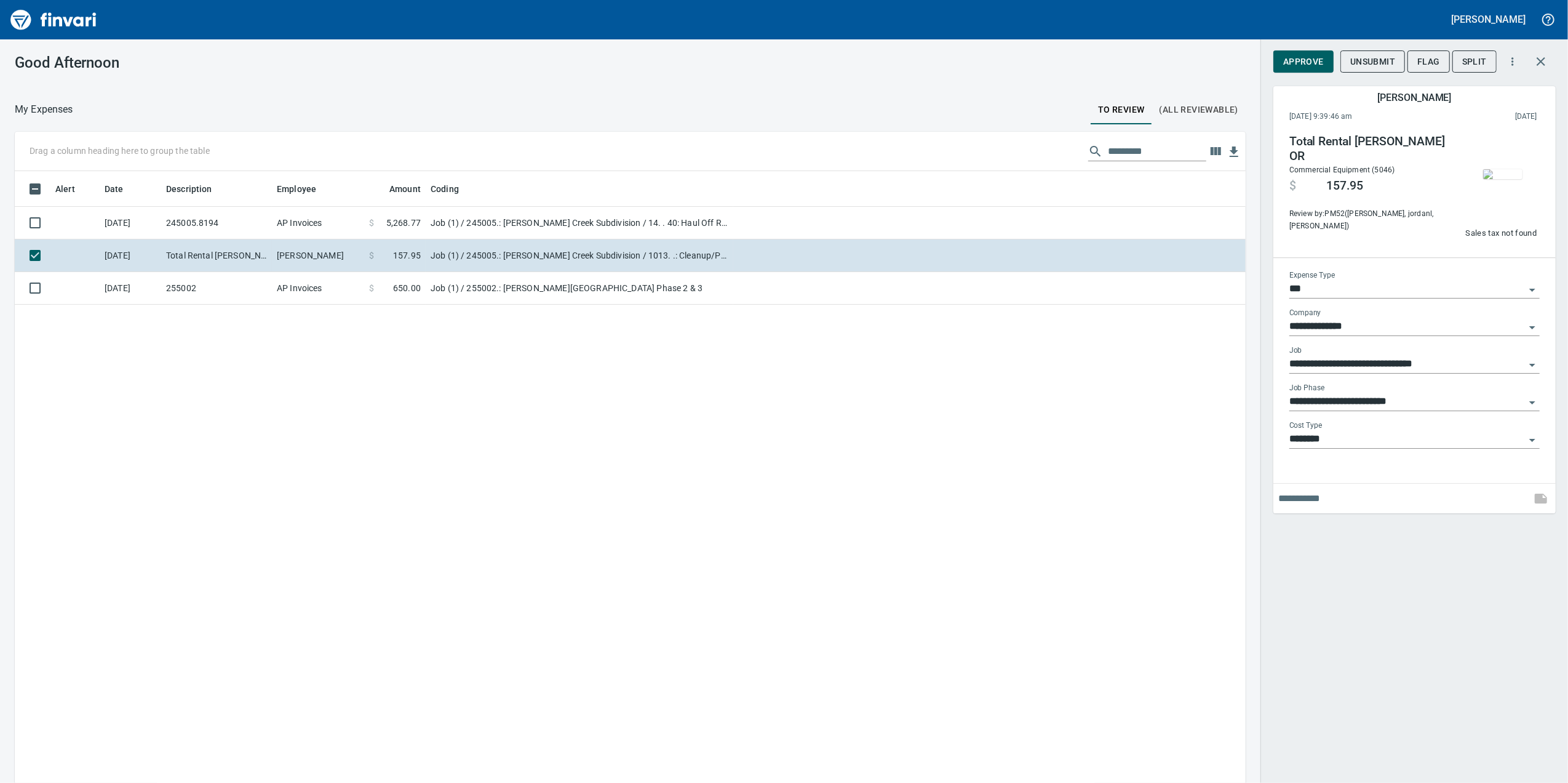
click at [1341, 508] on div at bounding box center [1415, 498] width 283 height 30
click at [1335, 505] on input "text" at bounding box center [1402, 498] width 248 height 19
click at [1288, 73] on div "Approve Unsubmit Flag Split" at bounding box center [1400, 61] width 253 height 27
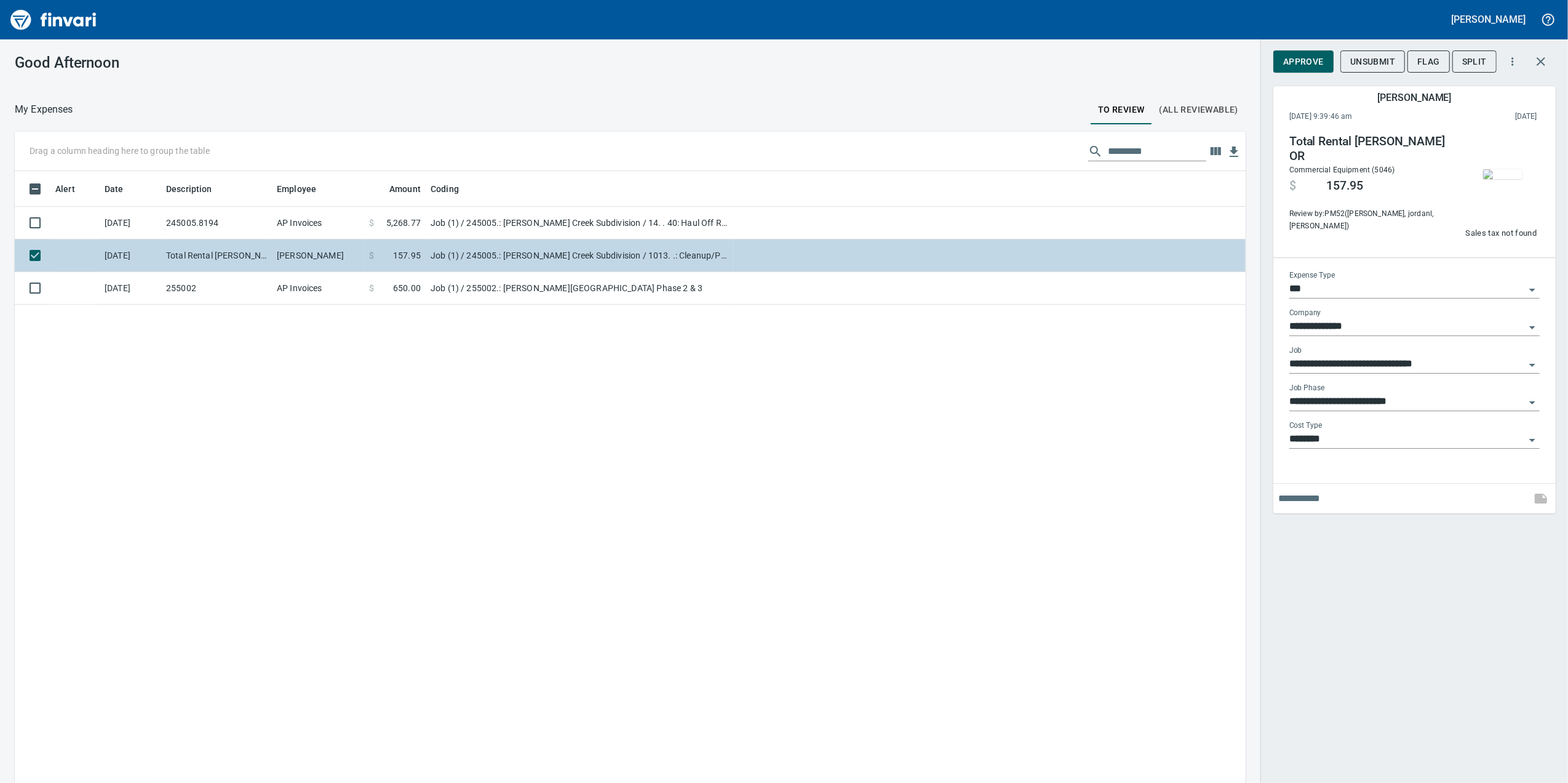
click at [990, 242] on td at bounding box center [990, 256] width 513 height 33
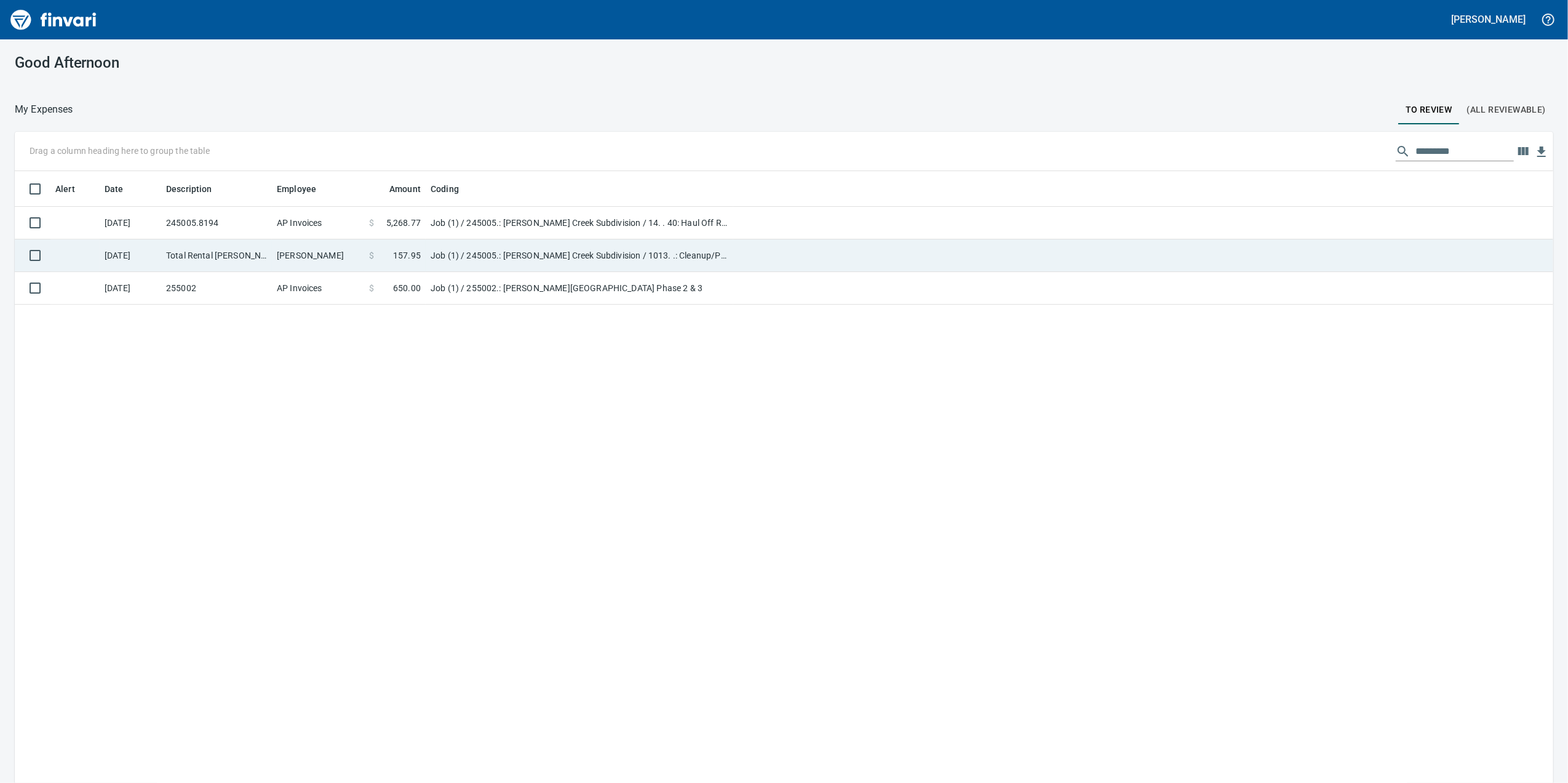
scroll to position [1, 1]
click at [990, 242] on td at bounding box center [1143, 256] width 820 height 33
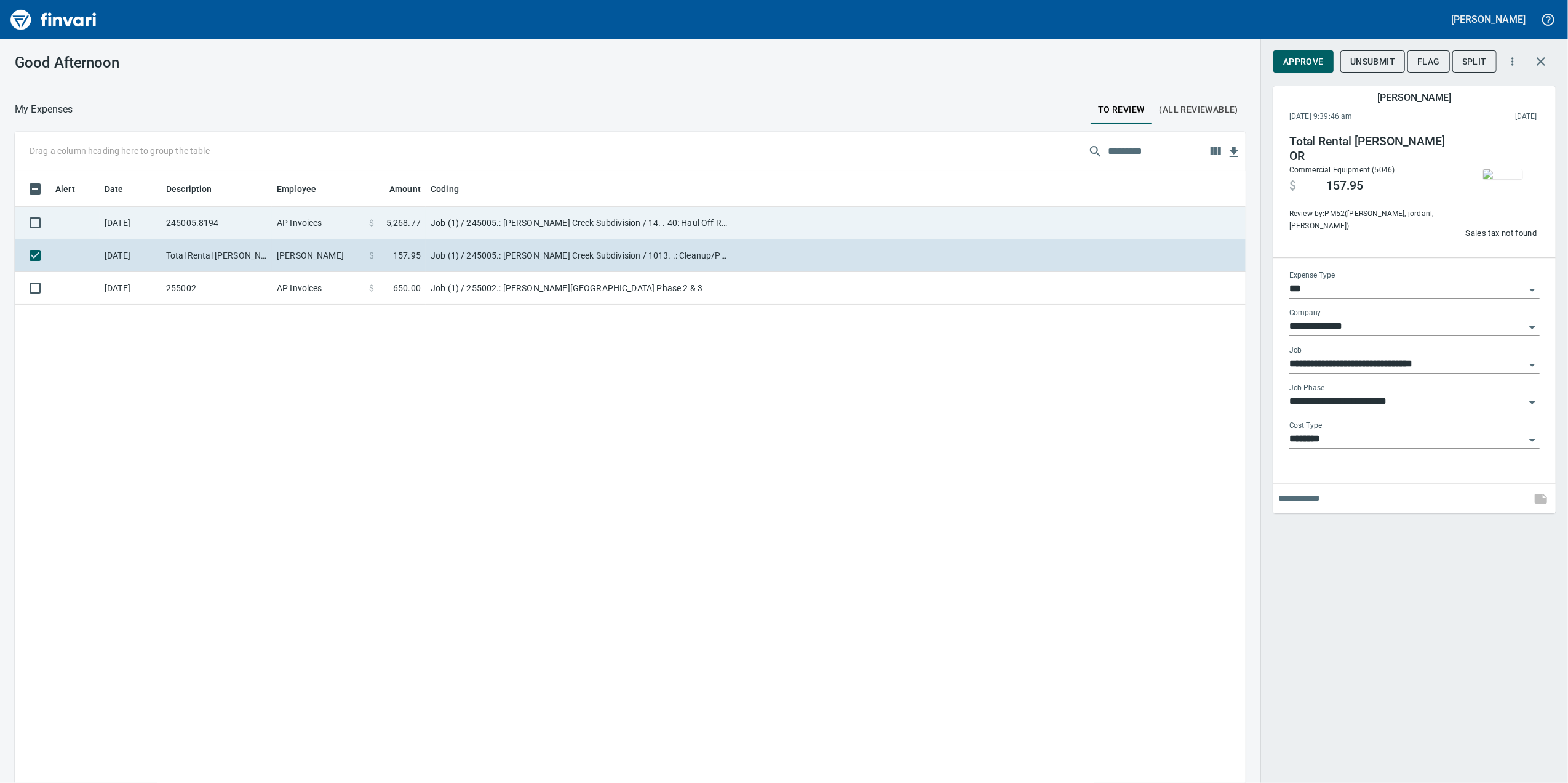
scroll to position [635, 1206]
click at [966, 227] on td at bounding box center [990, 222] width 513 height 33
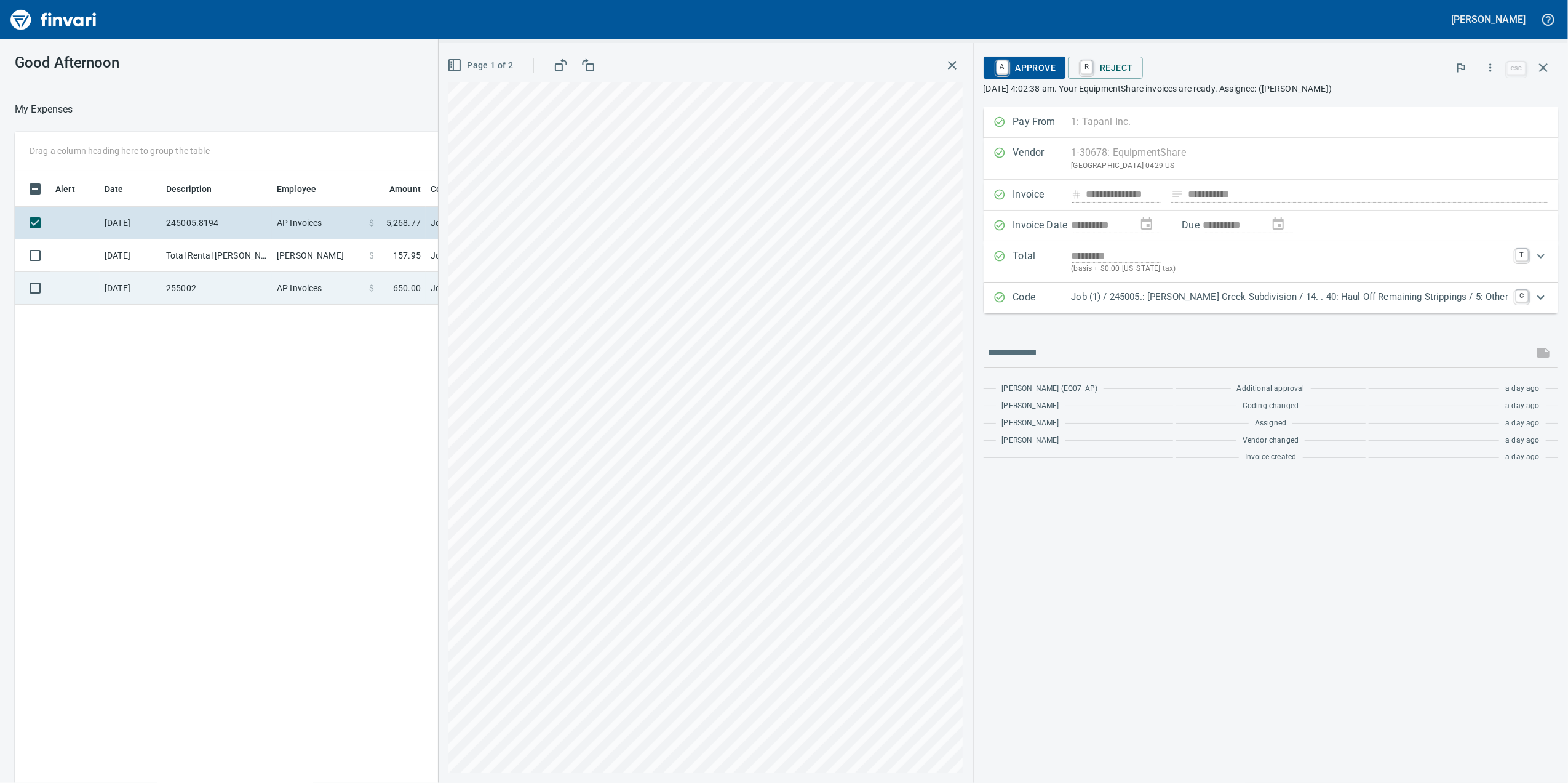
click at [178, 298] on td "255002" at bounding box center [217, 288] width 111 height 33
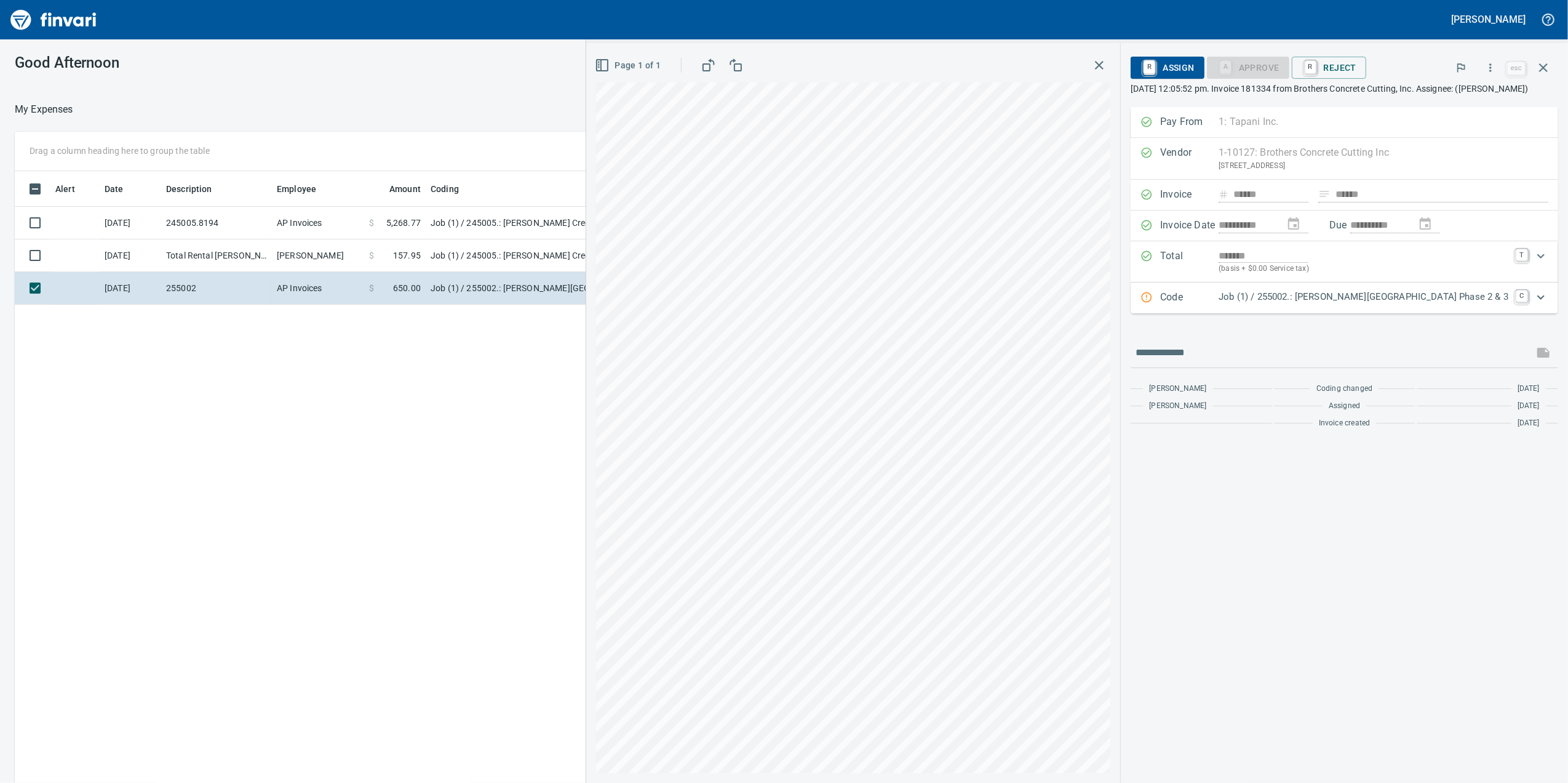
click at [1313, 304] on p "Job (1) / 255002.: [PERSON_NAME][GEOGRAPHIC_DATA] Phase 2 & 3" at bounding box center [1364, 297] width 289 height 14
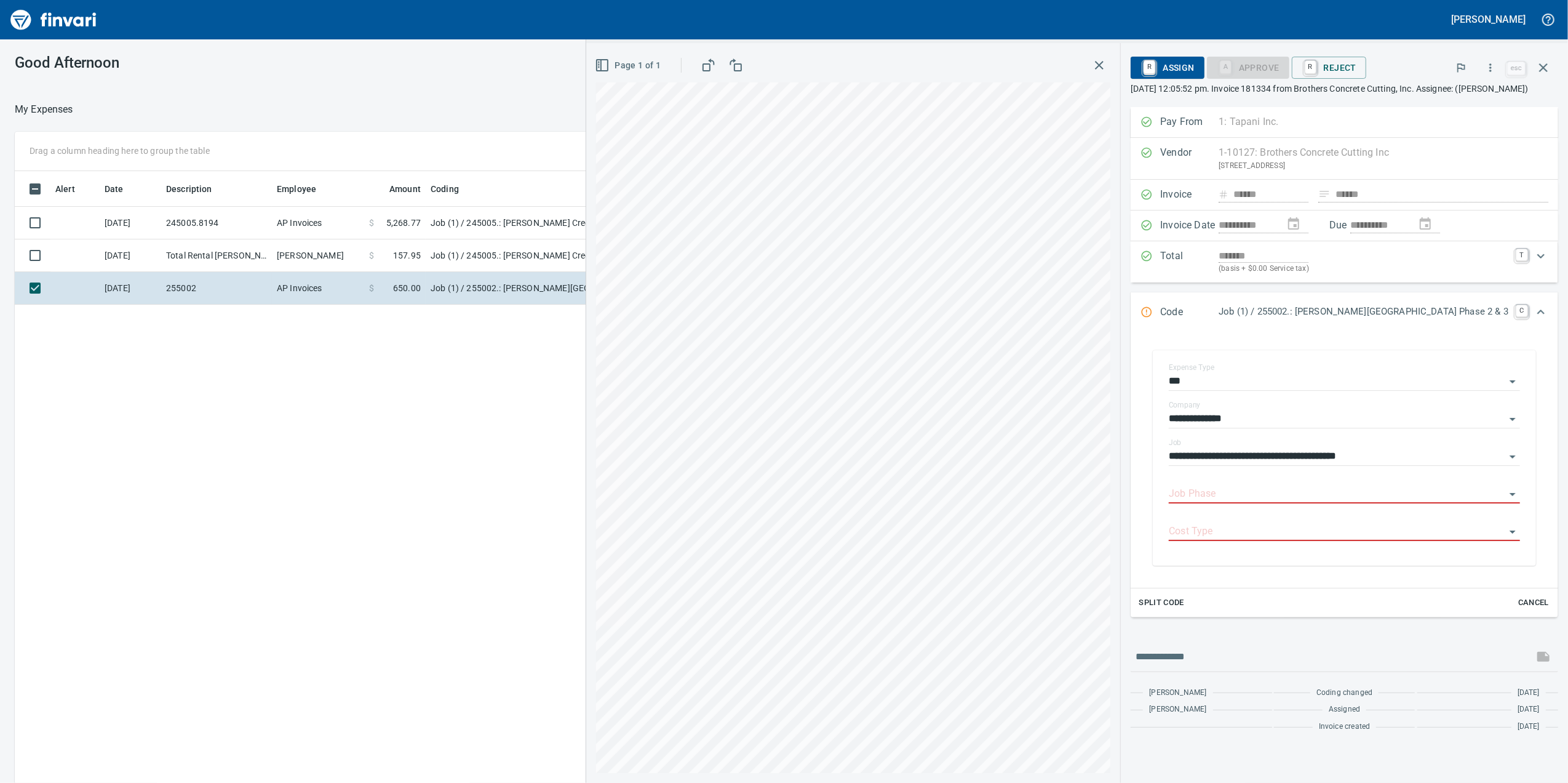
click at [1313, 317] on div "Code Job (1) / 255002.: [PERSON_NAME][GEOGRAPHIC_DATA] Phase 2 & 3 C" at bounding box center [1344, 313] width 427 height 41
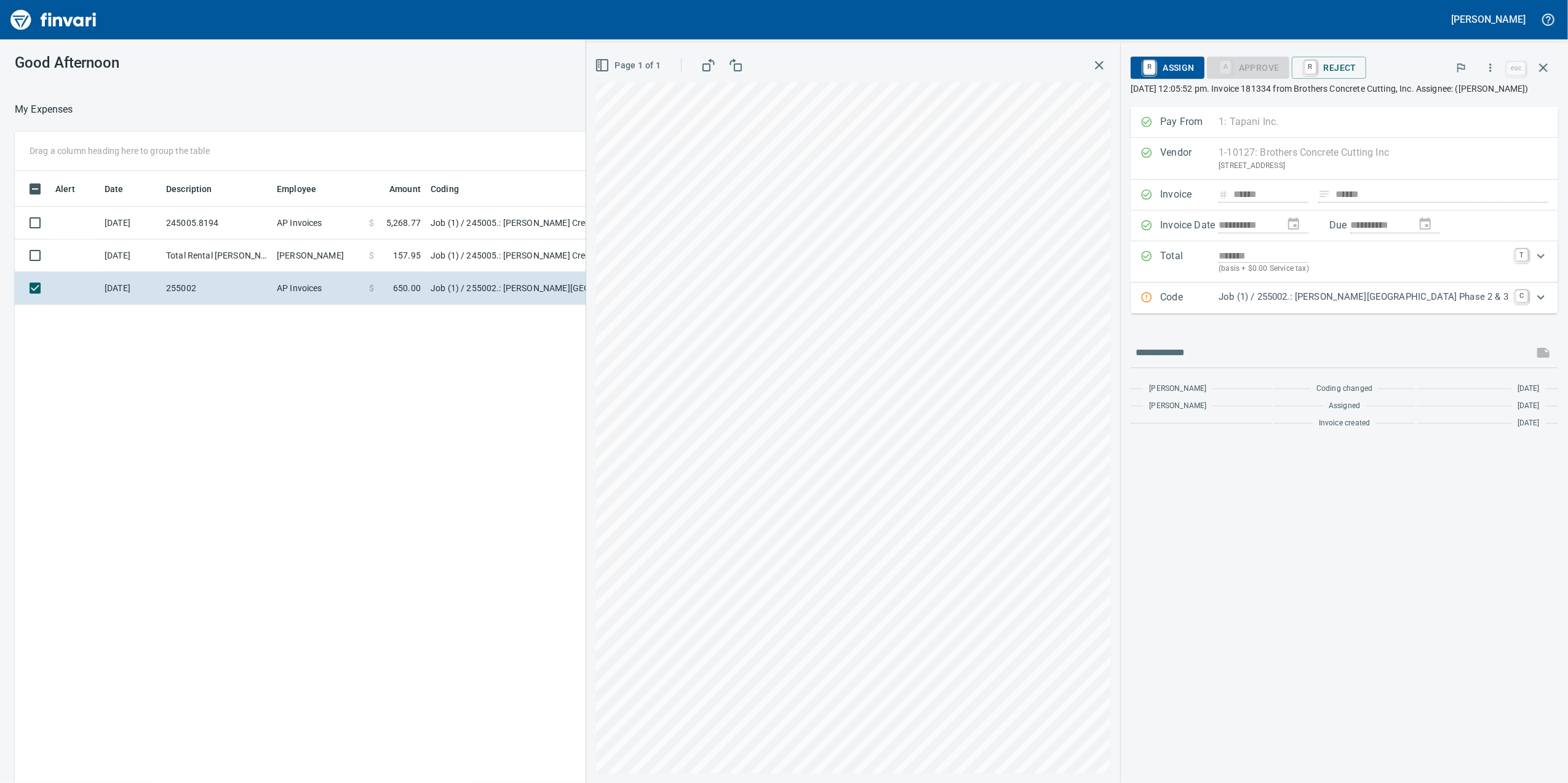
click at [1295, 304] on p "Job (1) / 255002.: [PERSON_NAME][GEOGRAPHIC_DATA] Phase 2 & 3" at bounding box center [1364, 297] width 289 height 14
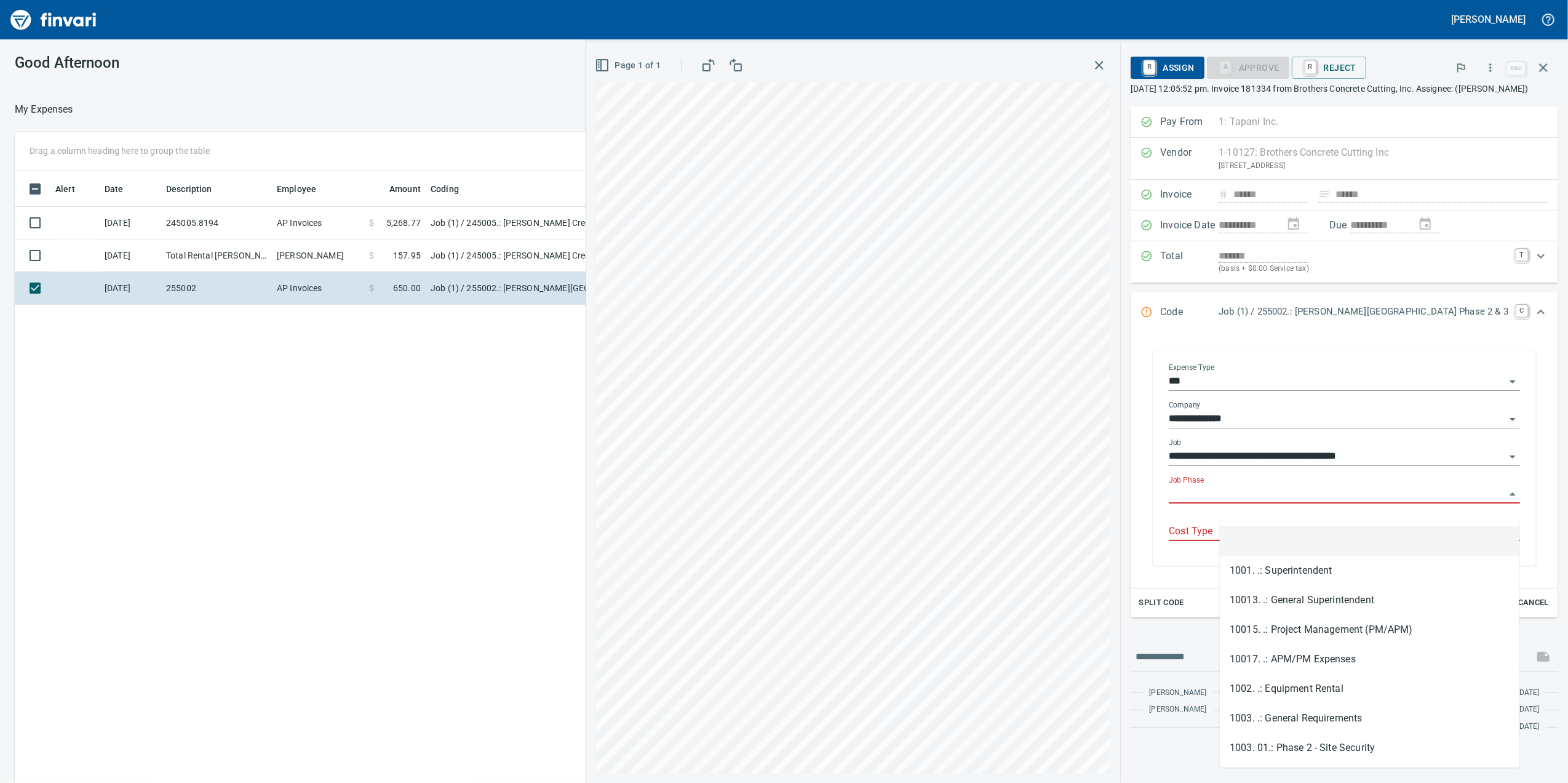
scroll to position [635, 1206]
click at [1269, 503] on input "Job Phase" at bounding box center [1337, 494] width 337 height 17
type input "*"
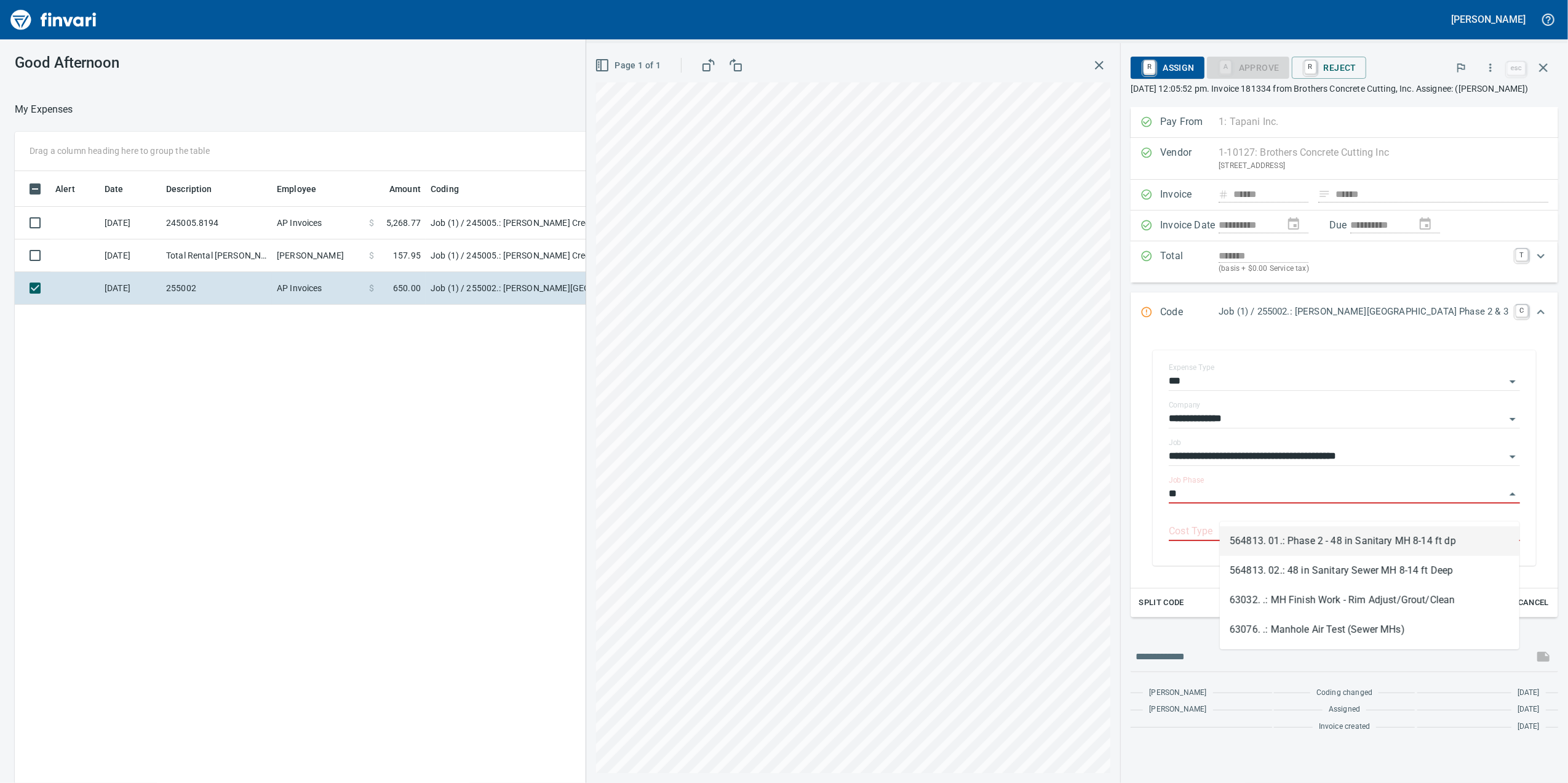
type input "*"
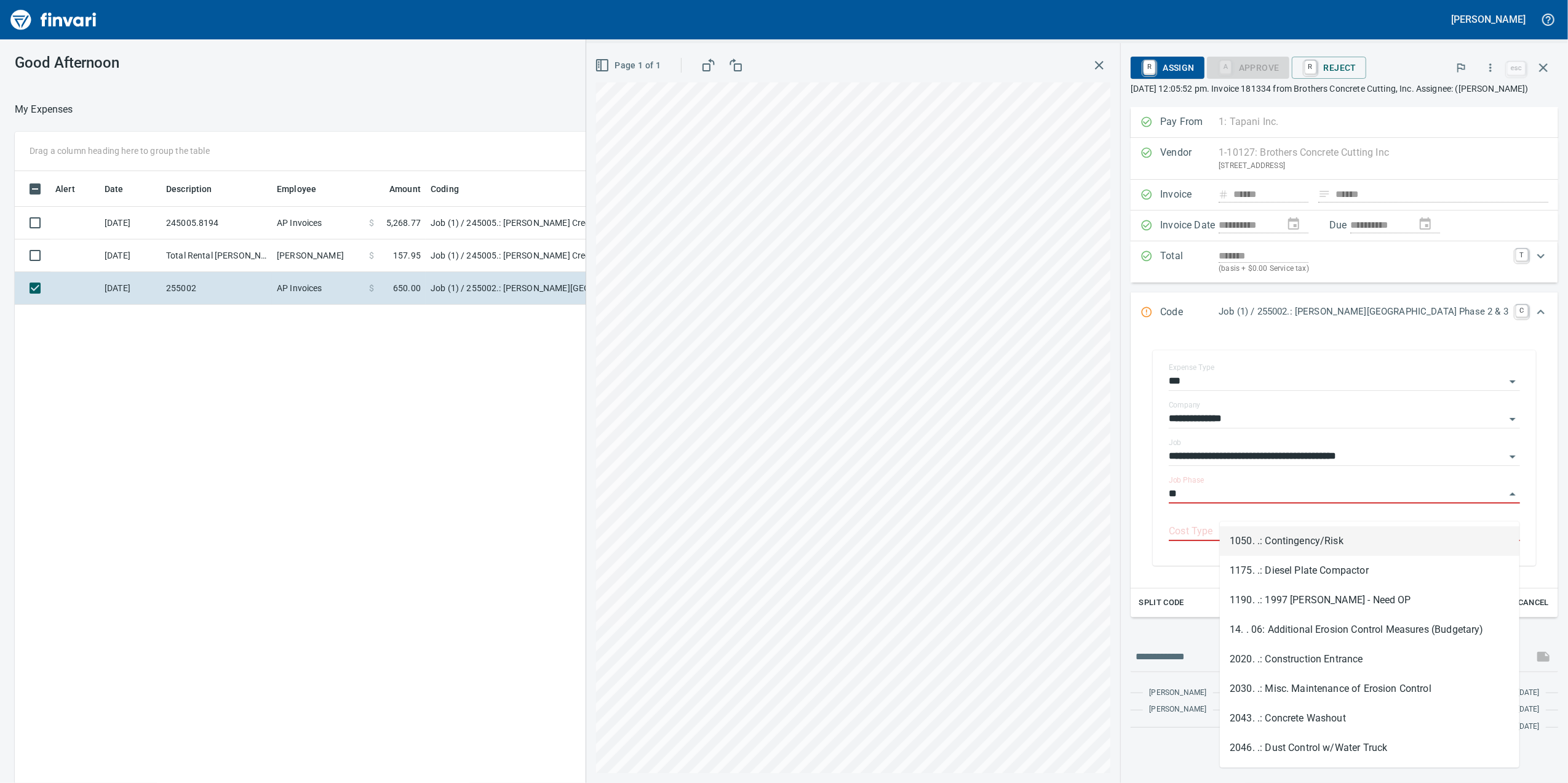
type input "*"
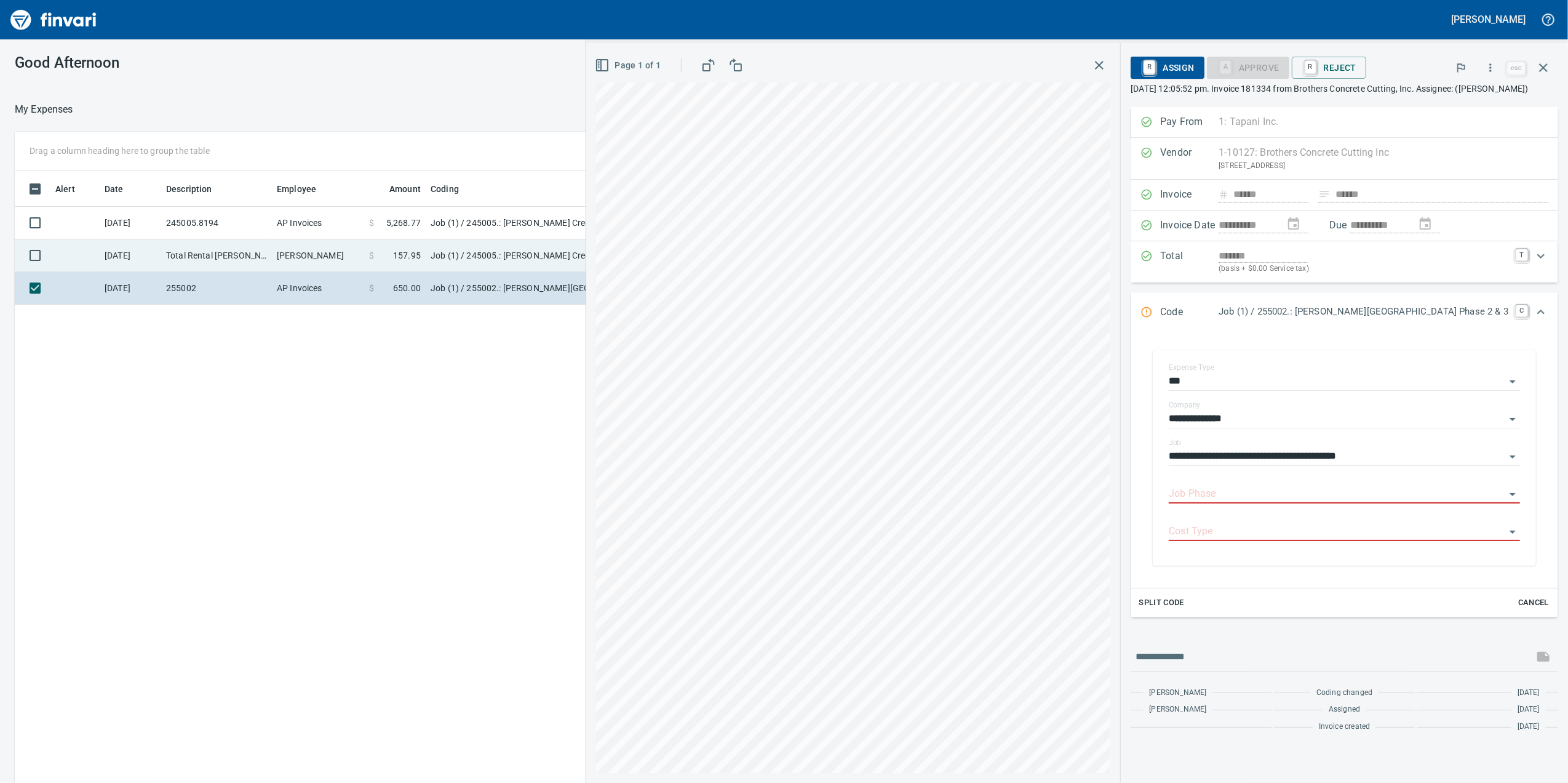
click at [292, 249] on td "[PERSON_NAME]" at bounding box center [318, 256] width 92 height 33
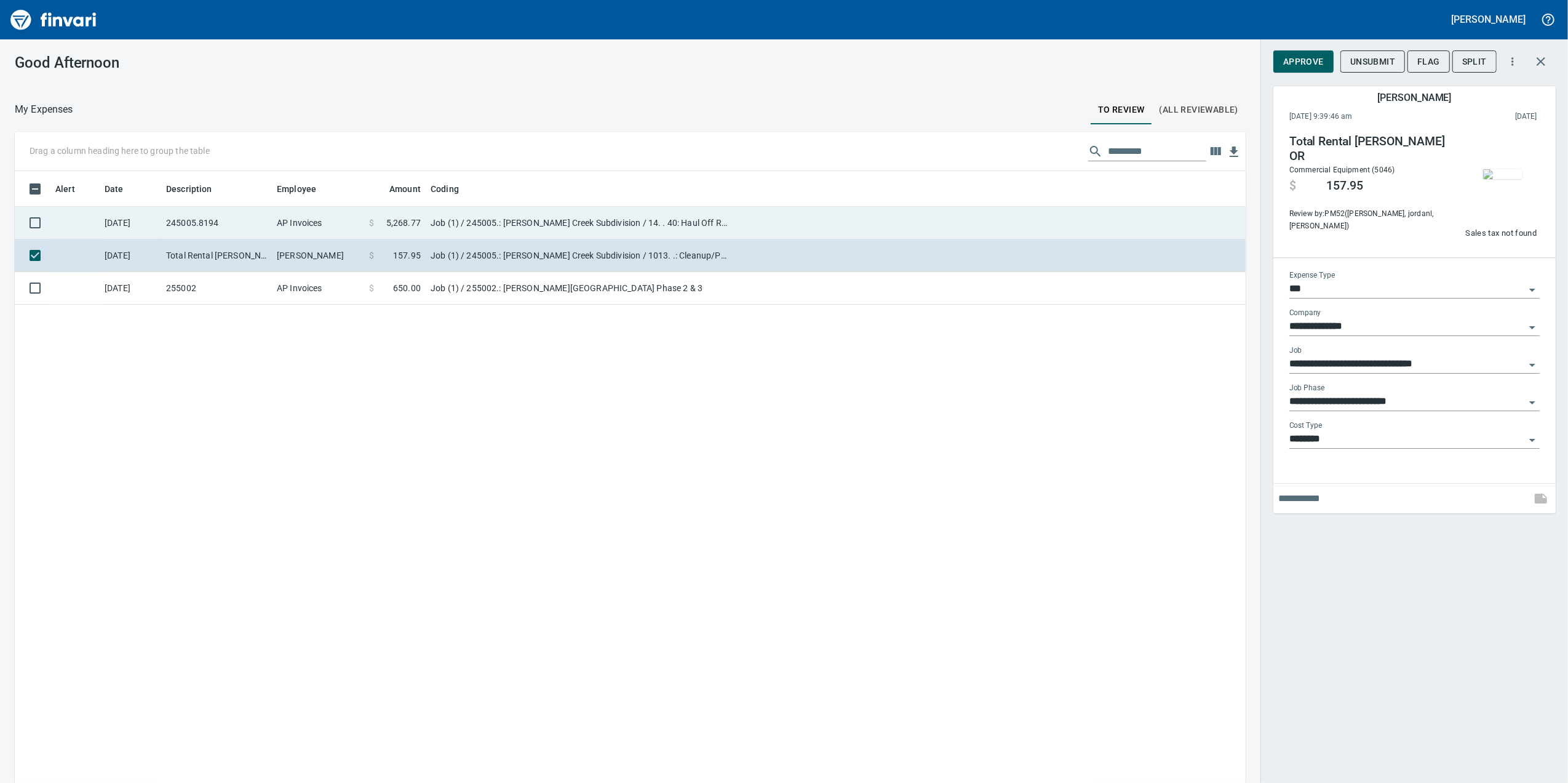
click at [296, 225] on td "AP Invoices" at bounding box center [318, 222] width 92 height 33
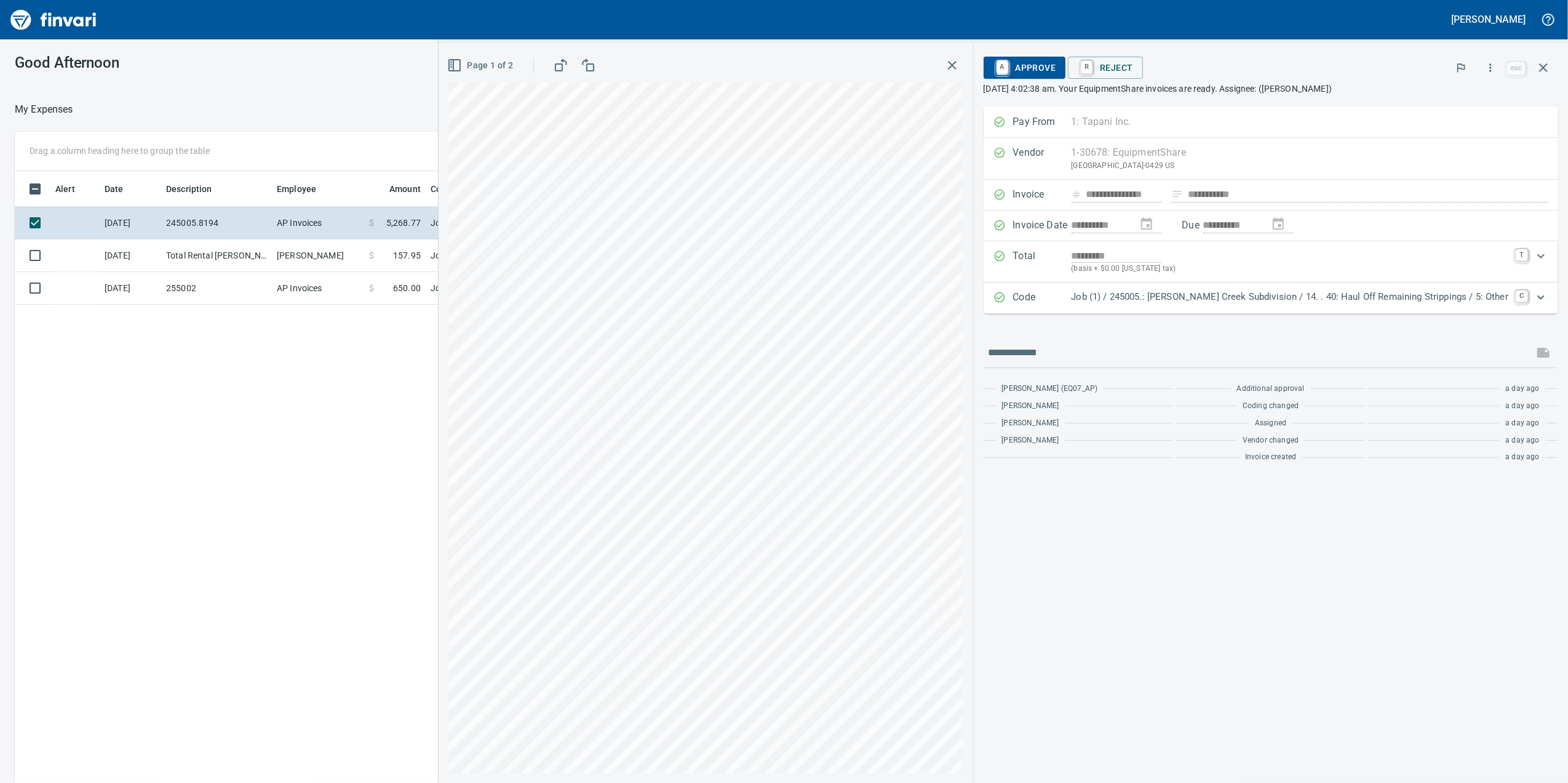
click at [1275, 292] on p "Job (1) / 245005.: [PERSON_NAME] Creek Subdivision / 14. . 40: Haul Off Remaini…" at bounding box center [1290, 297] width 438 height 14
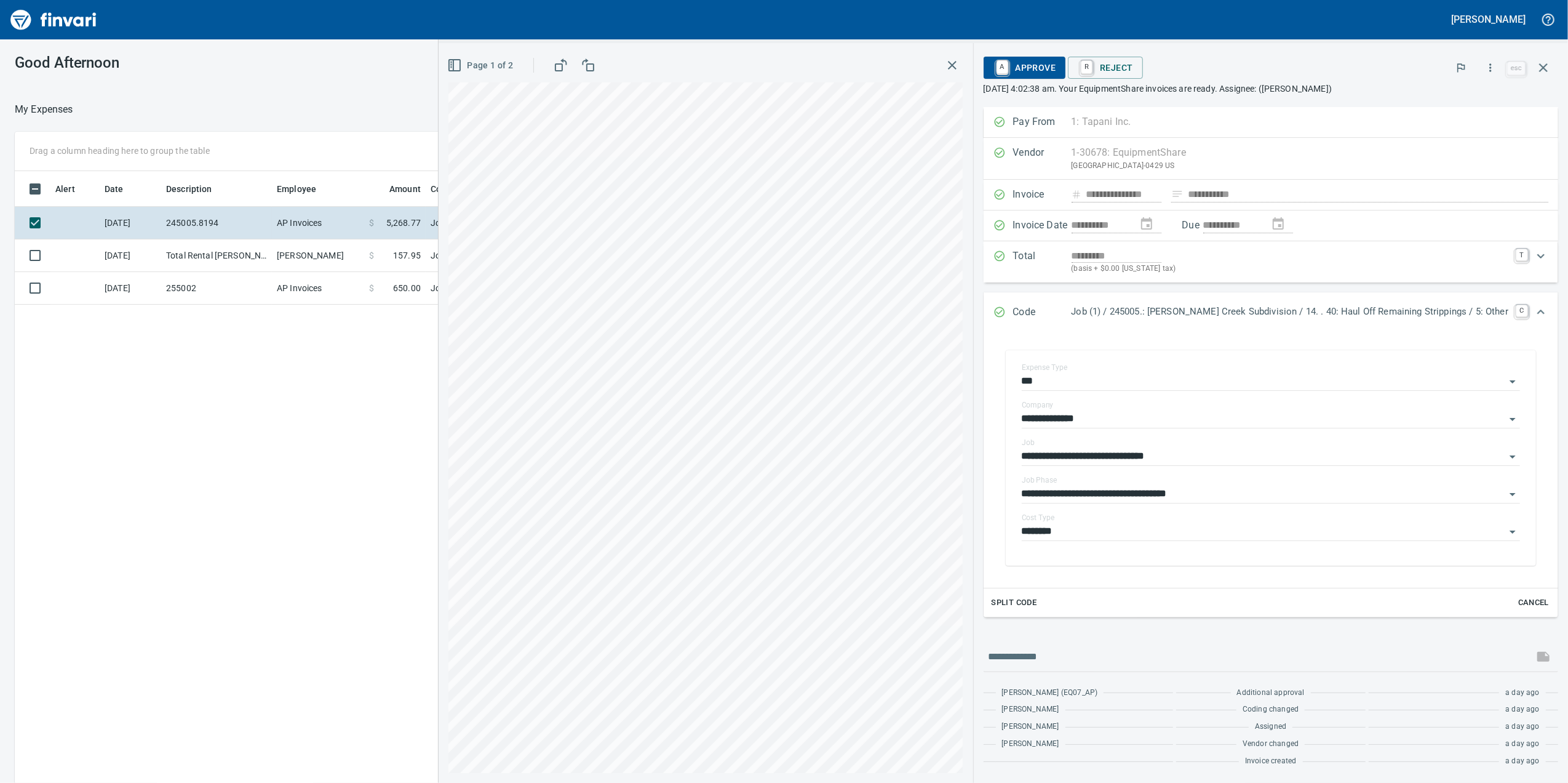
click at [1272, 313] on p "Job (1) / 245005.: [PERSON_NAME] Creek Subdivision / 14. . 40: Haul Off Remaini…" at bounding box center [1290, 312] width 438 height 14
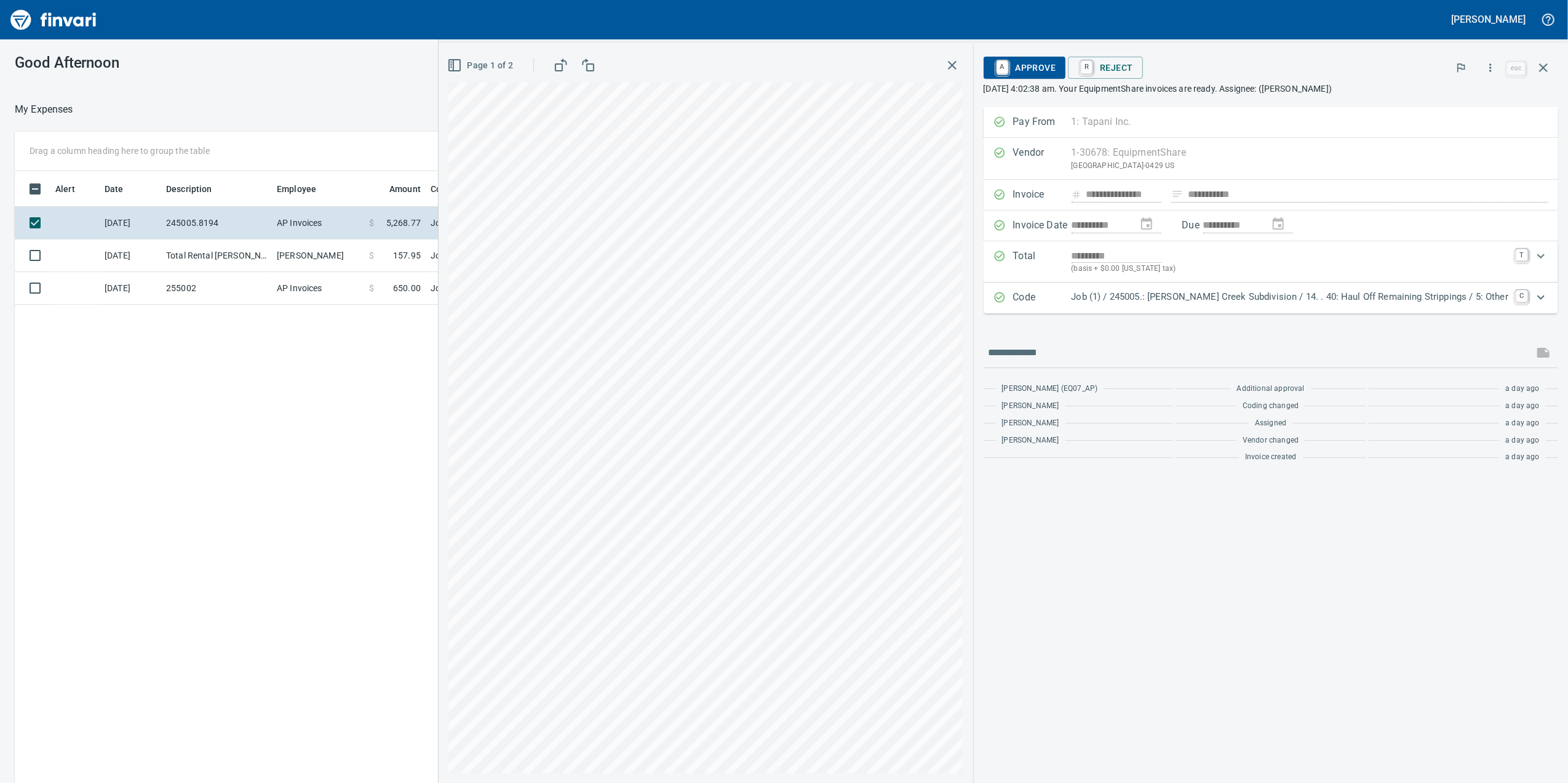
click at [1272, 313] on div "Code Job (1) / 245005.: Butler Creek Subdivision / 14. . 40: Haul Off Remaining…" at bounding box center [1271, 298] width 576 height 30
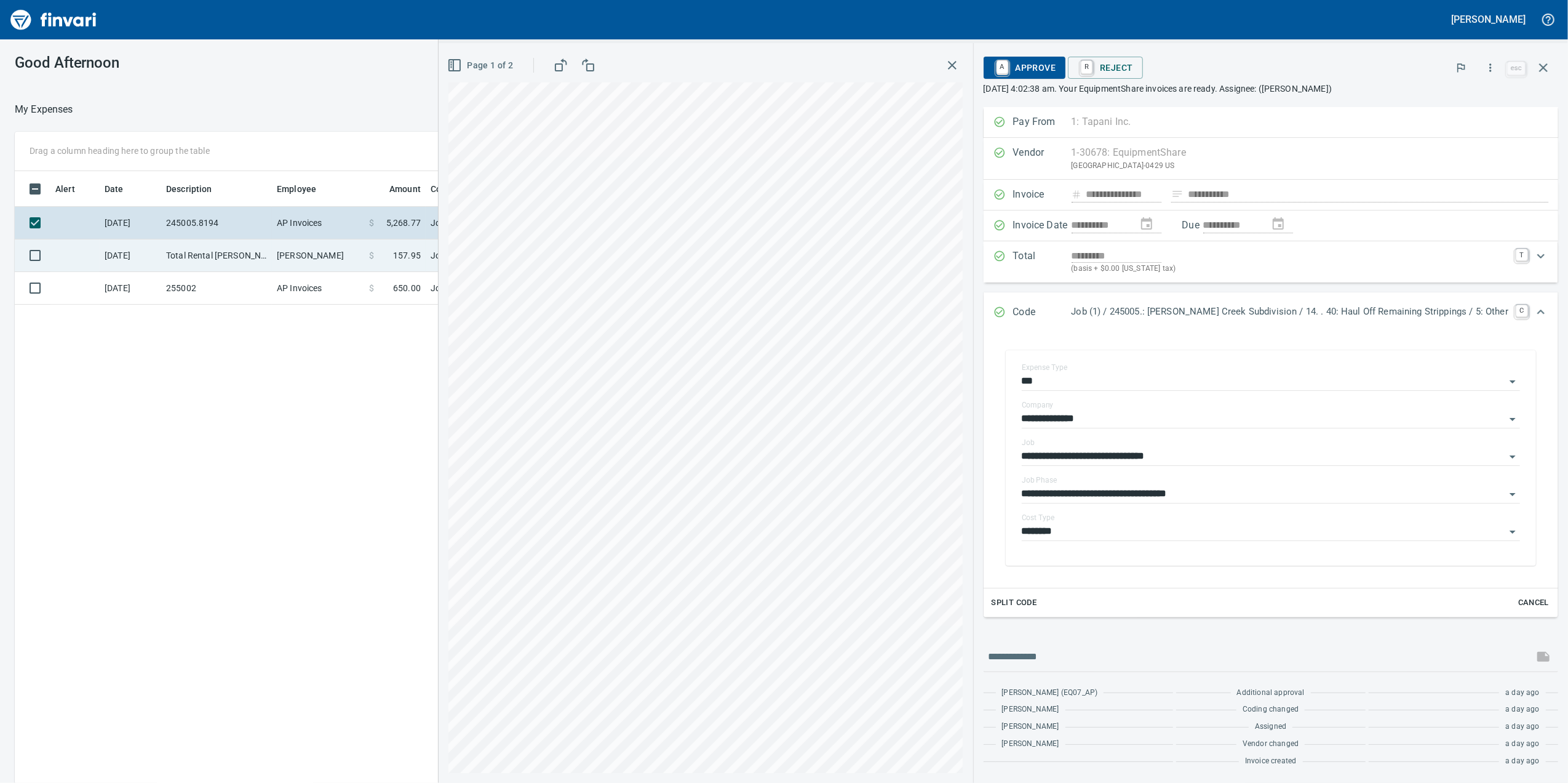
click at [359, 256] on td "[PERSON_NAME]" at bounding box center [318, 256] width 92 height 33
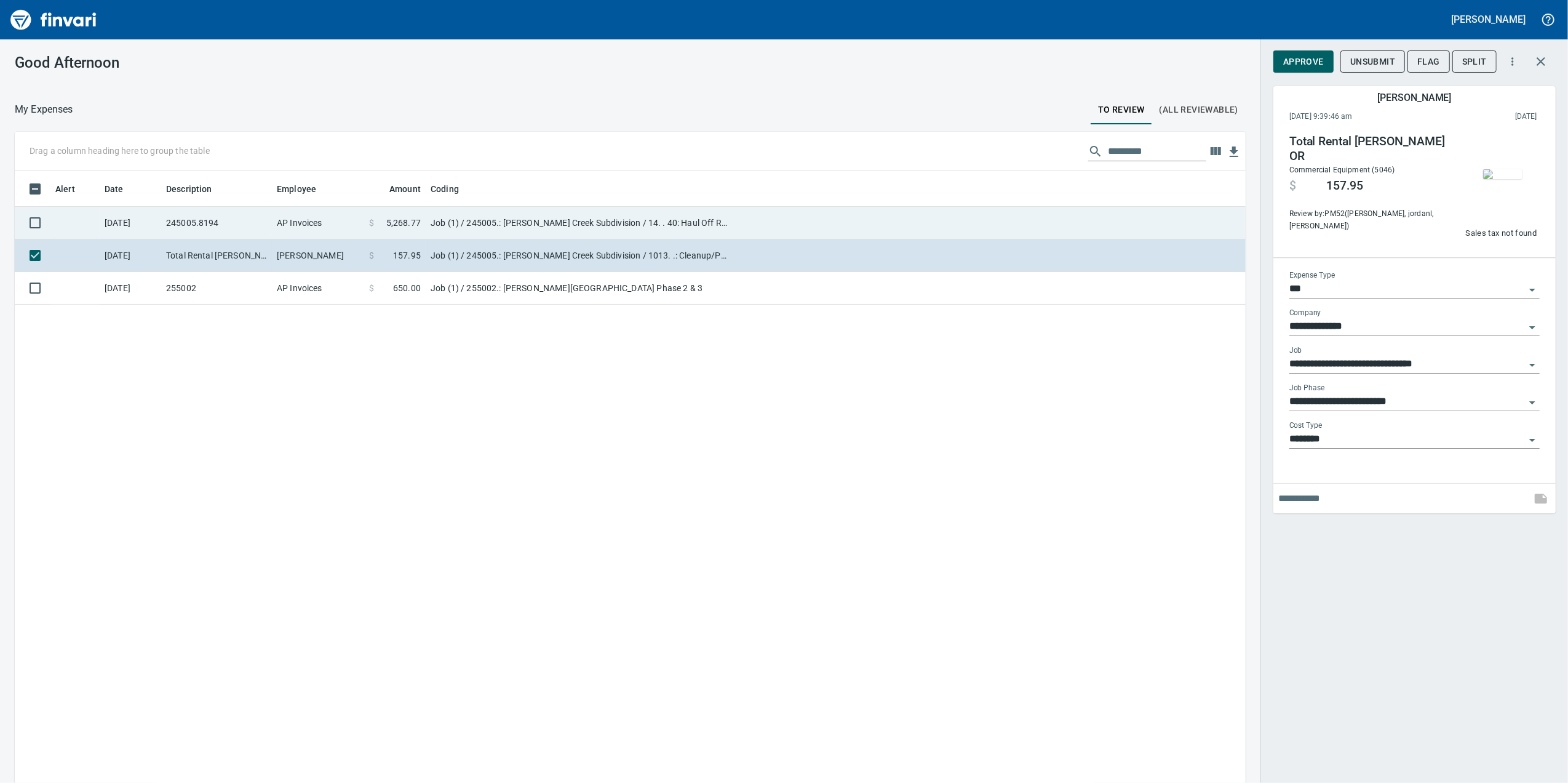
click at [371, 212] on td "$ 5,268.77" at bounding box center [395, 222] width 62 height 33
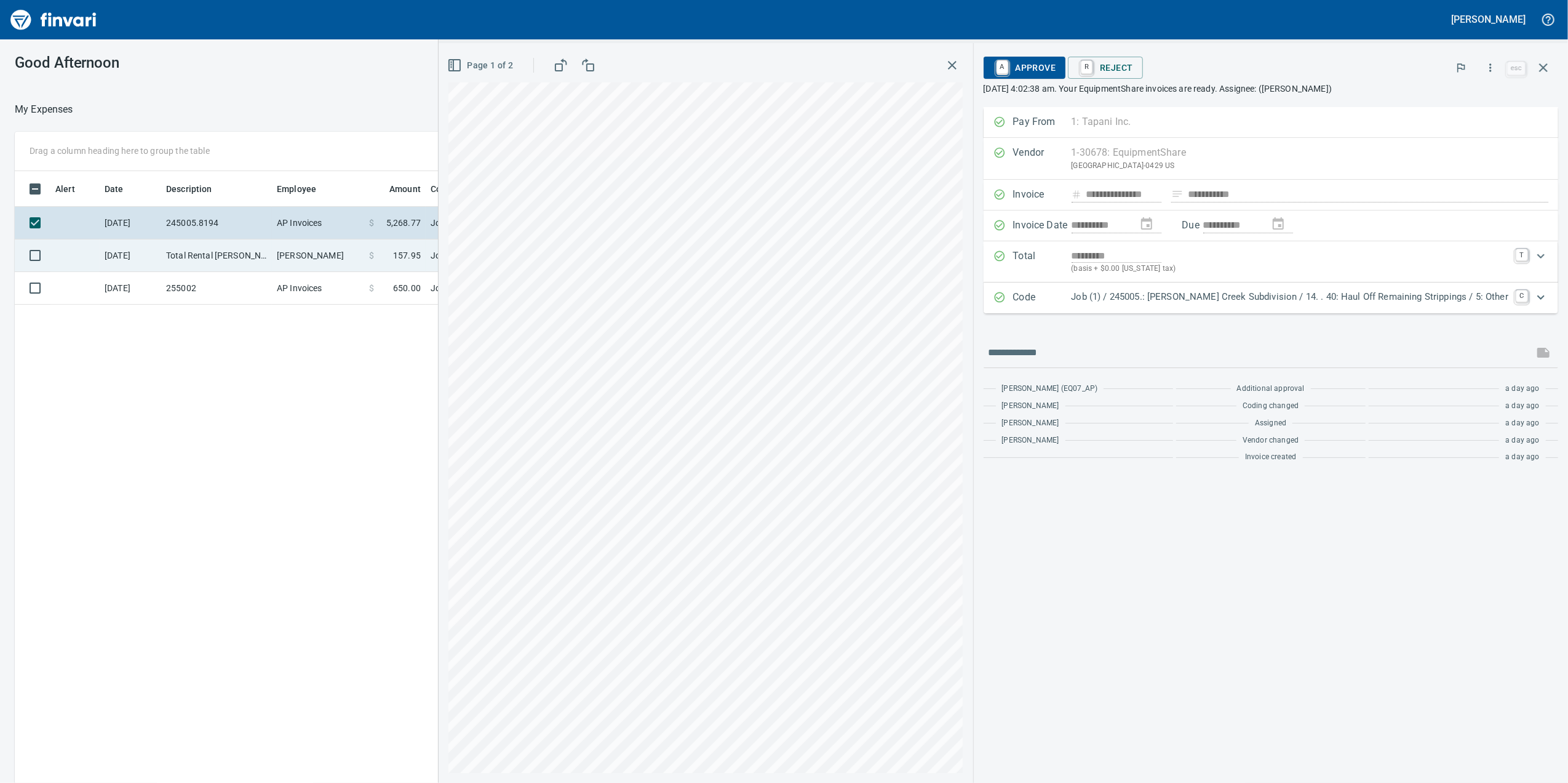
click at [422, 251] on td "$ 157.95" at bounding box center [395, 256] width 62 height 33
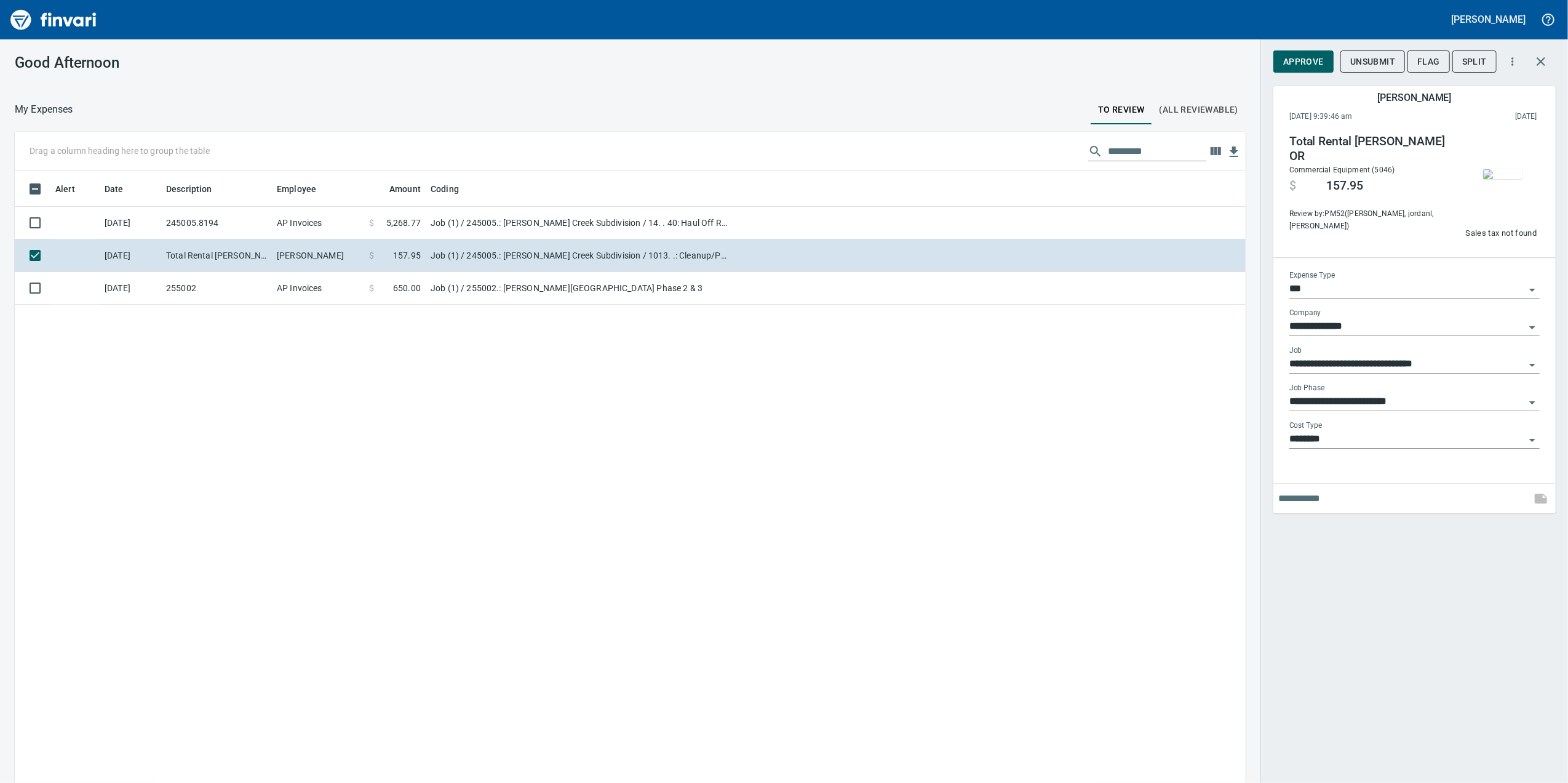
click at [1511, 179] on img "button" at bounding box center [1503, 174] width 39 height 10
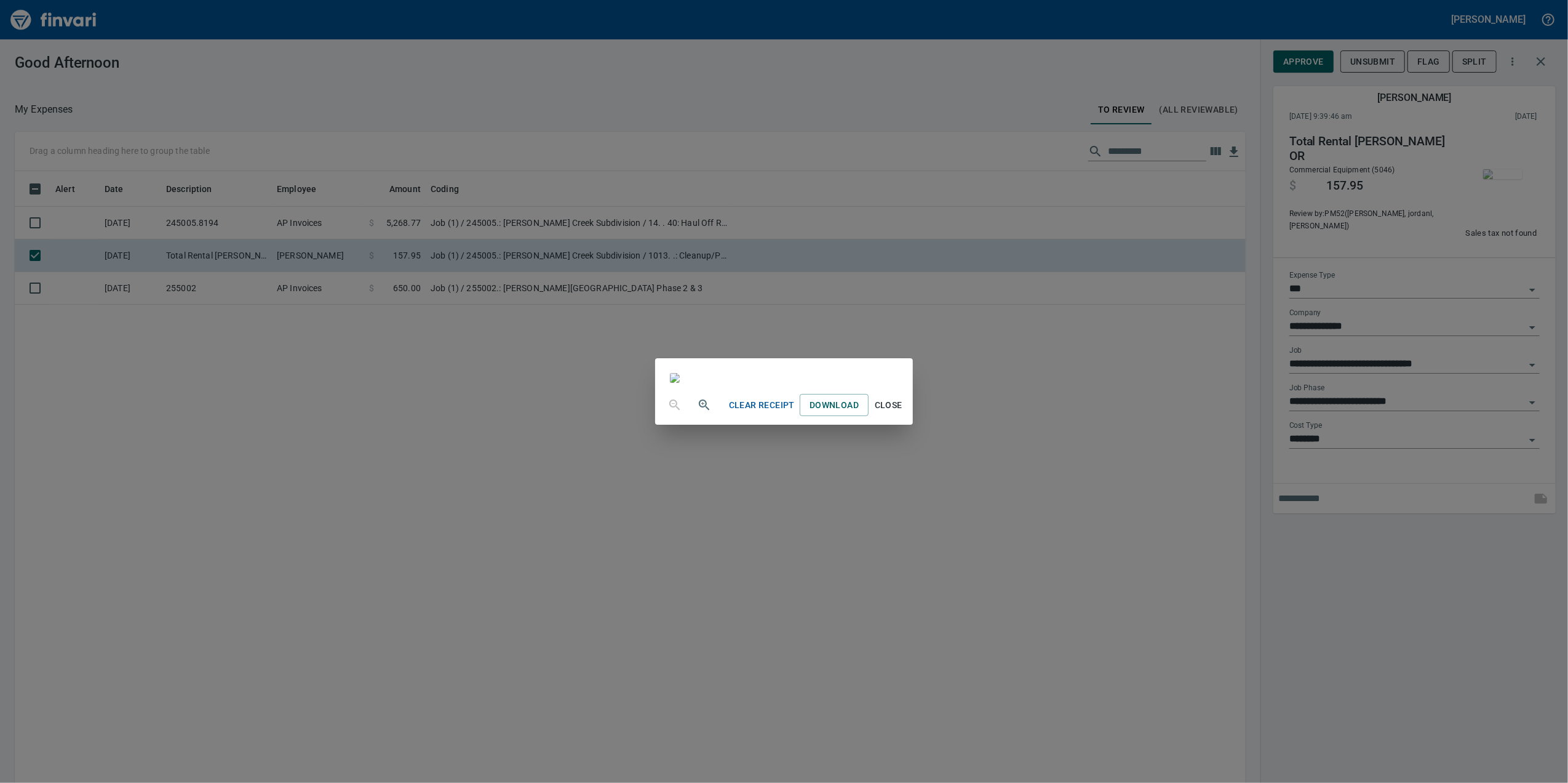
click at [1292, 50] on div "Clear Receipt Download Close" at bounding box center [784, 392] width 1568 height 783
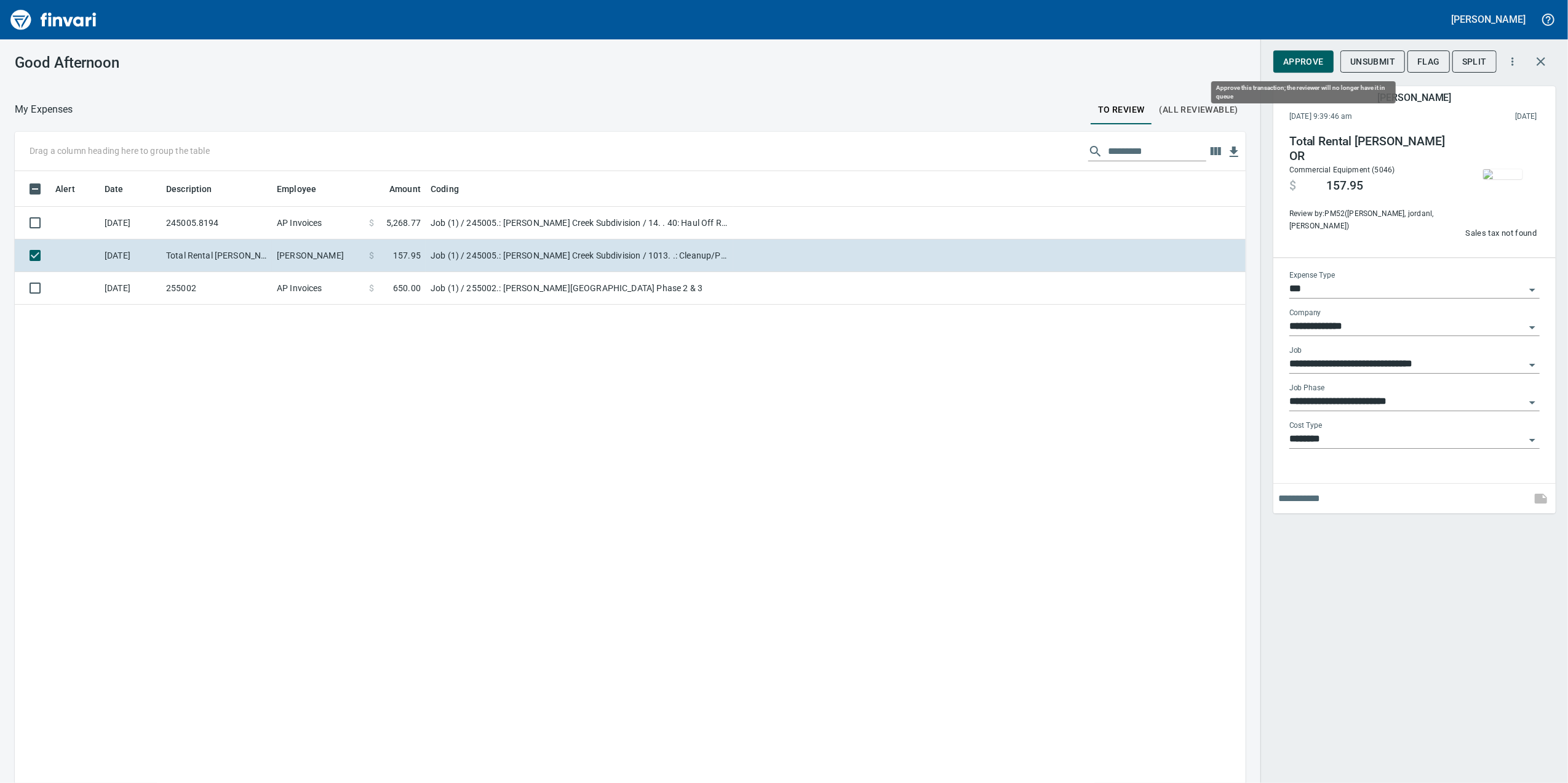
click at [1294, 65] on span "Approve" at bounding box center [1303, 62] width 41 height 15
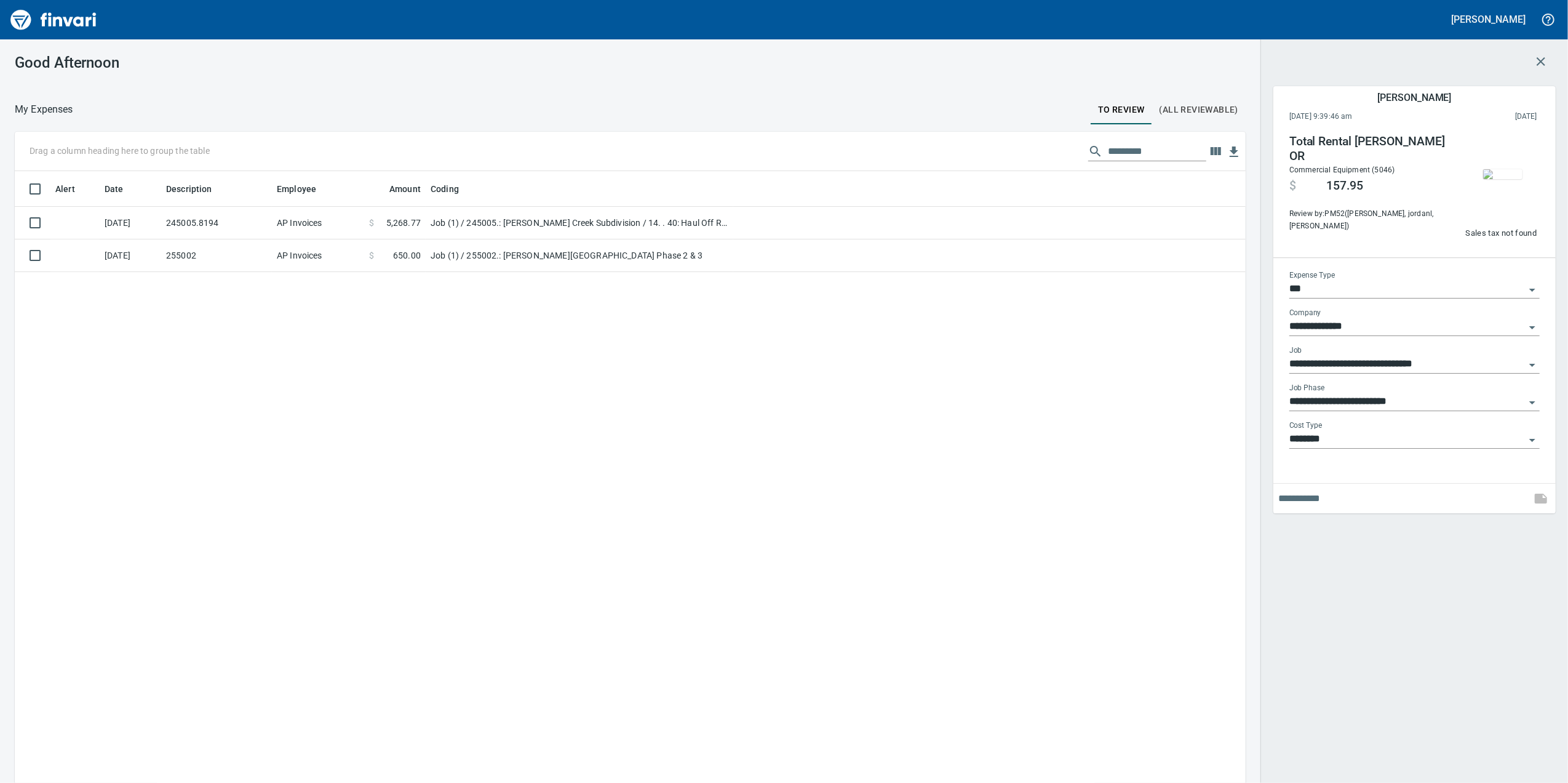
scroll to position [635, 1206]
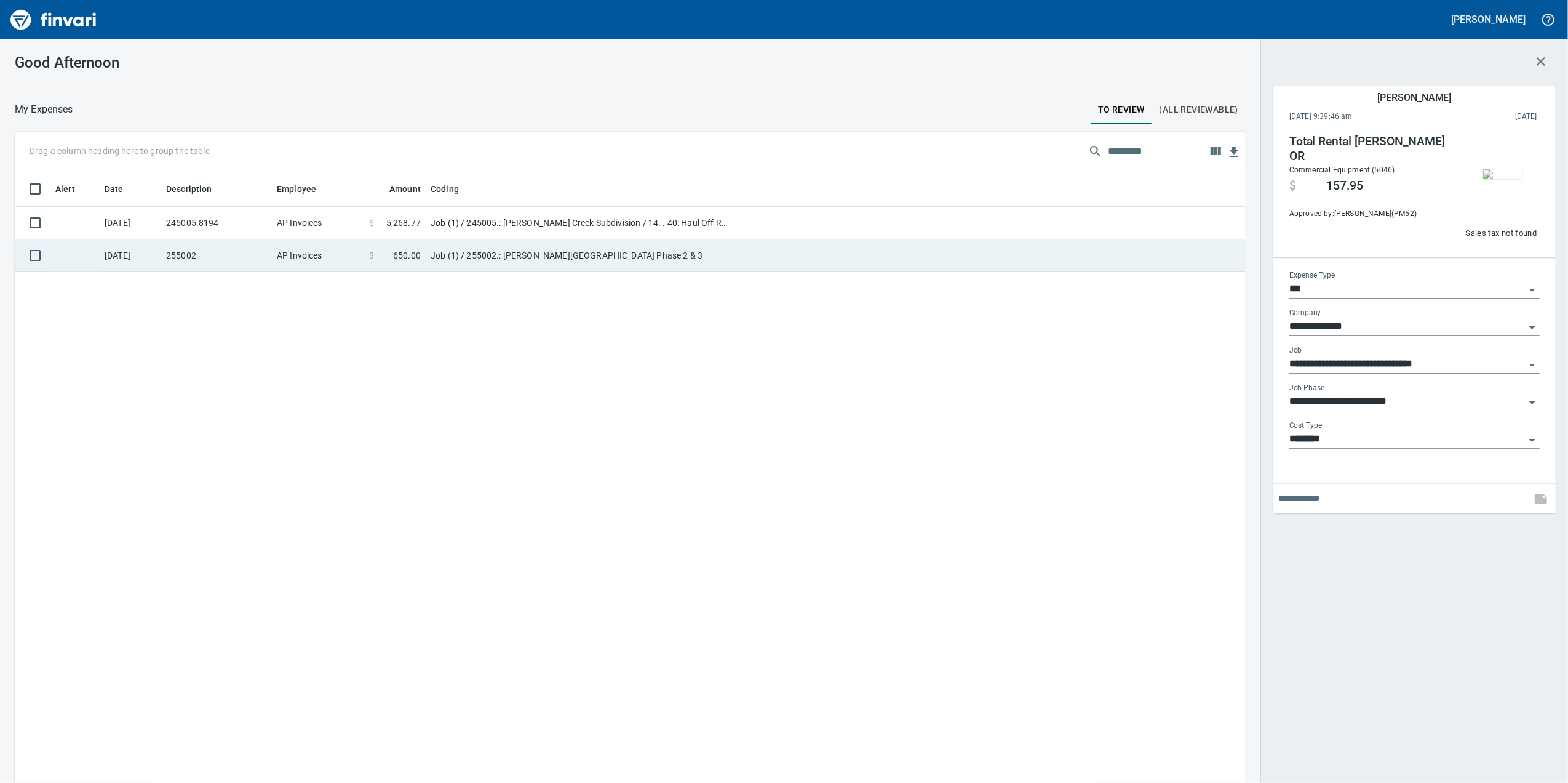
click at [1139, 267] on td at bounding box center [990, 256] width 513 height 33
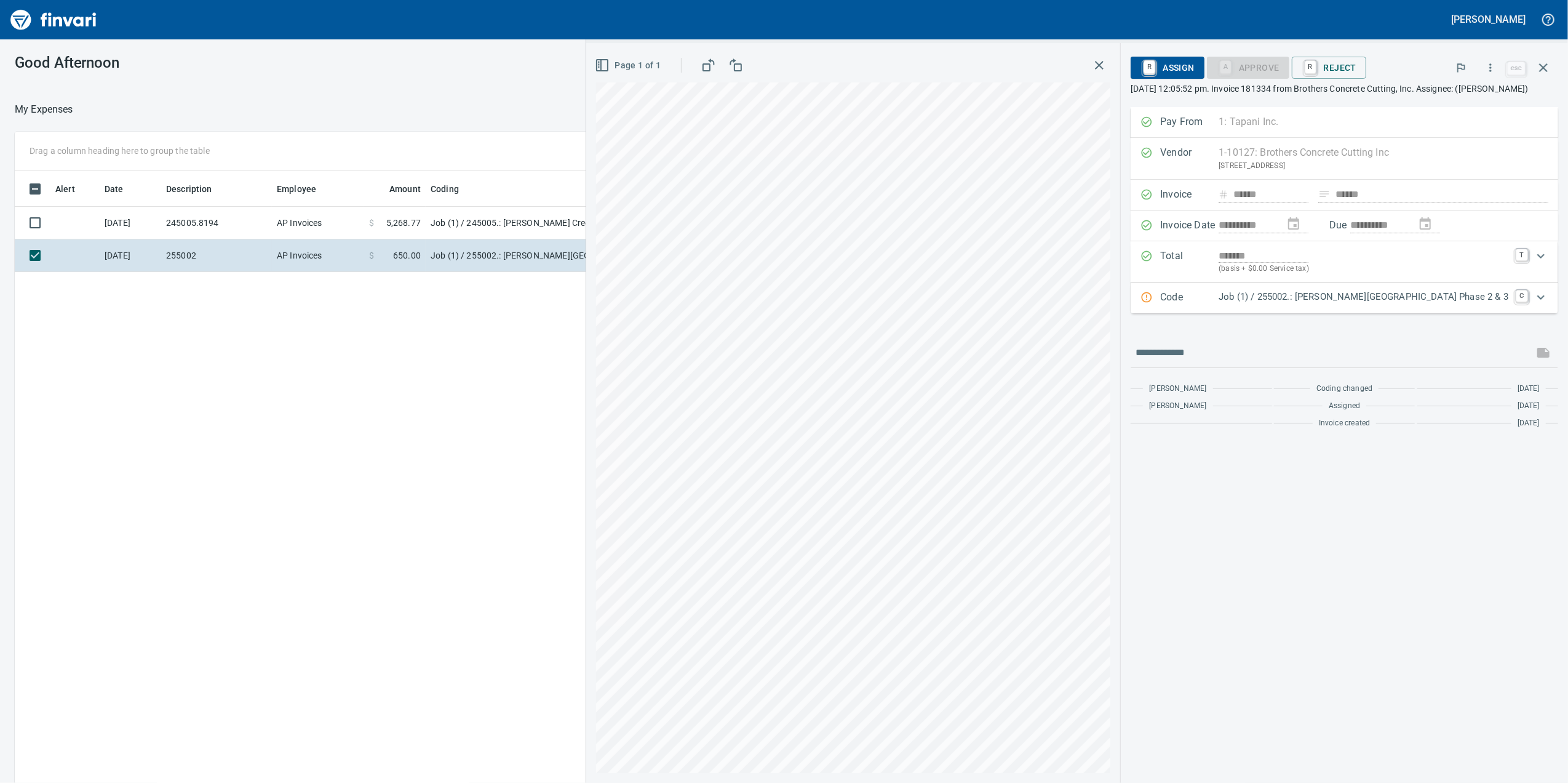
scroll to position [635, 1206]
click at [1342, 313] on div "Code Job (1) / 255002.: [PERSON_NAME][GEOGRAPHIC_DATA] Phase 2 & 3 C" at bounding box center [1344, 298] width 427 height 30
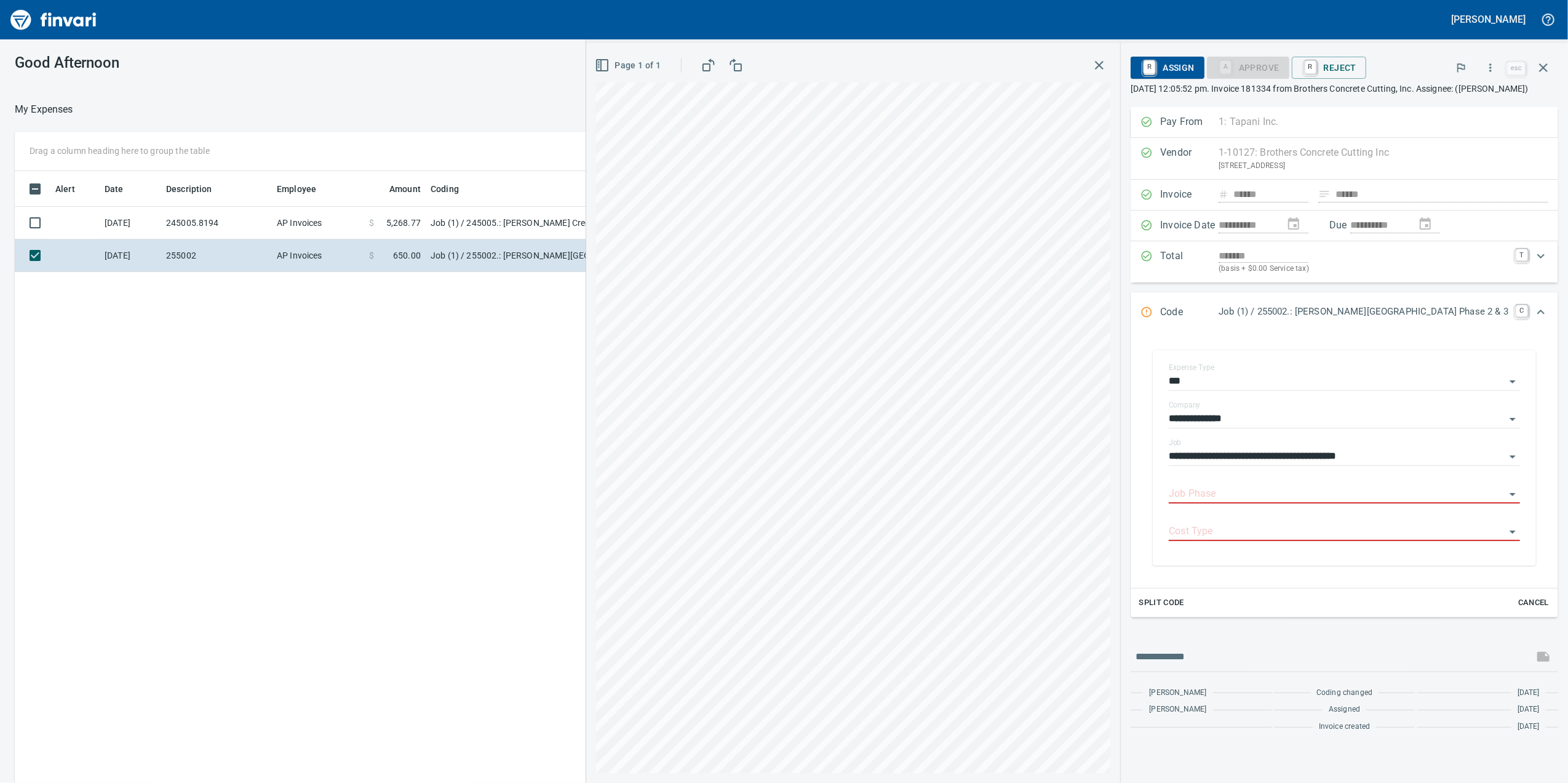
click at [1342, 319] on p "Job (1) / 255002.: [PERSON_NAME][GEOGRAPHIC_DATA] Phase 2 & 3" at bounding box center [1364, 312] width 289 height 14
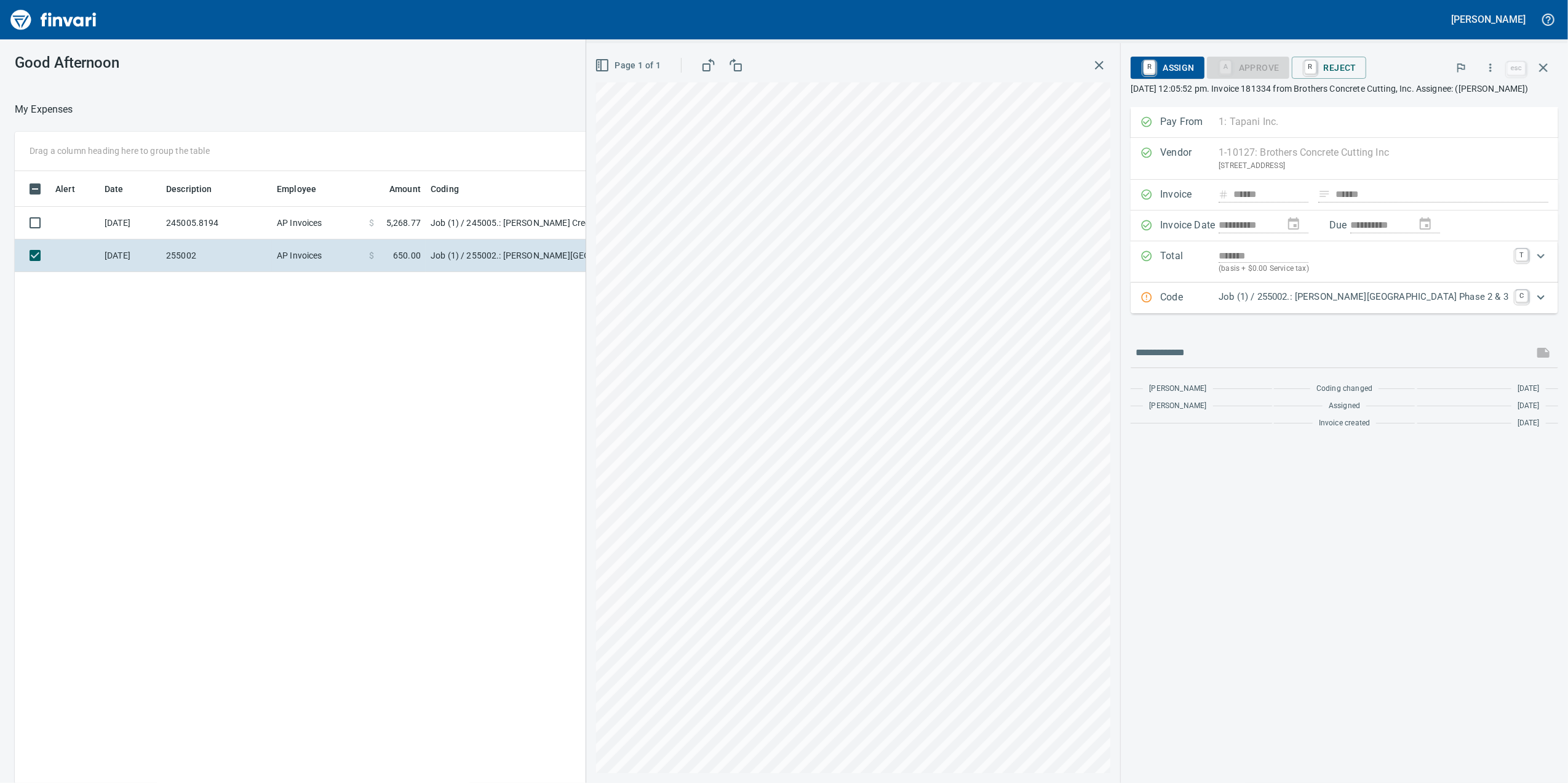
click at [1342, 313] on div "Code Job (1) / 255002.: [PERSON_NAME][GEOGRAPHIC_DATA] Phase 2 & 3 C" at bounding box center [1344, 298] width 427 height 30
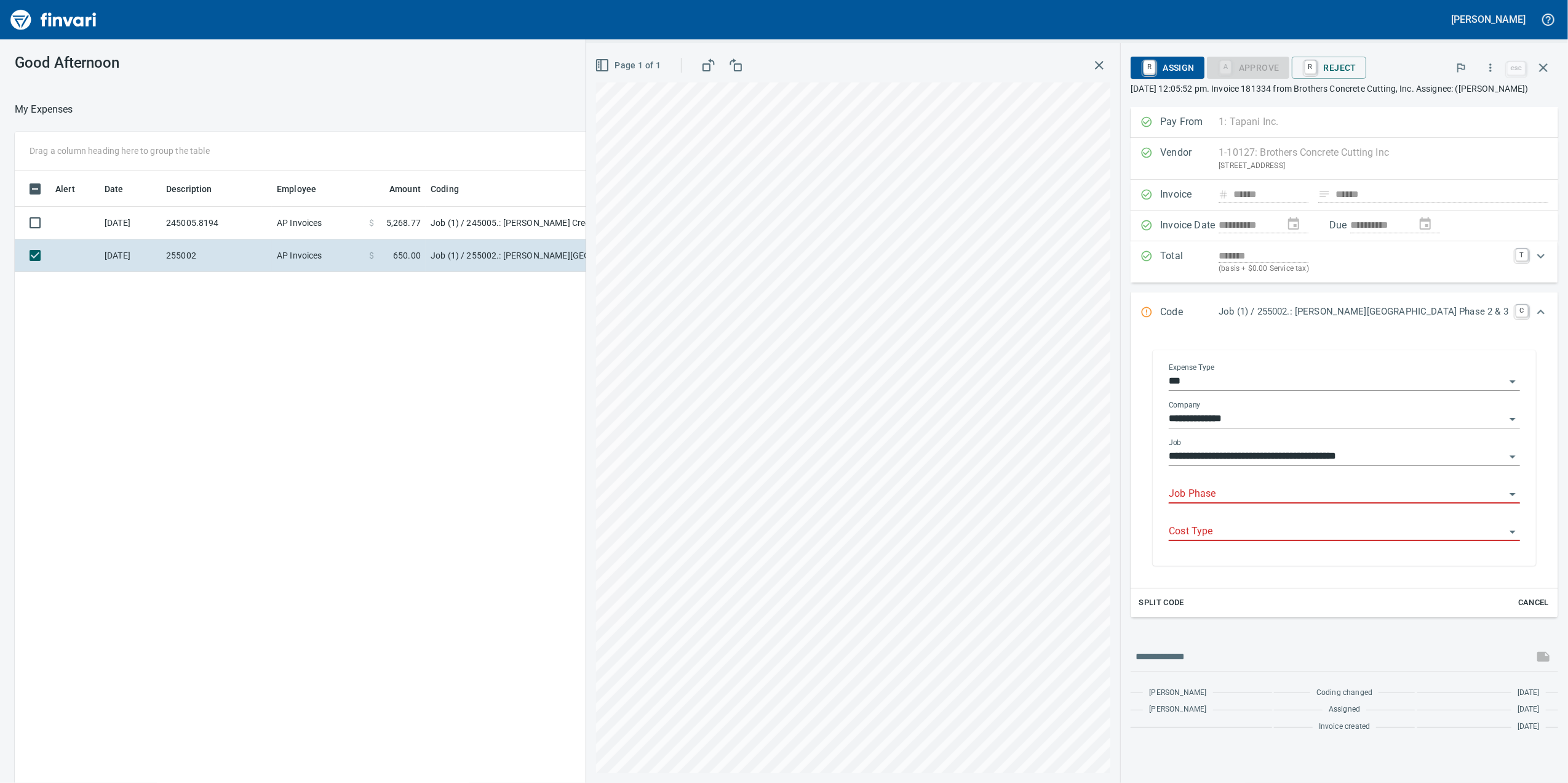
click at [1253, 503] on input "Job Phase" at bounding box center [1337, 494] width 337 height 17
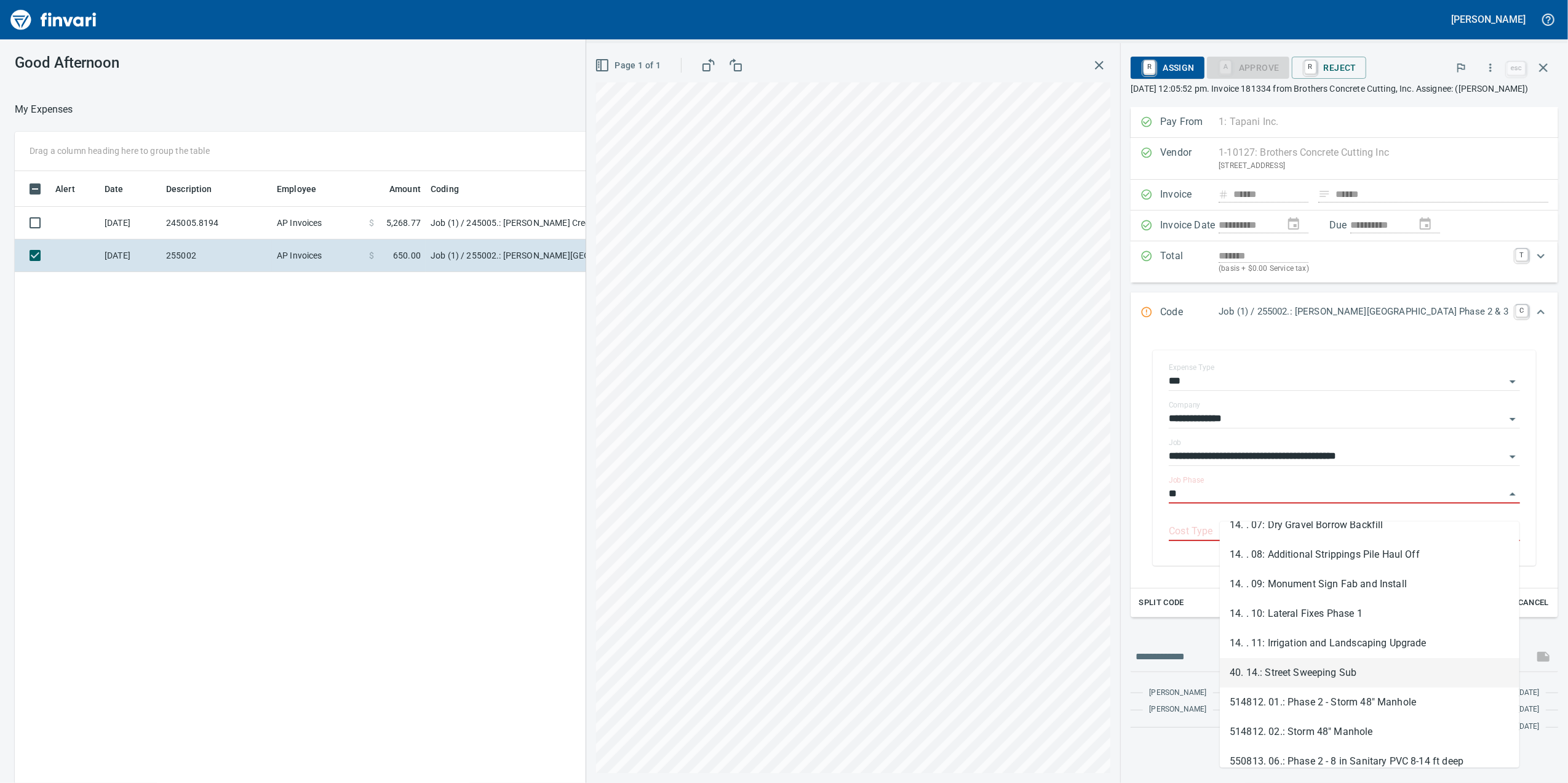
scroll to position [164, 0]
type input "**"
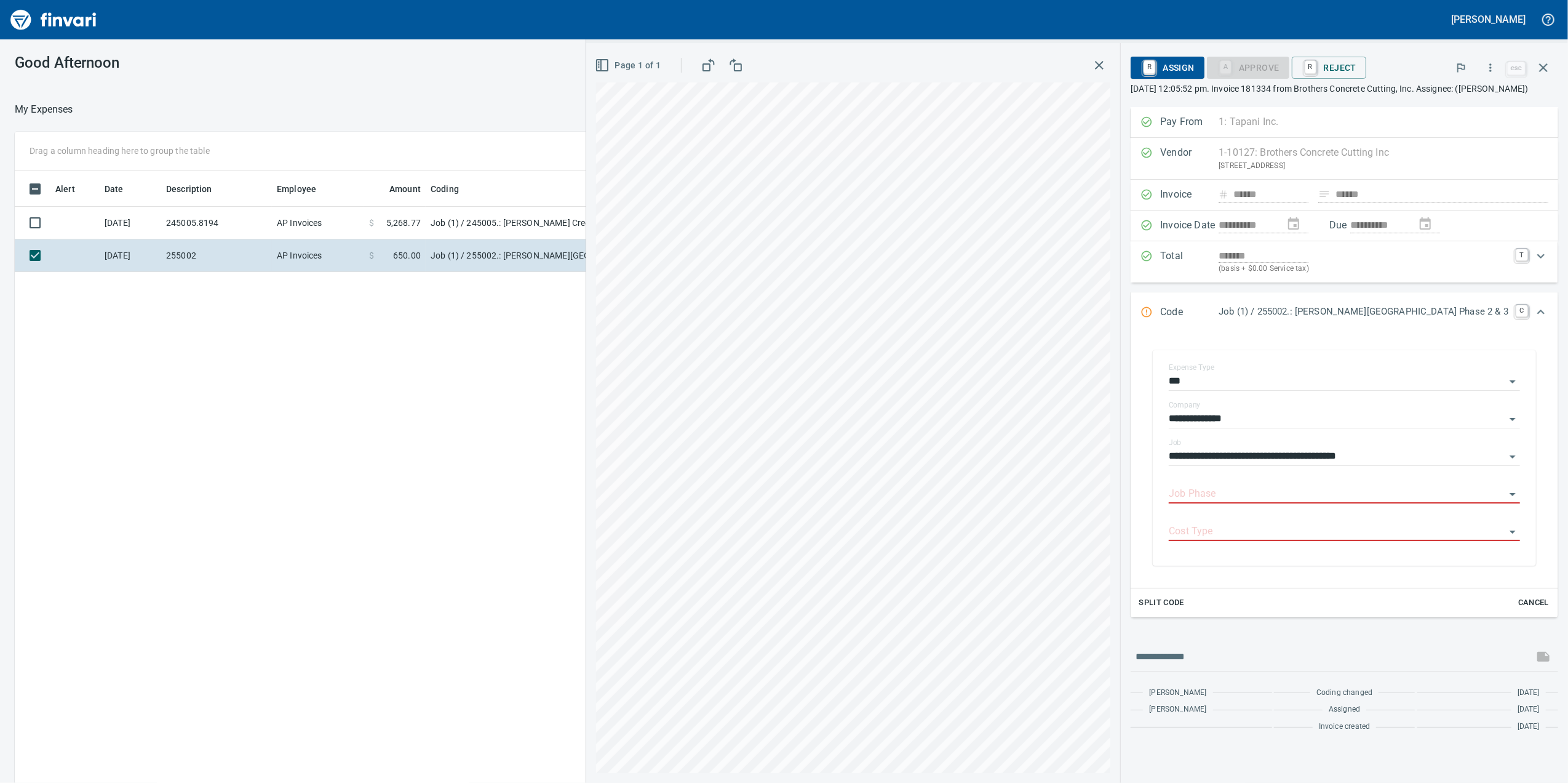
scroll to position [635, 1206]
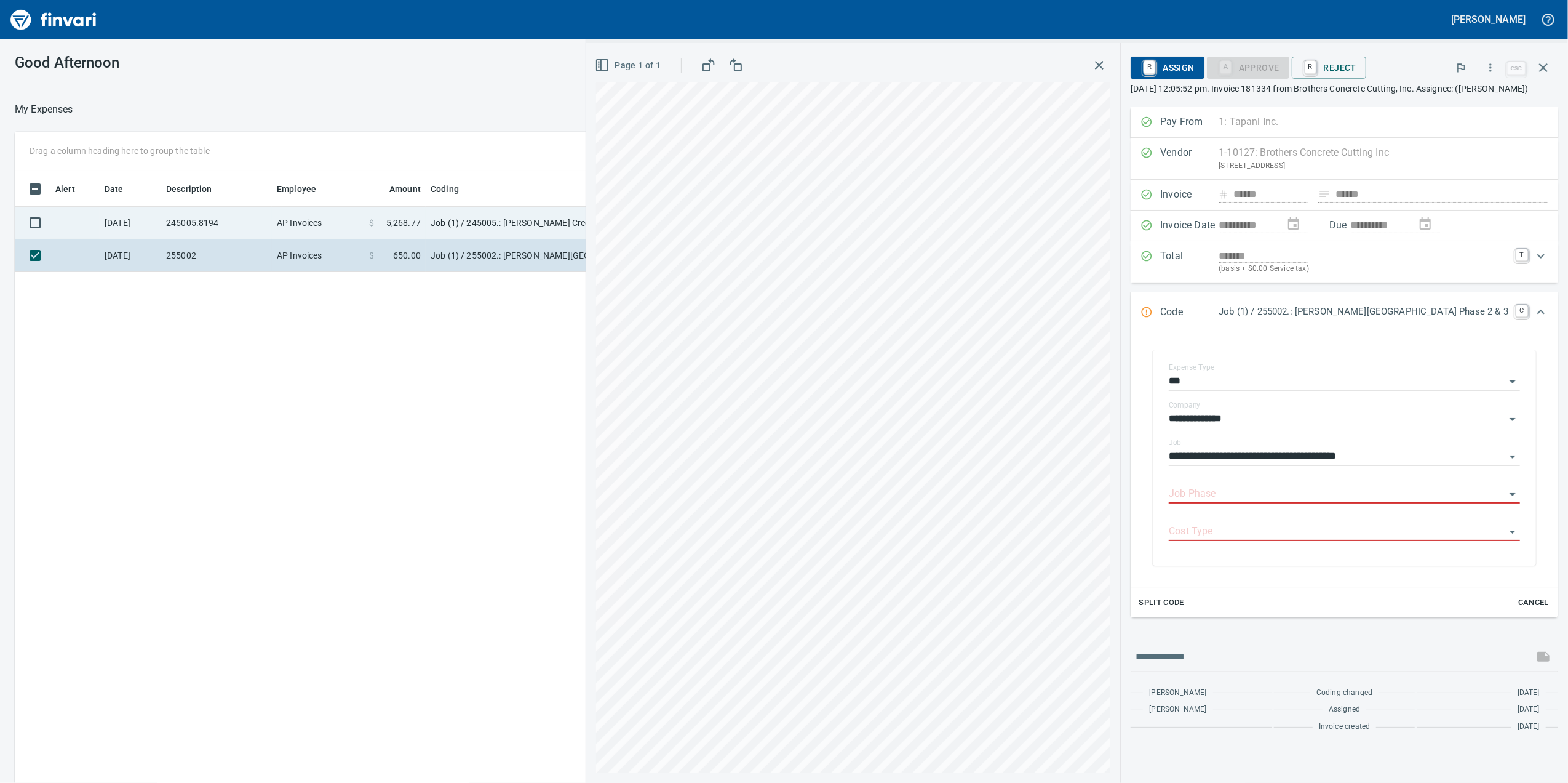
click at [257, 222] on td "245005.8194" at bounding box center [217, 222] width 111 height 33
